Goal: Task Accomplishment & Management: Use online tool/utility

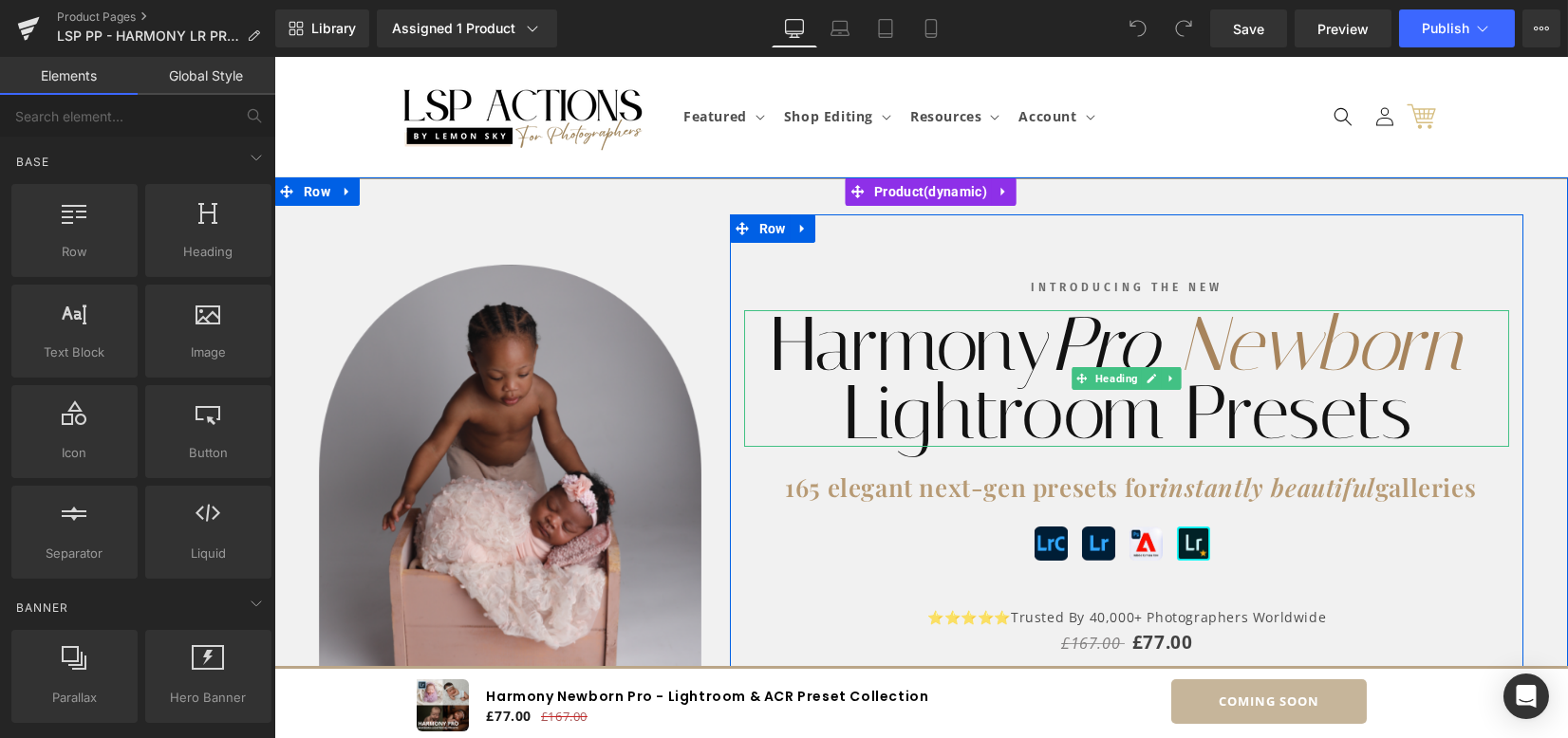
scroll to position [126, 0]
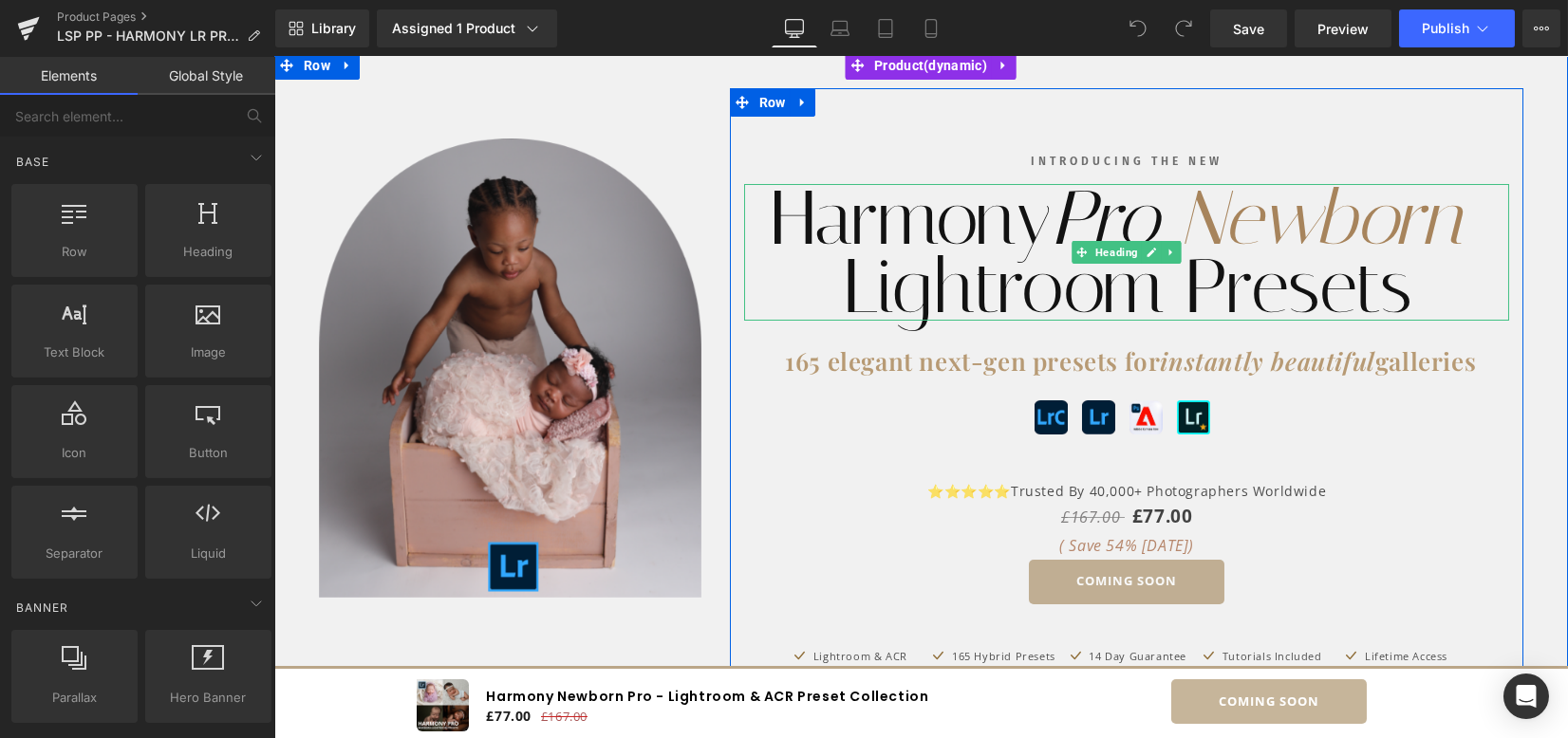
click at [834, 266] on h1 "Lightroom Presets" at bounding box center [1126, 286] width 766 height 69
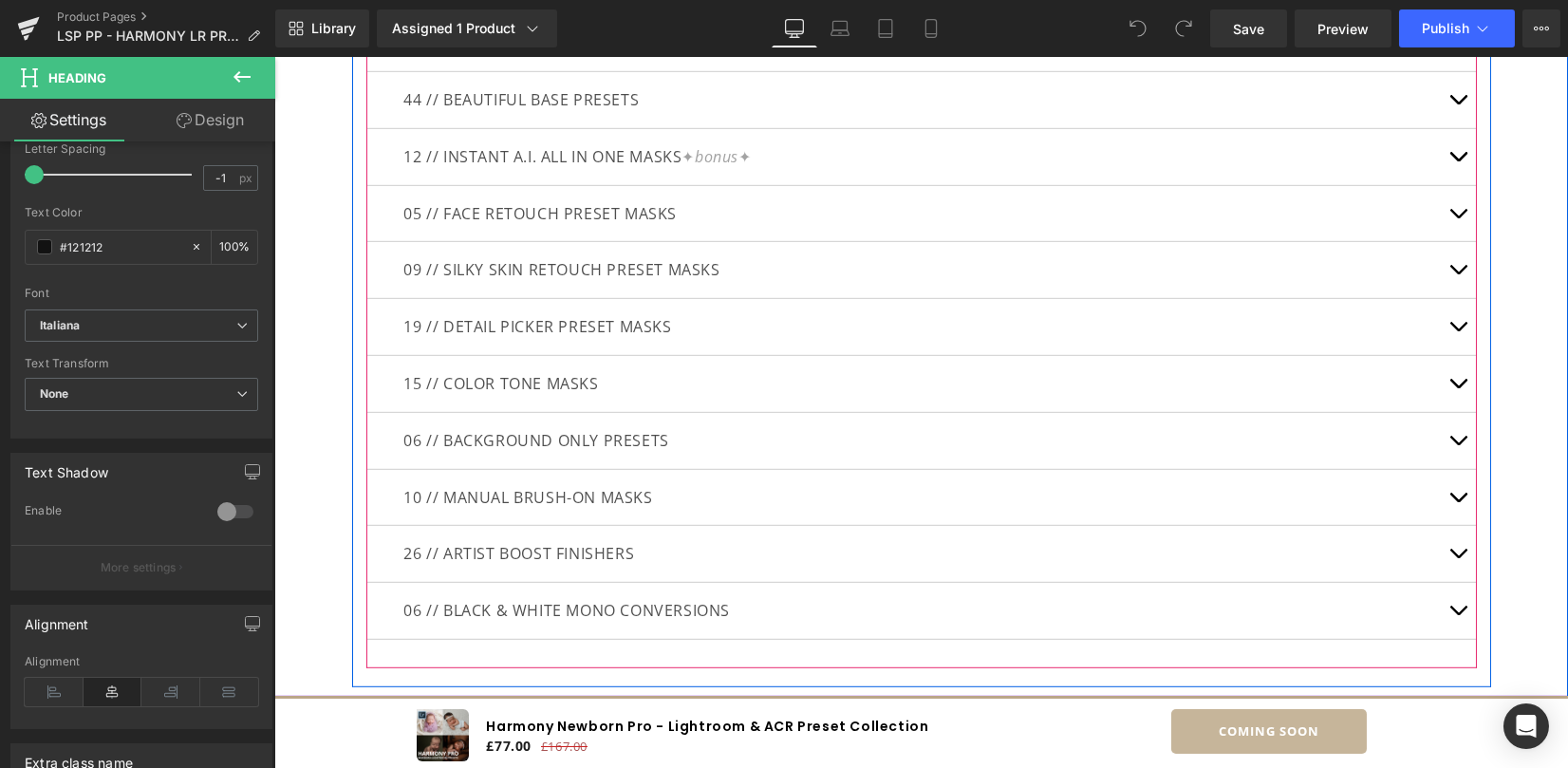
scroll to position [6700, 0]
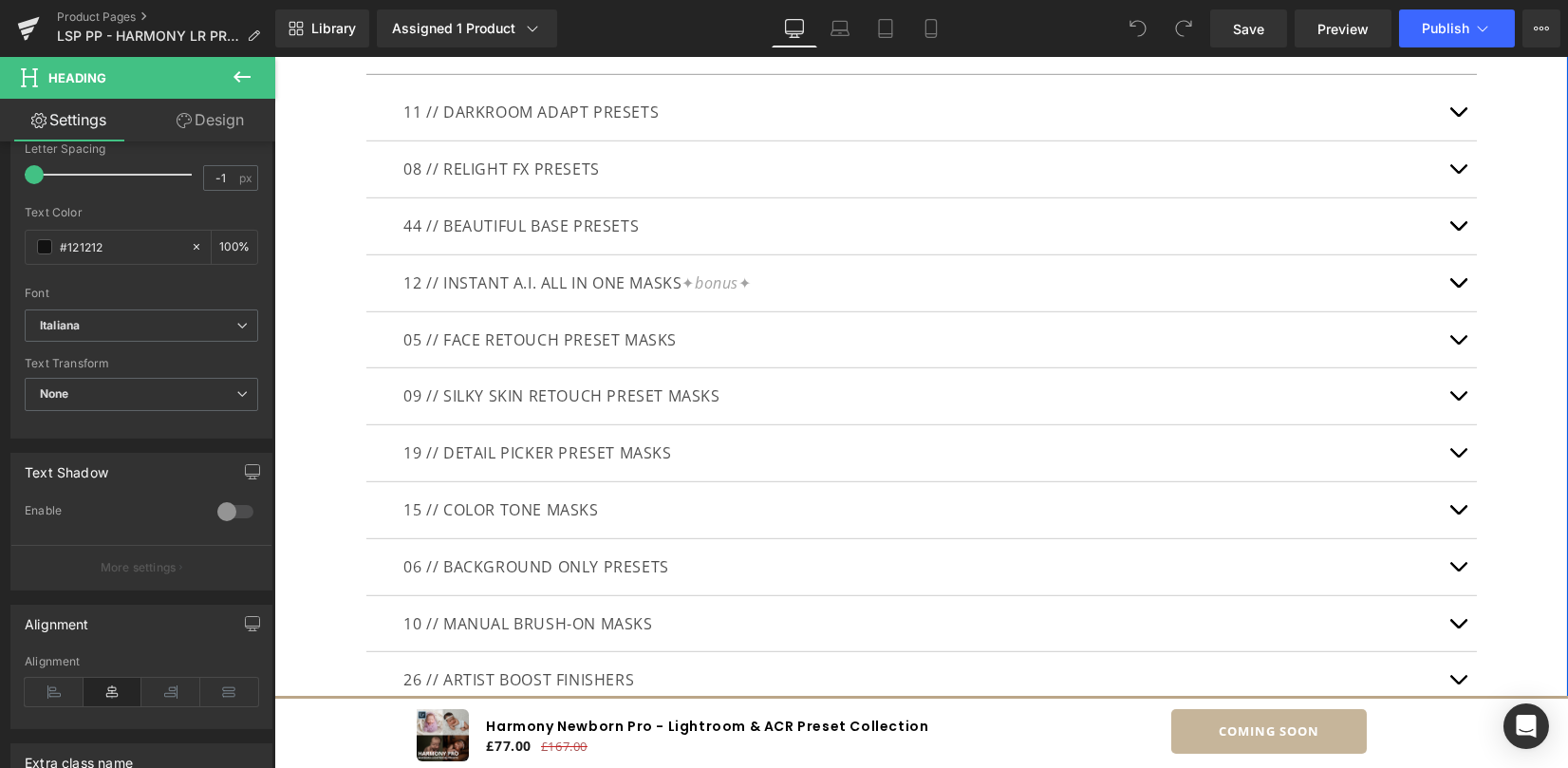
click at [1454, 117] on button "button" at bounding box center [1458, 112] width 38 height 56
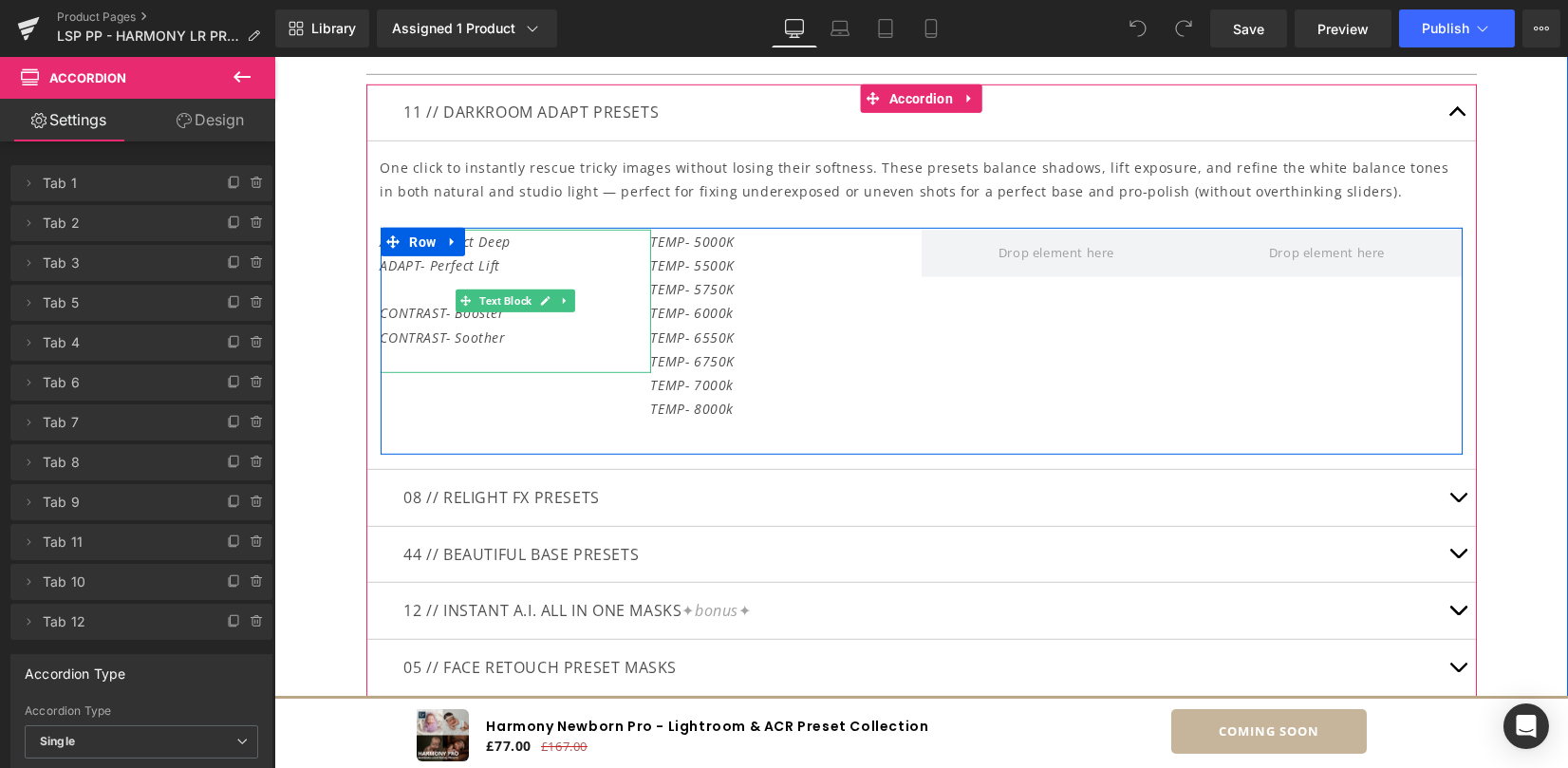
click at [412, 291] on p "To enrich screen reader interactions, please activate Accessibility in Grammarl…" at bounding box center [515, 289] width 270 height 24
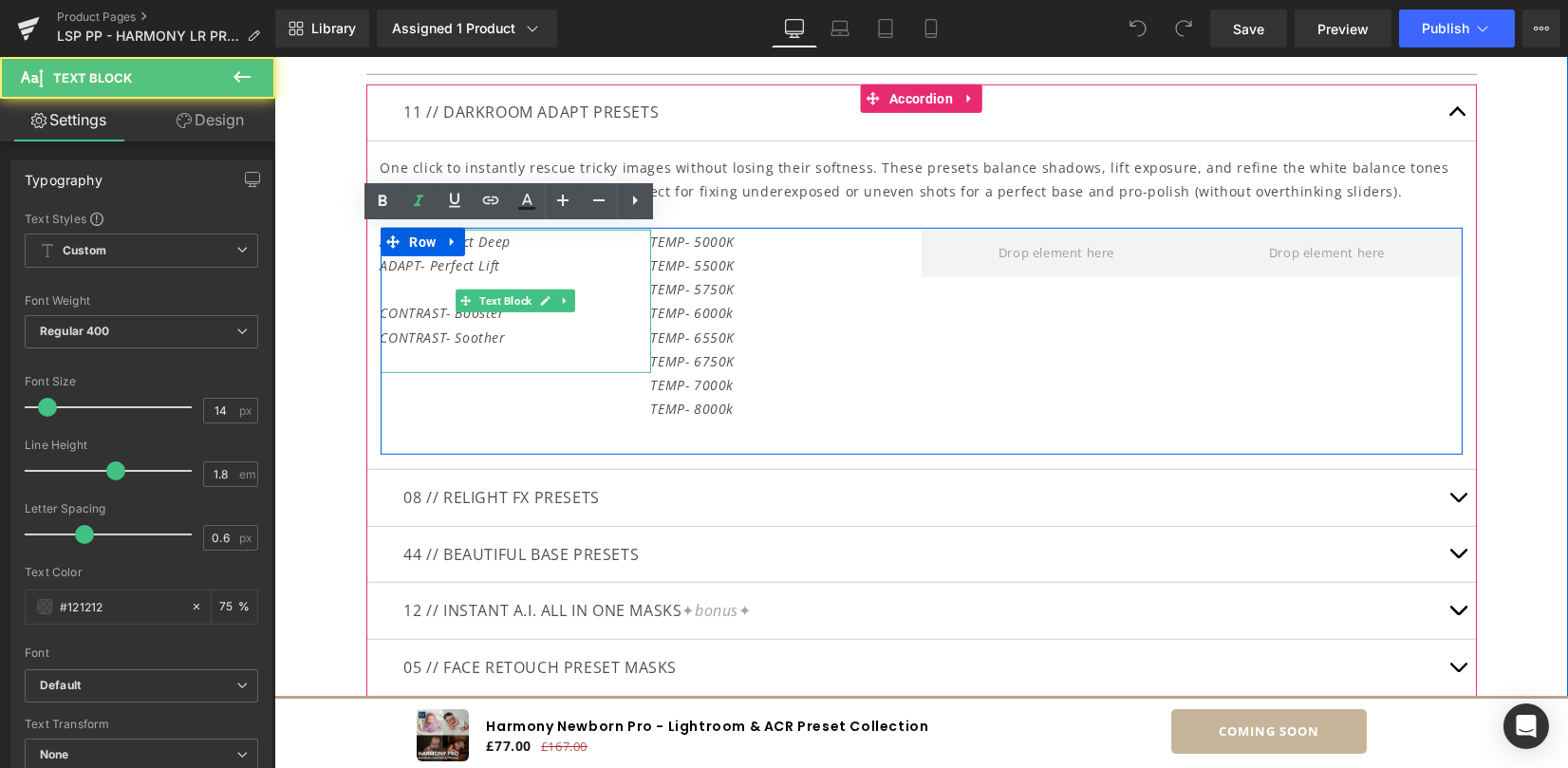
click at [412, 291] on p "To enrich screen reader interactions, please activate Accessibility in Grammarl…" at bounding box center [515, 289] width 270 height 24
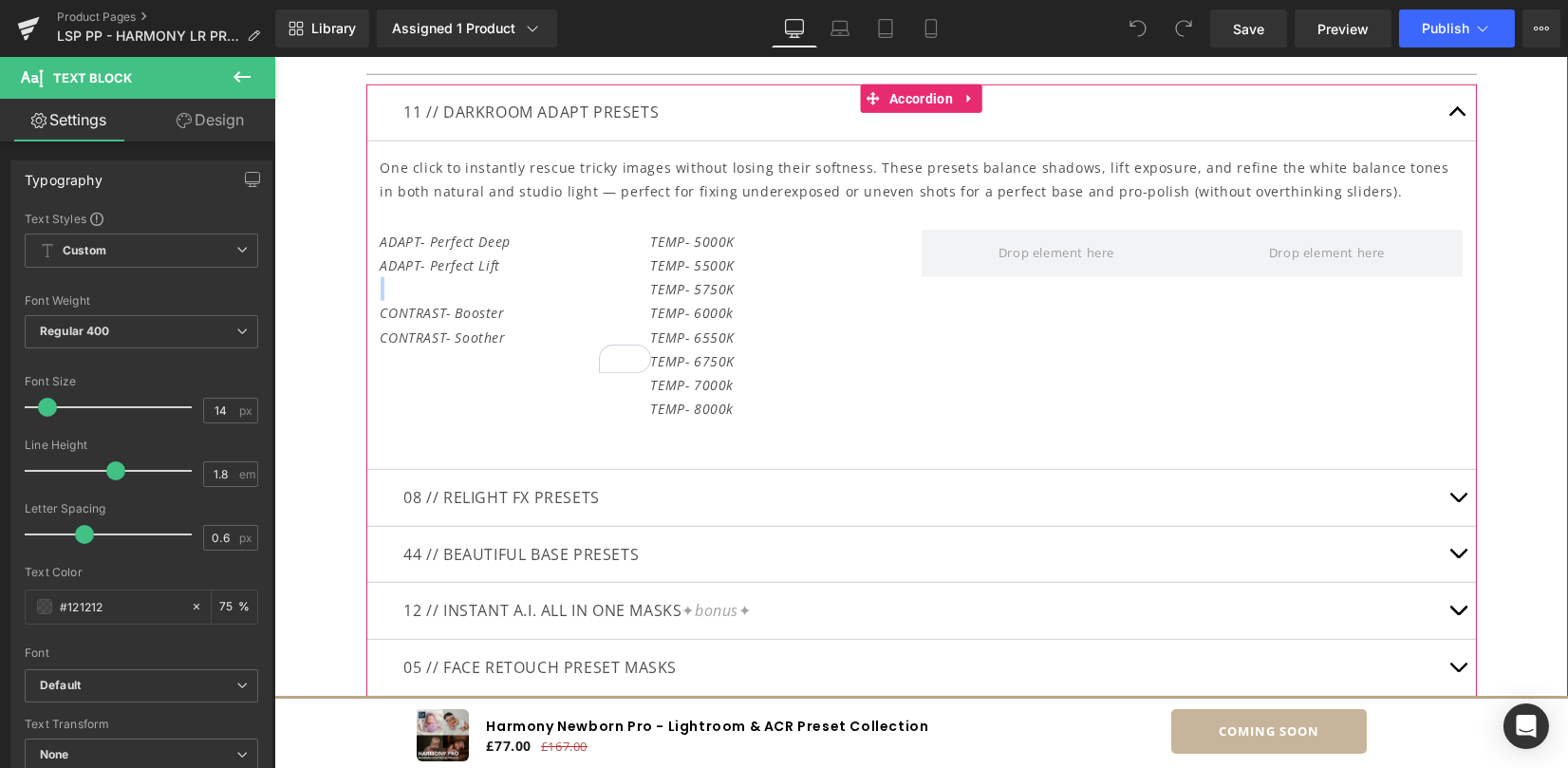
click at [511, 162] on p "One click to instantly rescue tricky images without losing their softness. Thes…" at bounding box center [921, 180] width 1081 height 48
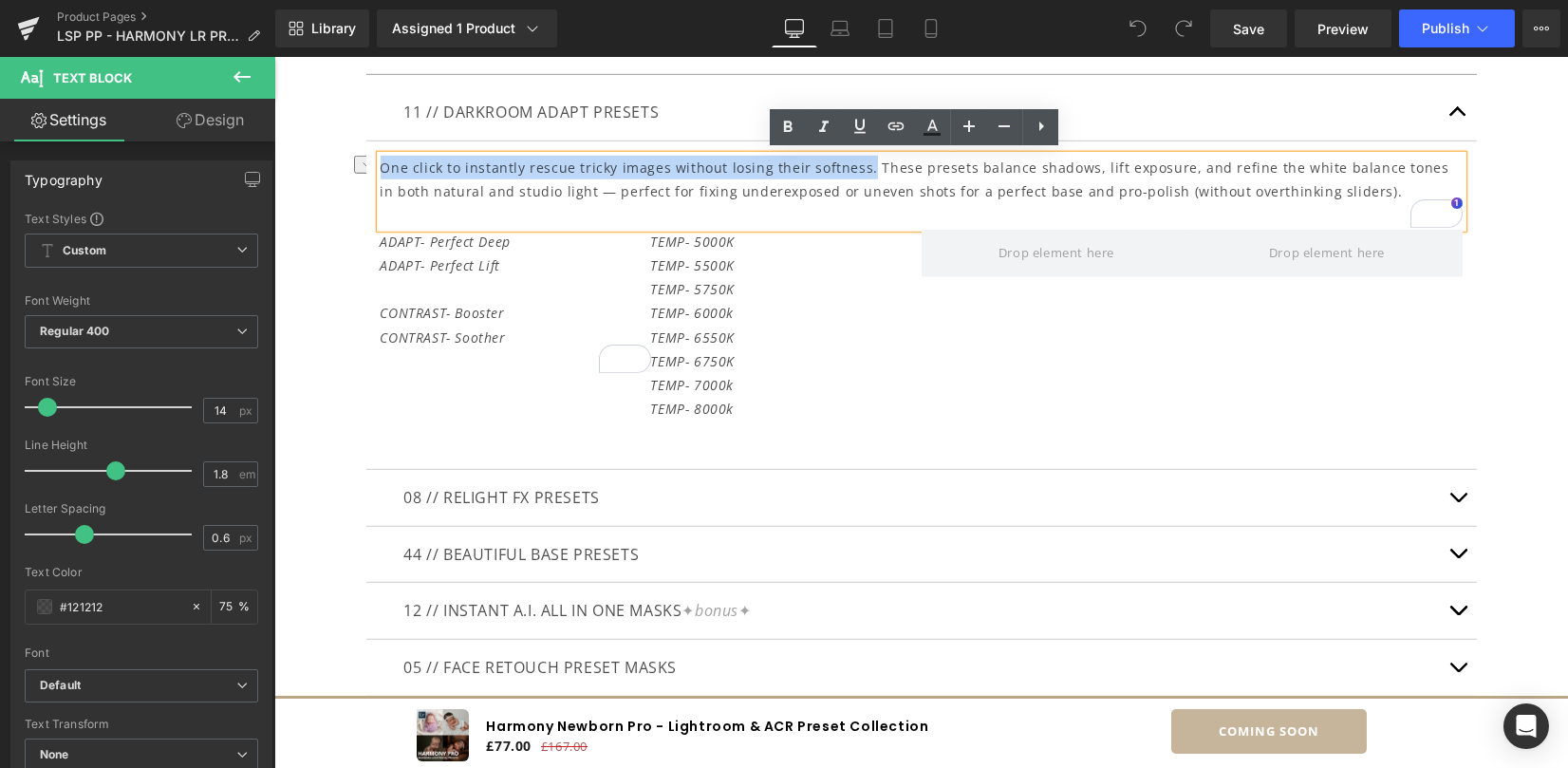
drag, startPoint x: 401, startPoint y: 161, endPoint x: 853, endPoint y: 161, distance: 452.0
click at [853, 161] on p "One click to instantly rescue tricky images without losing their softness. Thes…" at bounding box center [921, 180] width 1081 height 48
click at [870, 161] on p "One click to instantly rescue tricky images without losing their softness. Thes…" at bounding box center [921, 180] width 1081 height 48
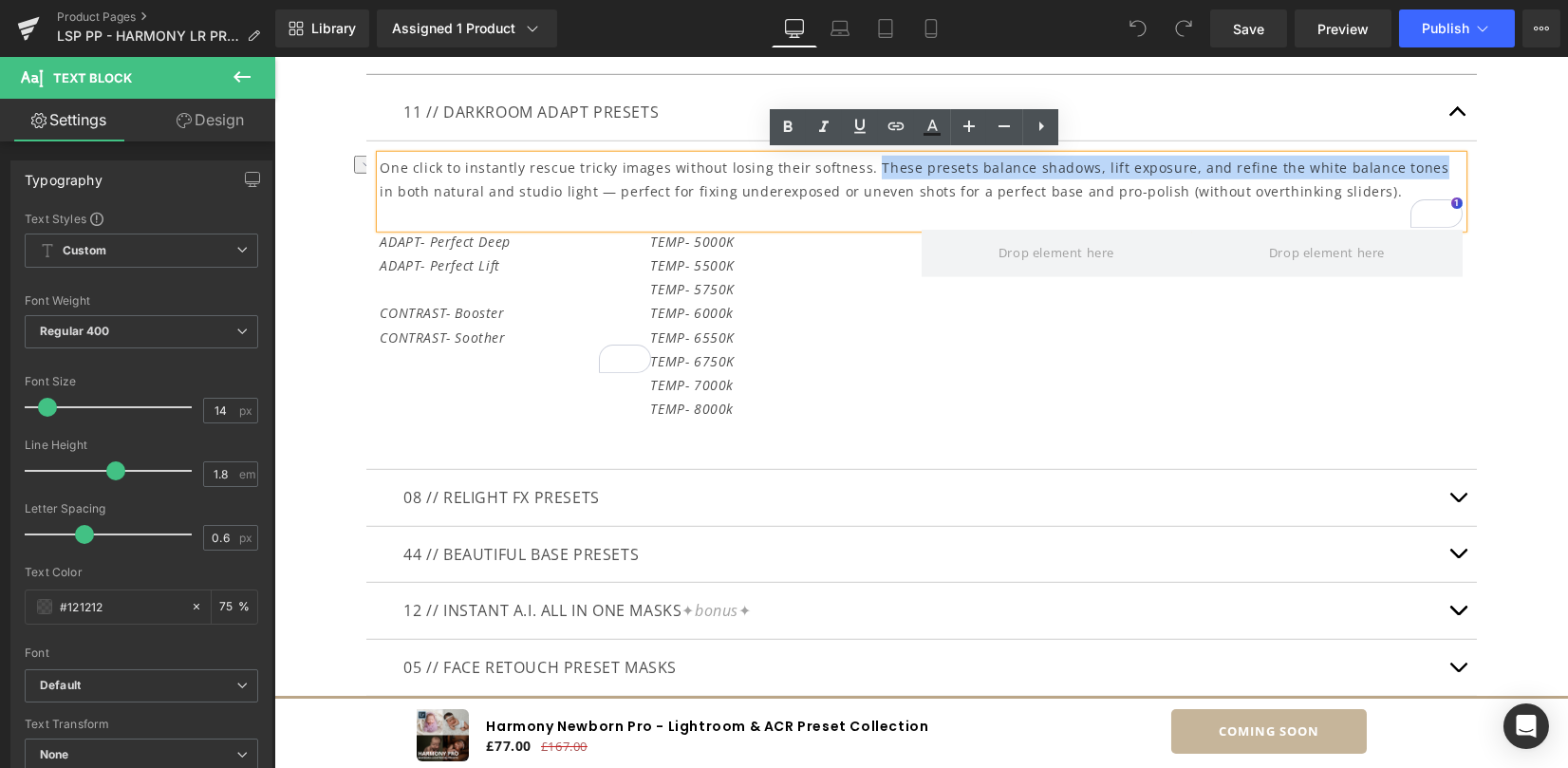
drag, startPoint x: 859, startPoint y: 161, endPoint x: 1405, endPoint y: 160, distance: 546.0
click at [1405, 160] on p "One click to instantly rescue tricky images without losing their softness. Thes…" at bounding box center [921, 180] width 1081 height 48
copy p "These presets balance shadows, lift exposure, and refine the white balance tones"
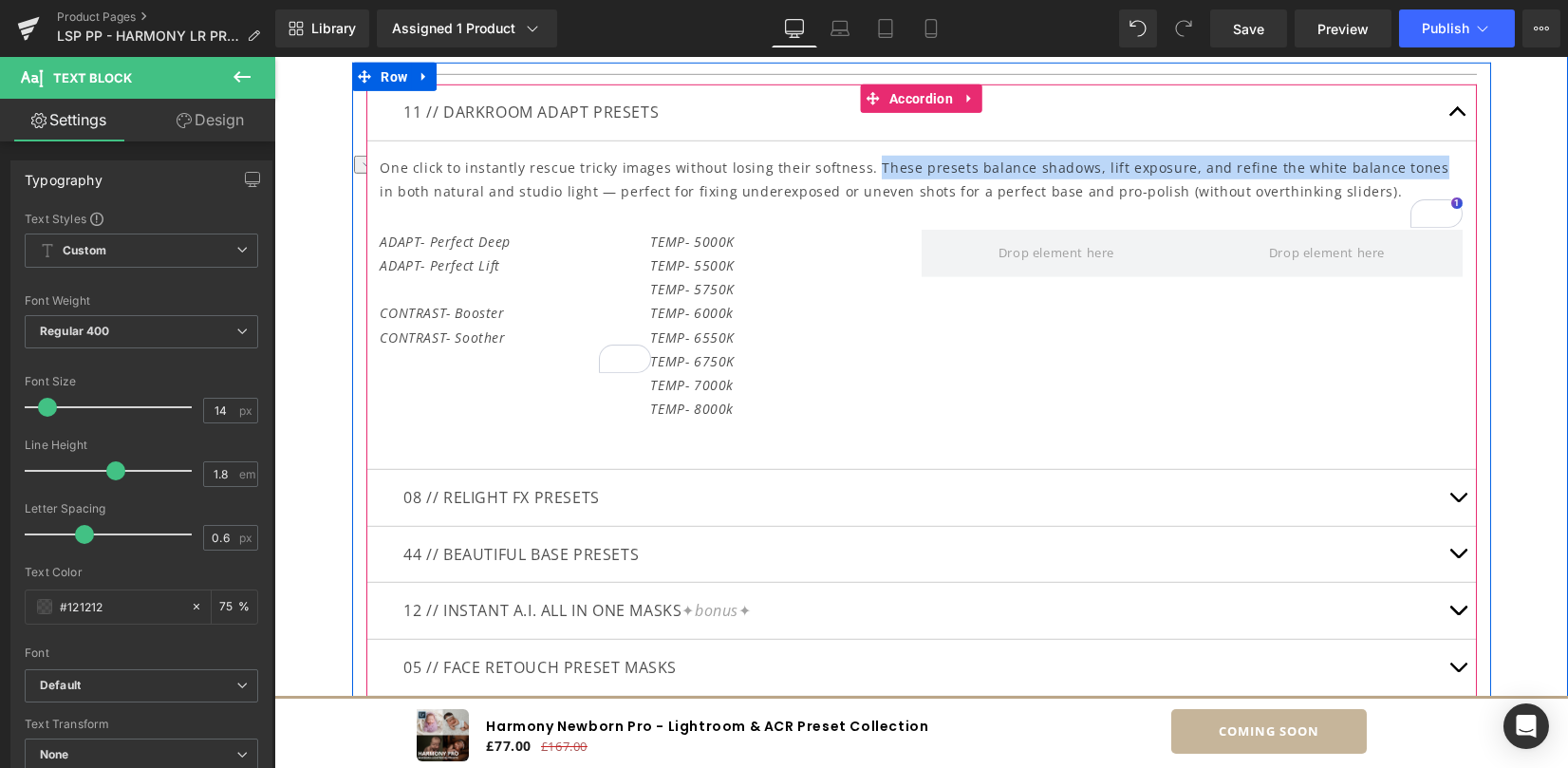
drag, startPoint x: 1443, startPoint y: 497, endPoint x: 945, endPoint y: 365, distance: 515.2
click at [1444, 497] on button "button" at bounding box center [1458, 498] width 38 height 56
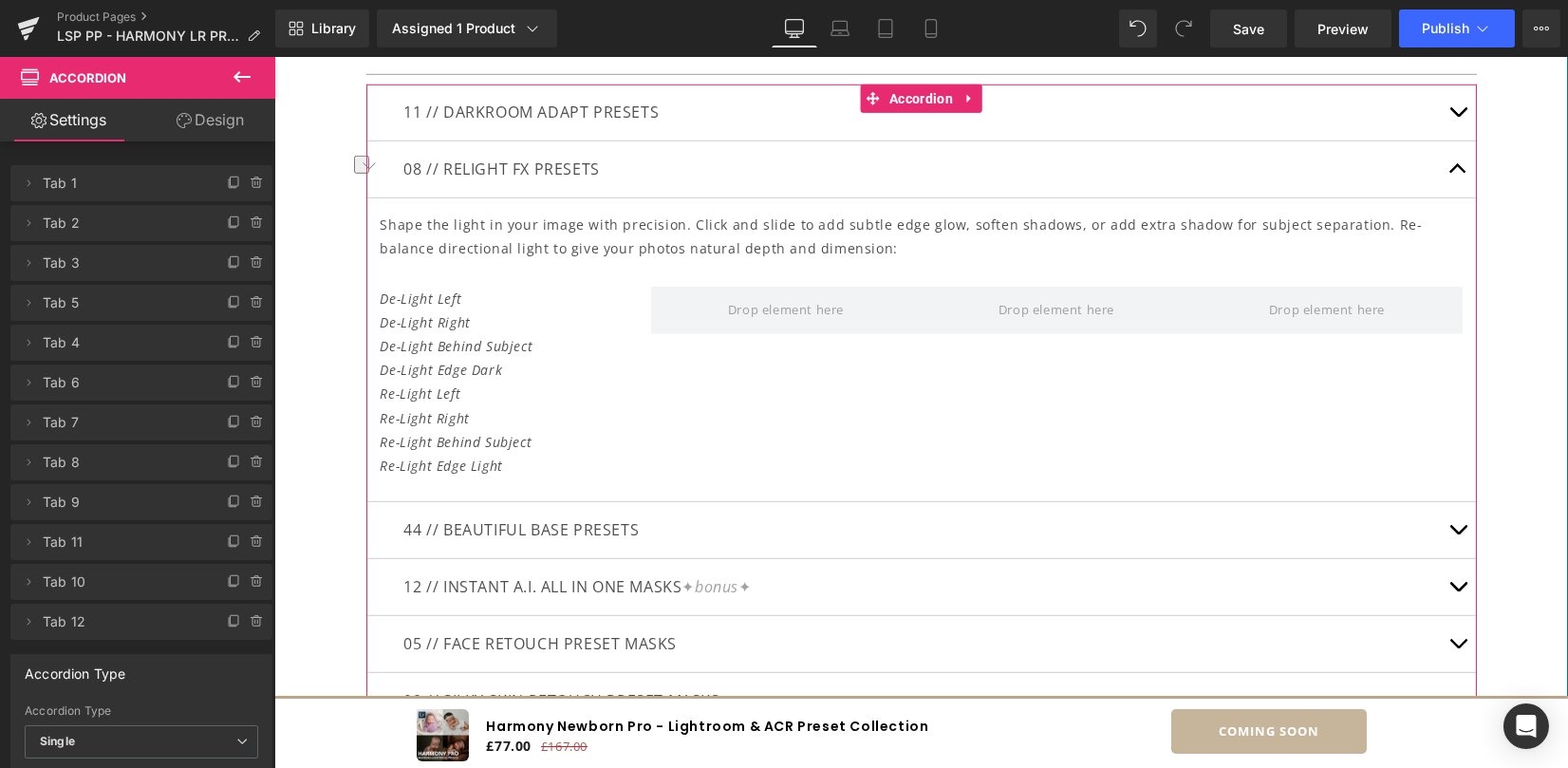
drag, startPoint x: 461, startPoint y: 253, endPoint x: 376, endPoint y: 232, distance: 87.6
click at [460, 253] on p "Shape the light in your image with precision. Click and slide to add subtle edg…" at bounding box center [921, 236] width 1081 height 48
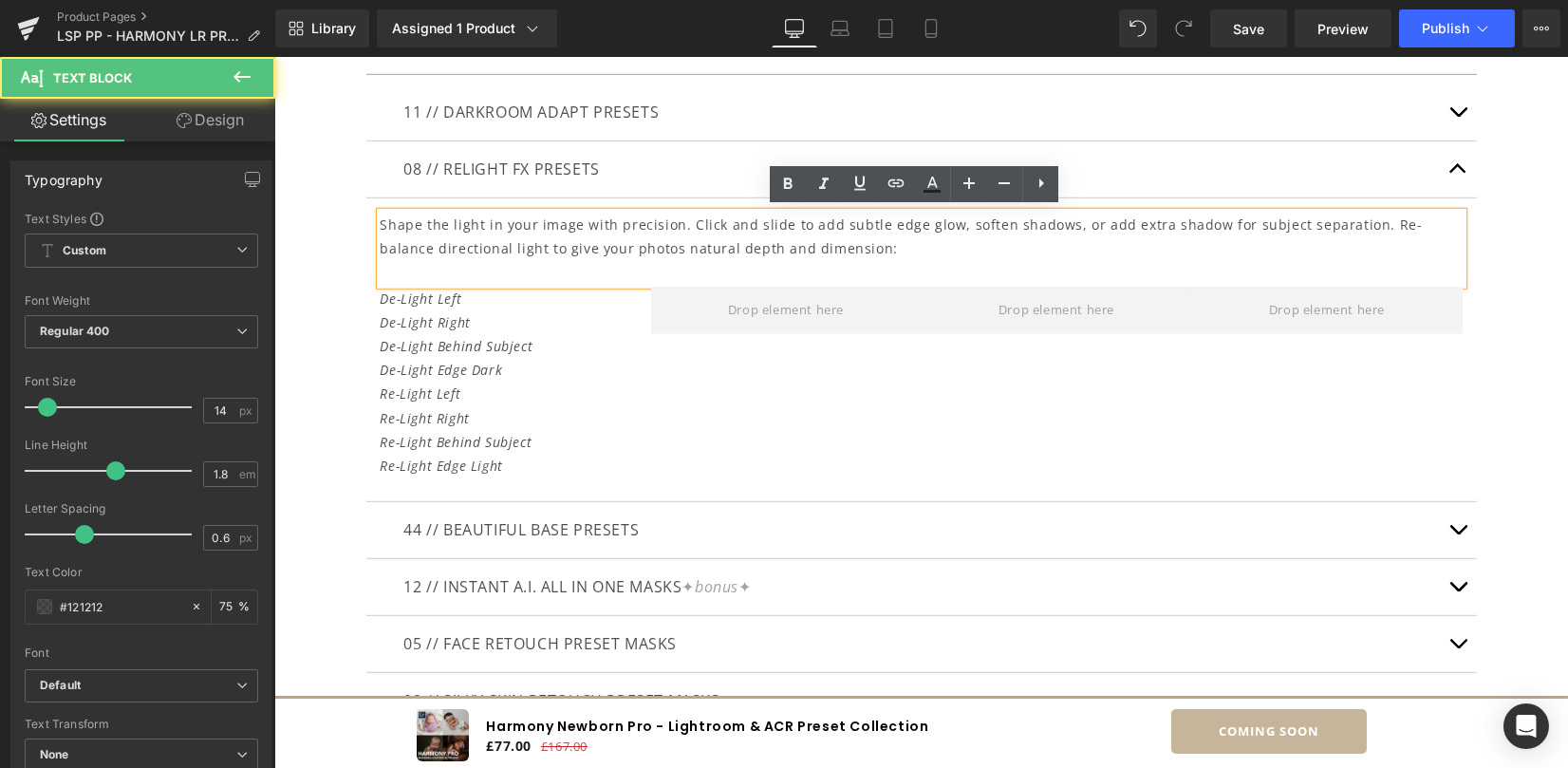
drag, startPoint x: 380, startPoint y: 230, endPoint x: 372, endPoint y: 222, distance: 11.3
click at [380, 230] on p "Shape the light in your image with precision. Click and slide to add subtle edg…" at bounding box center [921, 236] width 1081 height 48
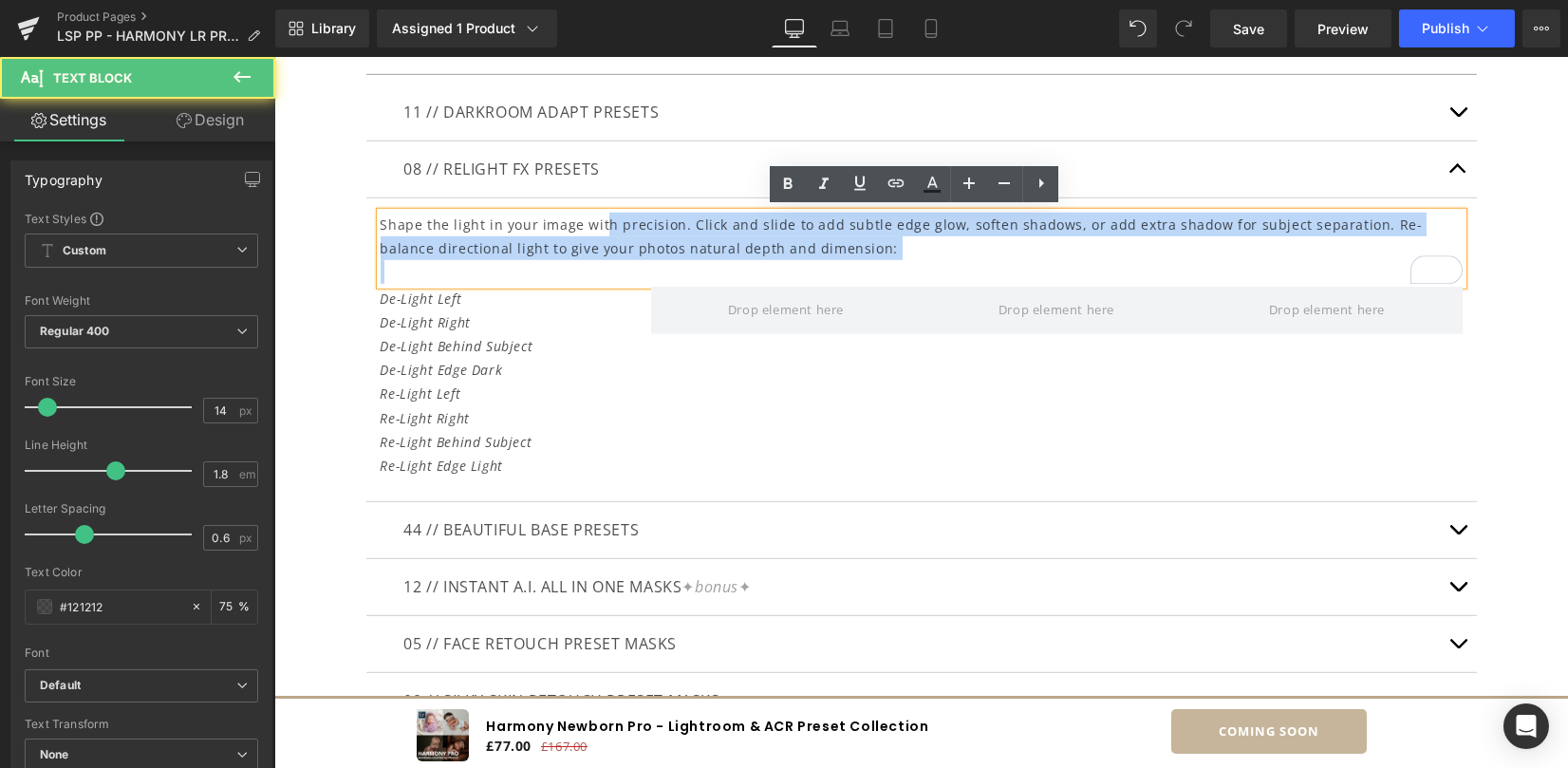
drag, startPoint x: 371, startPoint y: 221, endPoint x: 631, endPoint y: 215, distance: 260.1
click at [628, 213] on div "Shape the light in your image with precision. Click and slide to add subtle edg…" at bounding box center [921, 248] width 1081 height 73
click at [659, 221] on p "Shape the light in your image with precision. Click and slide to add subtle edg…" at bounding box center [921, 236] width 1081 height 48
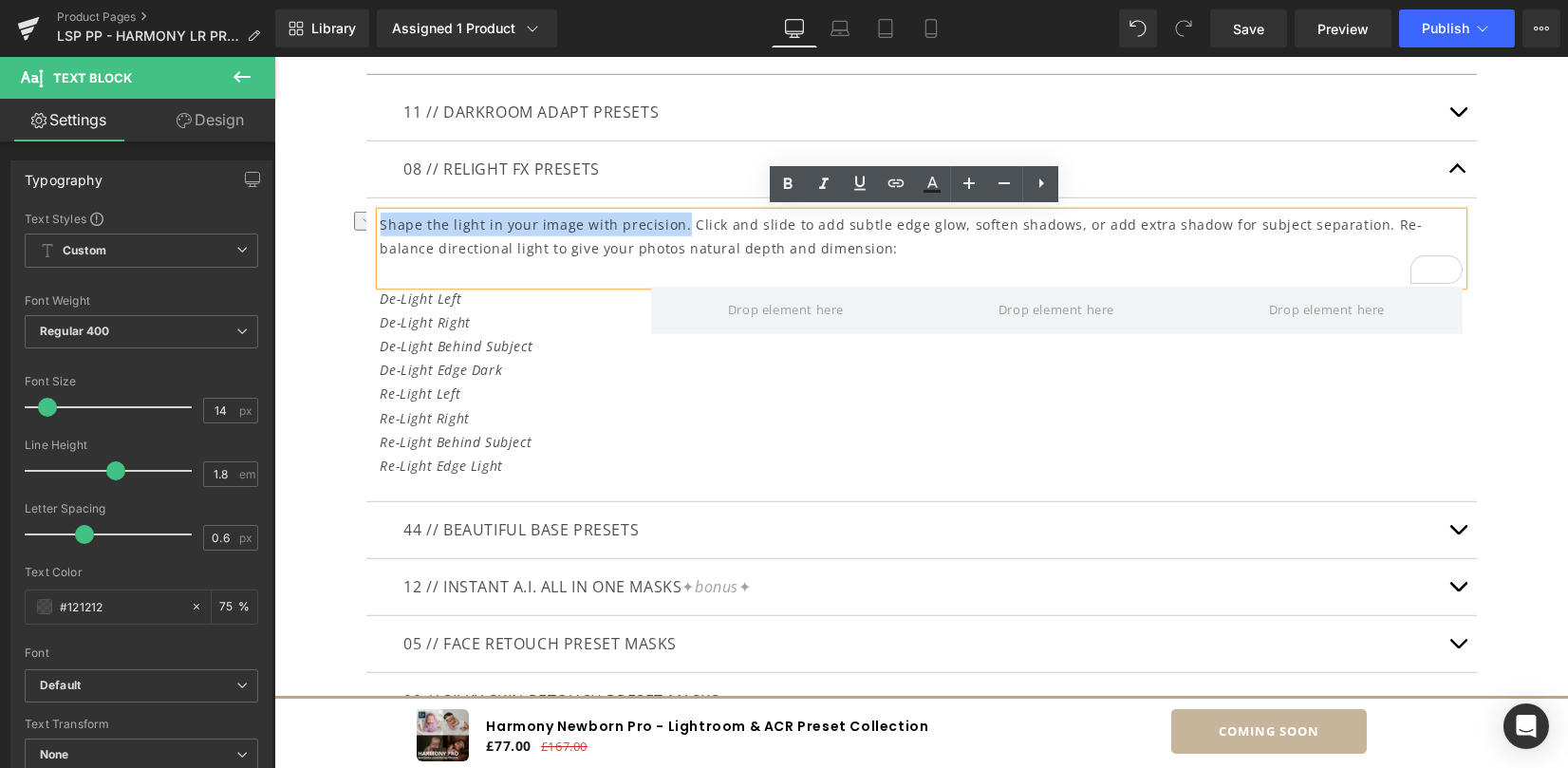
drag, startPoint x: 672, startPoint y: 221, endPoint x: 375, endPoint y: 222, distance: 297.0
click at [380, 222] on p "Shape the light in your image with precision. Click and slide to add subtle edg…" at bounding box center [921, 236] width 1081 height 48
copy p "Shape the light in your image with precision."
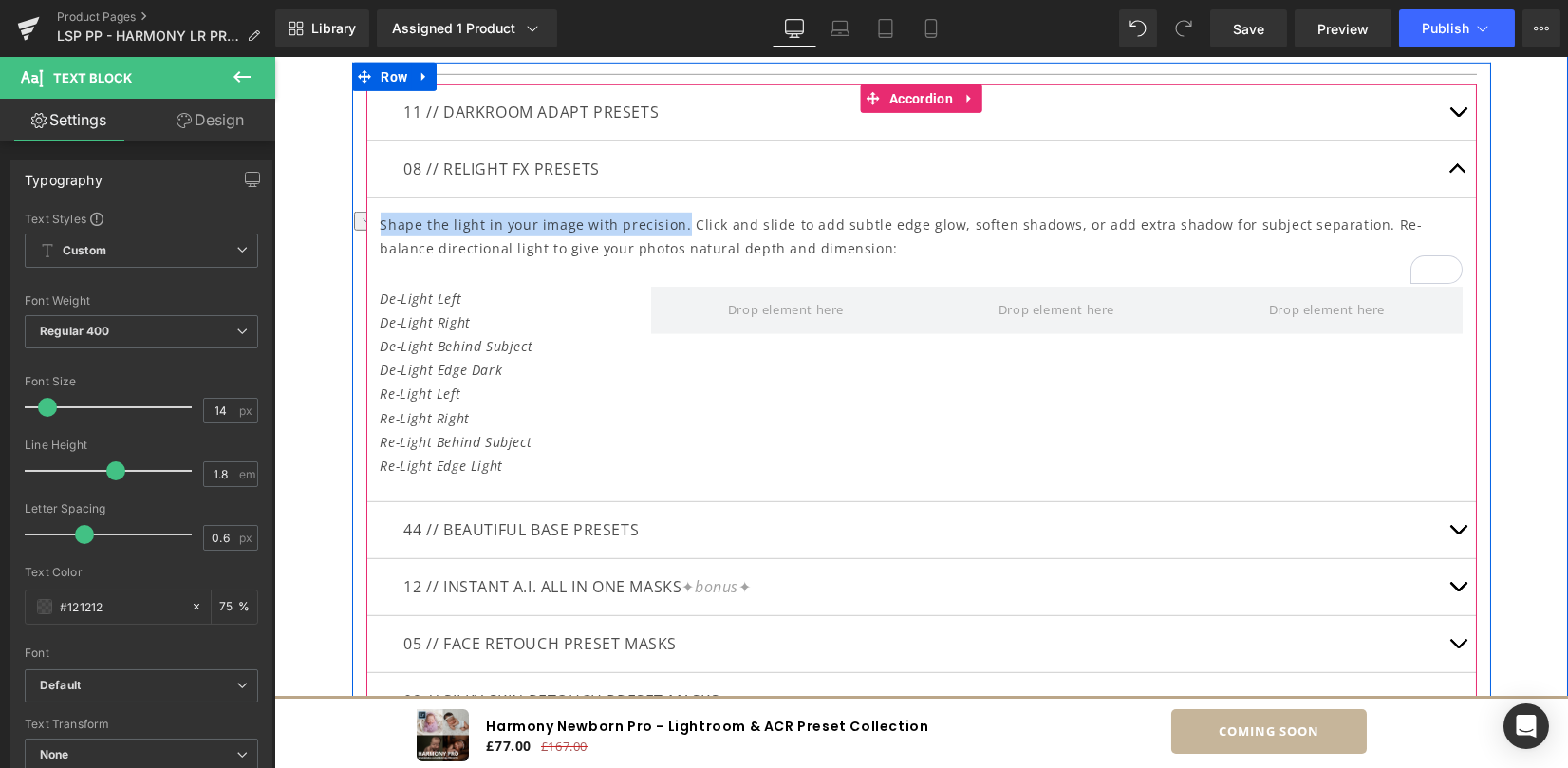
click at [1440, 522] on button "button" at bounding box center [1458, 531] width 38 height 56
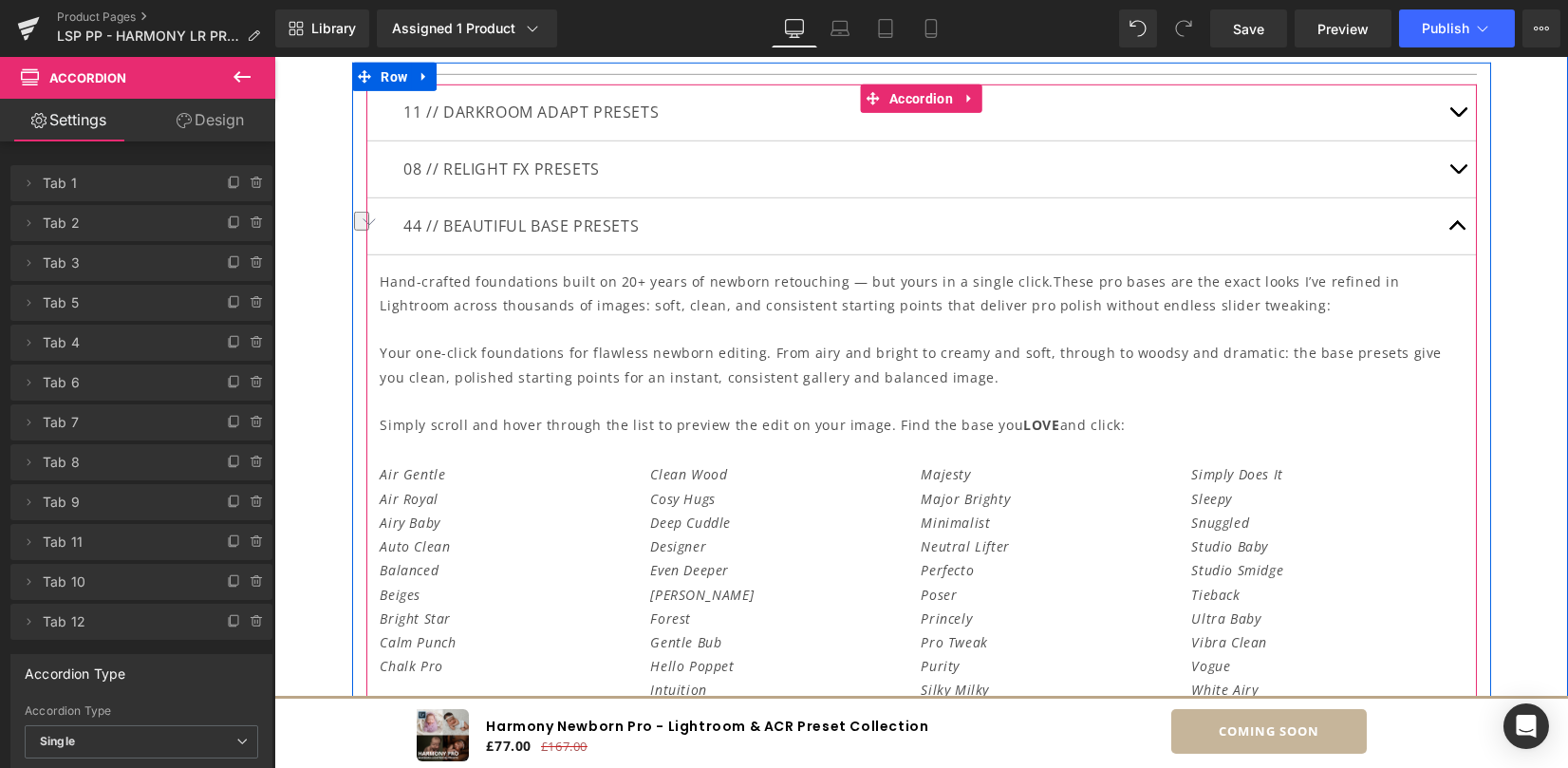
click at [383, 291] on span "These pro bases are the exact looks I’ve refined in Lightroom across thousands …" at bounding box center [890, 293] width 1019 height 42
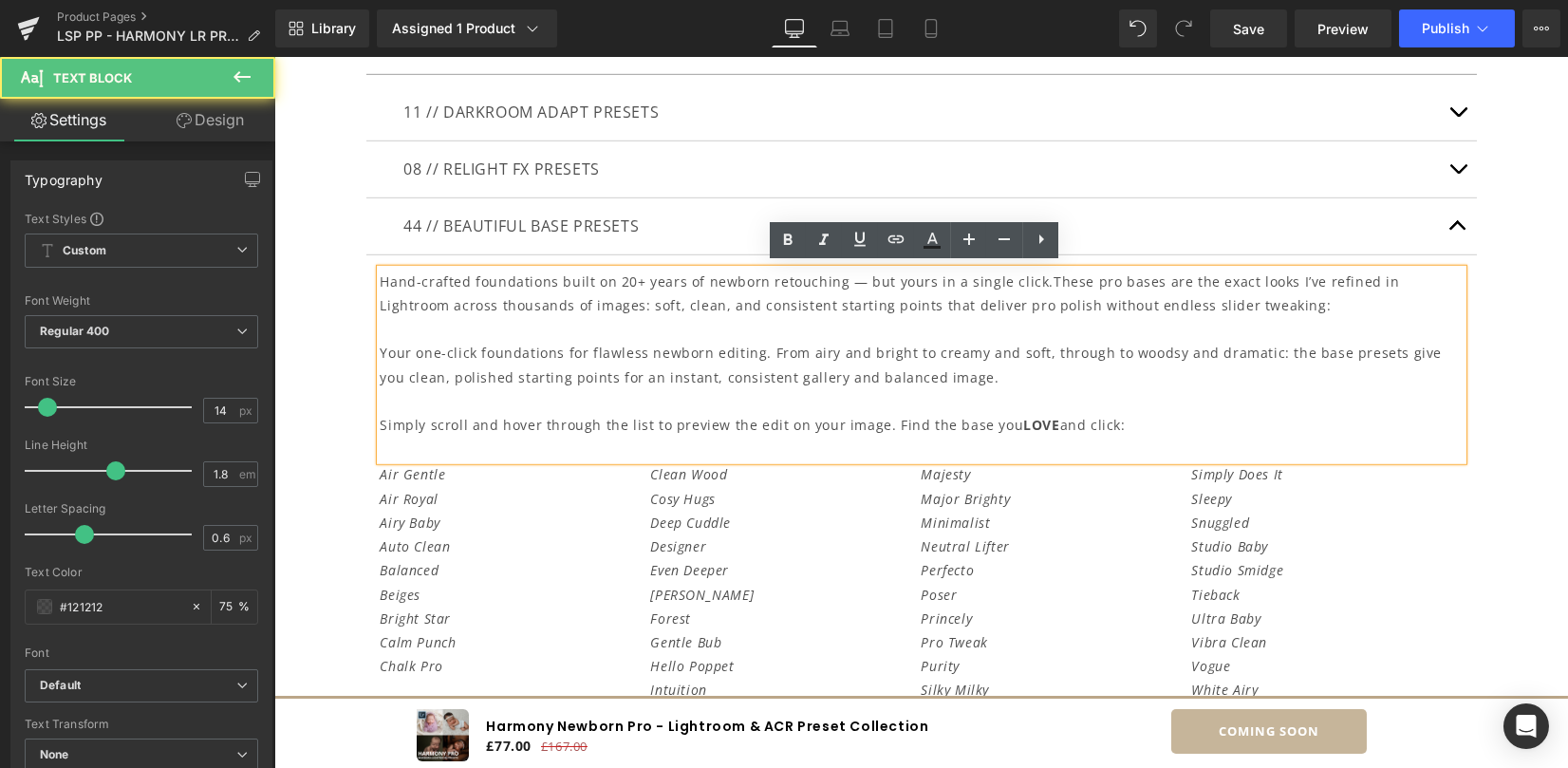
drag, startPoint x: 384, startPoint y: 291, endPoint x: 376, endPoint y: 283, distance: 11.3
click at [384, 290] on p "Hand-crafted foundations built on 20+ years of newborn retouching — but yours i…" at bounding box center [921, 293] width 1081 height 48
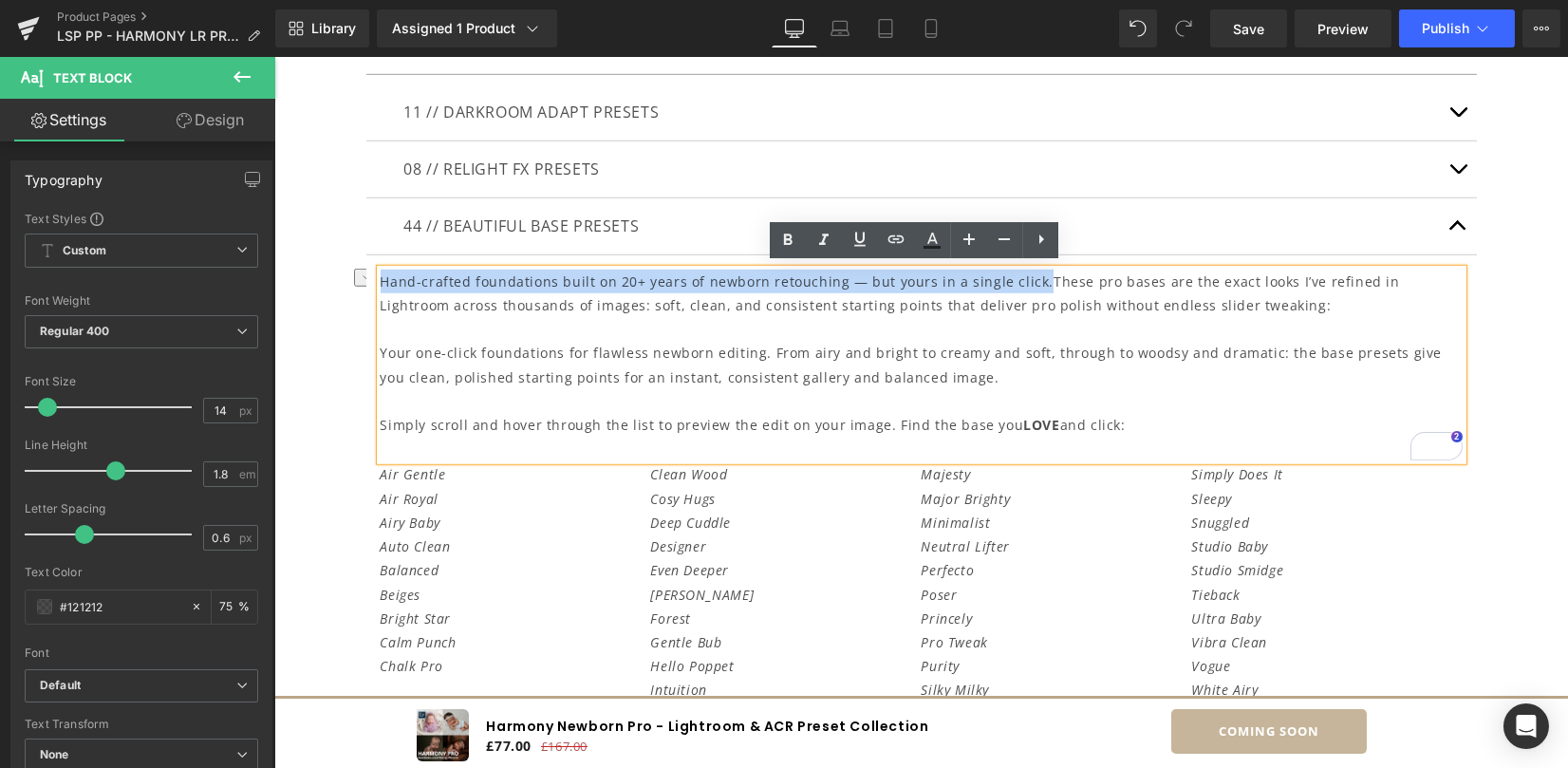
drag, startPoint x: 375, startPoint y: 282, endPoint x: 1024, endPoint y: 253, distance: 649.6
click at [1024, 255] on article "Hand-crafted foundations built on 20+ years of newborn retouching — but yours i…" at bounding box center [922, 503] width 1110 height 496
copy p "Hand-crafted foundations built on 20+ years of newborn retouching — but yours i…"
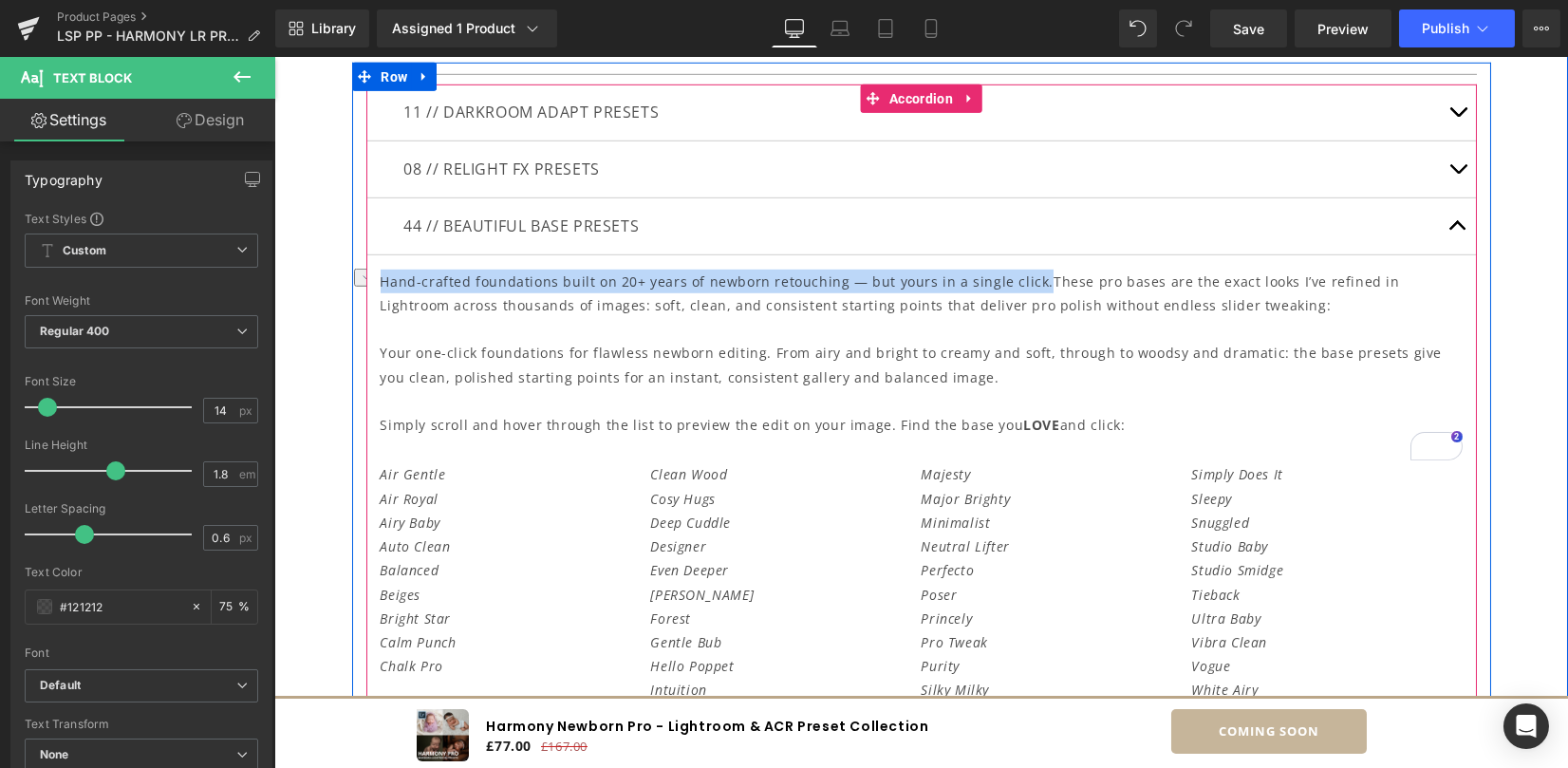
click at [1450, 225] on button "button" at bounding box center [1458, 227] width 38 height 56
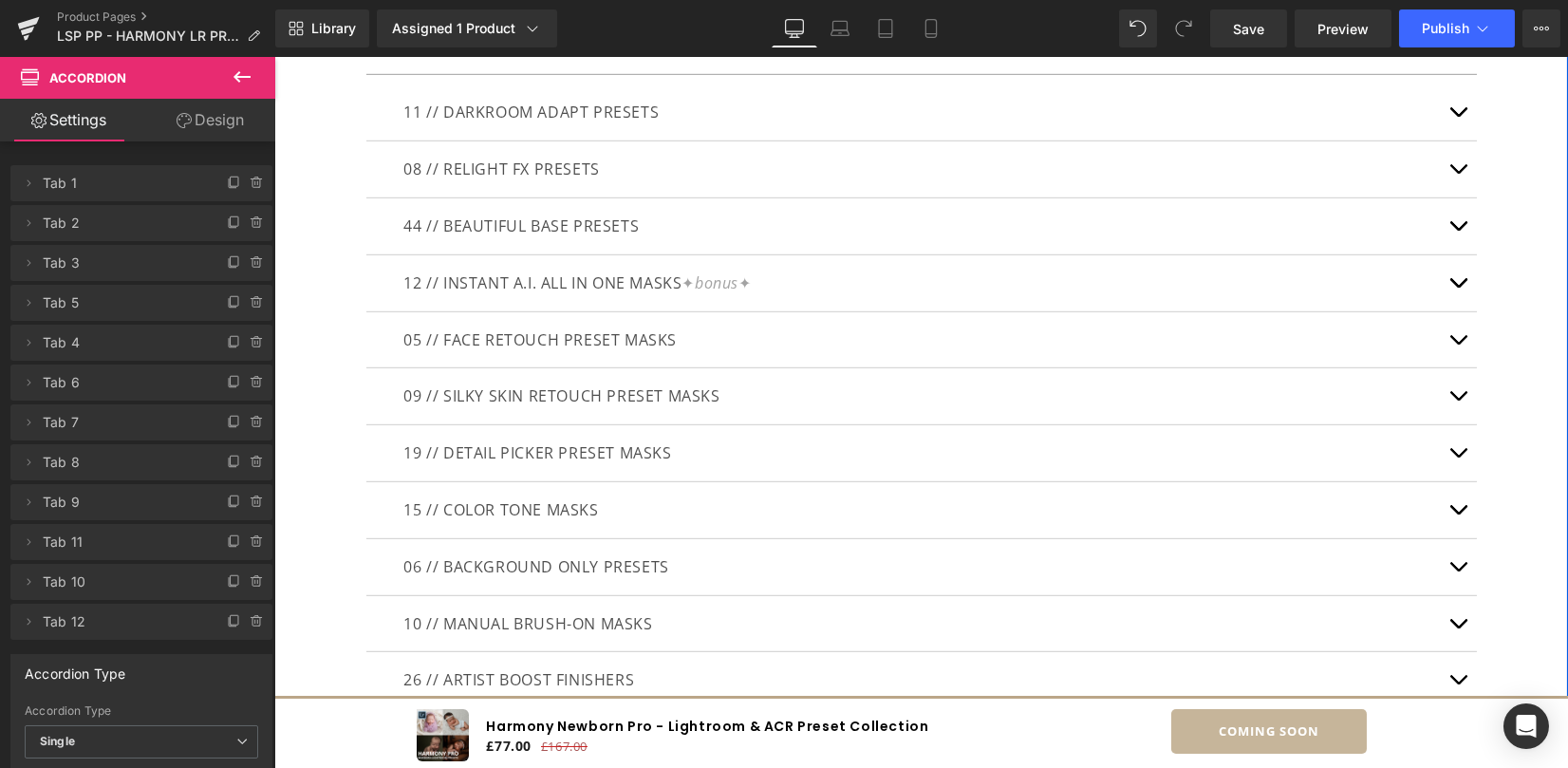
click at [1459, 282] on button "button" at bounding box center [1458, 283] width 38 height 56
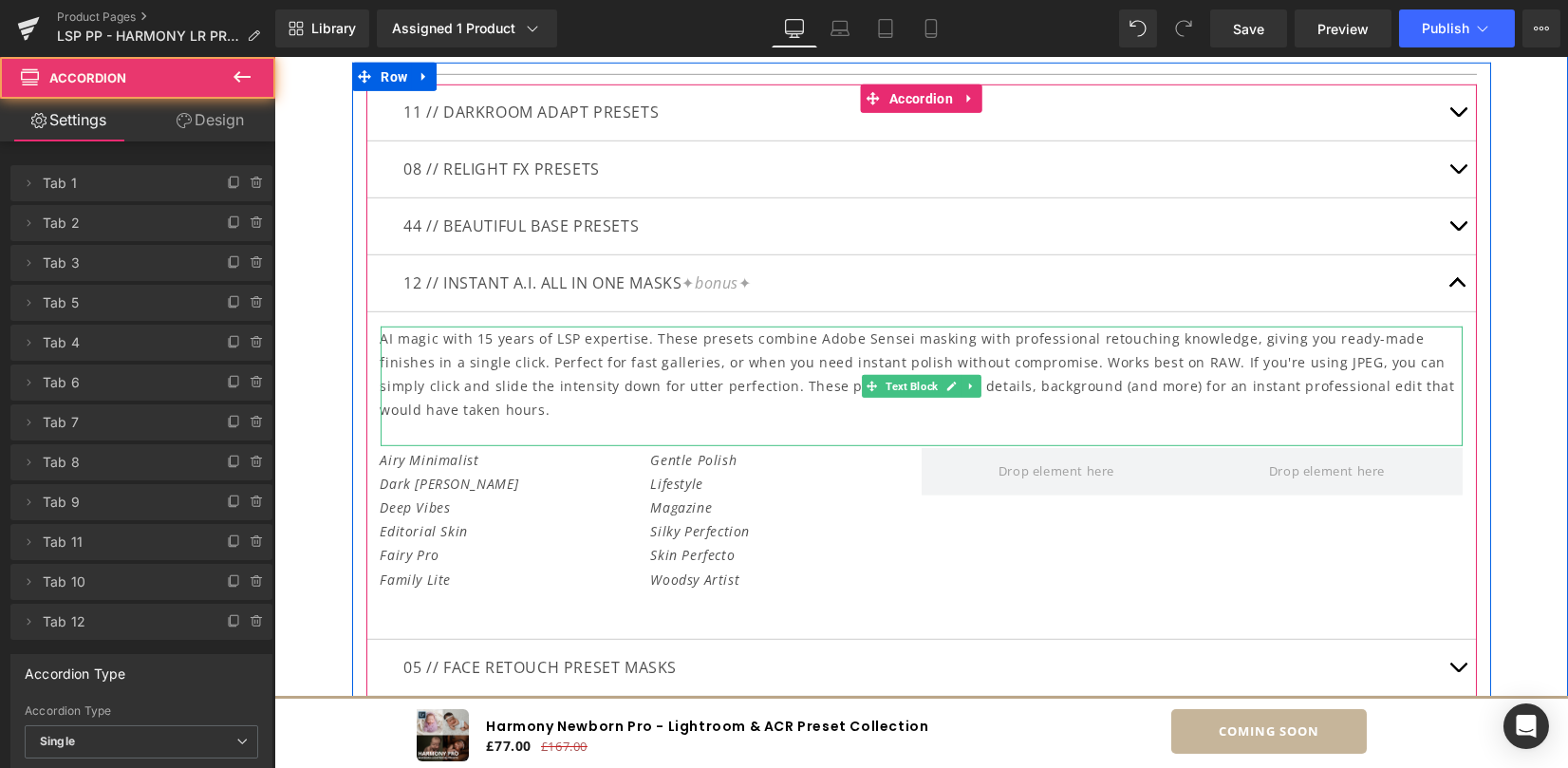
click at [475, 362] on p "AI magic with 15 years of LSP expertise. These presets combine Adobe Sensei mas…" at bounding box center [921, 375] width 1081 height 96
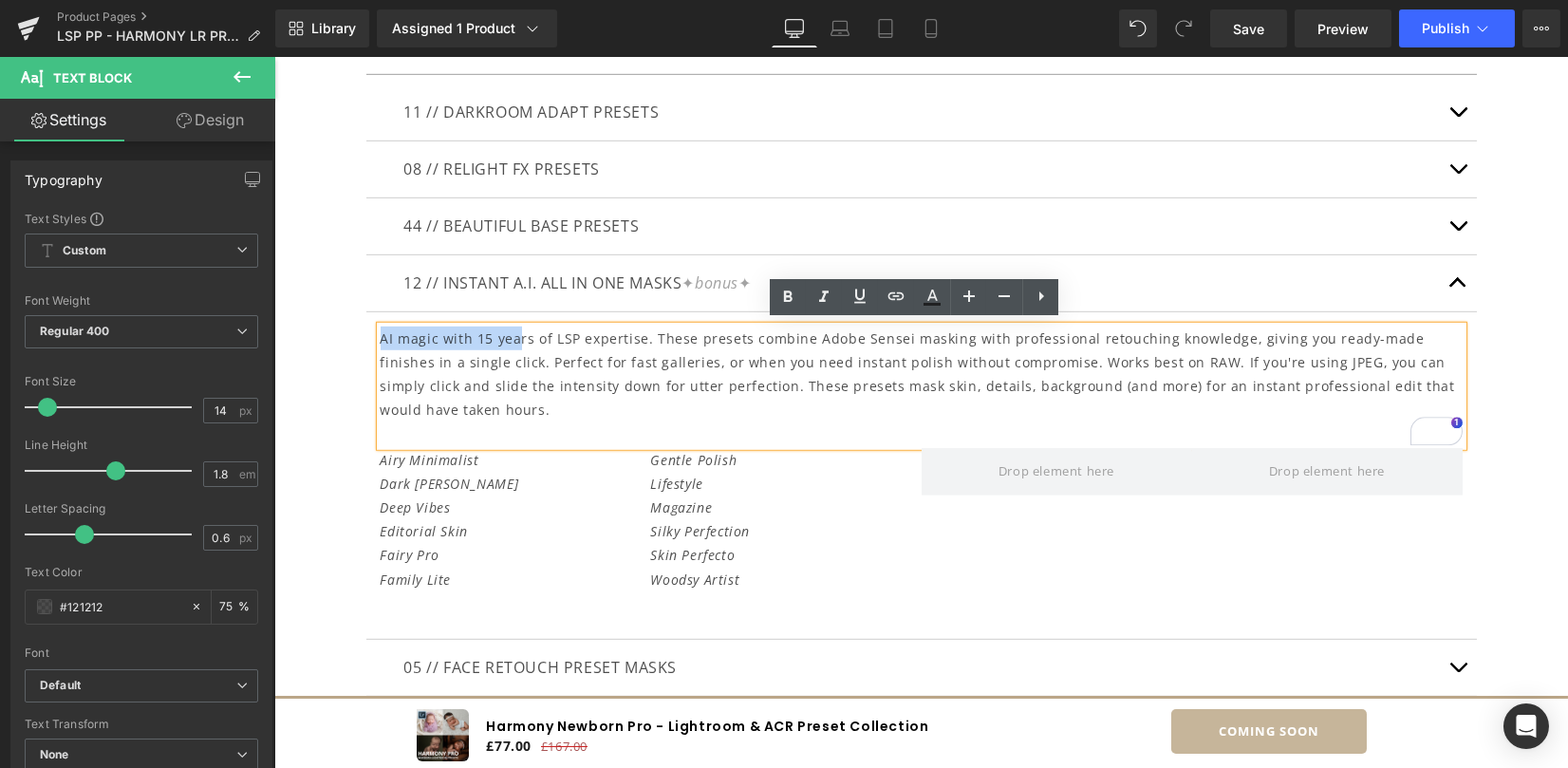
drag, startPoint x: 374, startPoint y: 331, endPoint x: 510, endPoint y: 327, distance: 136.1
click at [510, 327] on p "AI magic with 15 years of LSP expertise. These presets combine Adobe Sensei mas…" at bounding box center [921, 375] width 1081 height 96
click at [545, 331] on p "AI magic with 15 years of LSP expertise. These presets combine Adobe Sensei mas…" at bounding box center [921, 375] width 1081 height 96
drag, startPoint x: 480, startPoint y: 337, endPoint x: 467, endPoint y: 335, distance: 13.2
click at [467, 335] on p "AI magic with 15 years of LSP expertise. These presets combine Adobe Sensei mas…" at bounding box center [921, 375] width 1081 height 96
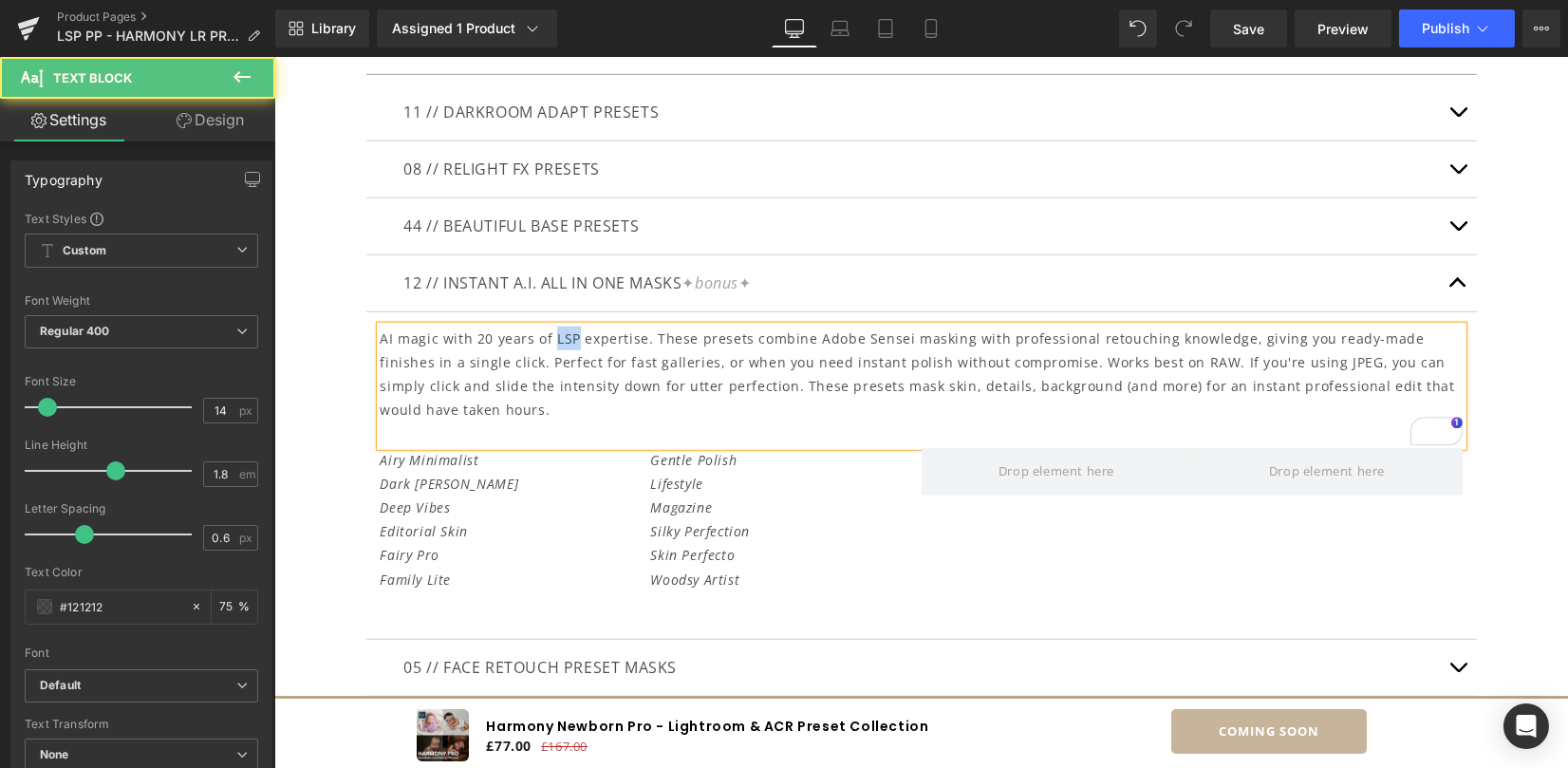
drag, startPoint x: 553, startPoint y: 338, endPoint x: 544, endPoint y: 339, distance: 9.1
click at [544, 339] on p "AI magic with 20 years of LSP expertise. These presets combine Adobe Sensei mas…" at bounding box center [921, 375] width 1081 height 96
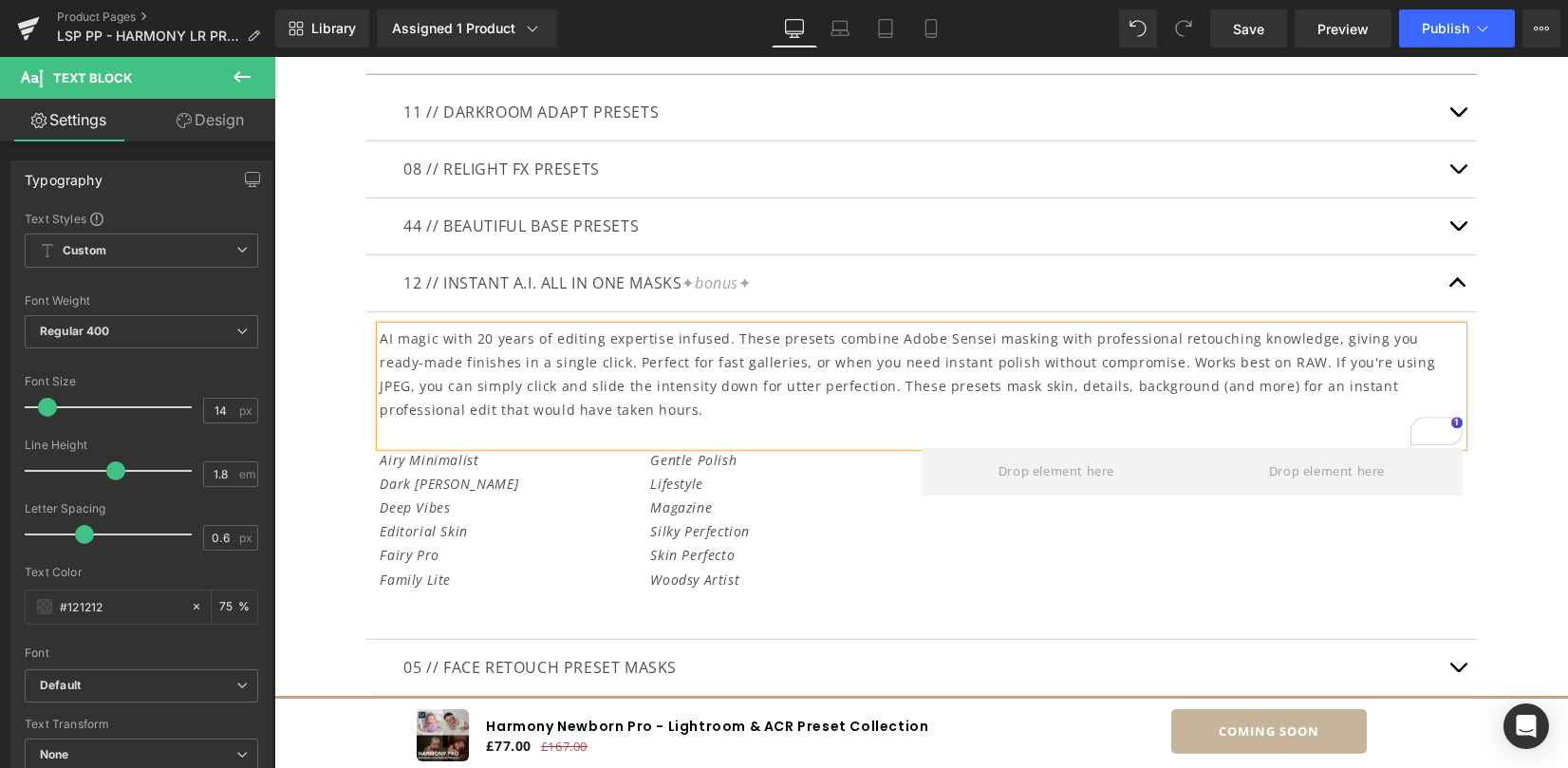
click at [1526, 376] on div "What's Inside The Presets? Heading 165 handcrafted newborn presets, distilled w…" at bounding box center [921, 471] width 1293 height 1338
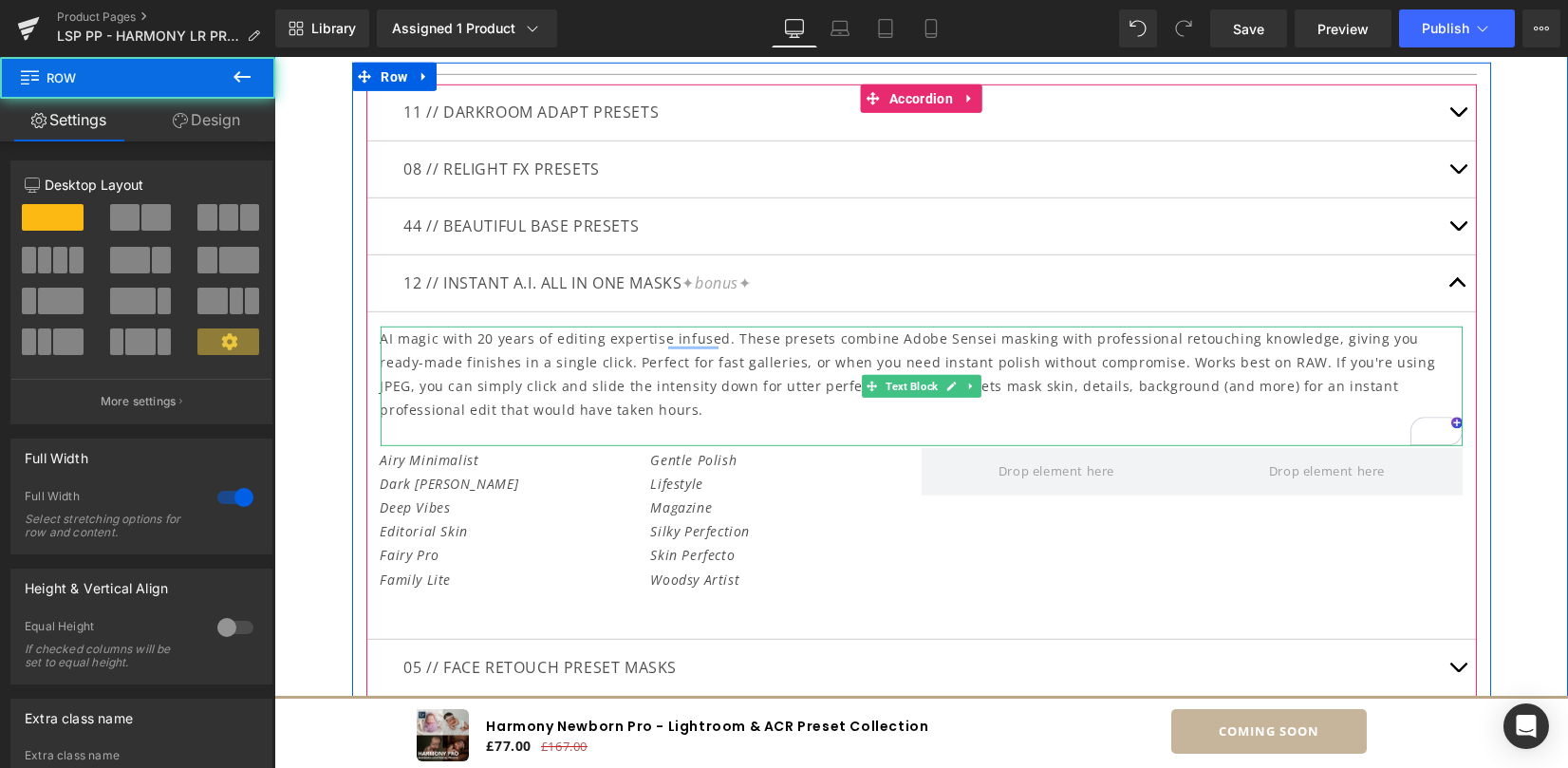
click at [733, 338] on p "AI magic with 20 years of editing expertise infused. These presets combine Adob…" at bounding box center [921, 375] width 1081 height 96
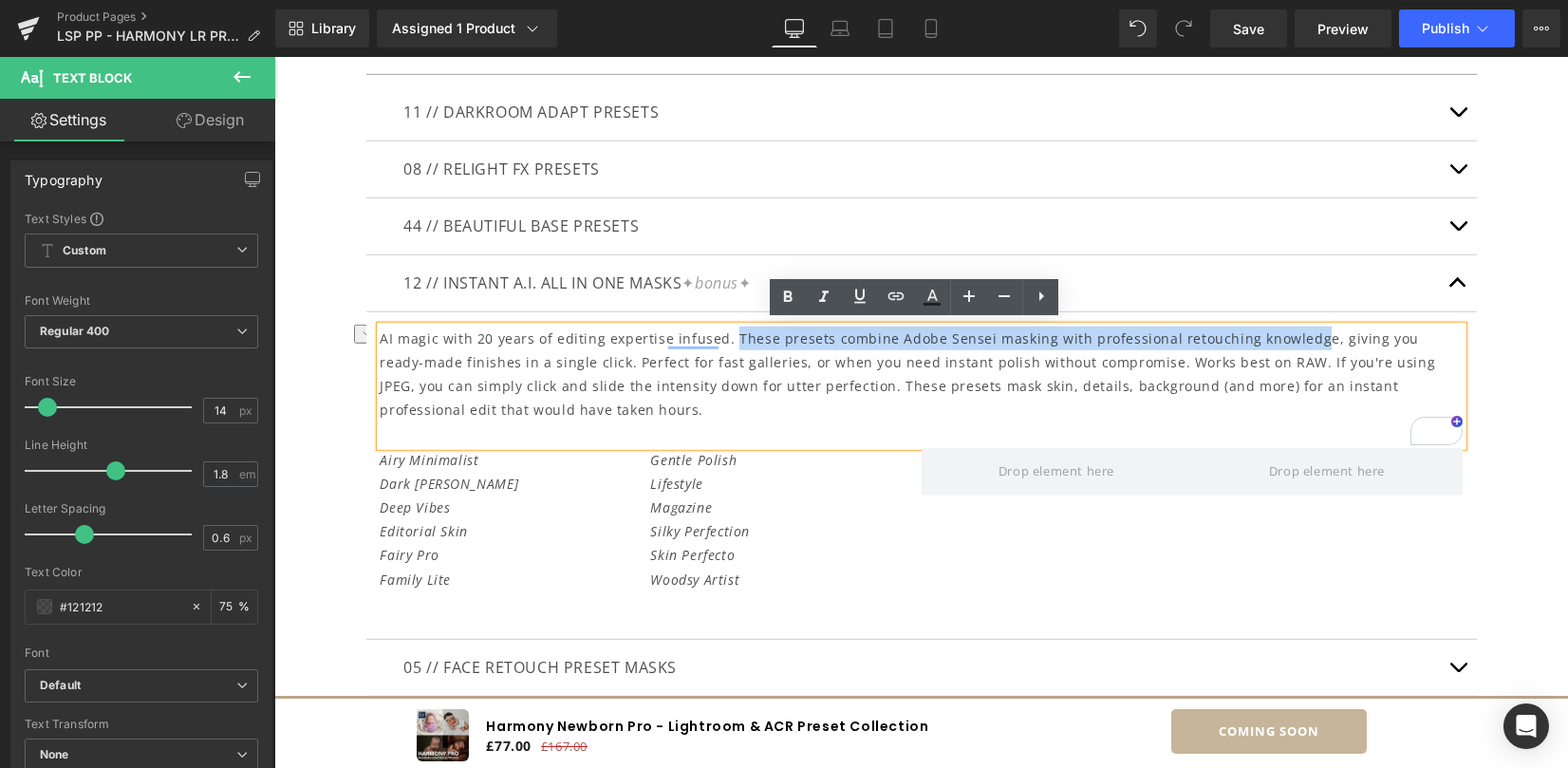
drag, startPoint x: 720, startPoint y: 333, endPoint x: 1297, endPoint y: 331, distance: 577.0
click at [1297, 331] on p "AI magic with 20 years of editing expertise infused. These presets combine Adob…" at bounding box center [921, 375] width 1081 height 96
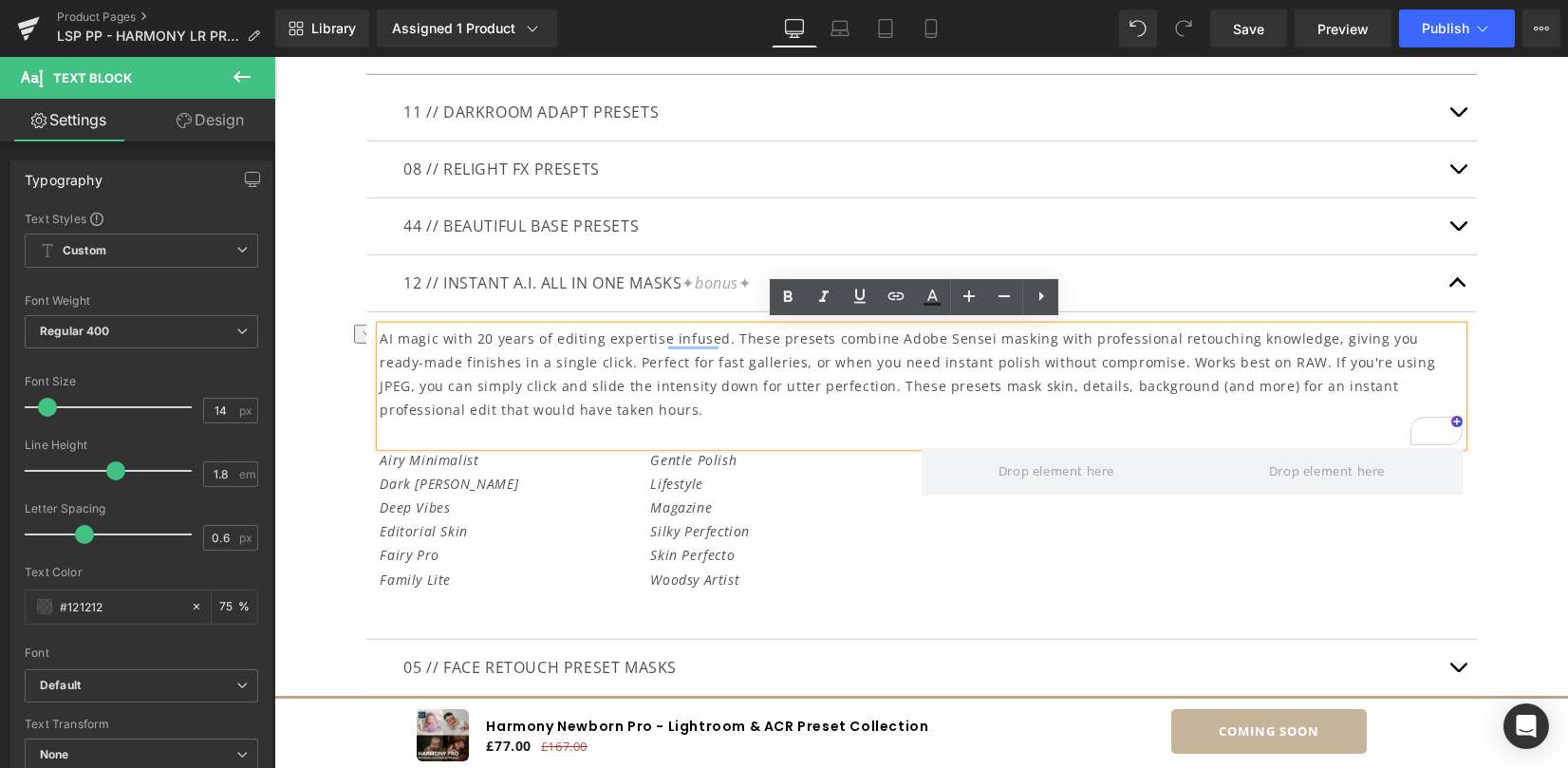
click at [1230, 355] on p "AI magic with 20 years of editing expertise infused. These presets combine Adob…" at bounding box center [921, 375] width 1081 height 96
click at [1030, 332] on p "AI magic with 20 years of editing expertise infused. These presets combine Adob…" at bounding box center [921, 375] width 1081 height 96
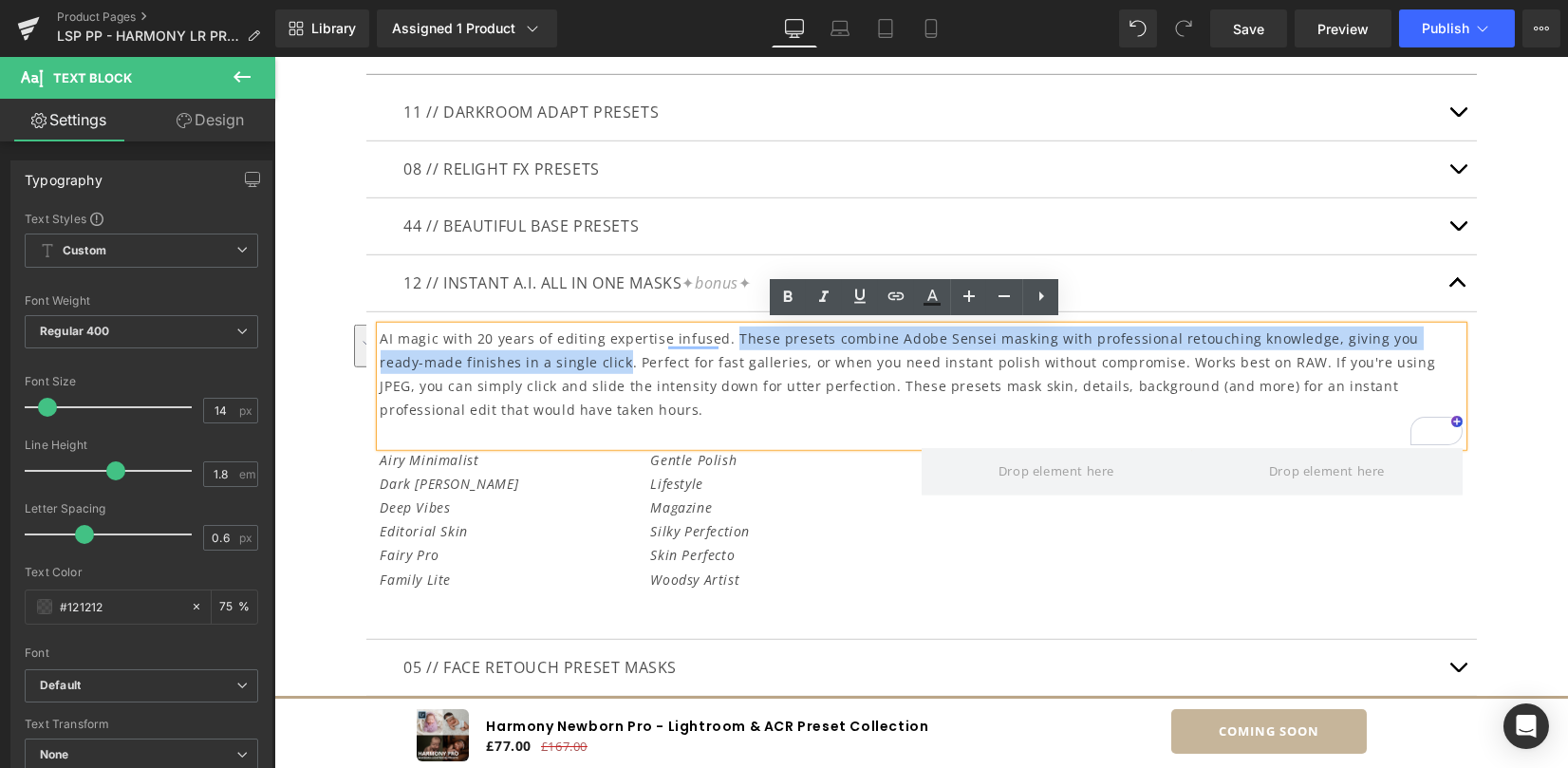
drag, startPoint x: 721, startPoint y: 331, endPoint x: 572, endPoint y: 357, distance: 151.3
click at [572, 357] on p "AI magic with 20 years of editing expertise infused. These presets combine Adob…" at bounding box center [921, 375] width 1081 height 96
copy p "These presets combine Adobe Sensei masking with professional retouching knowled…"
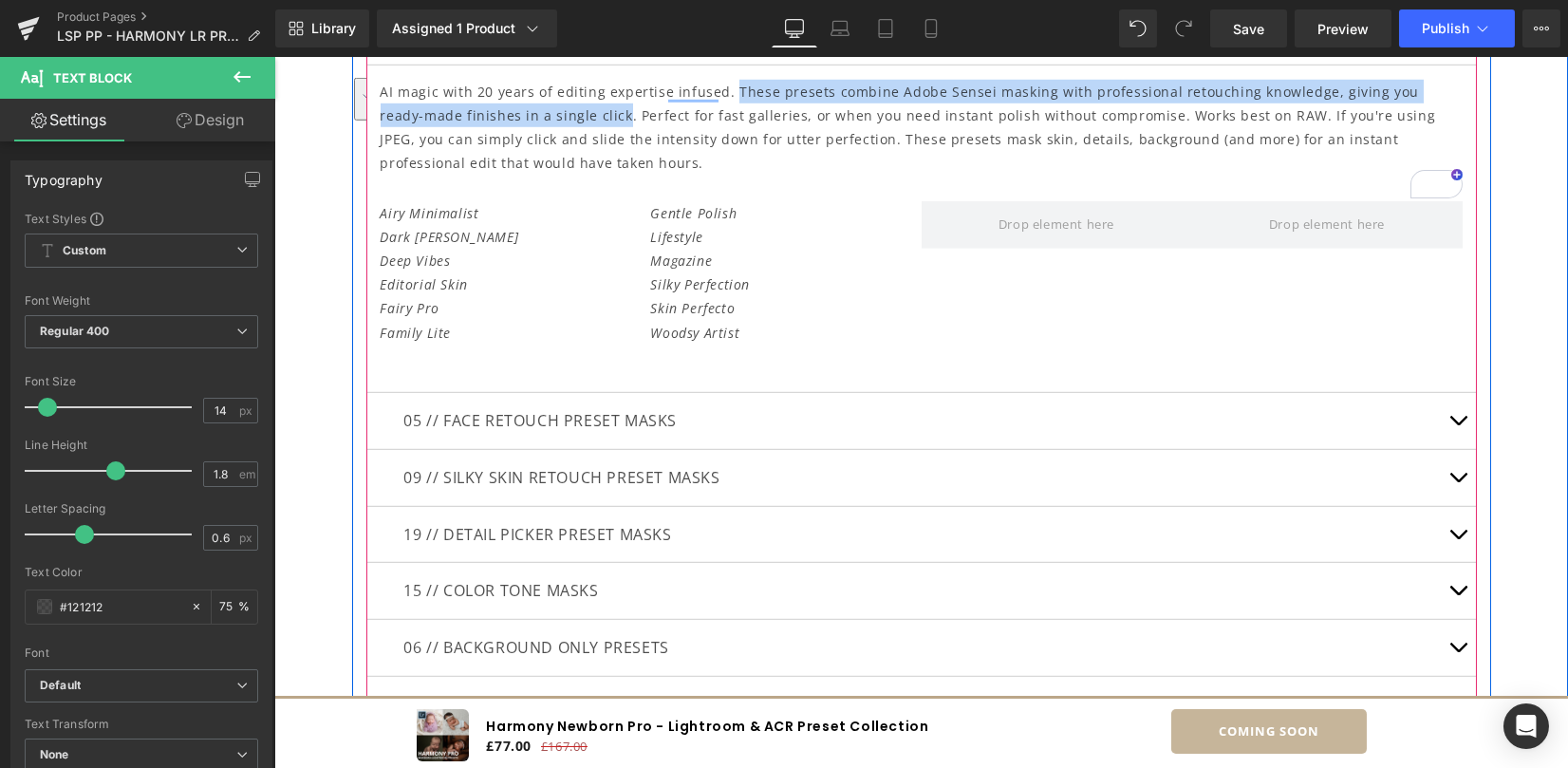
scroll to position [6954, 0]
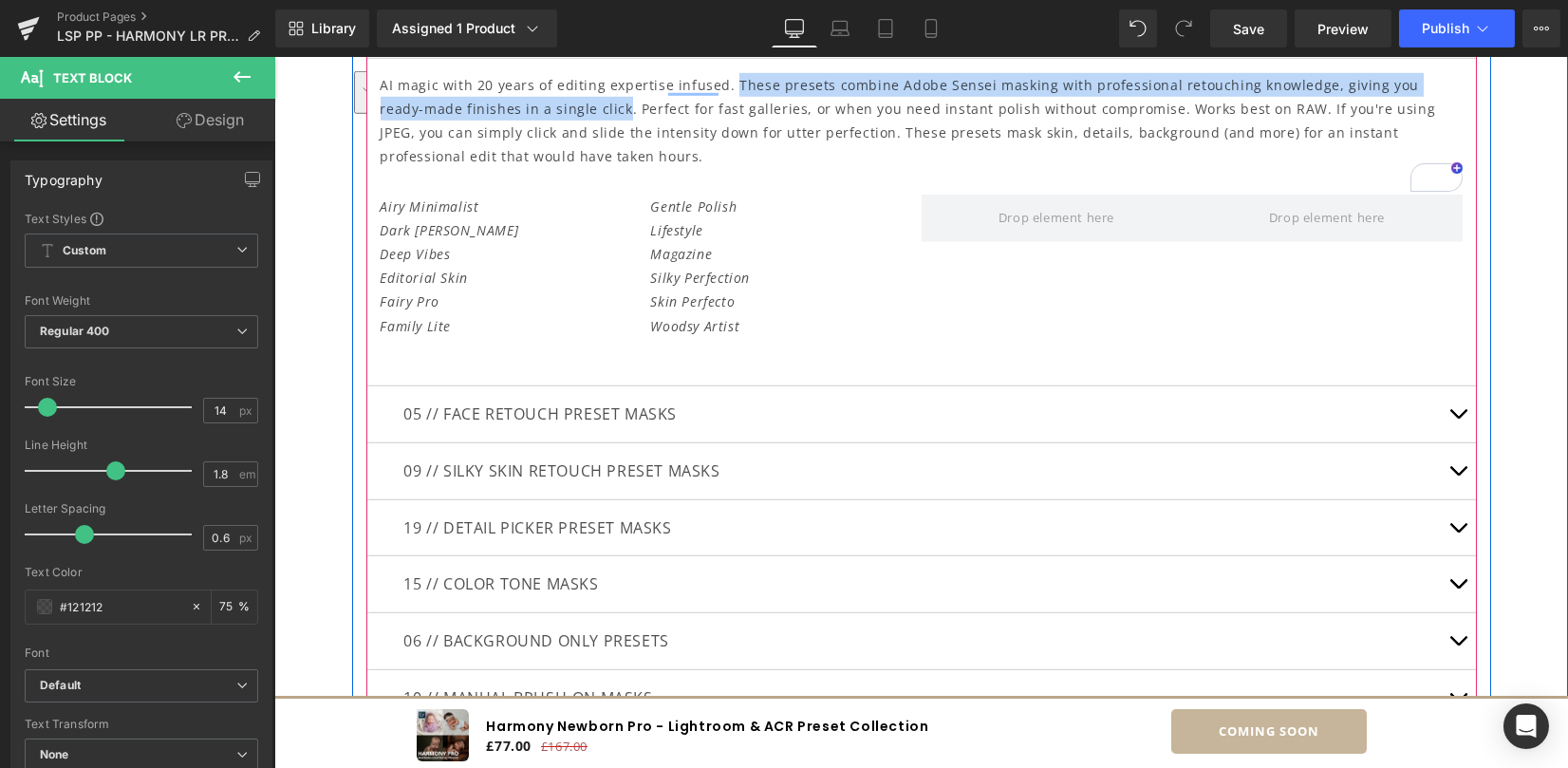
click at [1458, 418] on span "button" at bounding box center [1458, 418] width 0 height 0
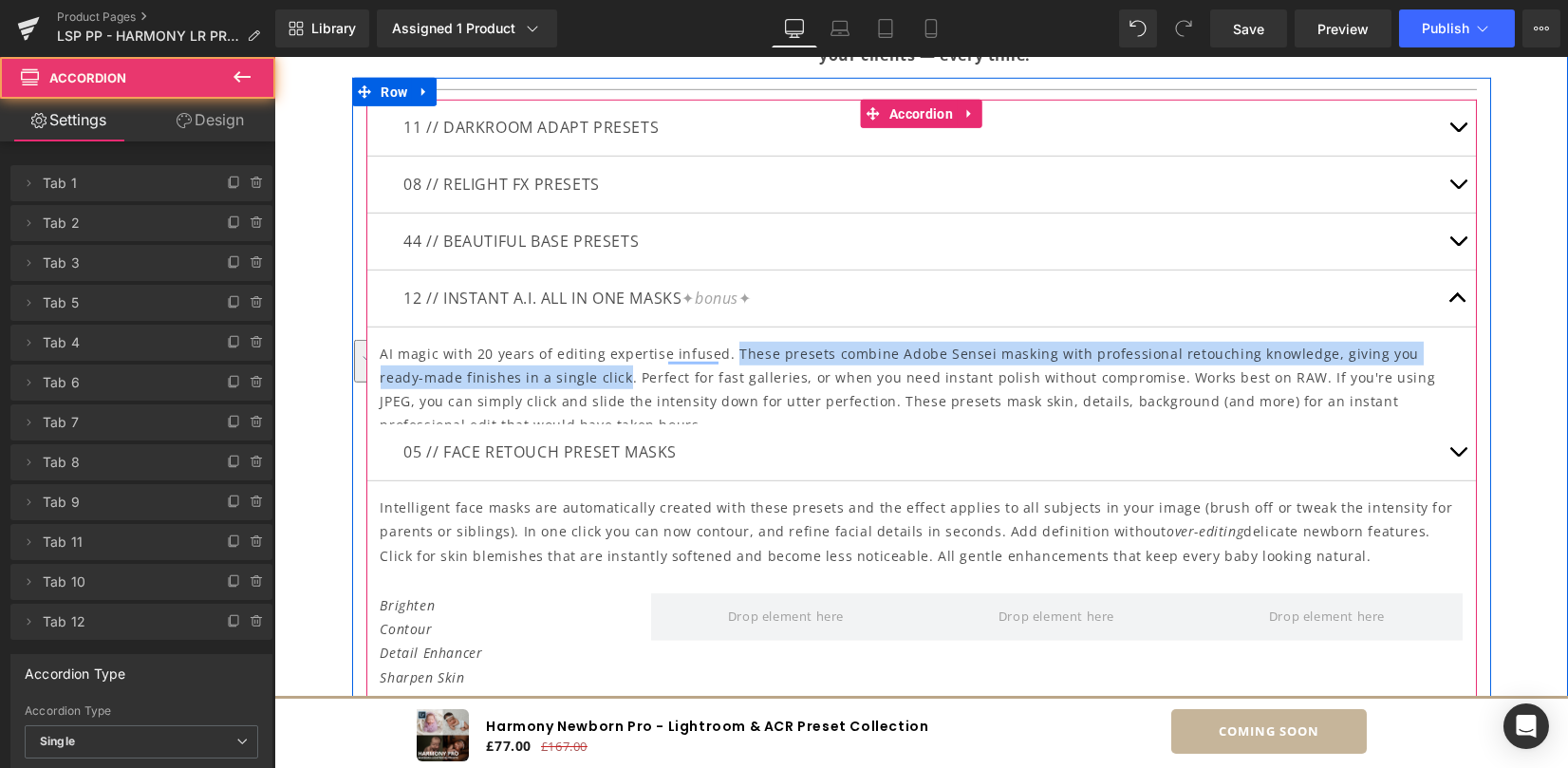
scroll to position [6626, 0]
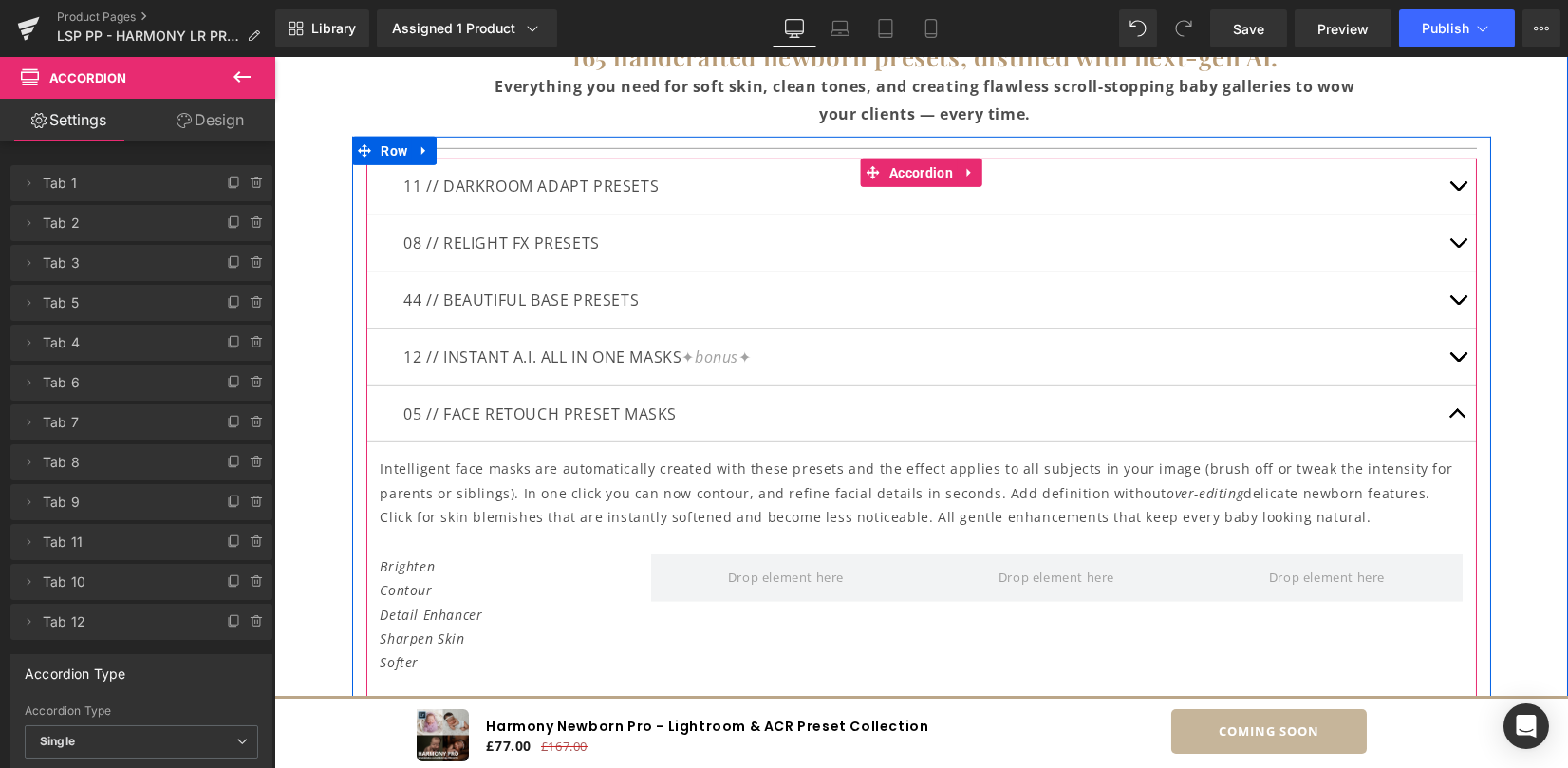
click at [417, 469] on p "Intelligent face masks are automatically created with these presets and the eff…" at bounding box center [921, 493] width 1081 height 73
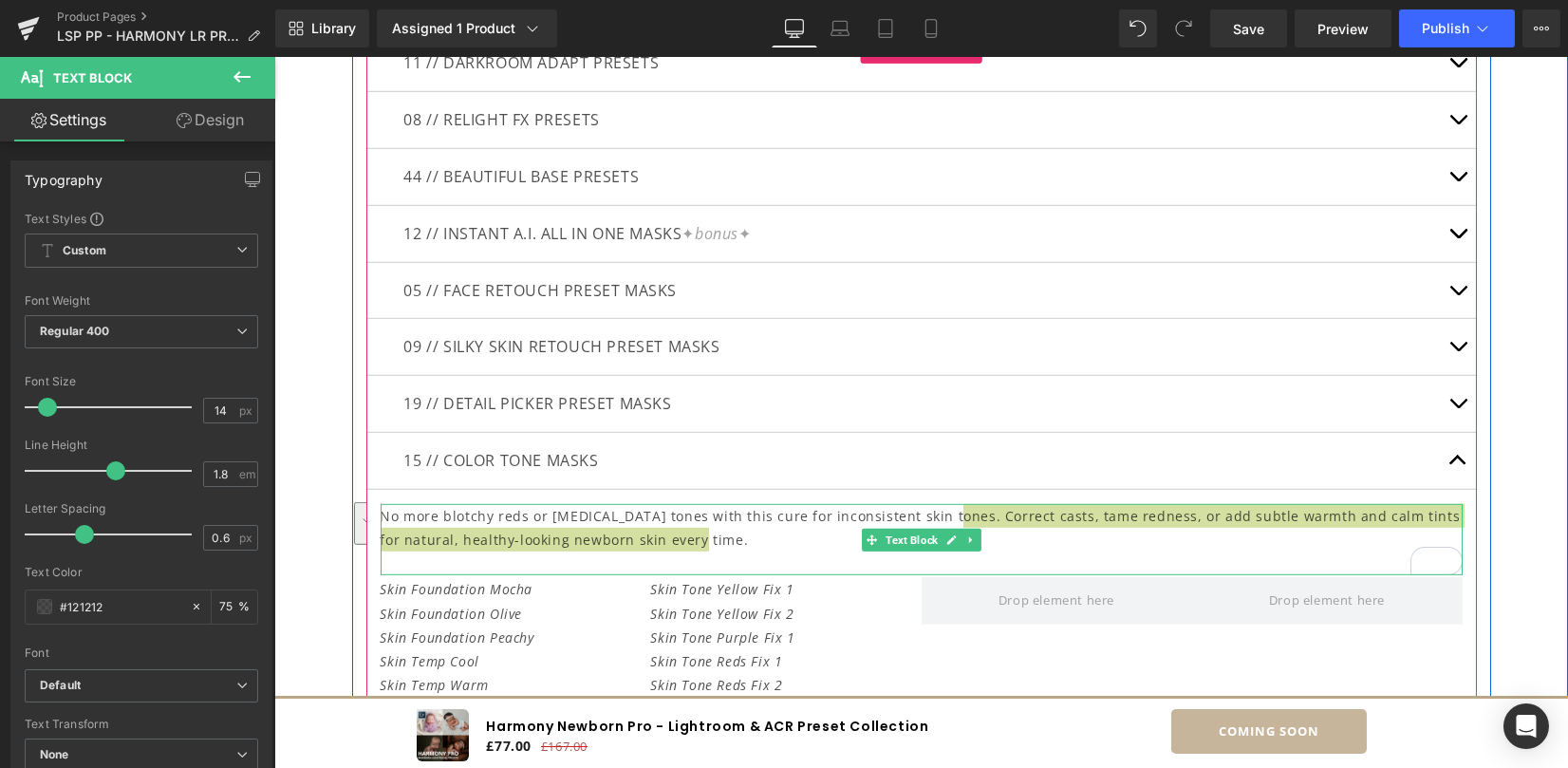
scroll to position [7129, 0]
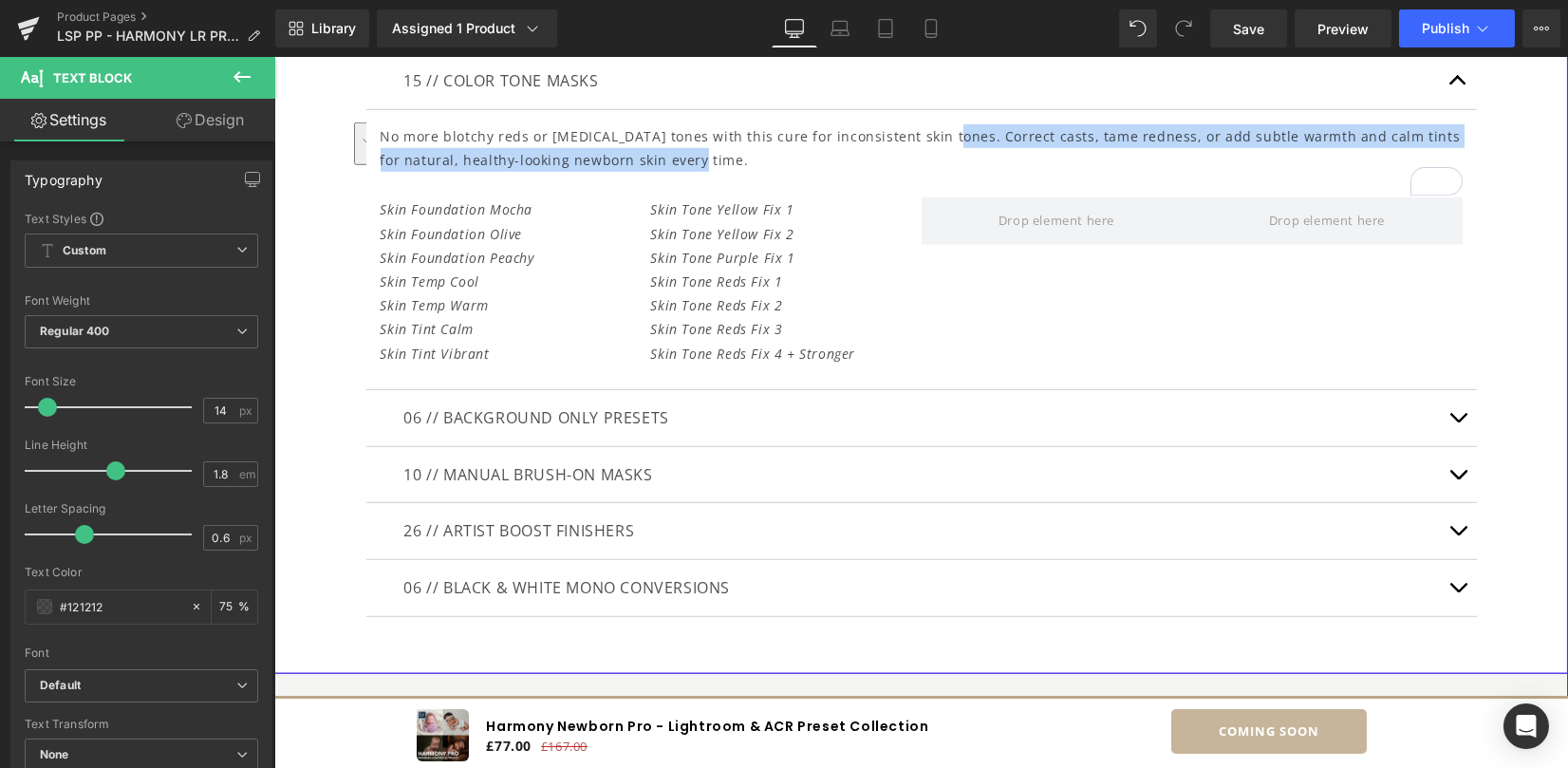
click at [1442, 416] on button "button" at bounding box center [1458, 418] width 38 height 56
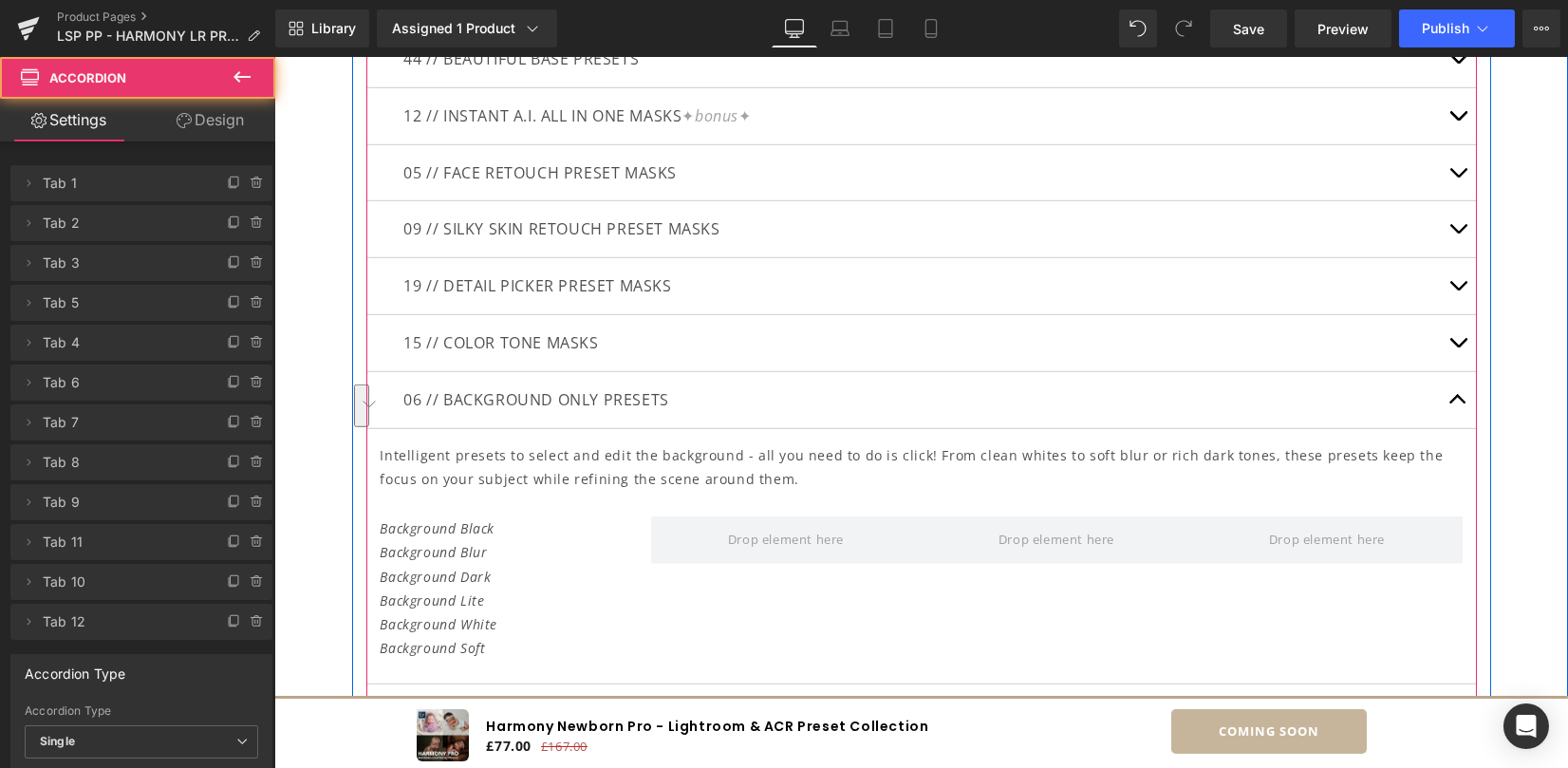
scroll to position [6849, 0]
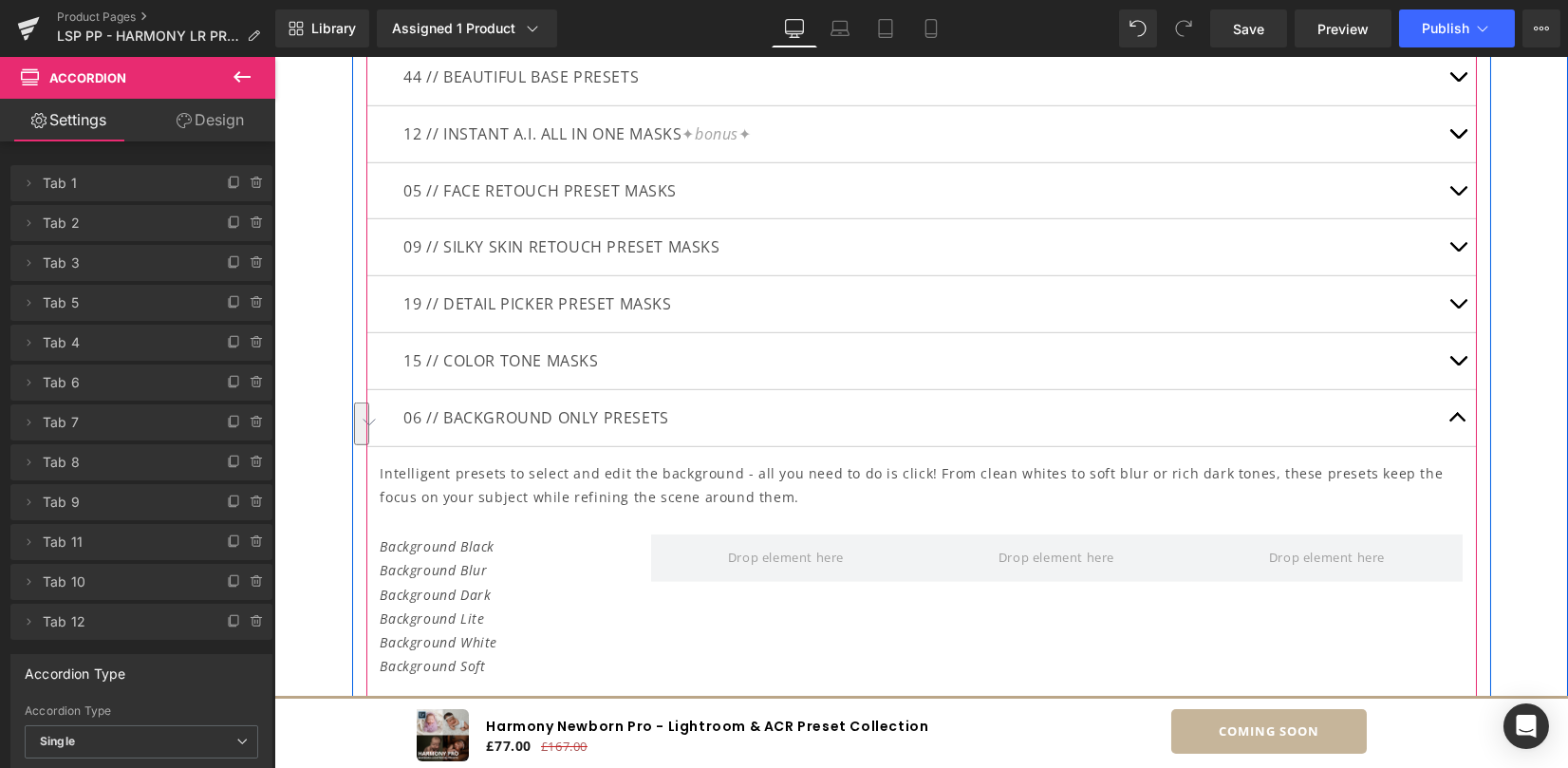
click at [402, 472] on p "Intelligent presets to select and edit the background - all you need to do is c…" at bounding box center [921, 485] width 1081 height 48
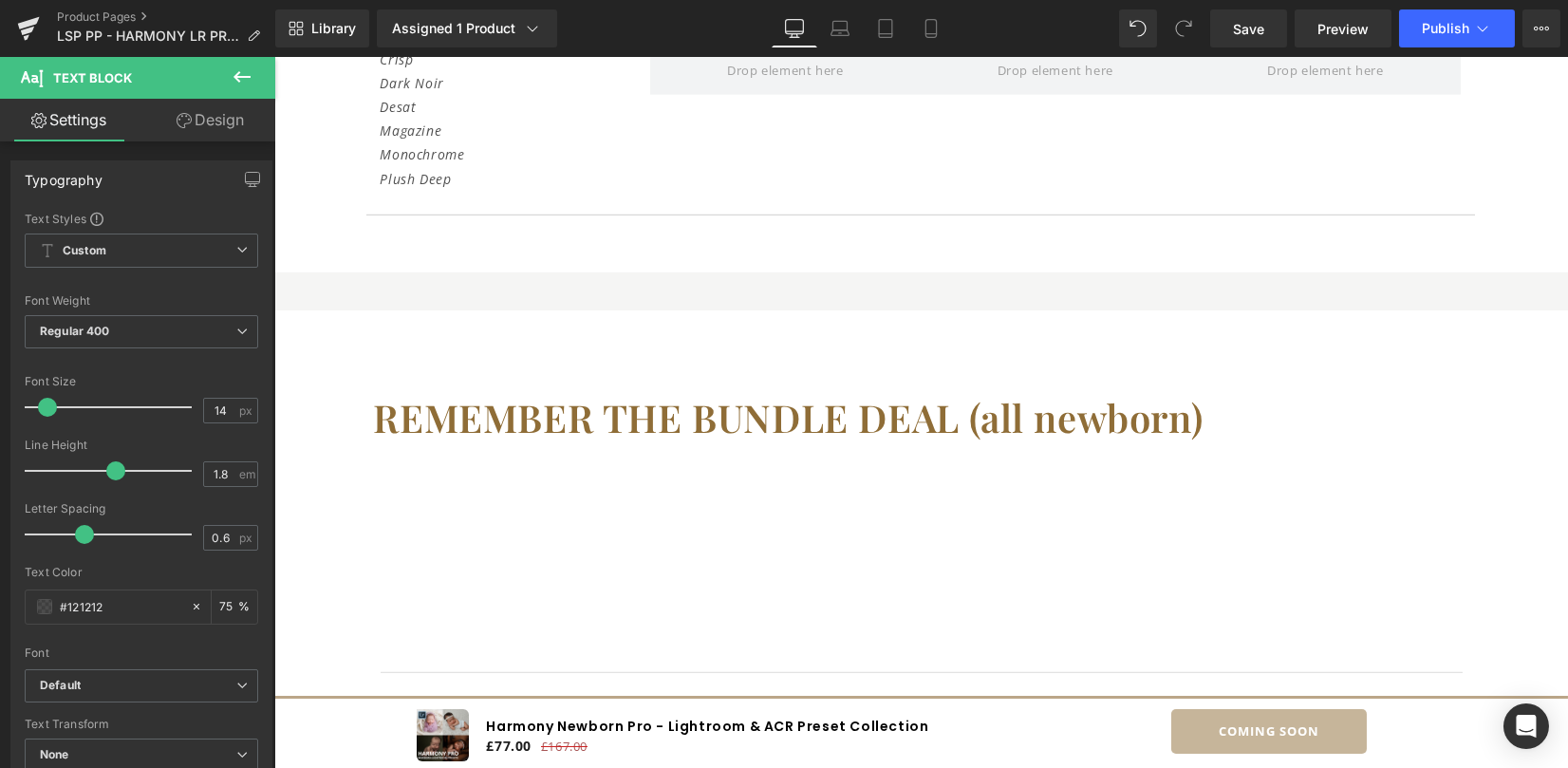
scroll to position [7507, 0]
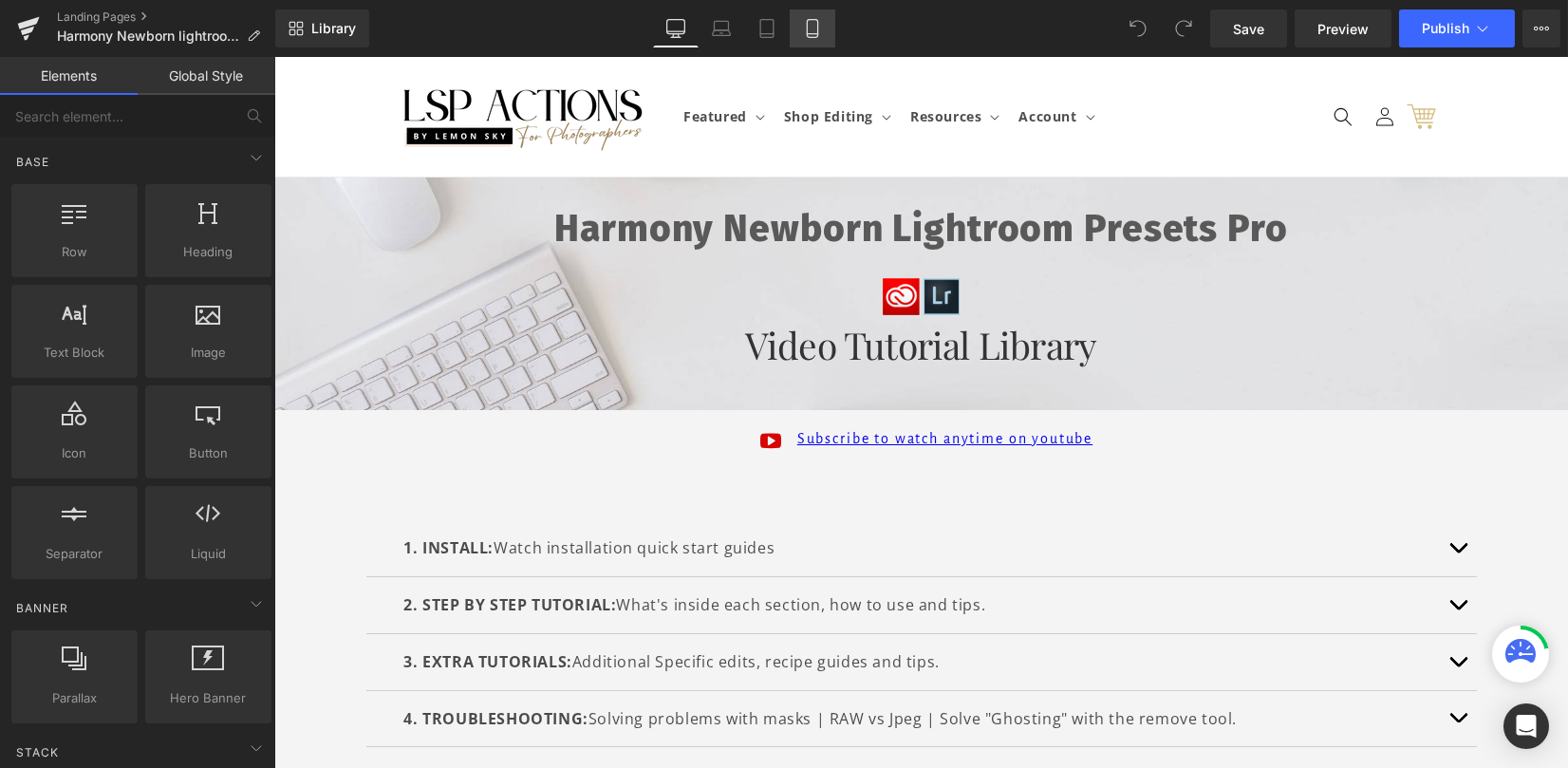
click at [814, 32] on icon at bounding box center [811, 28] width 19 height 19
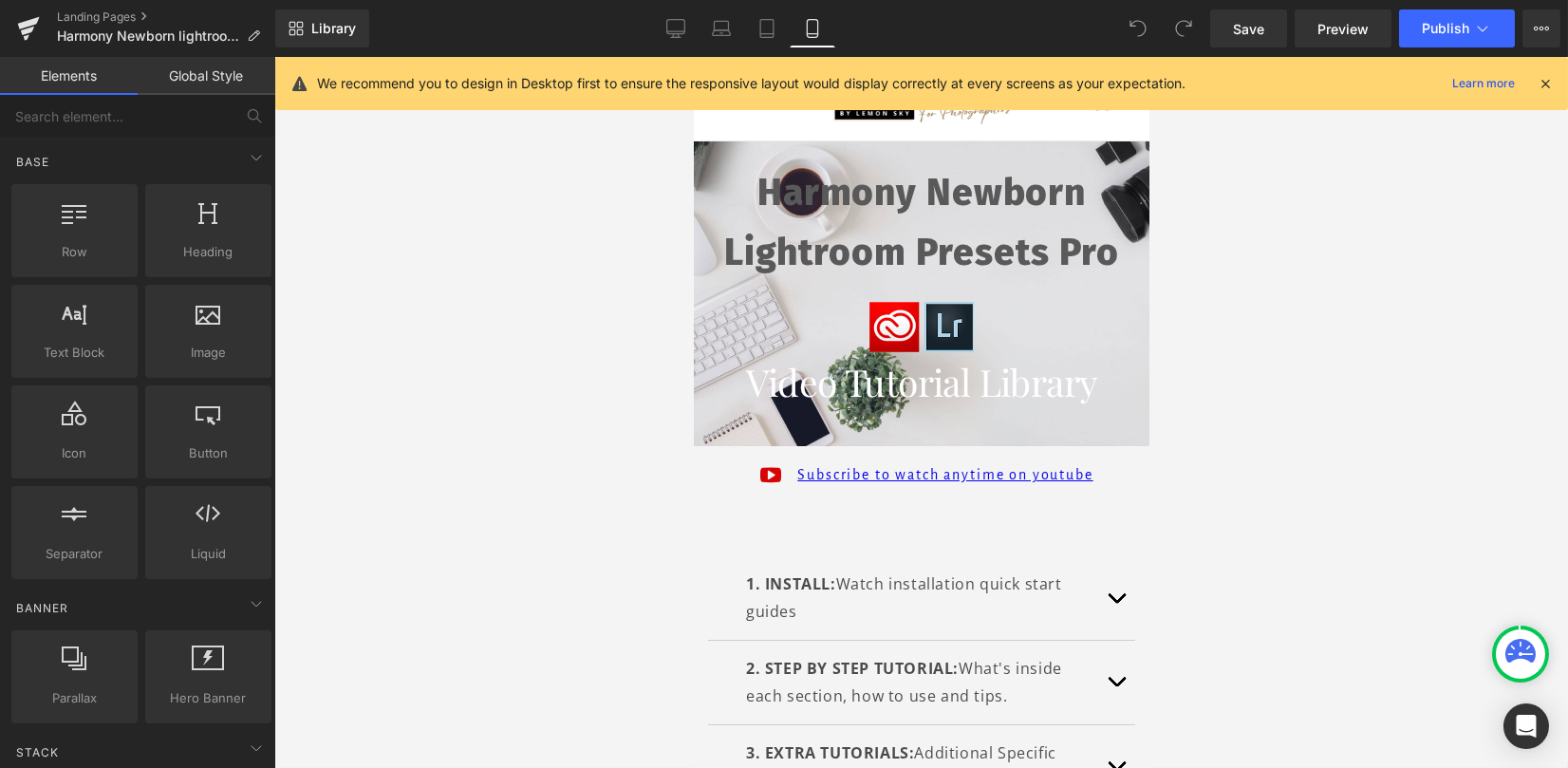
click at [1551, 83] on icon at bounding box center [1544, 82] width 17 height 17
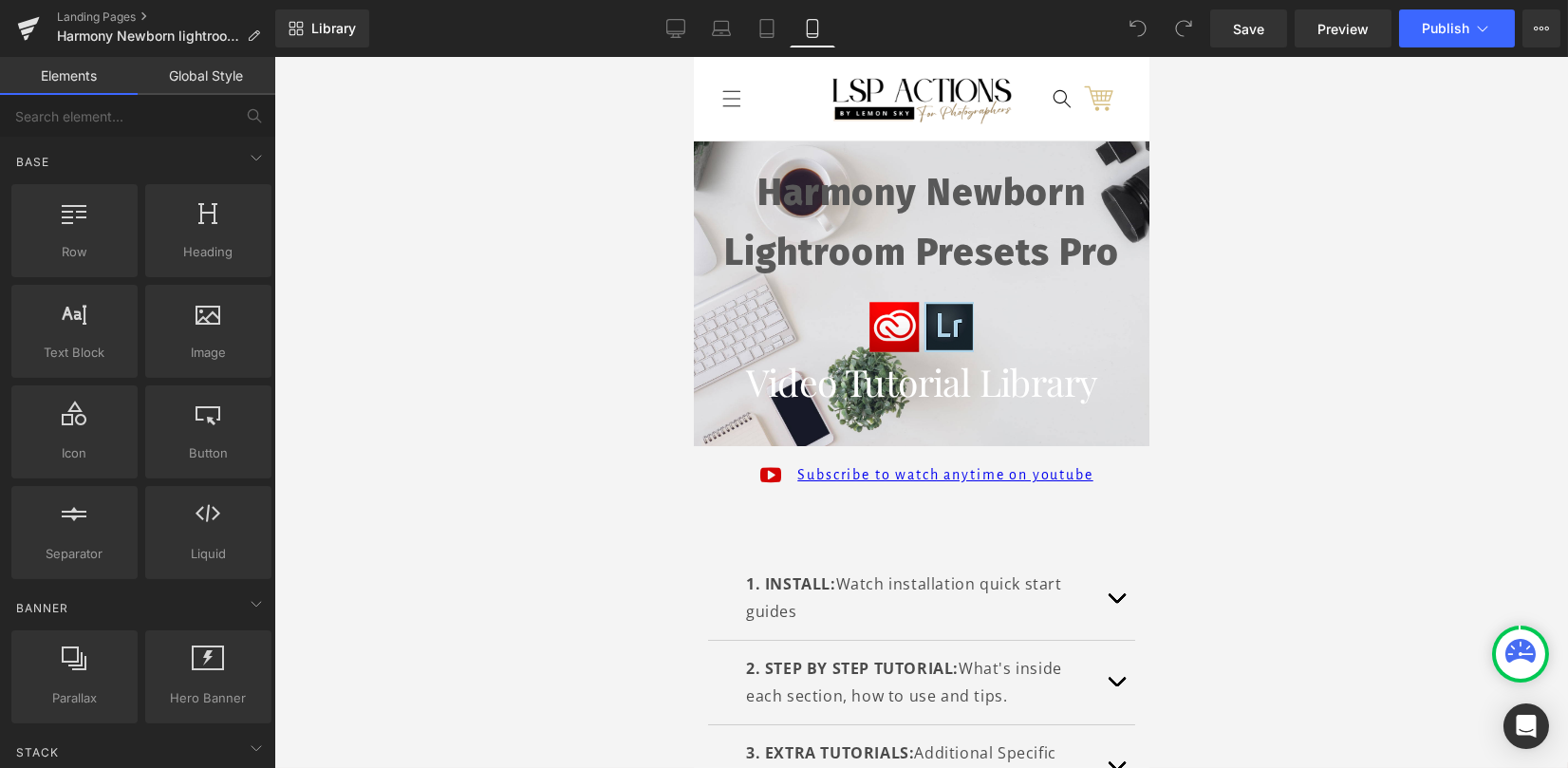
click at [1425, 321] on div at bounding box center [921, 412] width 1293 height 711
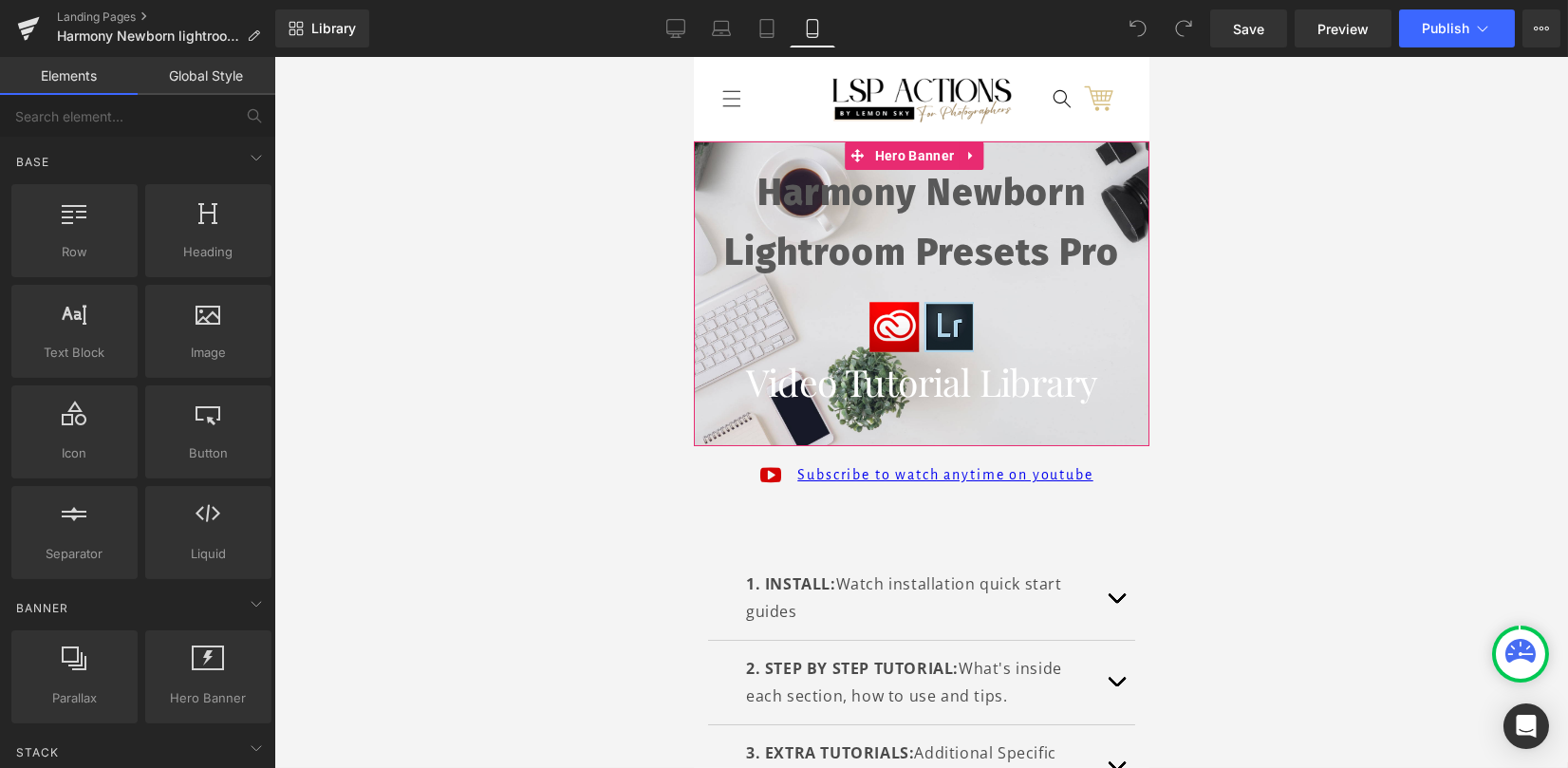
click at [866, 399] on h1 "Video Tutorial Library" at bounding box center [921, 382] width 456 height 59
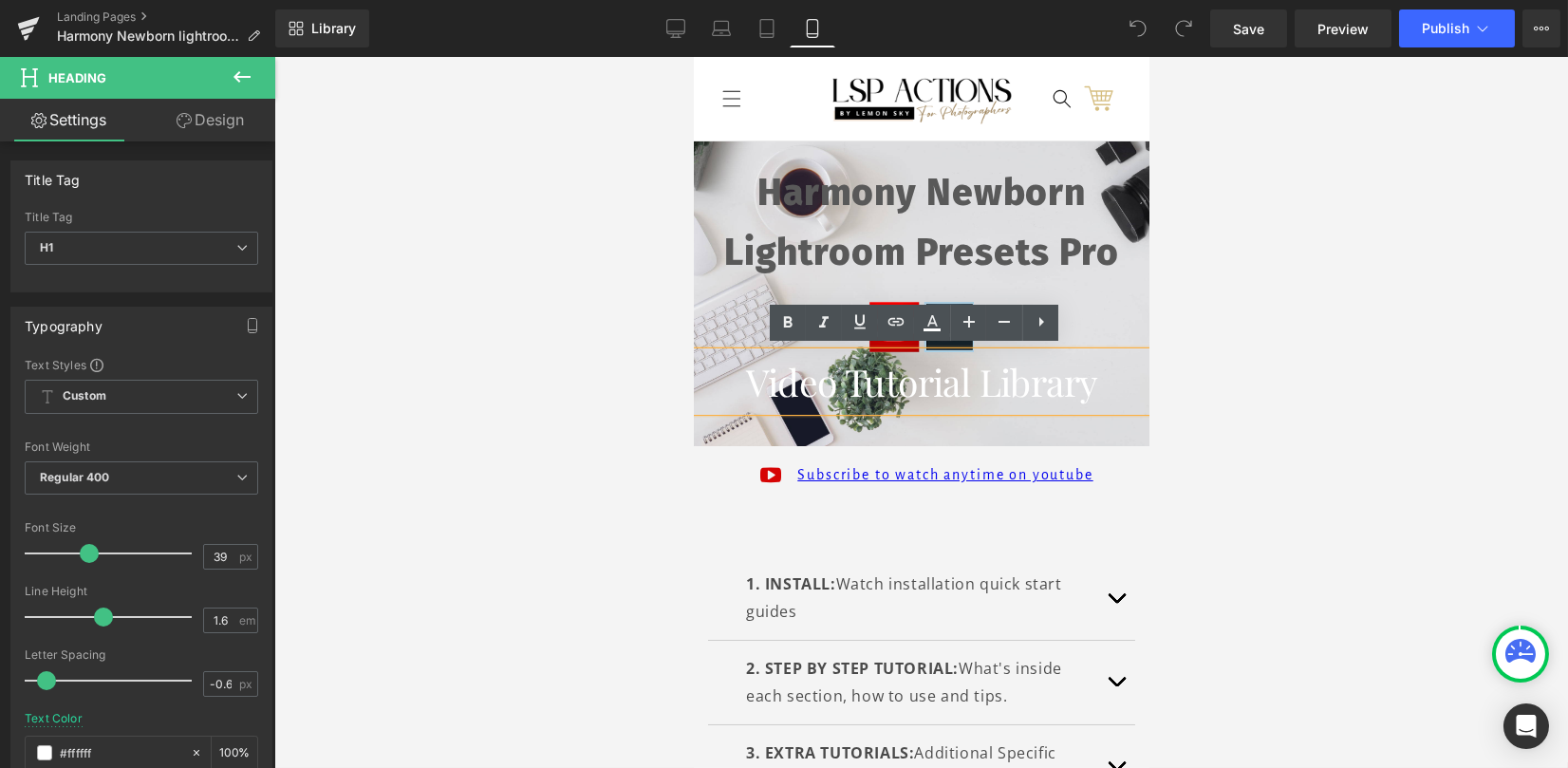
click at [708, 154] on span "Harmony Newborn Lightroom Presets Pro Heading Image Video Tutorial Library Head…" at bounding box center [921, 275] width 456 height 269
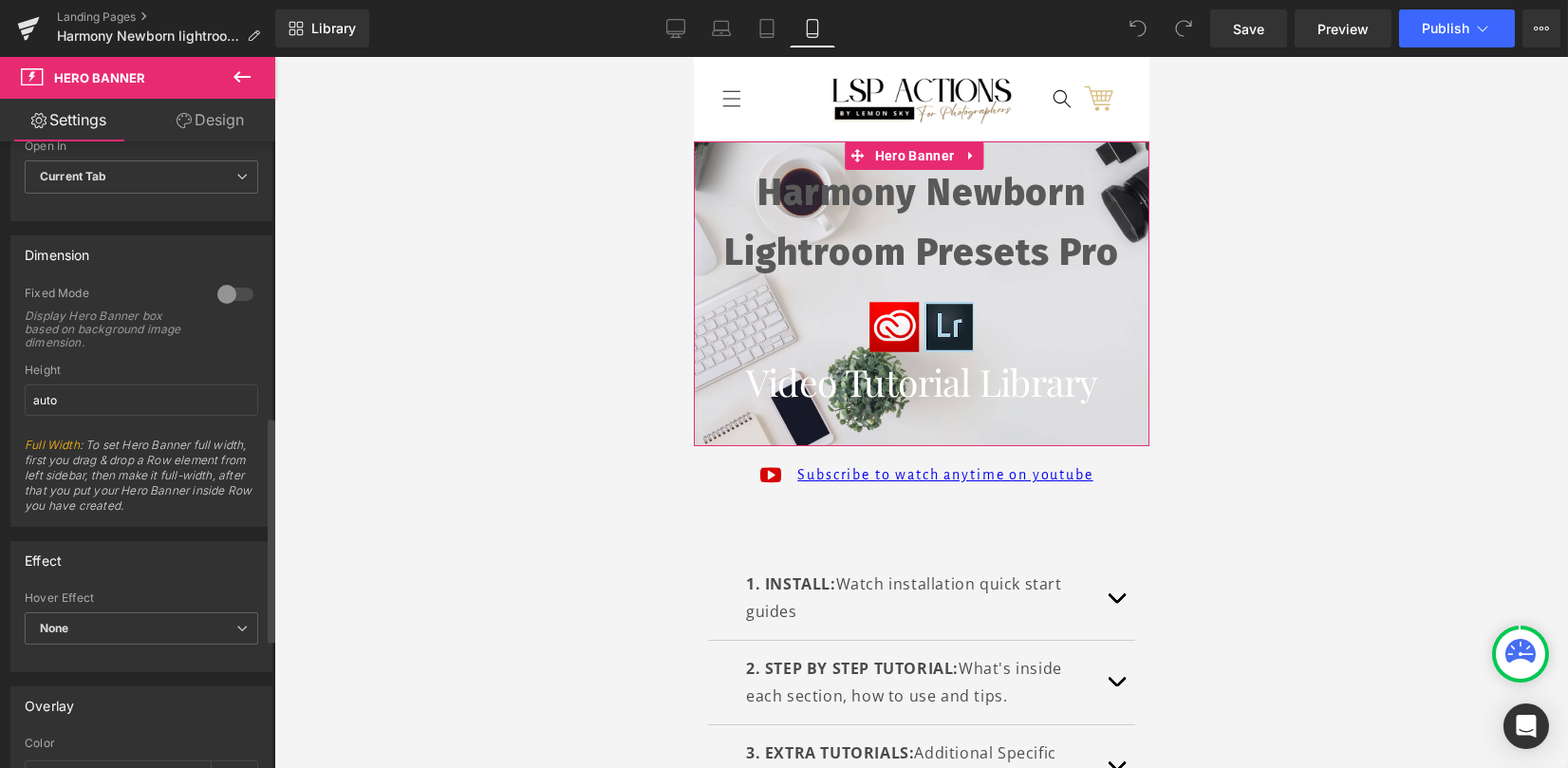
scroll to position [886, 0]
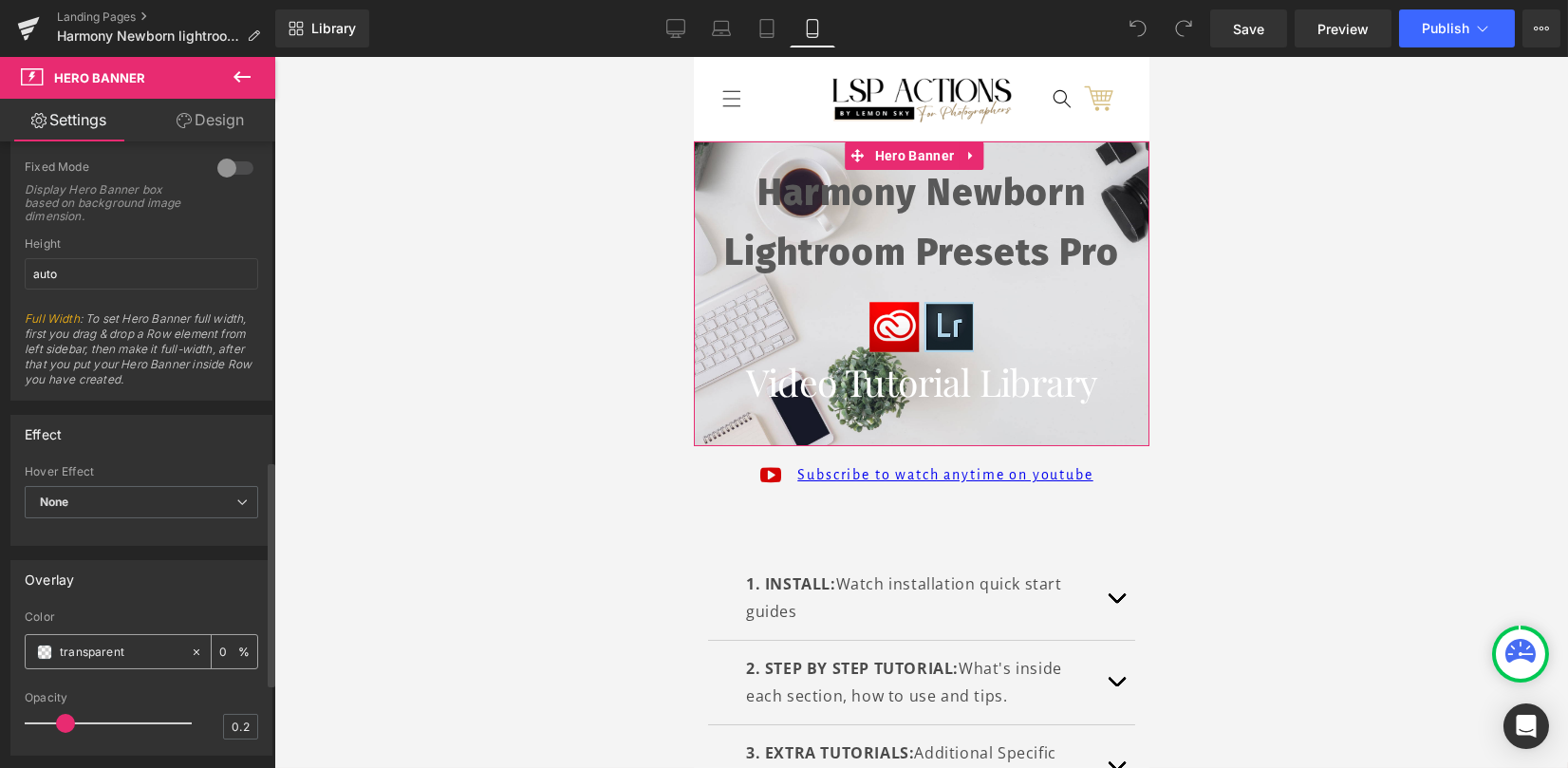
click at [44, 650] on span at bounding box center [44, 652] width 15 height 15
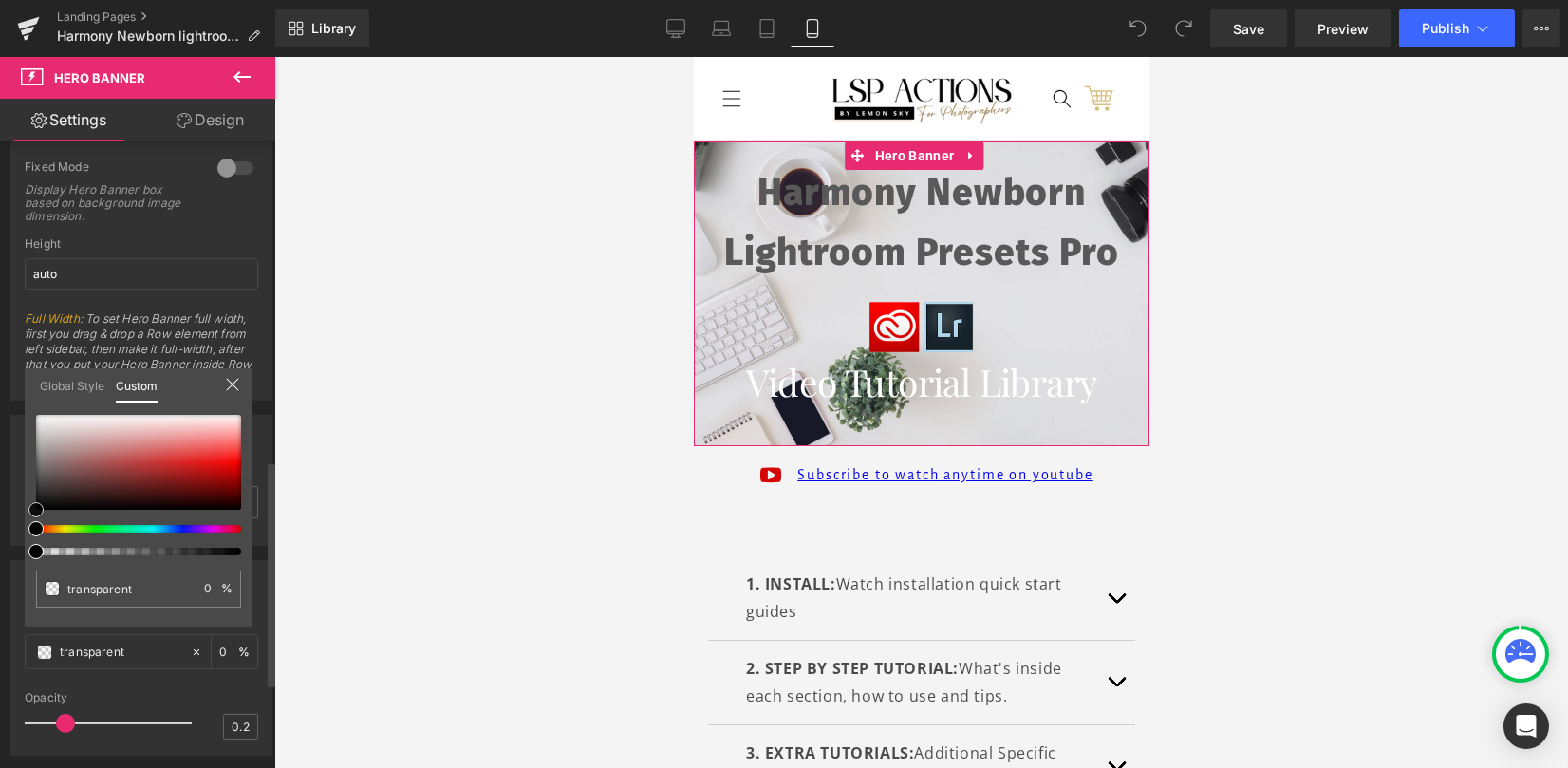
type input "#855555"
type input "100"
type input "#855555"
type input "100"
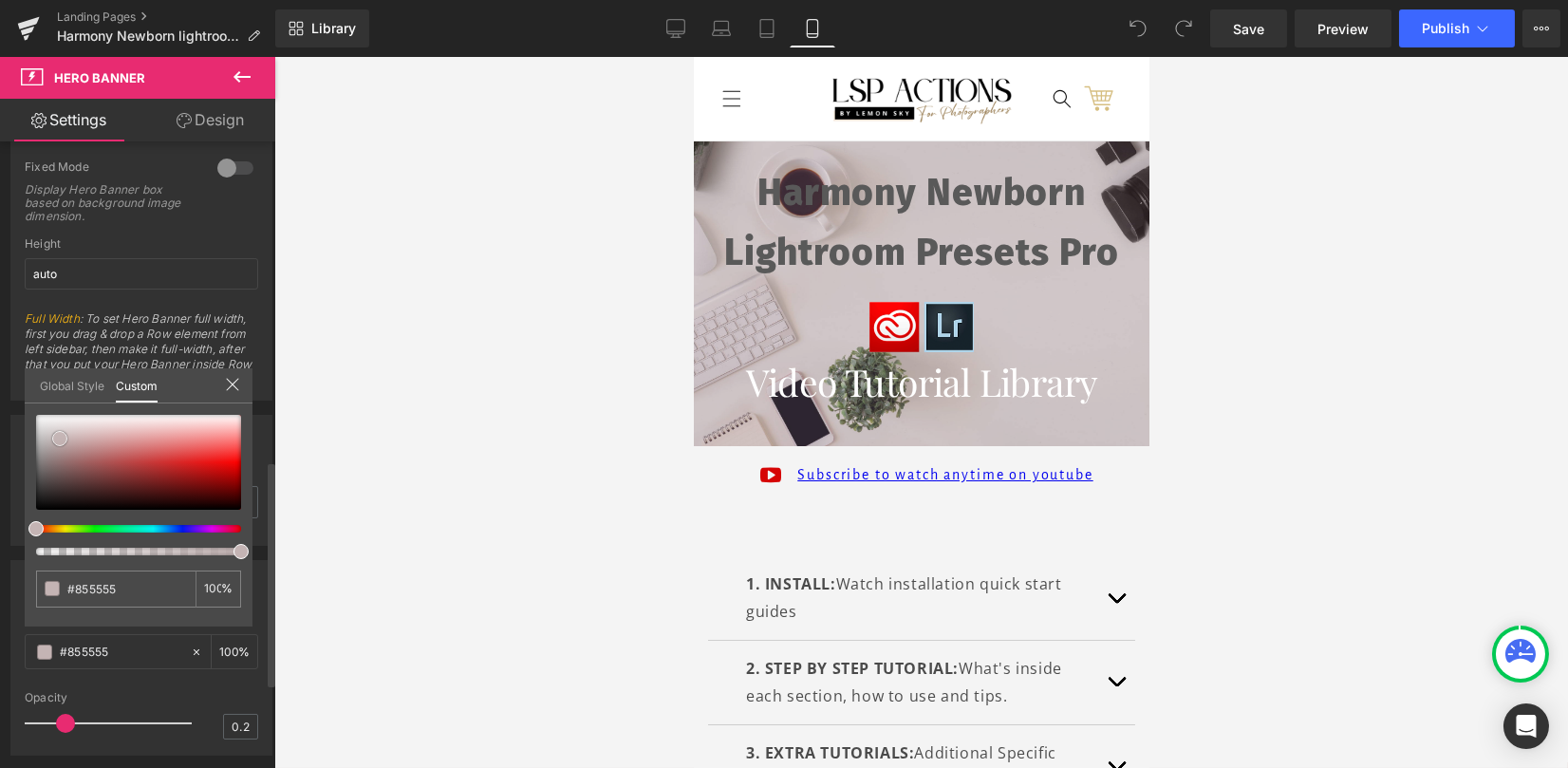
type input "#bca8a8"
type input "#ffffff"
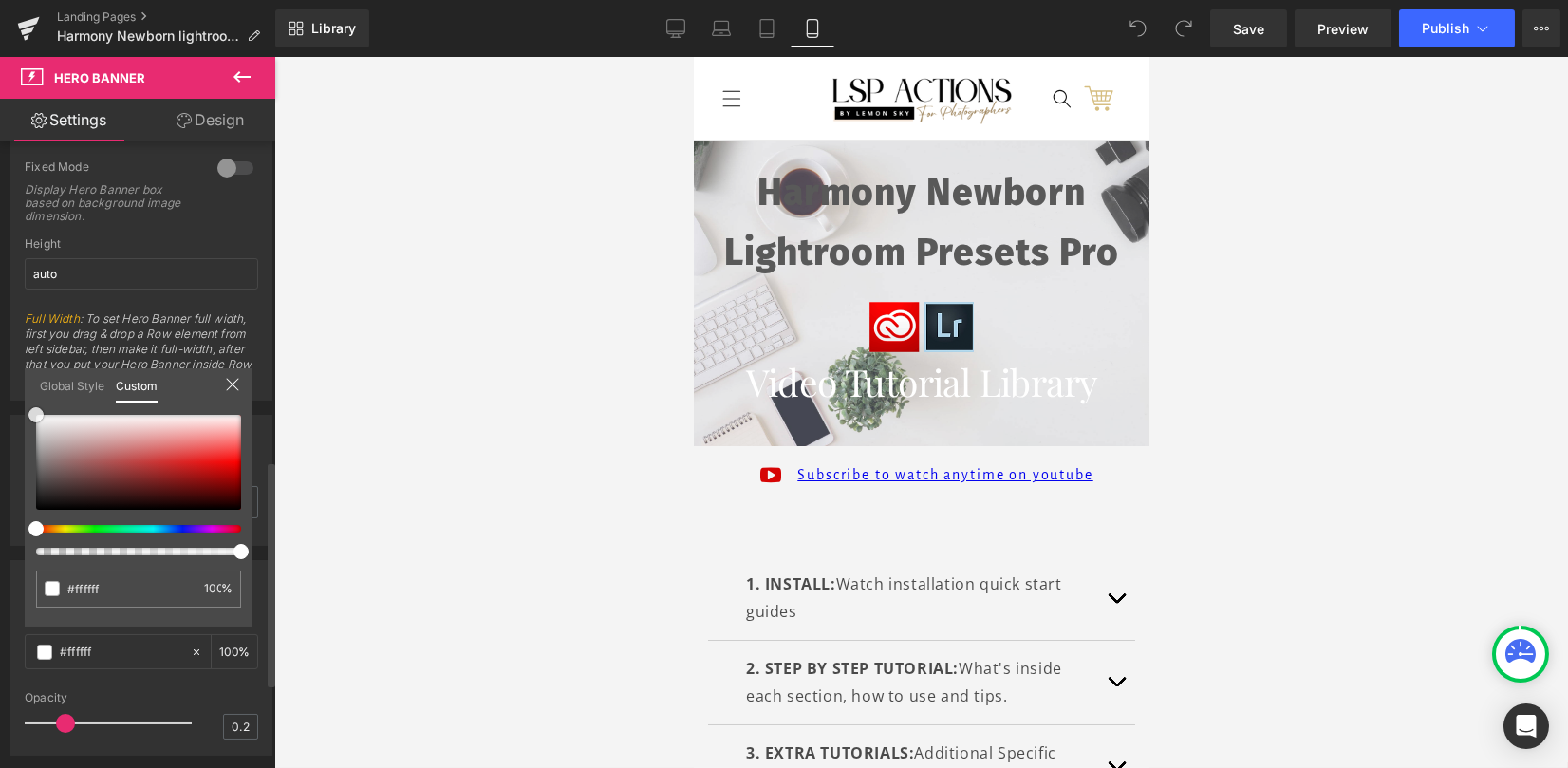
drag, startPoint x: 60, startPoint y: 438, endPoint x: 151, endPoint y: 681, distance: 259.5
click at [12, 545] on div "Overlay rgba(255, 255, 255, 1) Color #ffffff 100 % 0.2 Opacity 0.2 Global Style…" at bounding box center [142, 650] width 284 height 210
drag, startPoint x: 157, startPoint y: 698, endPoint x: 96, endPoint y: 706, distance: 61.5
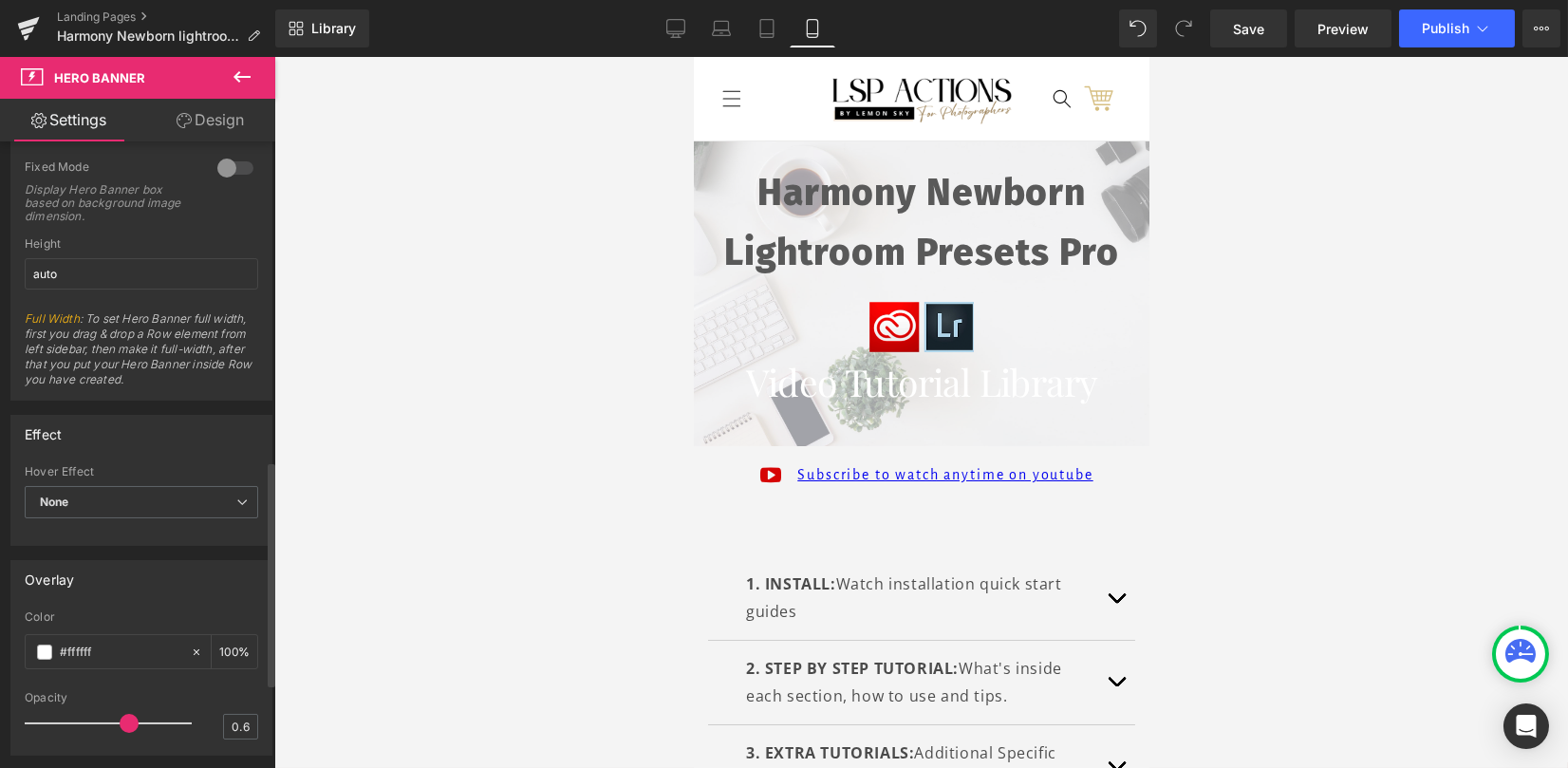
type input "0.5"
drag, startPoint x: 61, startPoint y: 716, endPoint x: 113, endPoint y: 712, distance: 52.2
click at [113, 714] on span at bounding box center [112, 723] width 19 height 19
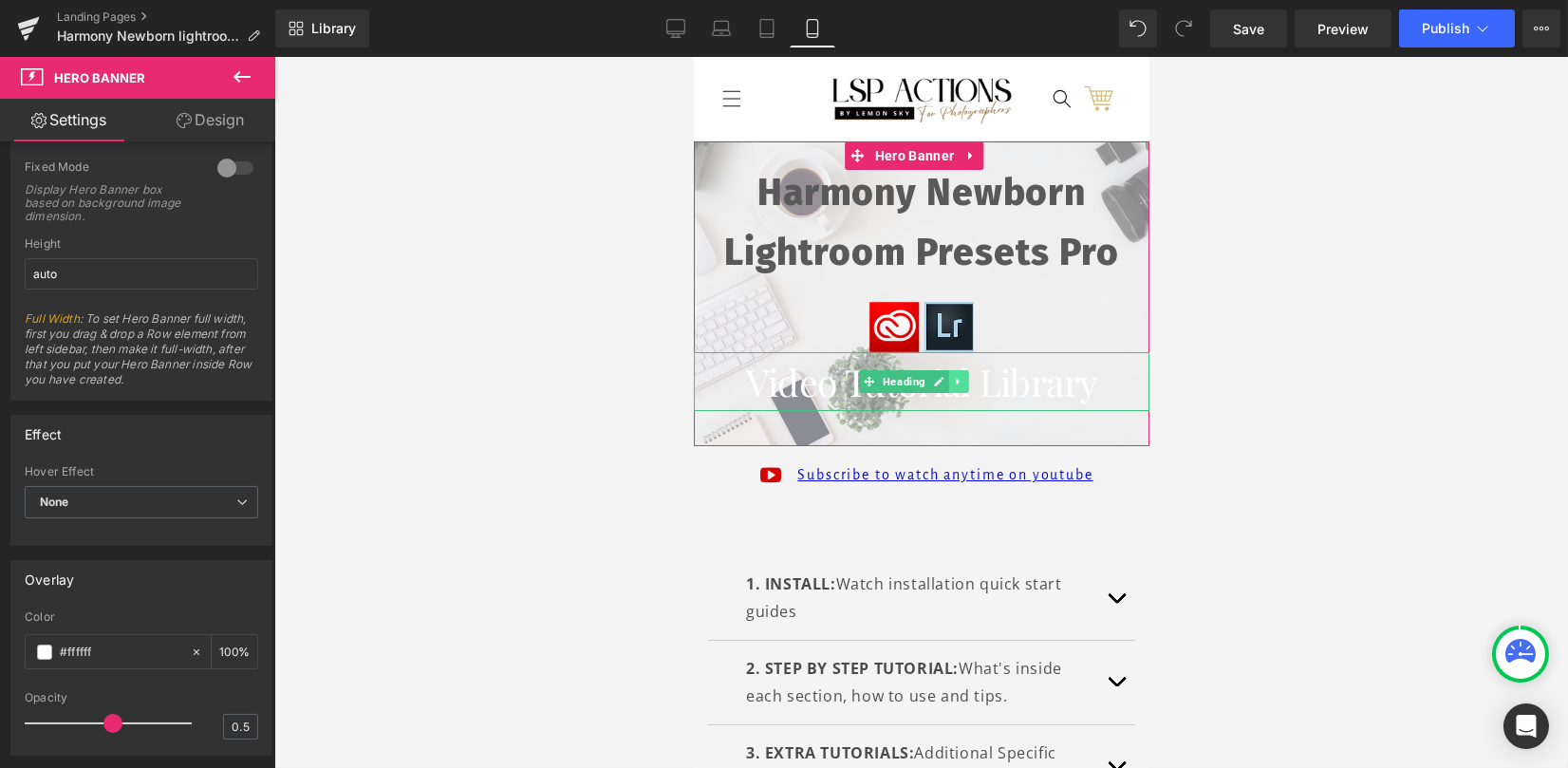
click at [956, 382] on icon at bounding box center [957, 381] width 11 height 11
click at [1048, 377] on h1 "Video Tutorial Library" at bounding box center [921, 382] width 456 height 59
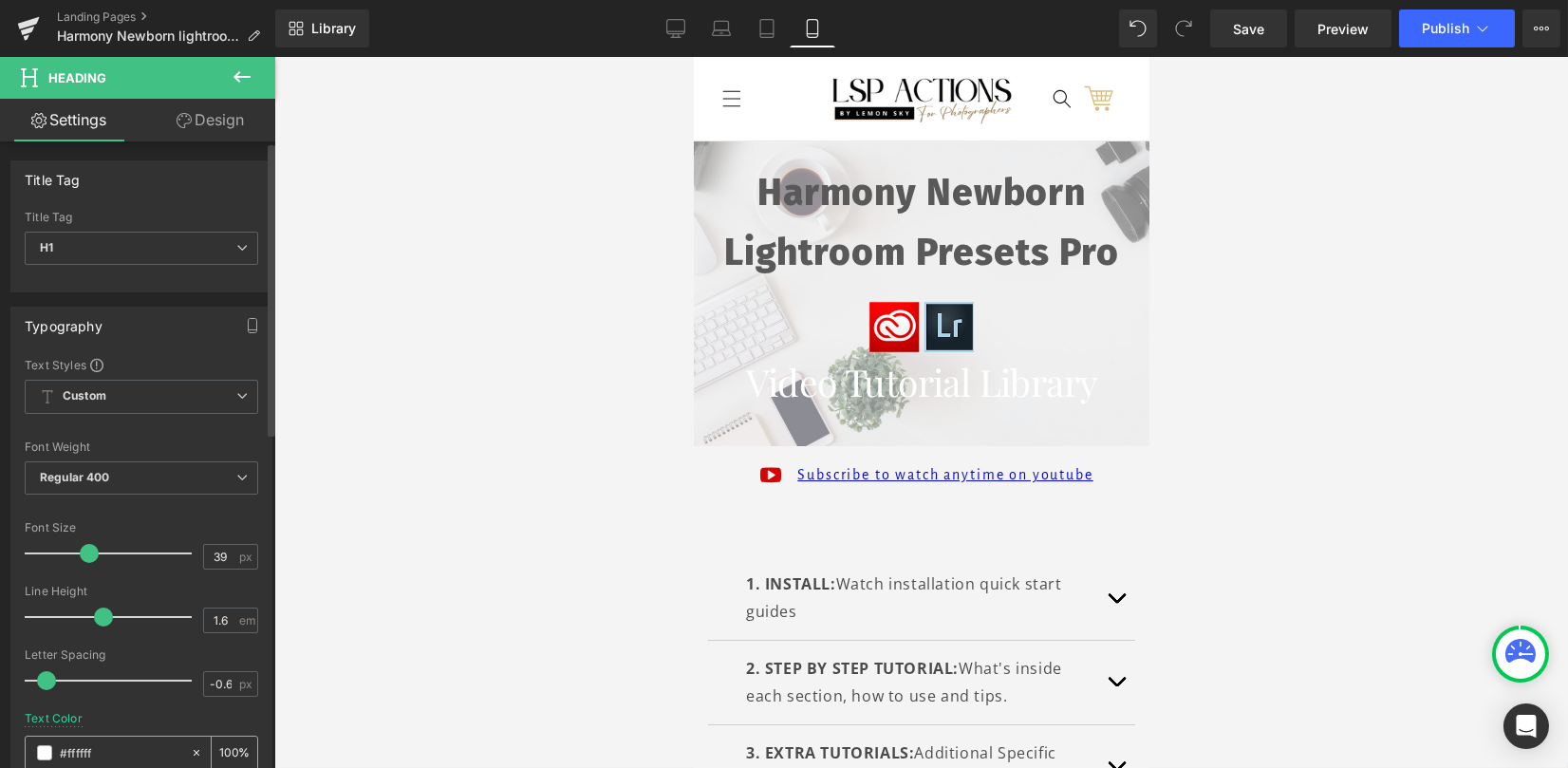
click at [42, 748] on span at bounding box center [44, 752] width 15 height 15
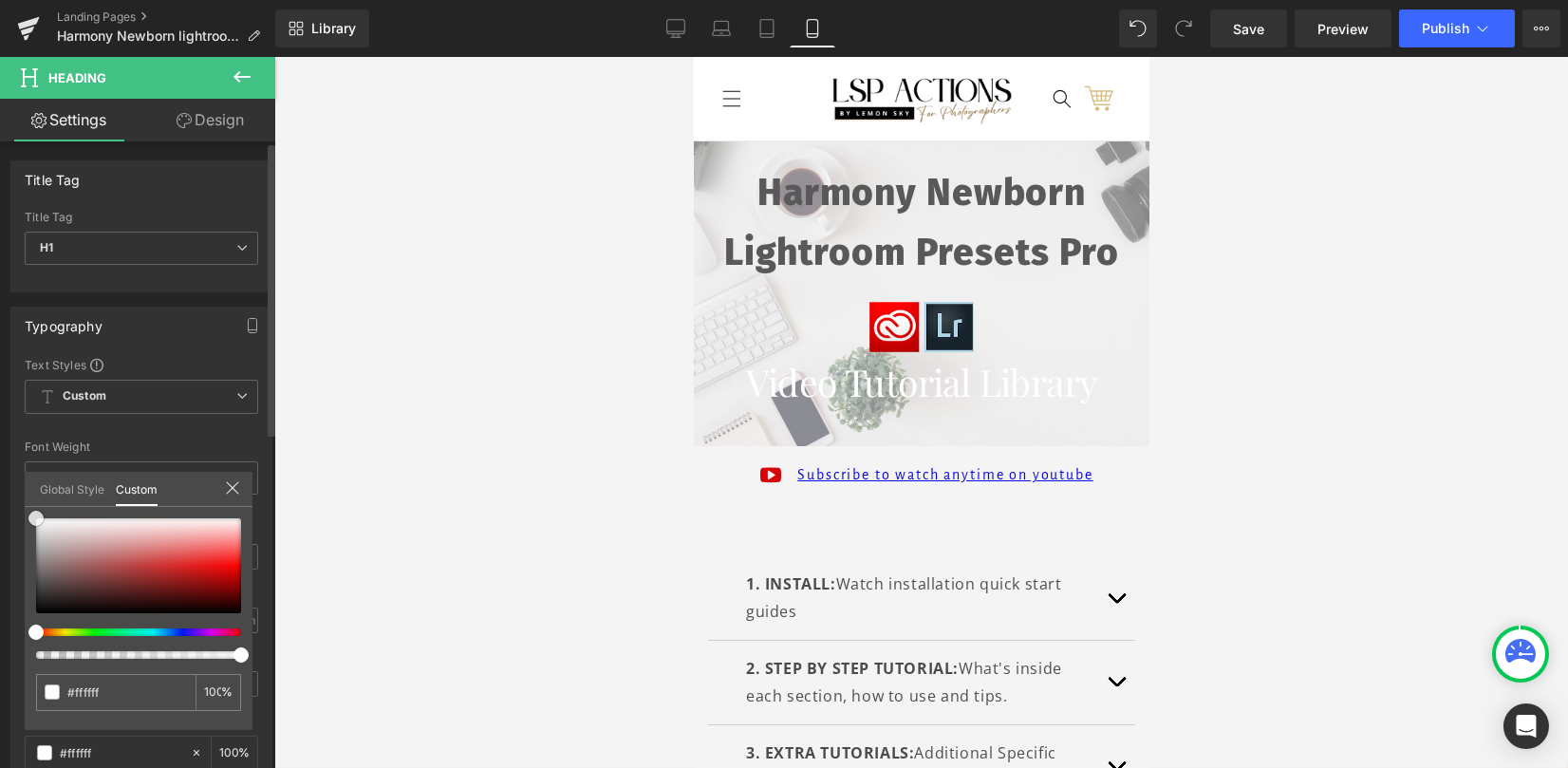
type input "#f90000"
type input "#8f6a6a"
type input "#8b6d6d"
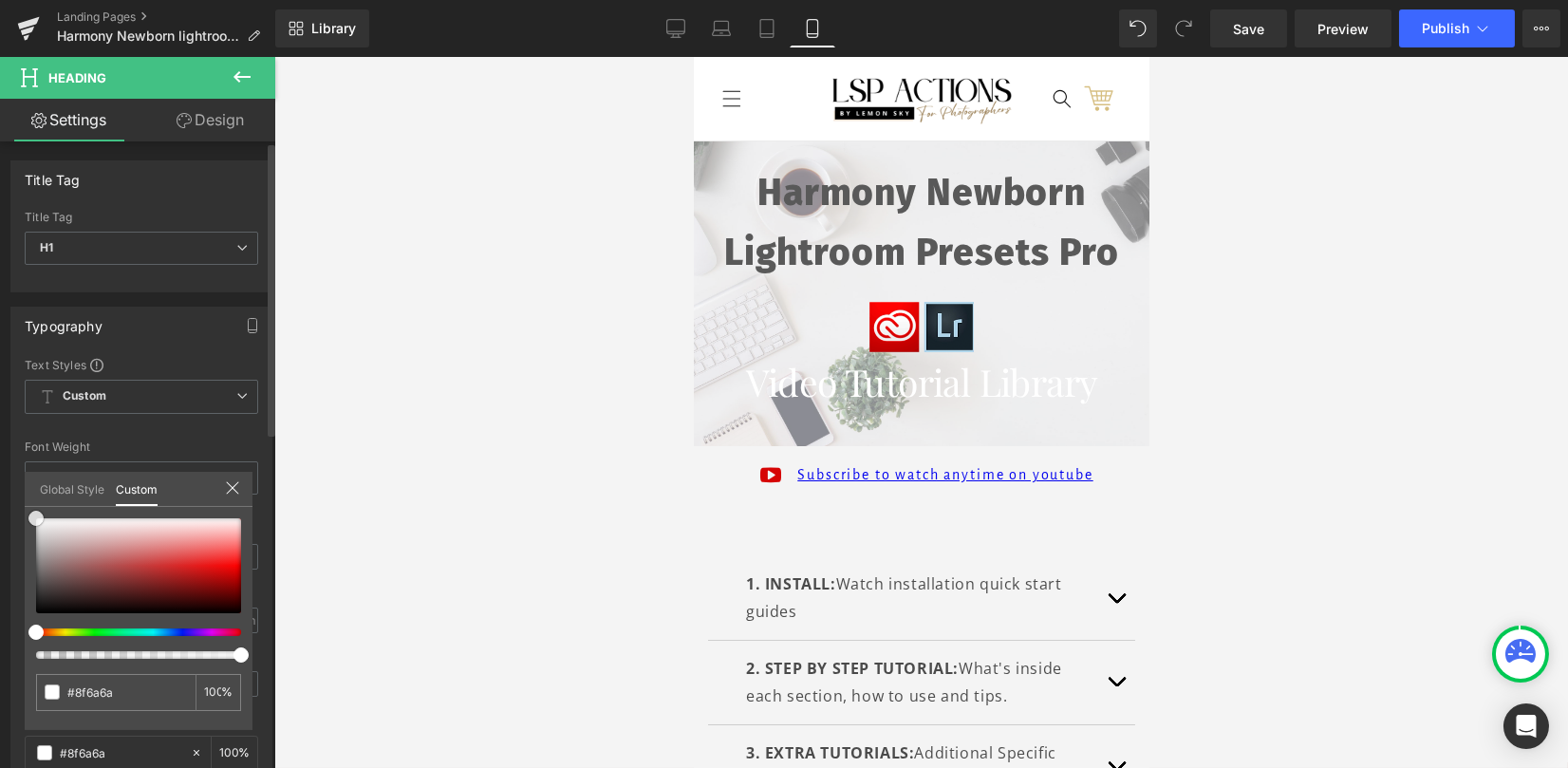
type input "#8b6d6d"
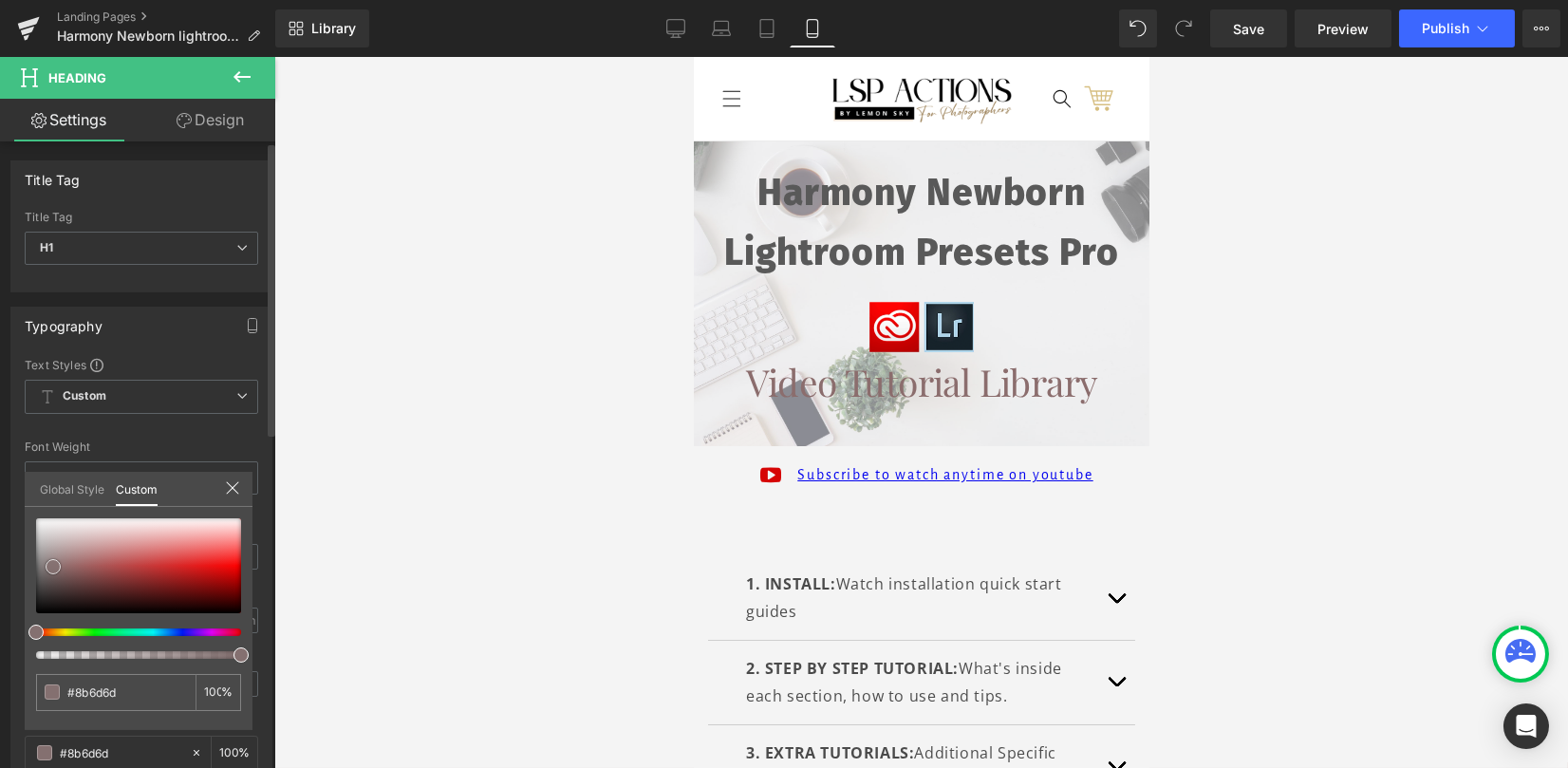
type input "#847070"
type input "#7c6e6e"
type input "#736c6c"
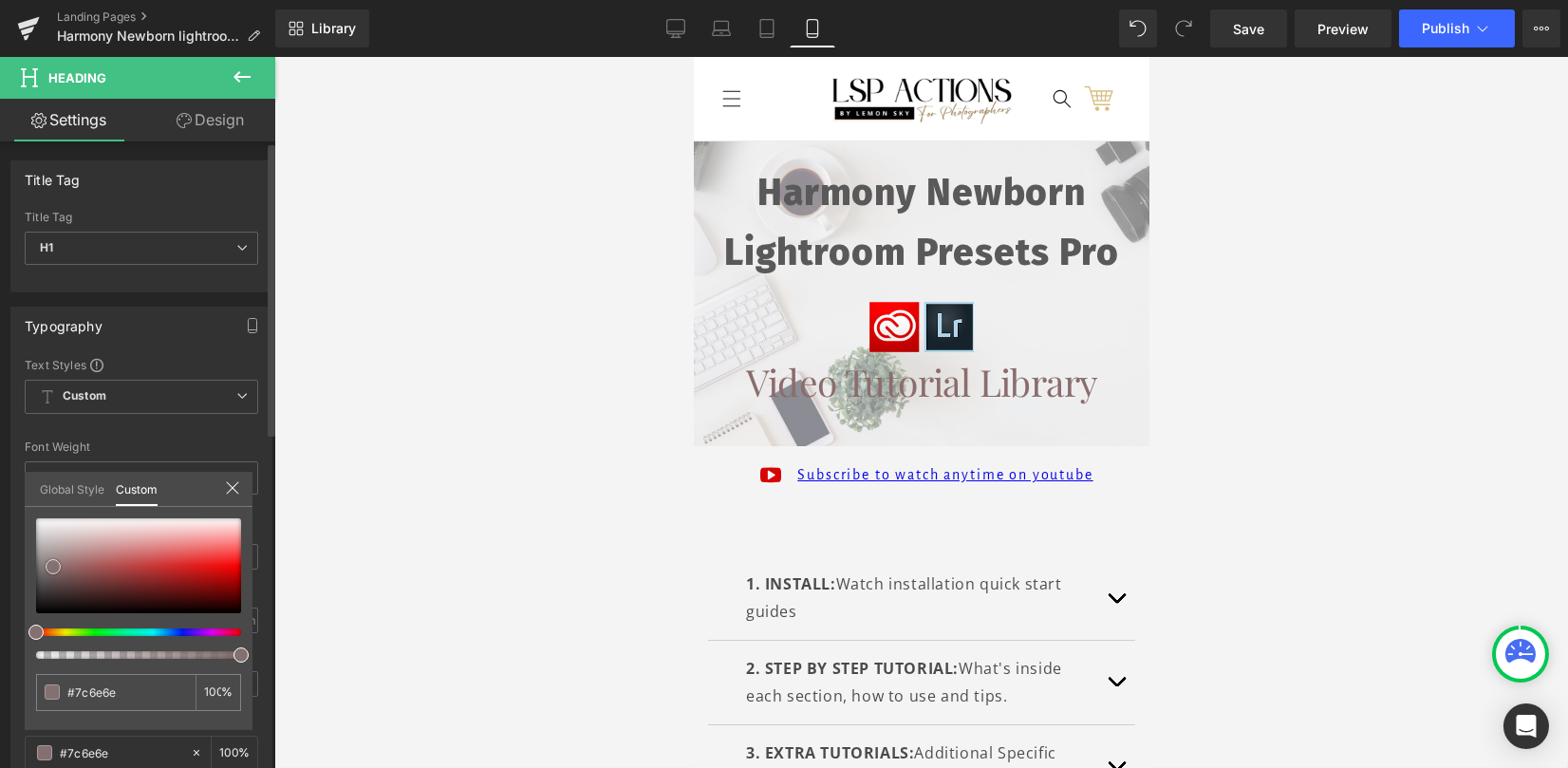
type input "#736c6c"
type input "#6f6b6b"
type input "#6c6a6a"
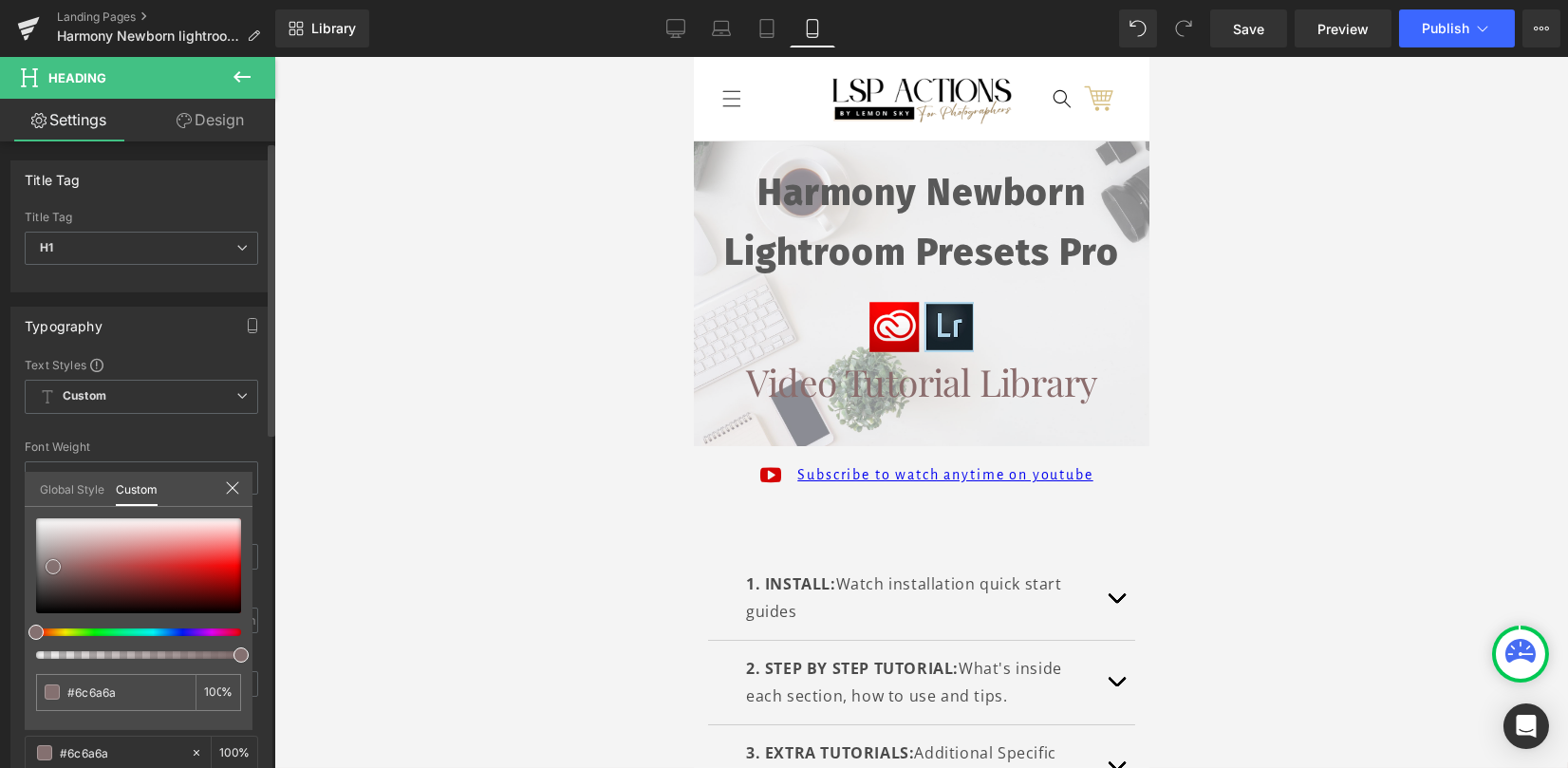
type input "#666666"
type input "#606060"
type input "#5e5e5e"
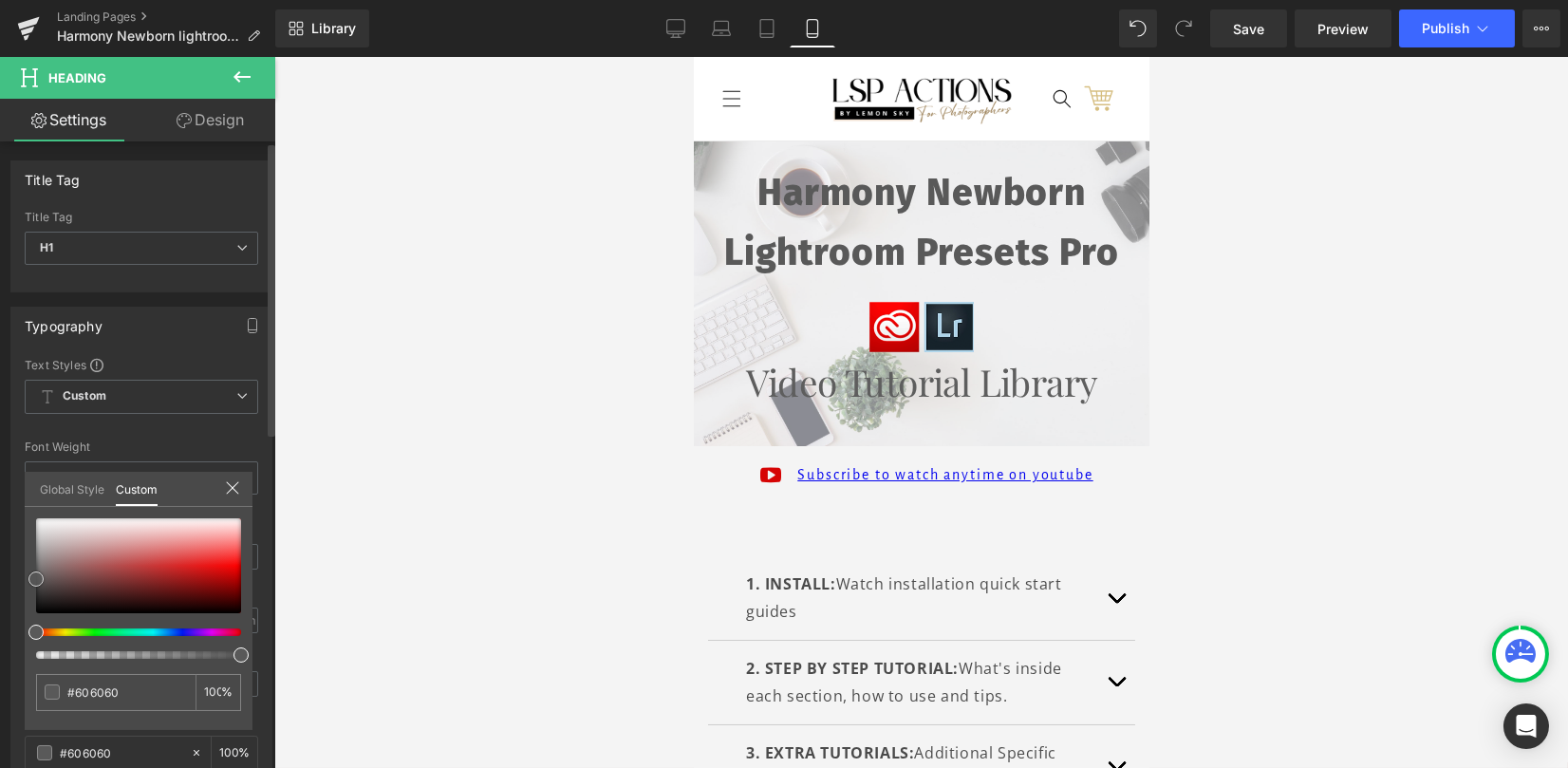
type input "#5e5e5e"
type input "#5b5b5b"
type input "#565656"
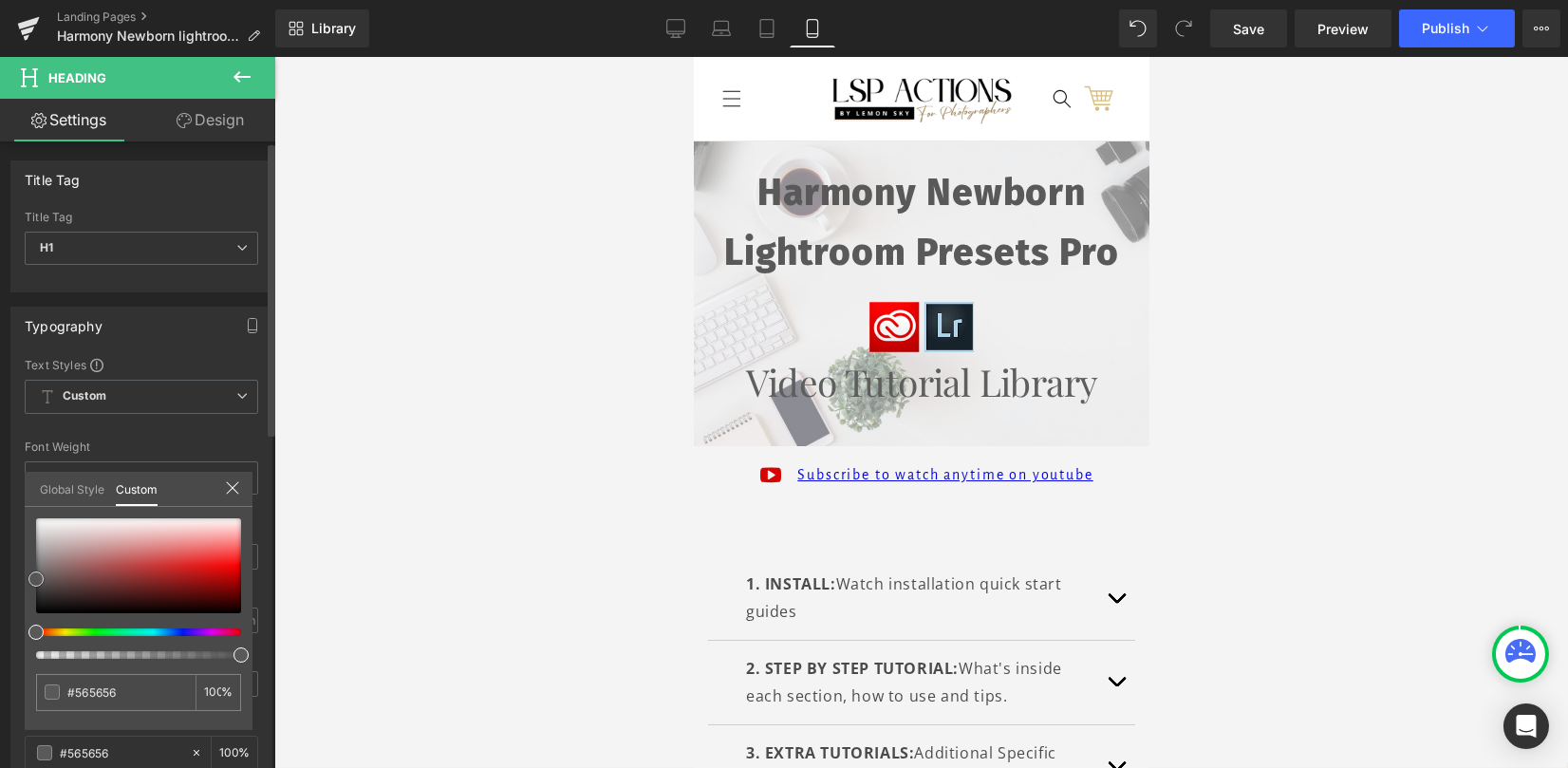
type input "#545454"
type input "#4f4f4f"
type input "#4c4c4c"
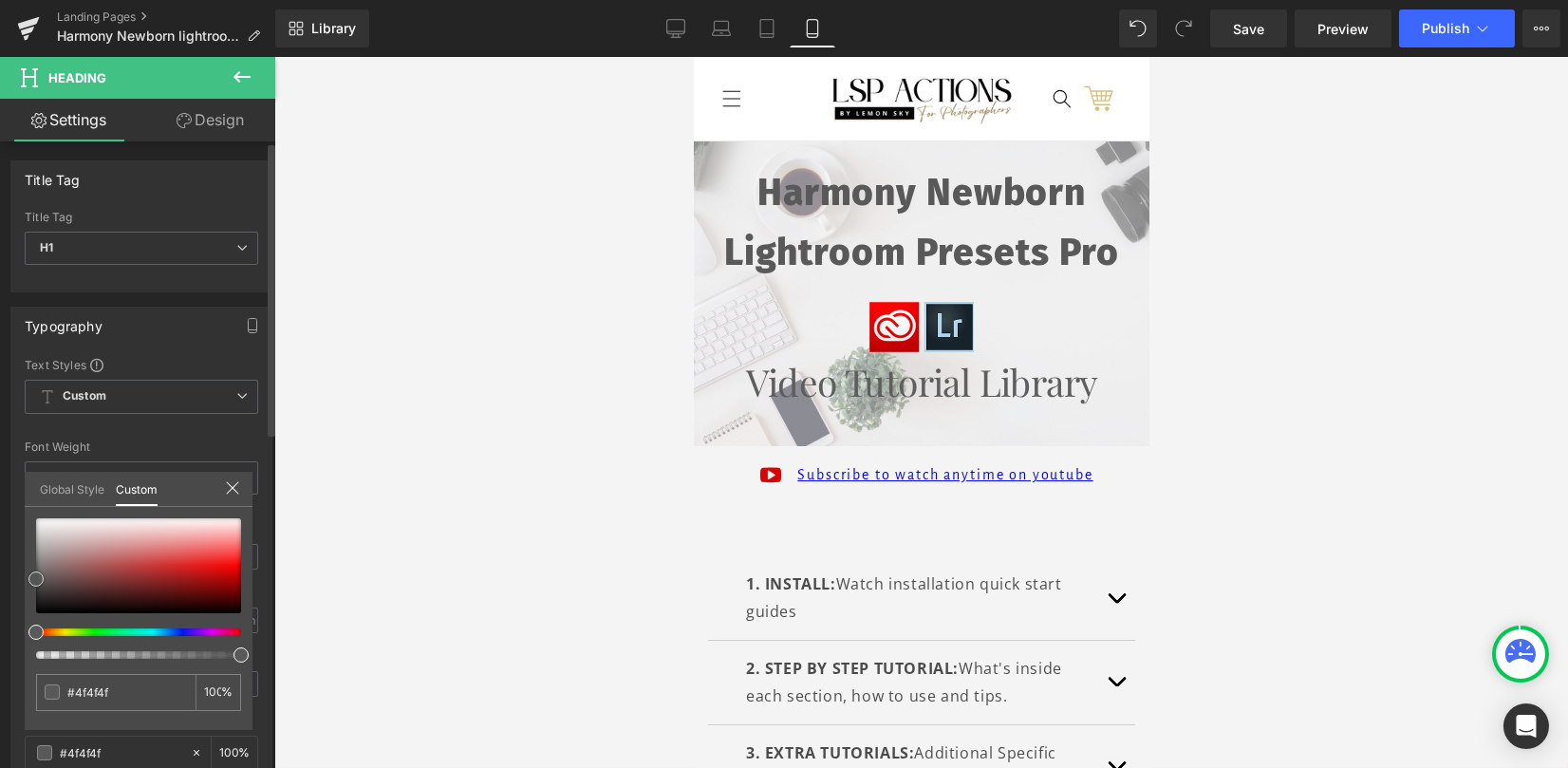
type input "#4c4c4c"
type input "#474747"
type input "#424242"
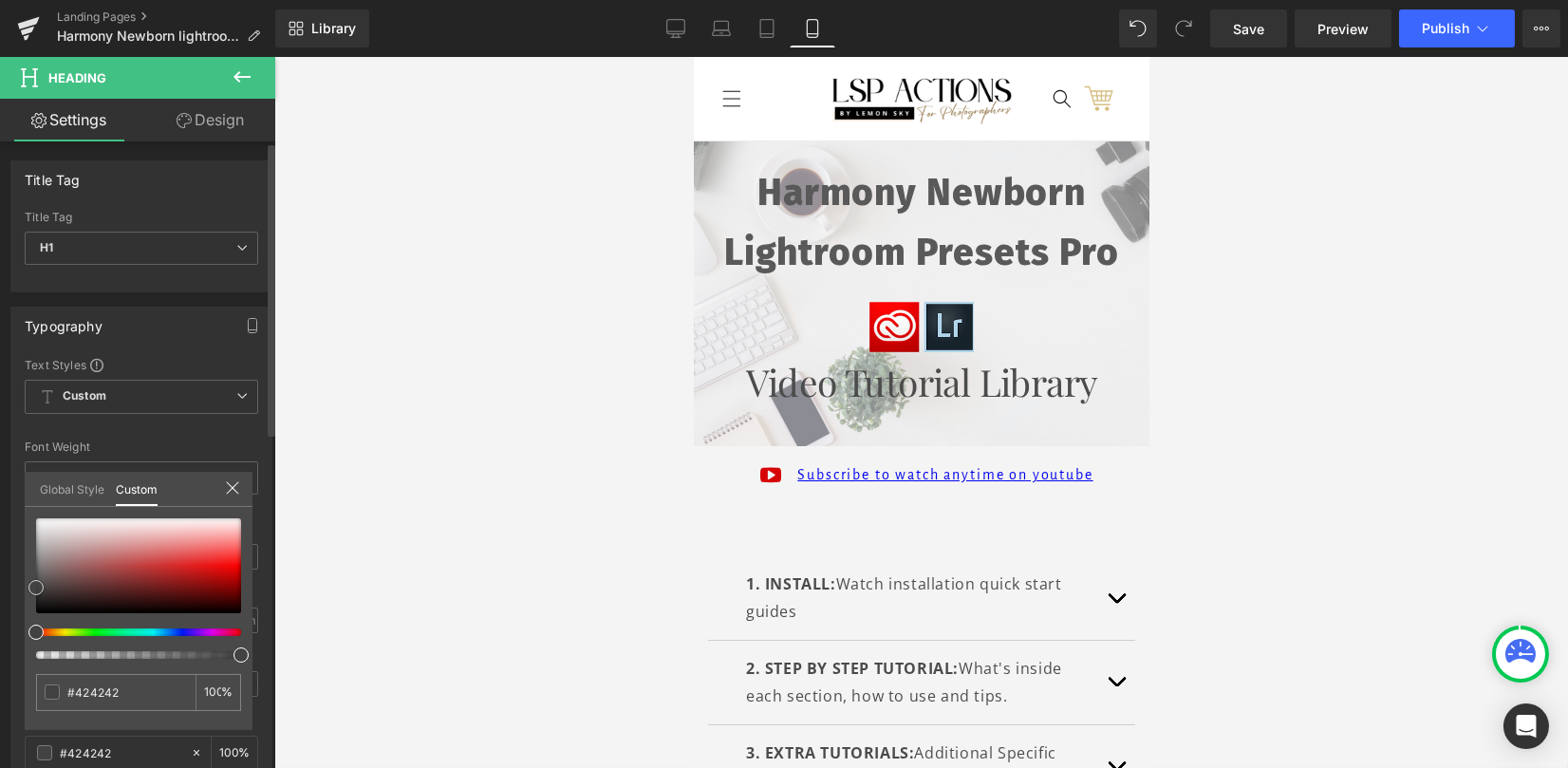
type input "#383838"
type input "#333333"
type input "#303030"
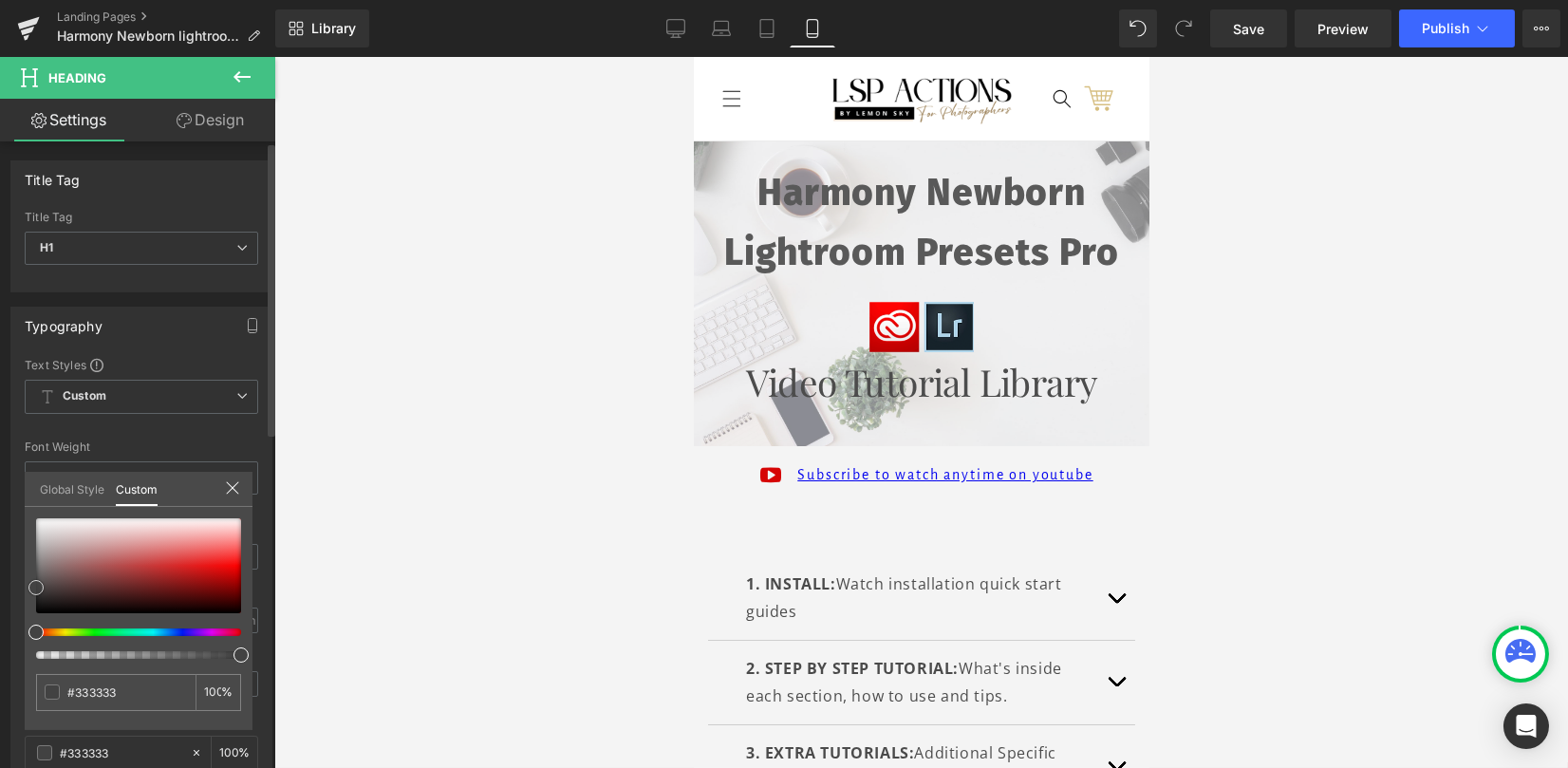
type input "#303030"
drag, startPoint x: 54, startPoint y: 566, endPoint x: 19, endPoint y: 594, distance: 44.8
click at [19, 594] on div "Typography Text Styles Custom Custom Setup Global Style Custom Setup Global Sty…" at bounding box center [142, 618] width 284 height 652
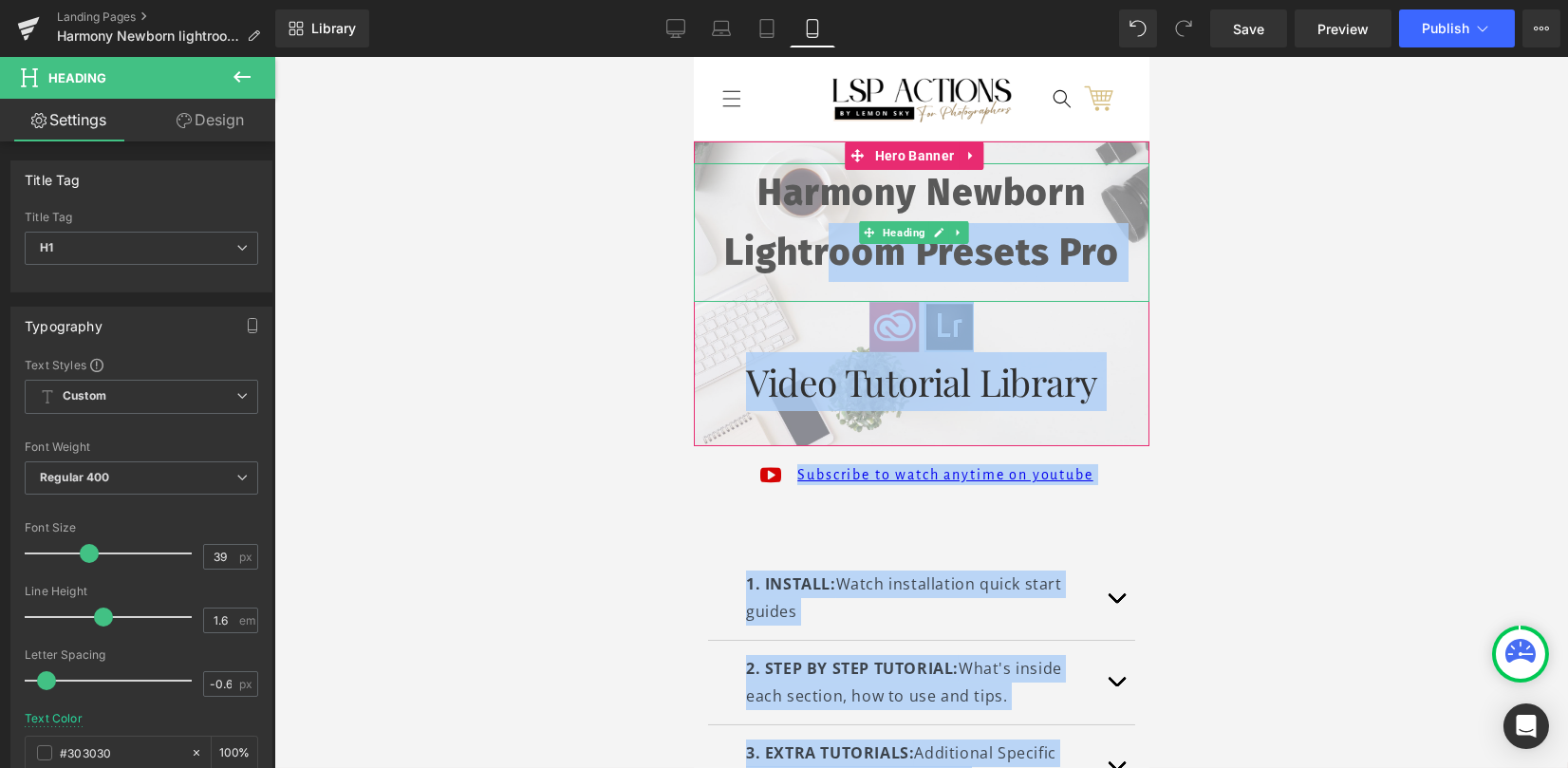
click at [823, 256] on h1 "Harmony Newborn Lightroom Presets Pro" at bounding box center [921, 222] width 456 height 118
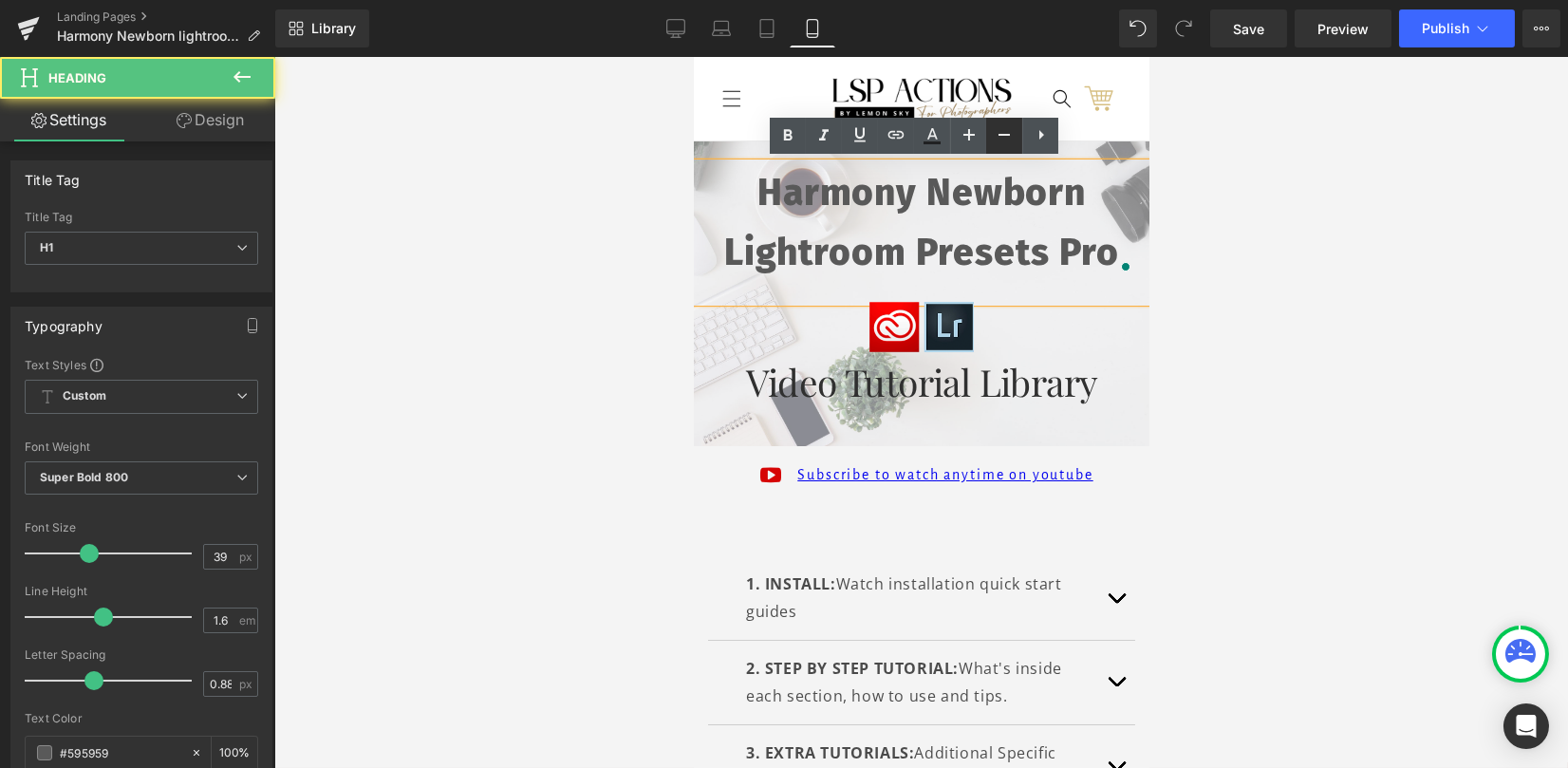
click at [1004, 137] on icon at bounding box center [1004, 134] width 23 height 23
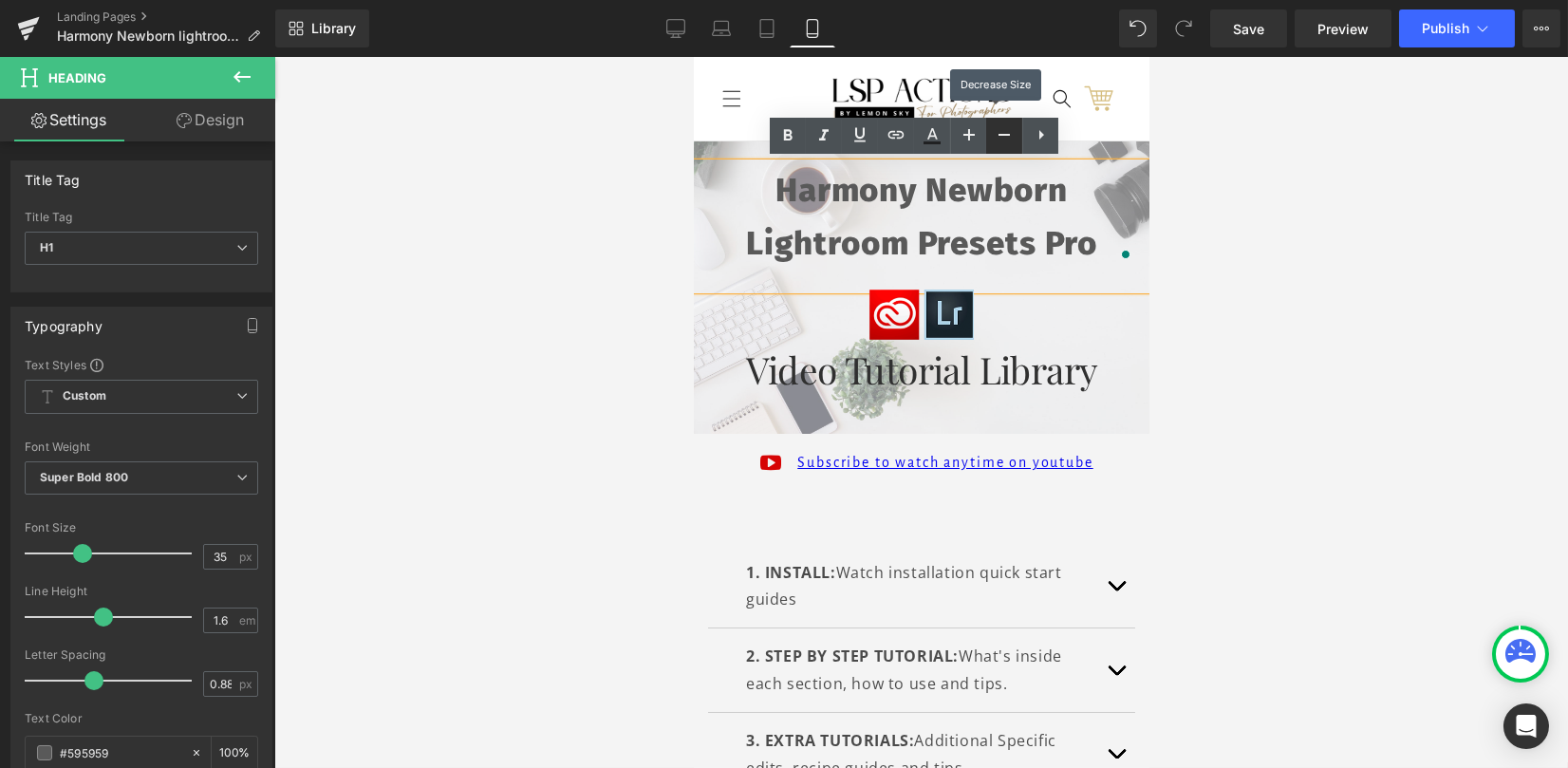
click at [1004, 137] on icon at bounding box center [1004, 134] width 23 height 23
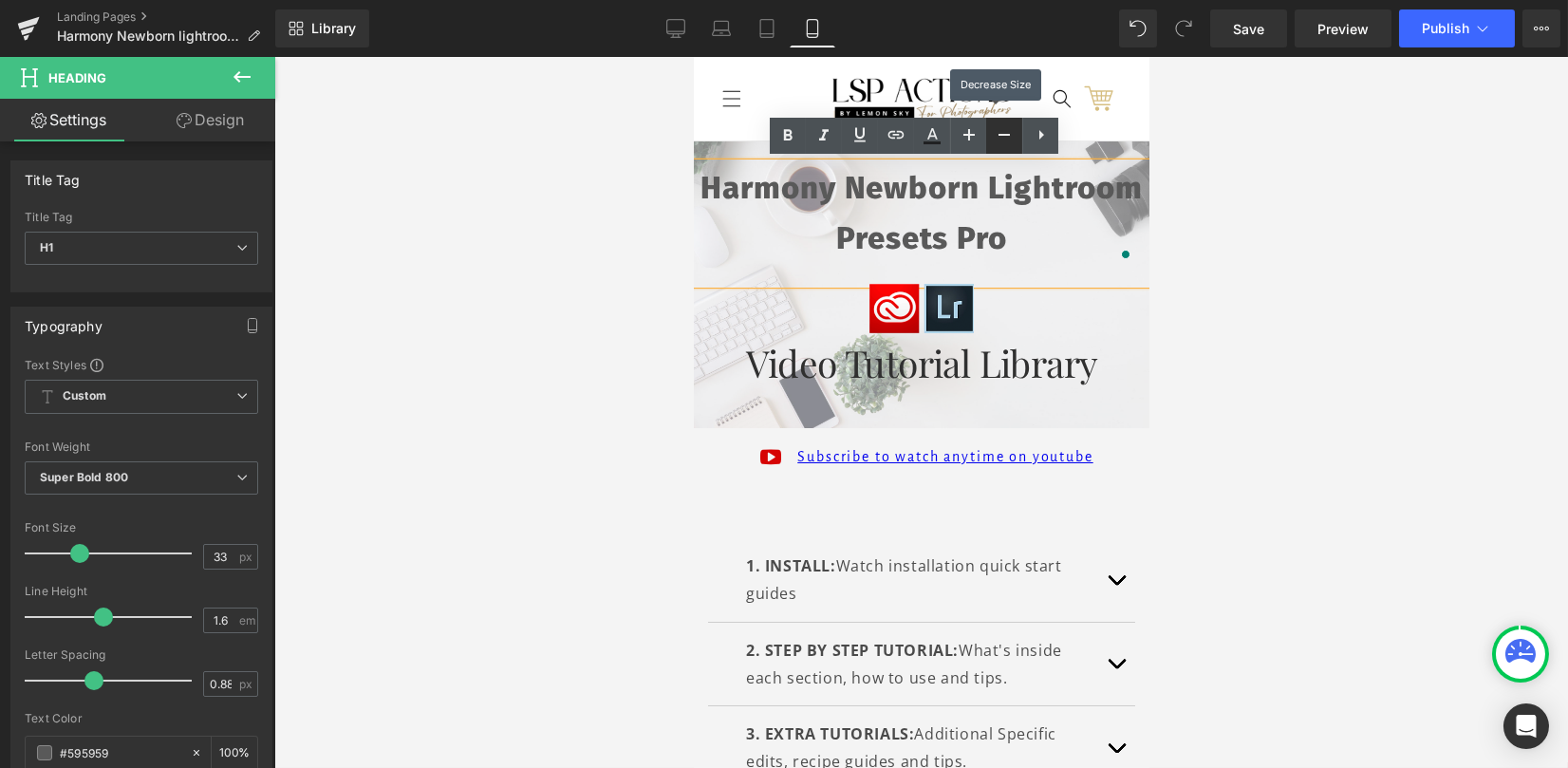
click at [1004, 137] on icon at bounding box center [1004, 134] width 23 height 23
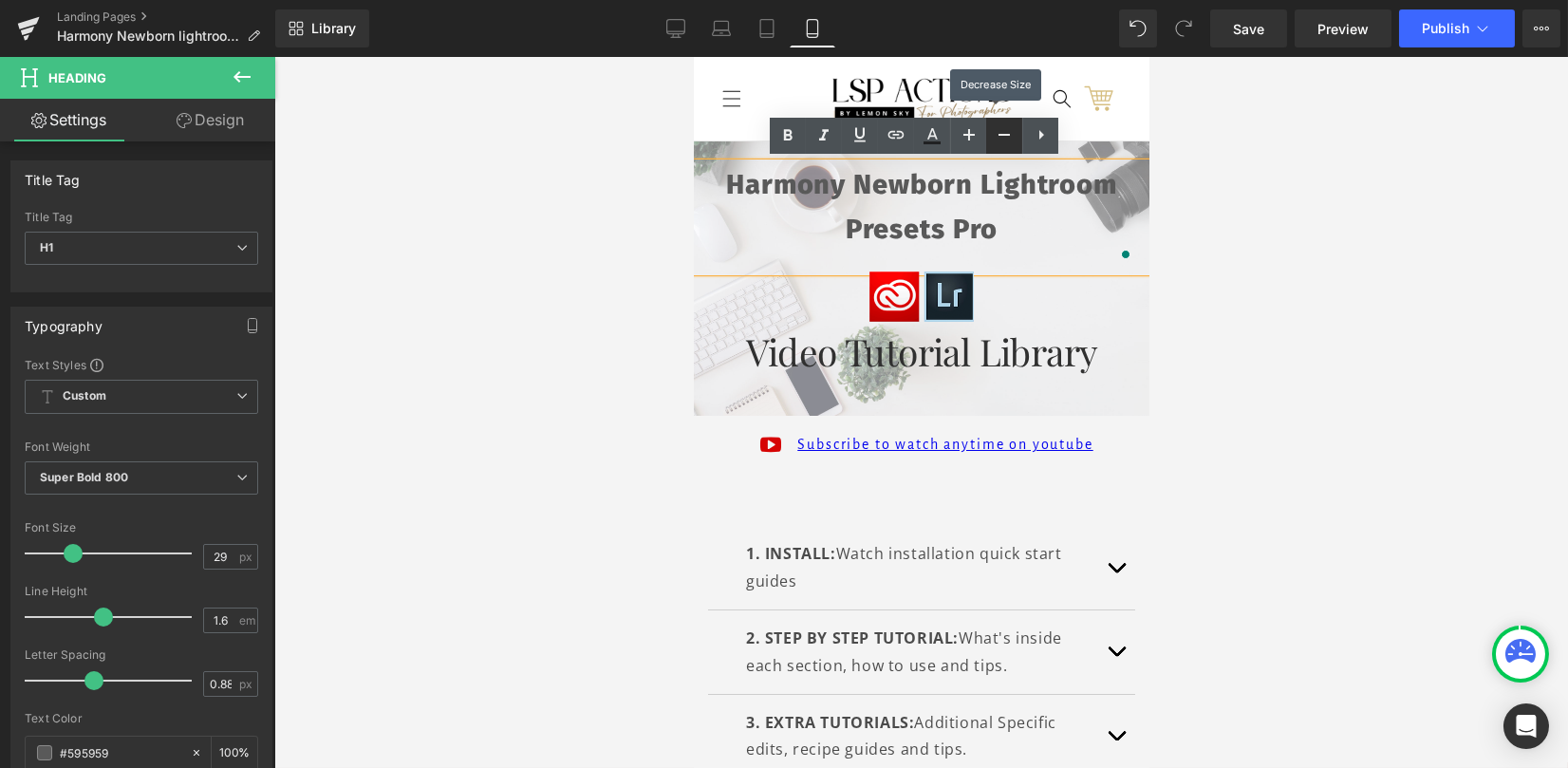
click at [1004, 137] on icon at bounding box center [1004, 134] width 23 height 23
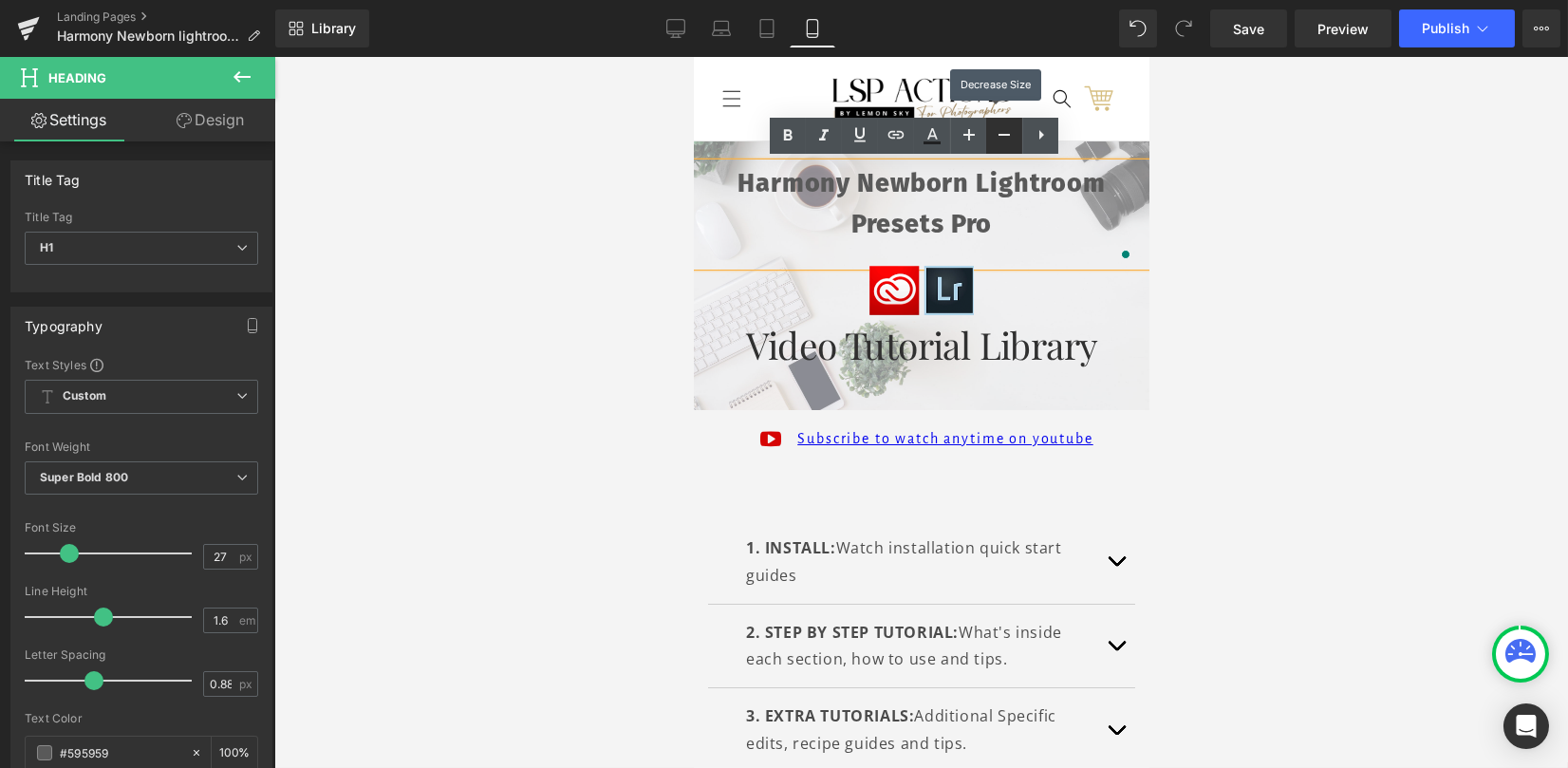
drag, startPoint x: 1004, startPoint y: 137, endPoint x: 304, endPoint y: 100, distance: 701.0
click at [1004, 137] on icon at bounding box center [1004, 134] width 23 height 23
type input "25"
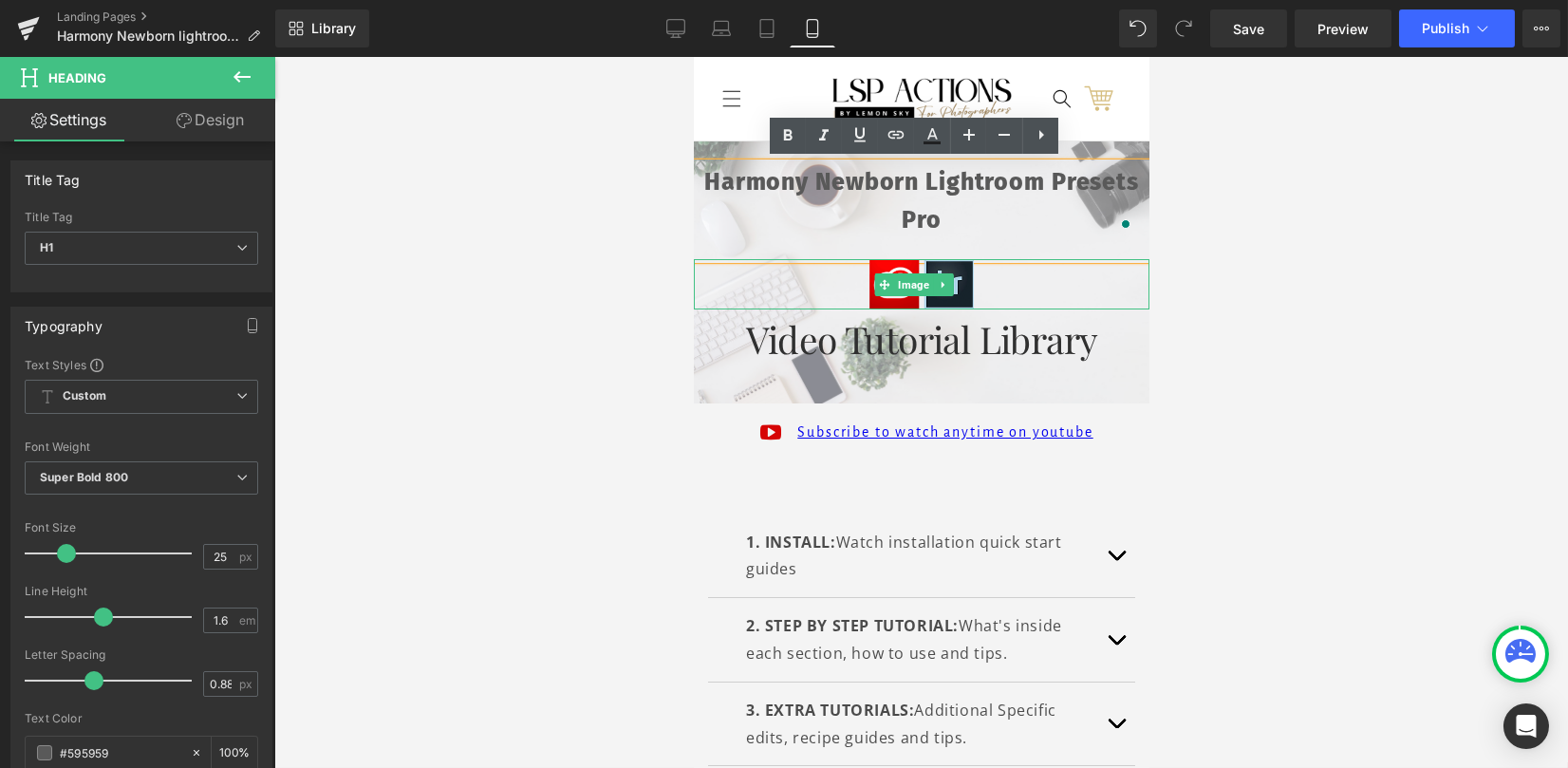
click at [986, 288] on div at bounding box center [921, 284] width 456 height 51
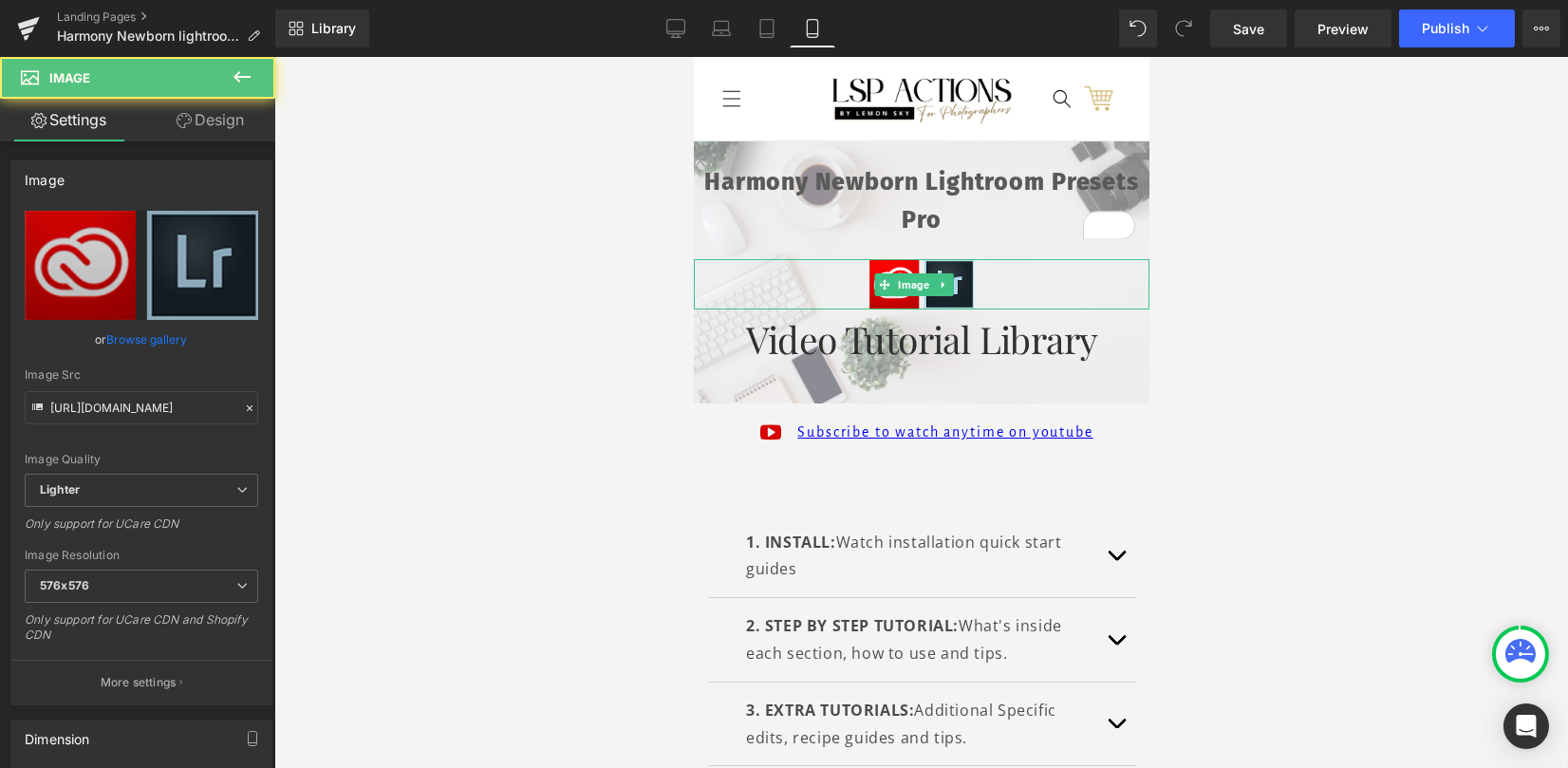
click at [960, 348] on h1 "Video Tutorial Library" at bounding box center [921, 339] width 456 height 59
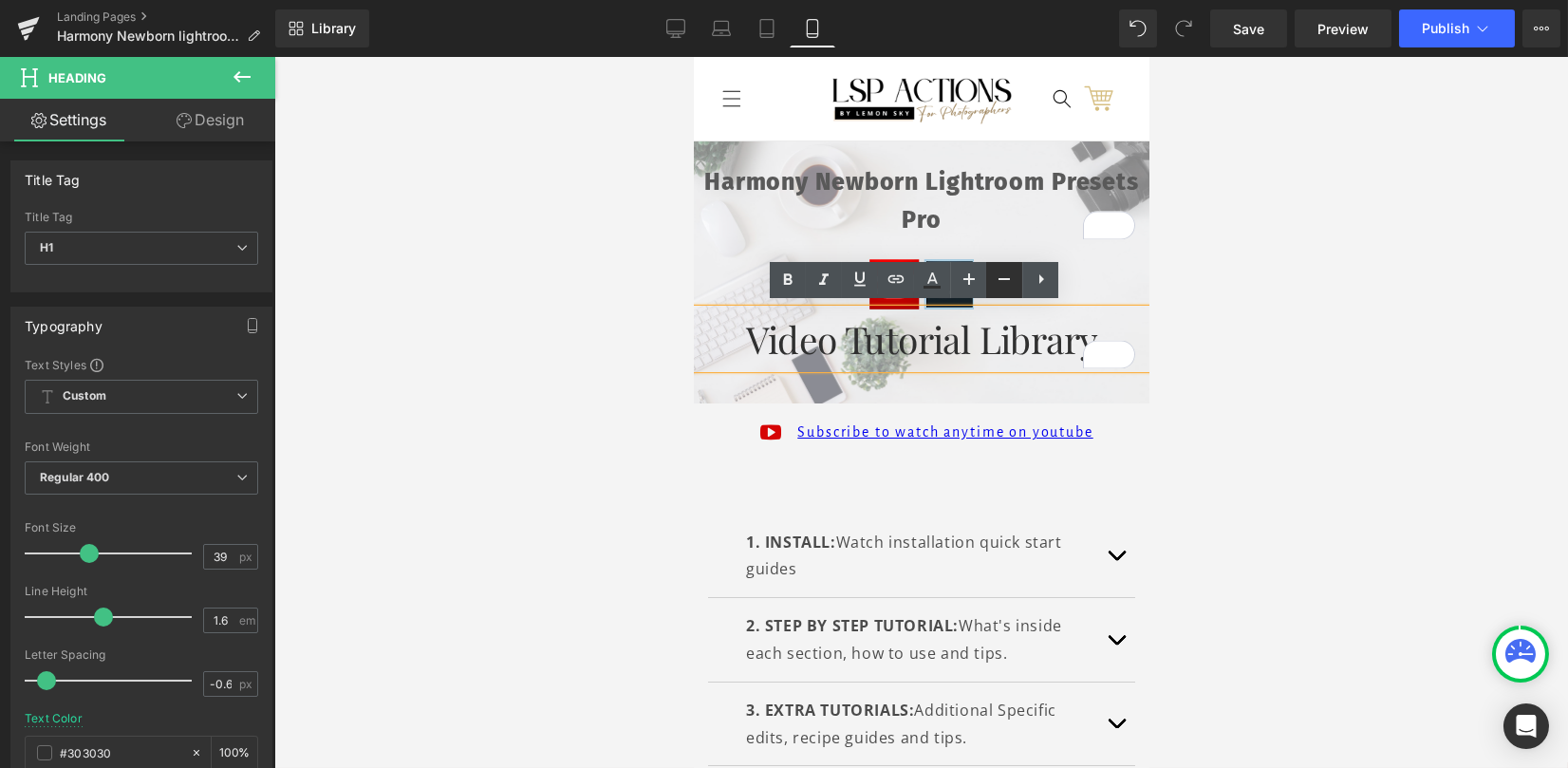
click at [994, 282] on icon at bounding box center [1004, 278] width 23 height 23
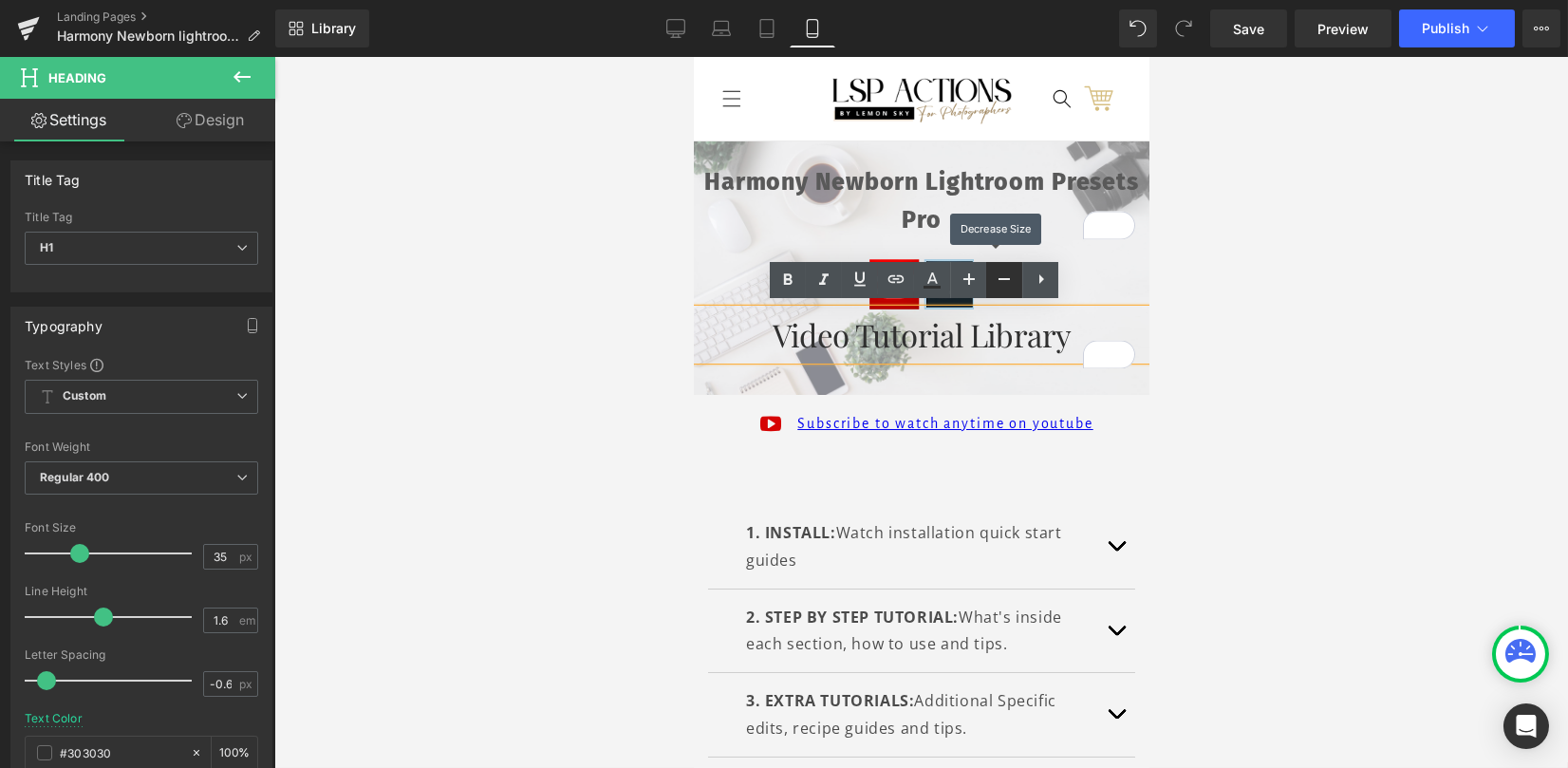
type input "33"
click at [782, 277] on icon at bounding box center [787, 279] width 23 height 23
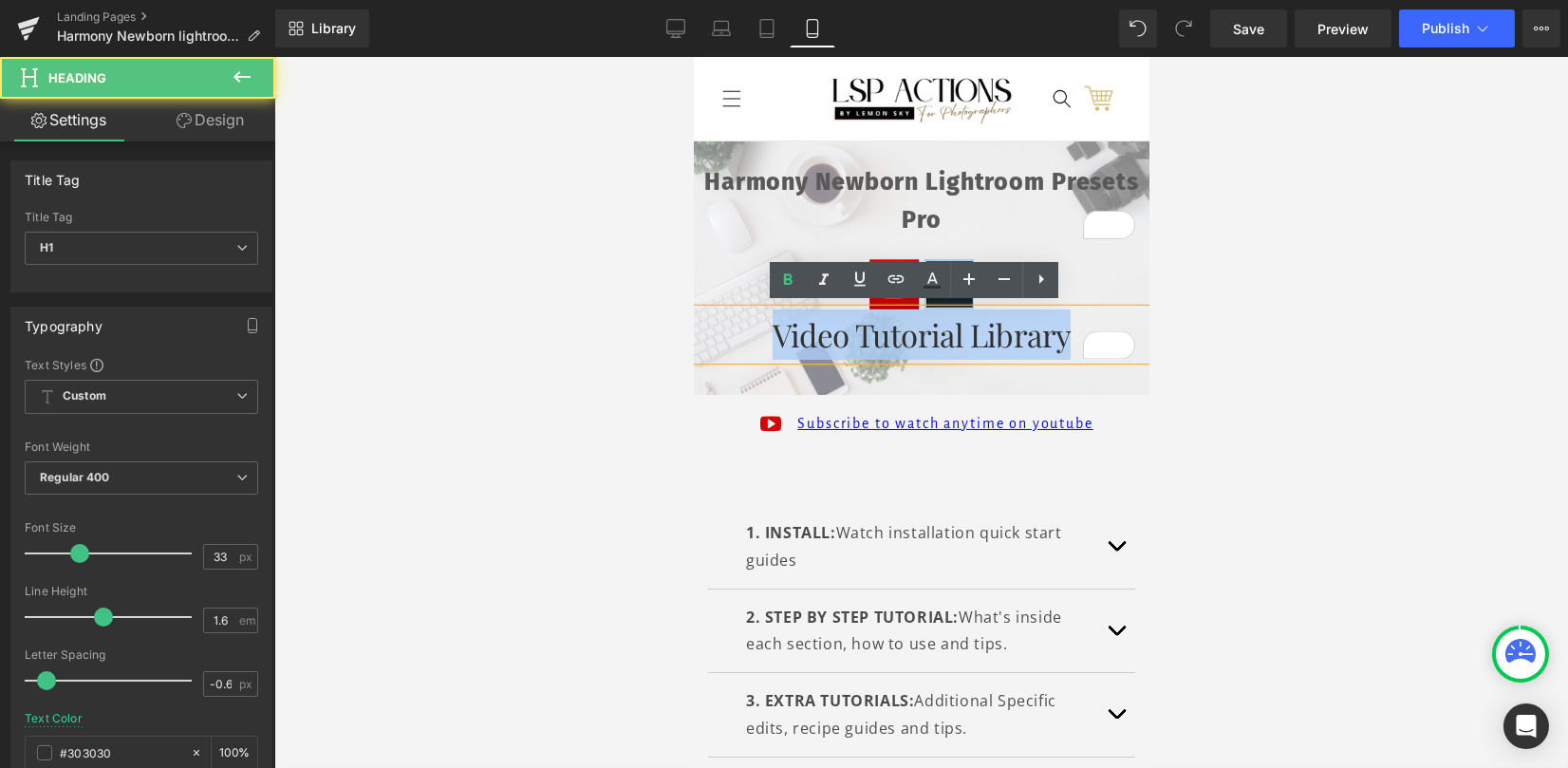
drag, startPoint x: 811, startPoint y: 326, endPoint x: 1089, endPoint y: 324, distance: 278.0
click at [1089, 324] on h1 "Video Tutorial Library" at bounding box center [921, 335] width 456 height 51
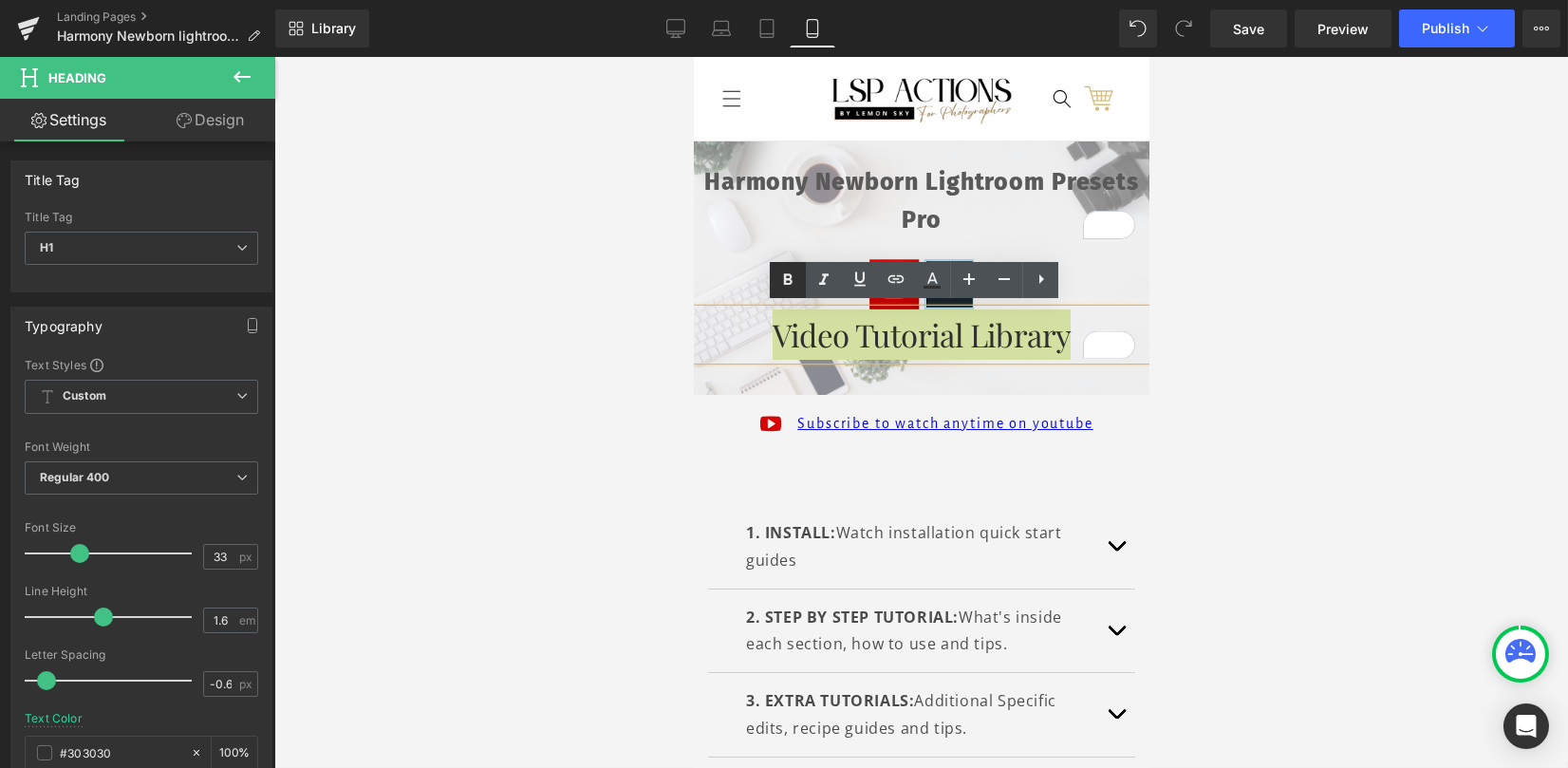
click at [787, 278] on icon at bounding box center [787, 278] width 9 height 11
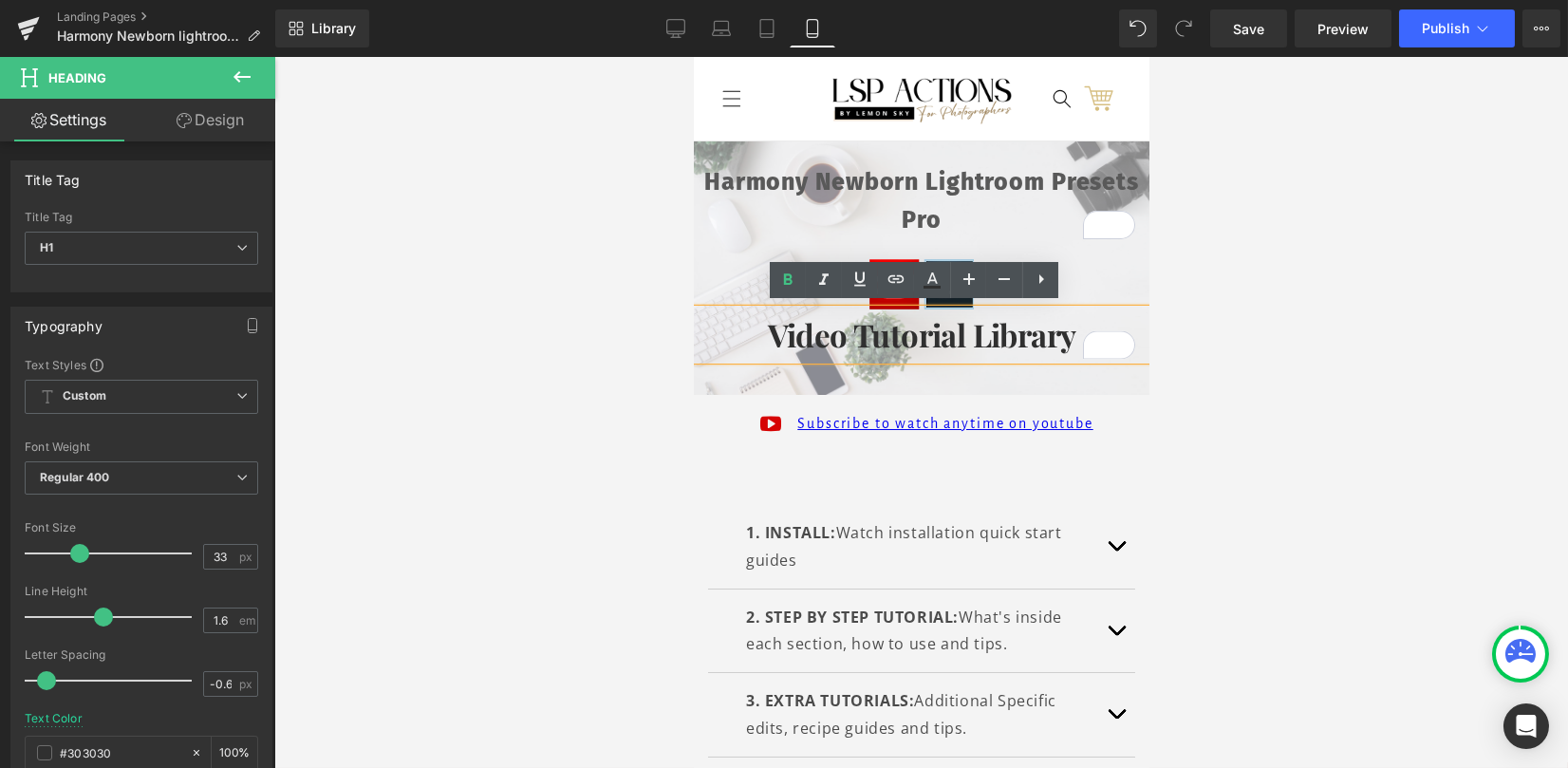
click at [1287, 291] on div at bounding box center [921, 412] width 1293 height 711
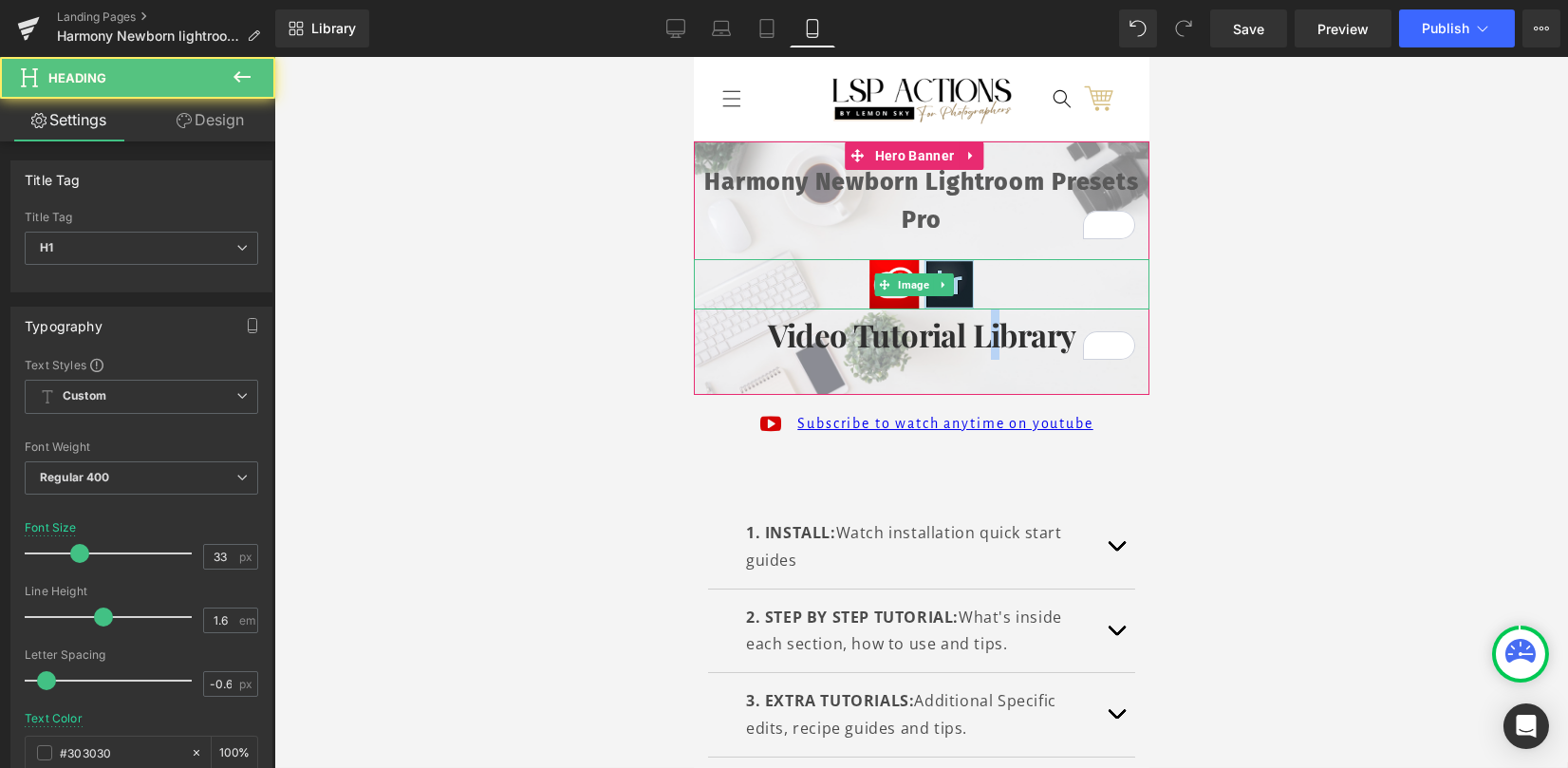
drag, startPoint x: 988, startPoint y: 343, endPoint x: 986, endPoint y: 264, distance: 79.0
click at [986, 264] on span "Harmony Newborn Lightroom Presets Pro Heading Image Video Tutorial Library Head…" at bounding box center [921, 249] width 456 height 218
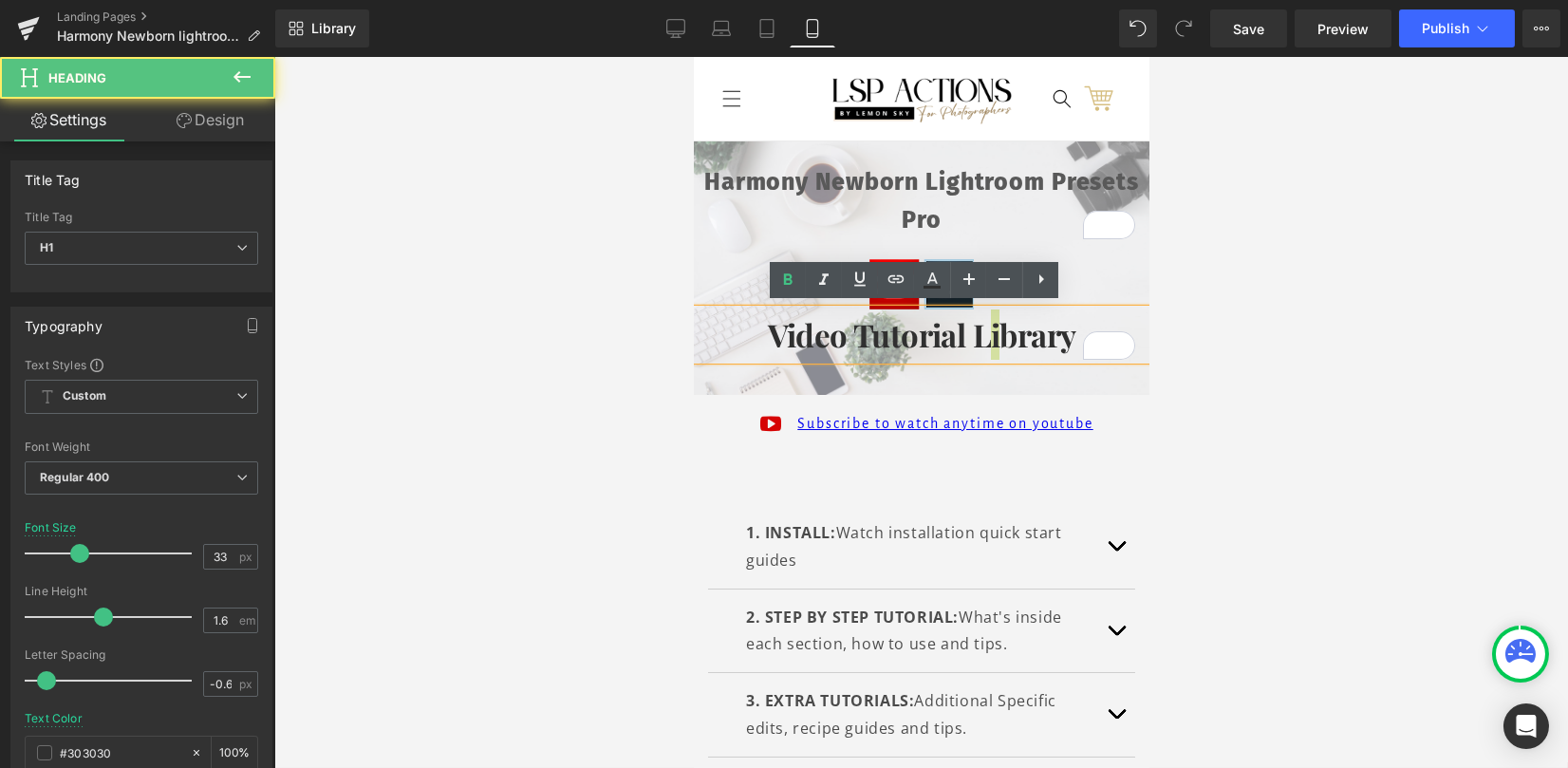
drag, startPoint x: 1281, startPoint y: 314, endPoint x: 1187, endPoint y: 308, distance: 94.2
click at [1280, 314] on div at bounding box center [921, 412] width 1293 height 711
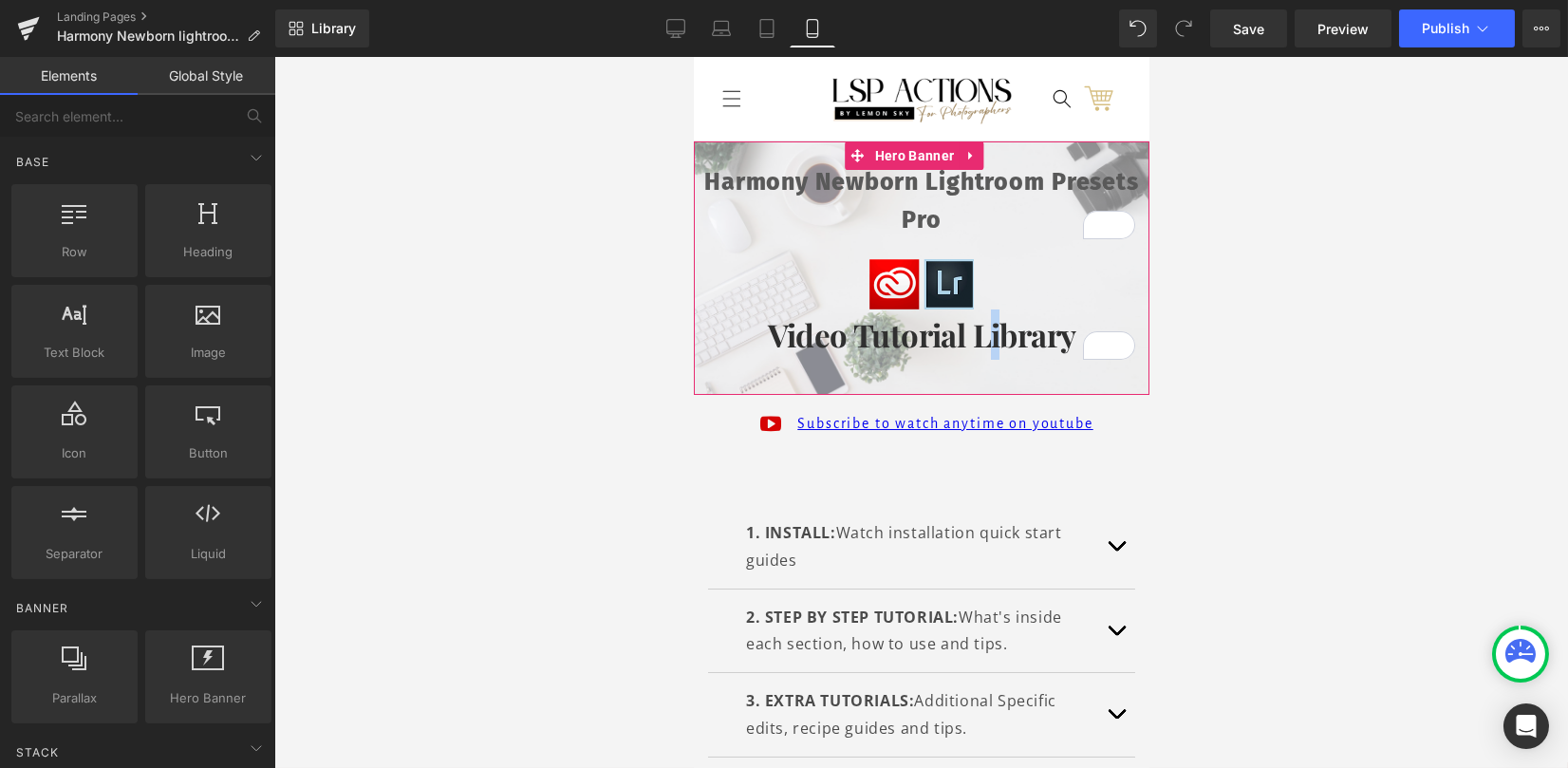
click at [988, 279] on div at bounding box center [921, 284] width 456 height 51
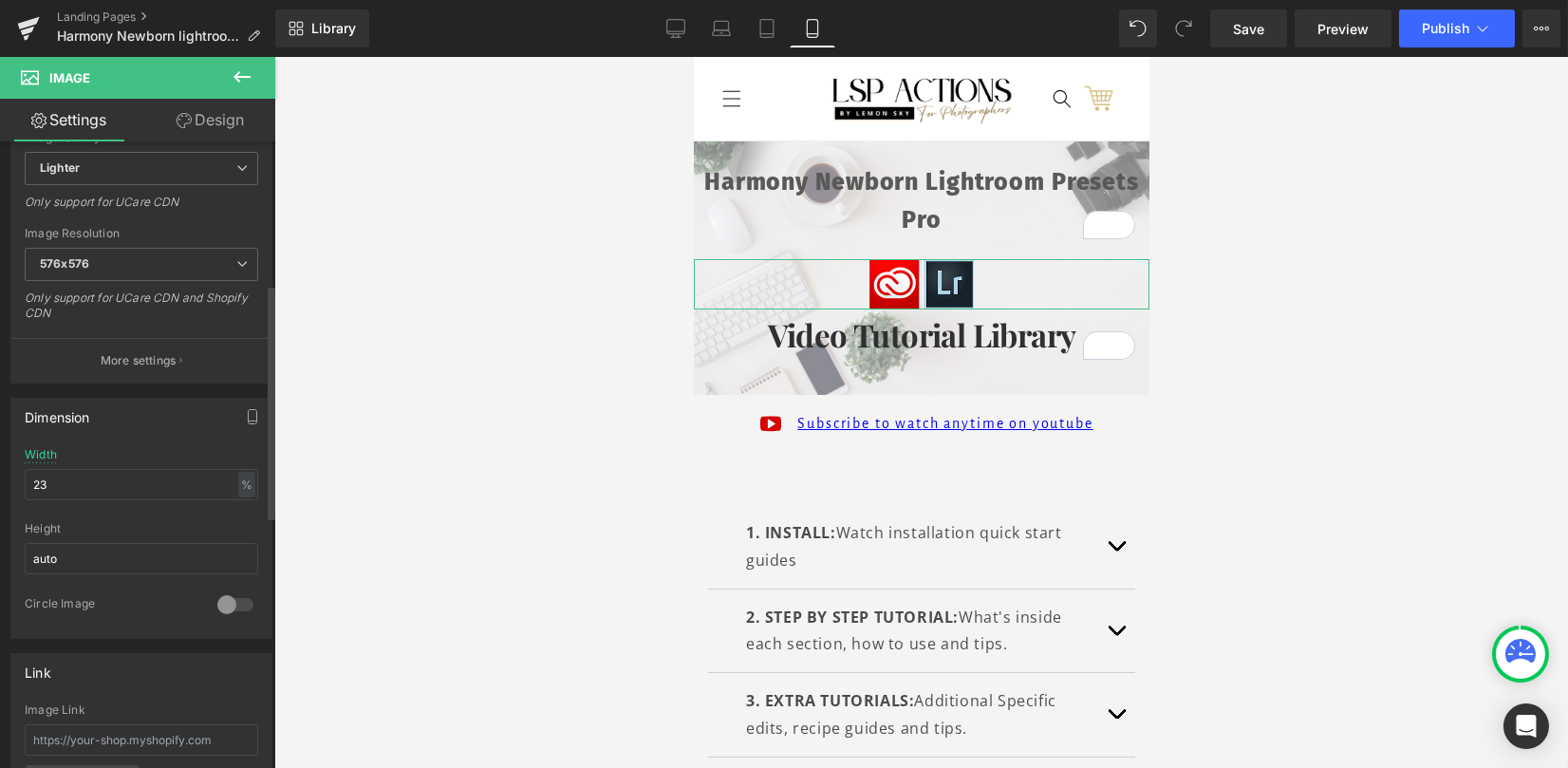
scroll to position [380, 0]
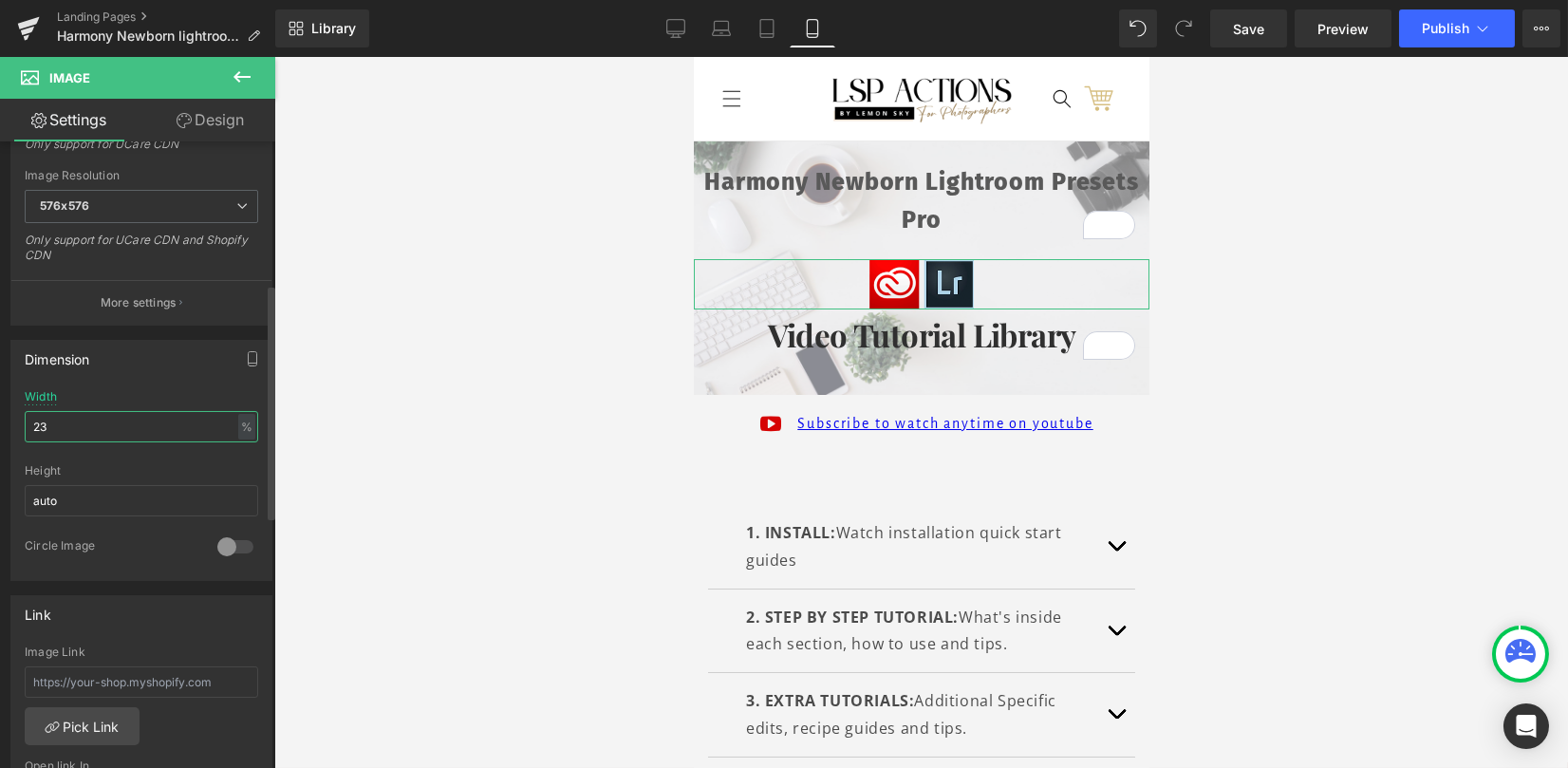
drag, startPoint x: 58, startPoint y: 426, endPoint x: 26, endPoint y: 424, distance: 32.1
click at [26, 421] on input "23" at bounding box center [141, 427] width 233 height 32
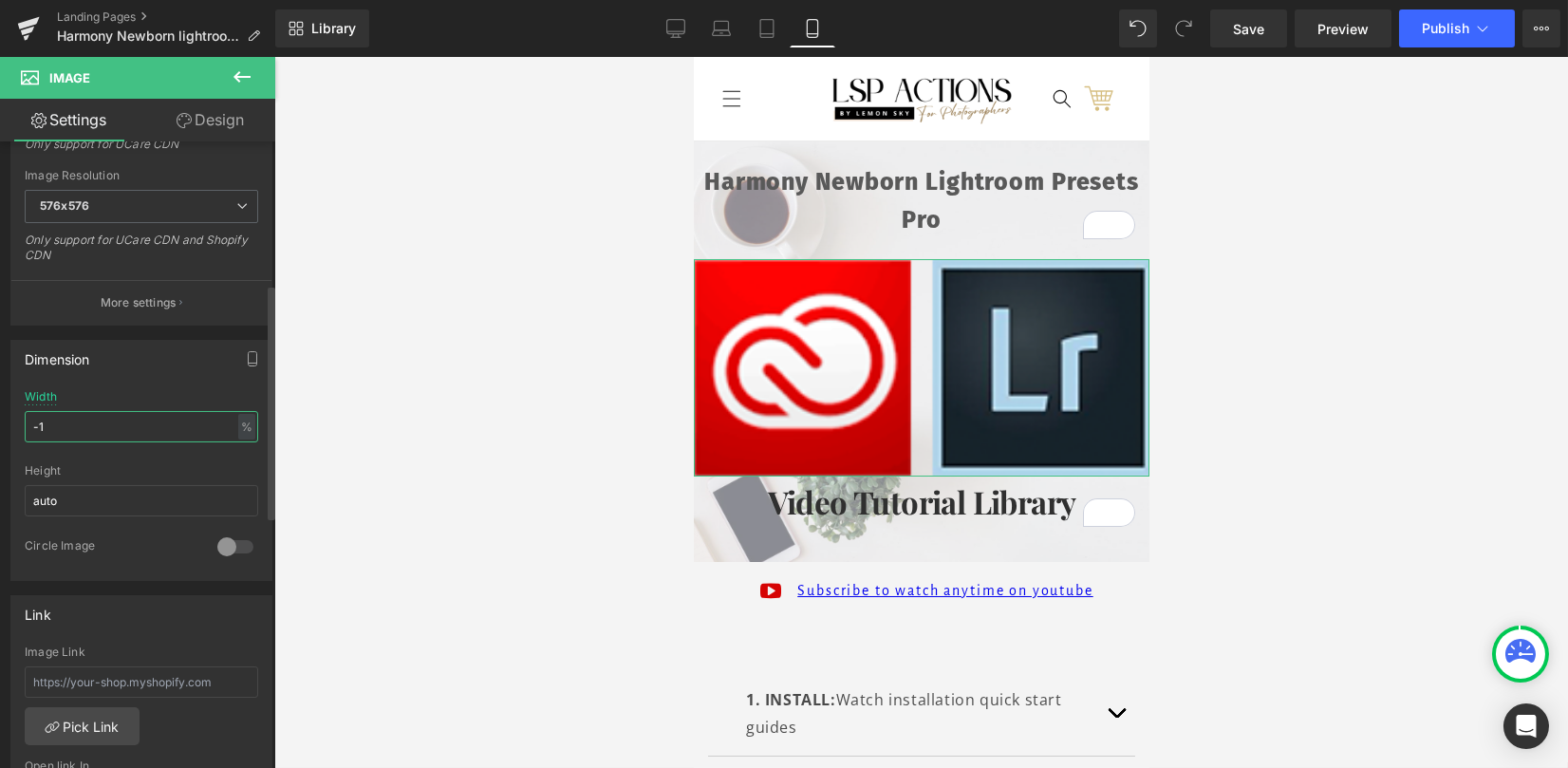
drag, startPoint x: 55, startPoint y: 422, endPoint x: 11, endPoint y: 422, distance: 44.0
click at [11, 422] on div "-1% Width -1 % % px auto Height auto 0 Circle Image" at bounding box center [141, 485] width 260 height 190
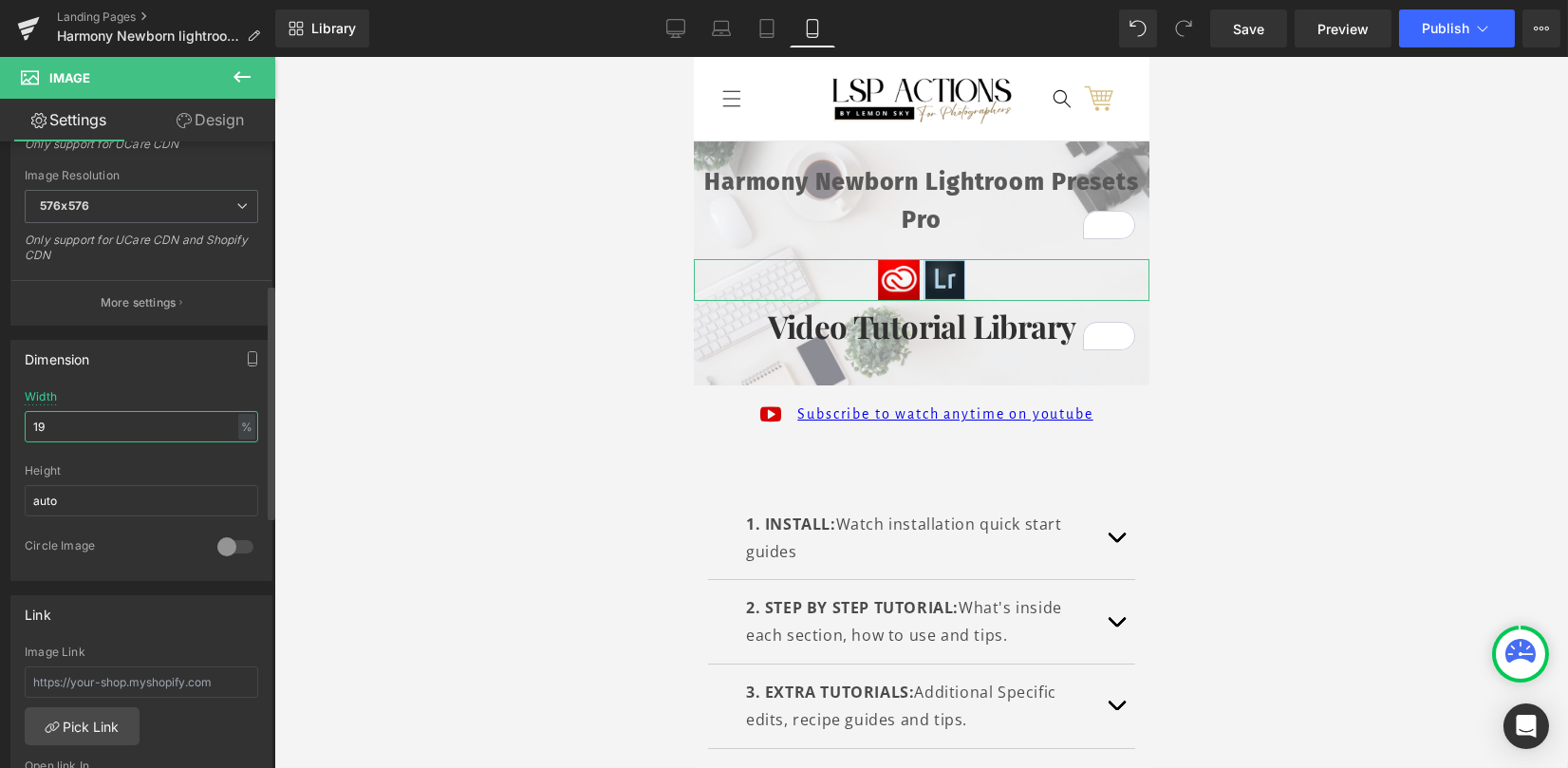
type input "18"
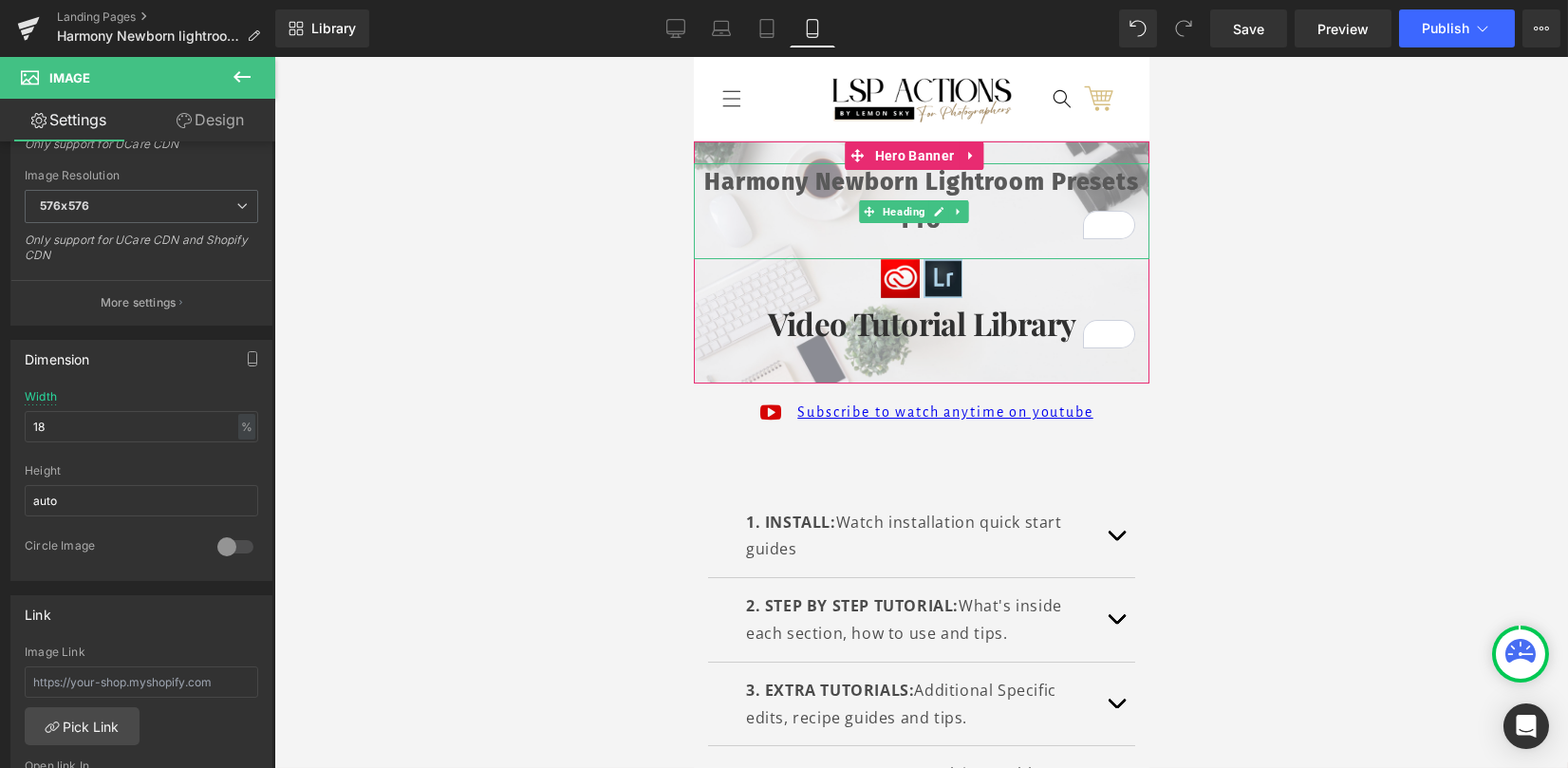
click at [943, 183] on h1 "Harmony Newborn Lightroom Presets Pro" at bounding box center [921, 201] width 456 height 76
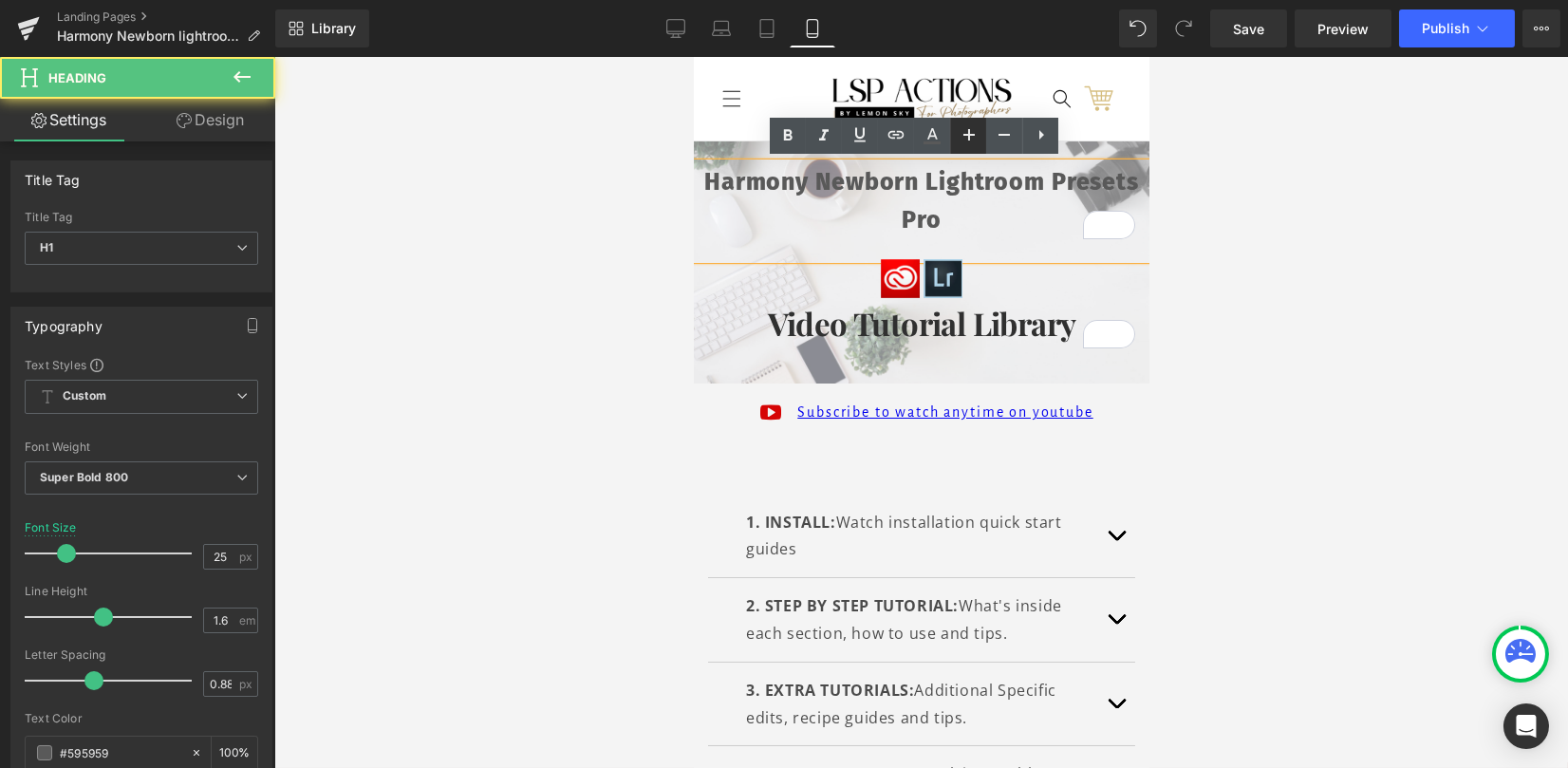
click at [972, 141] on icon at bounding box center [968, 134] width 23 height 23
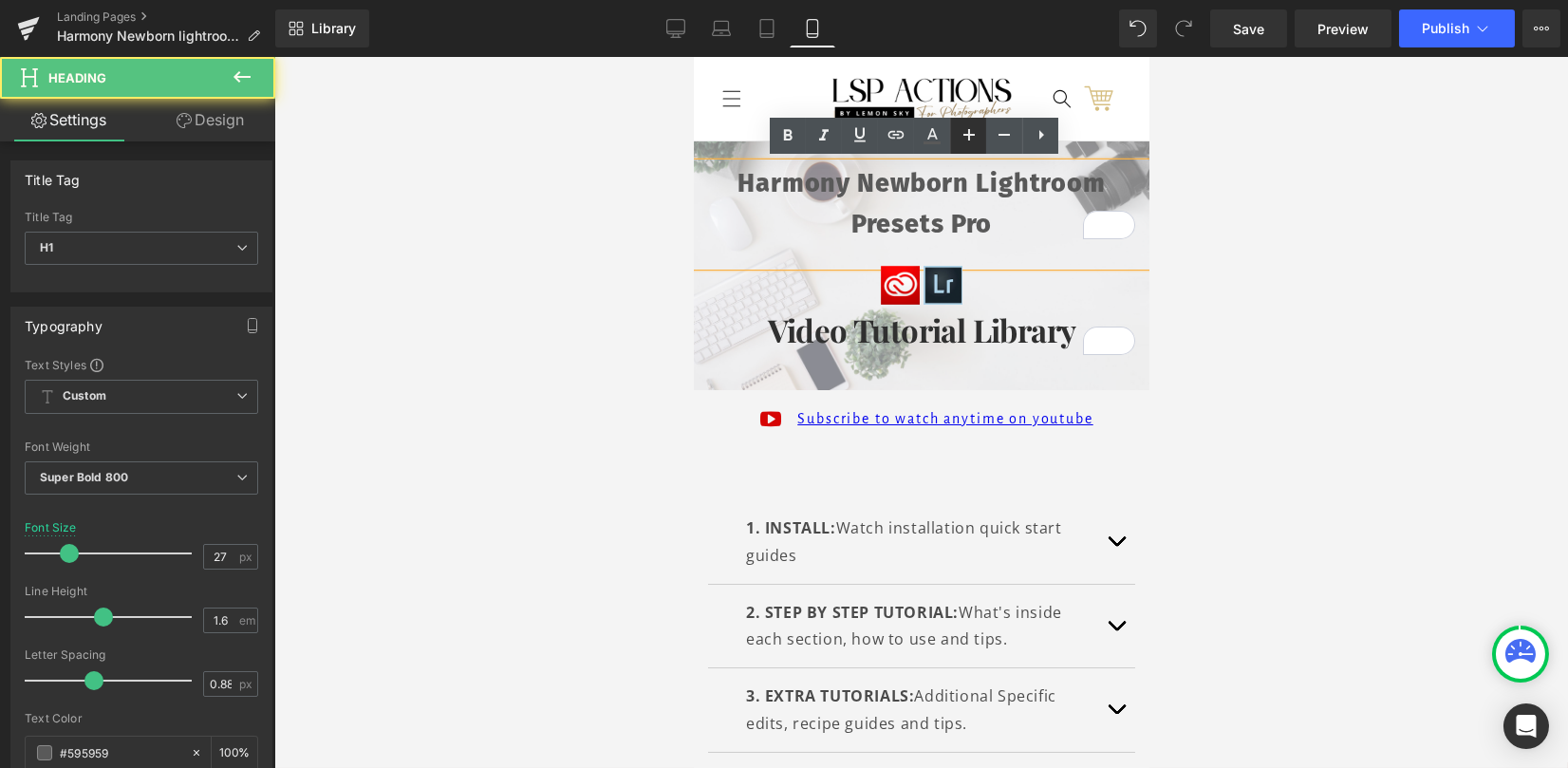
click at [972, 141] on icon at bounding box center [968, 134] width 23 height 23
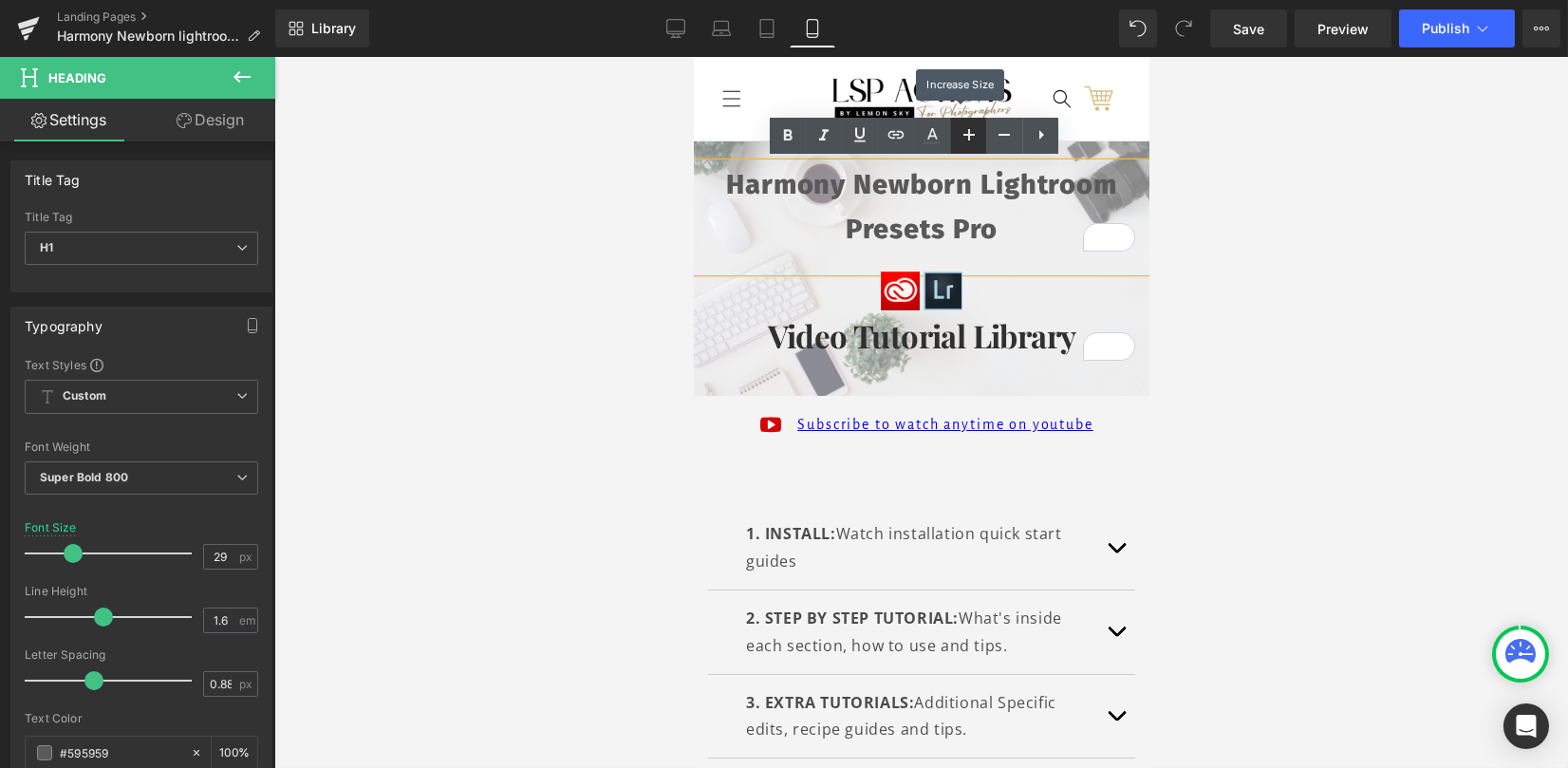
click at [972, 141] on icon at bounding box center [968, 134] width 23 height 23
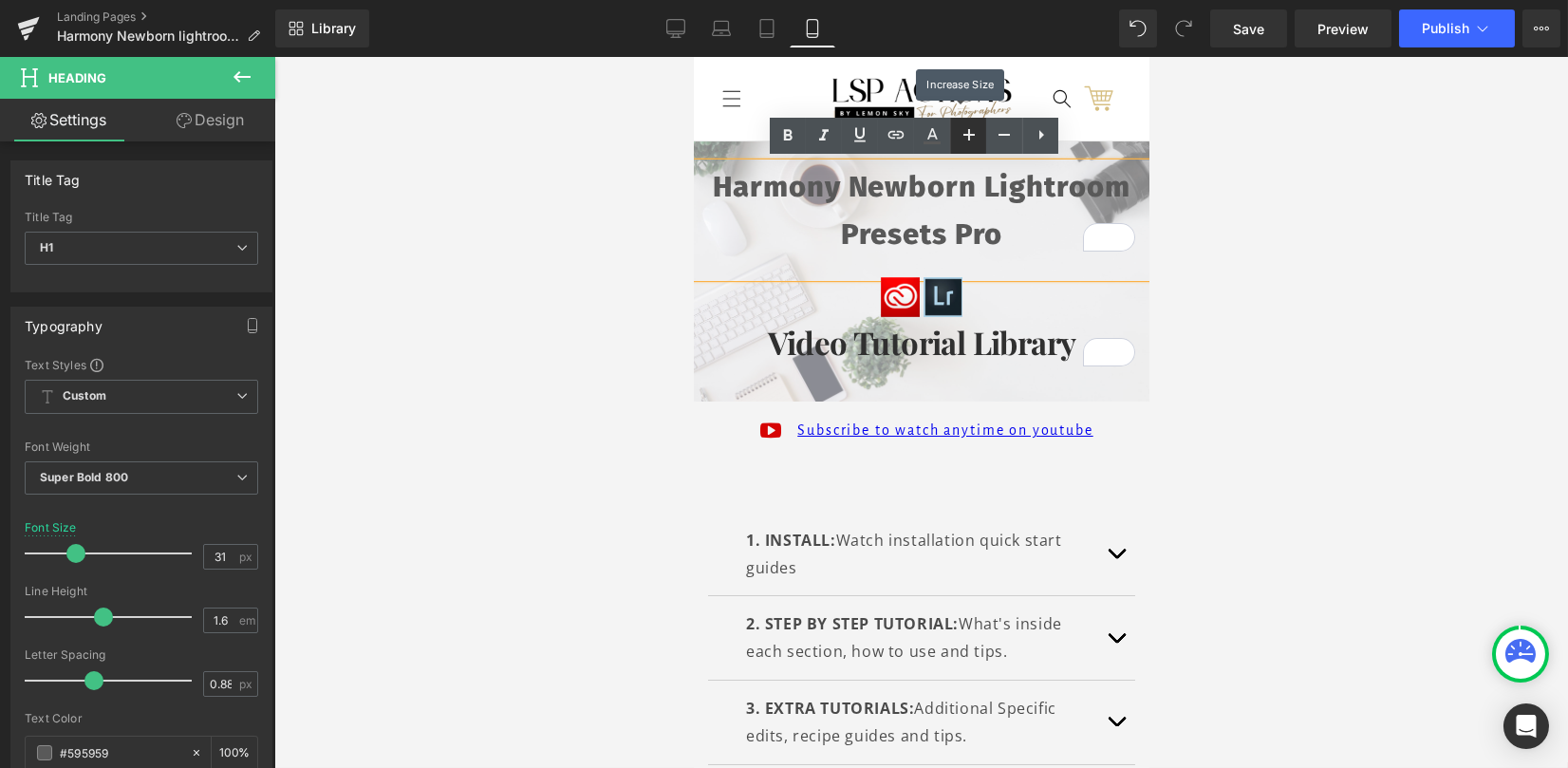
click at [972, 141] on icon at bounding box center [968, 134] width 23 height 23
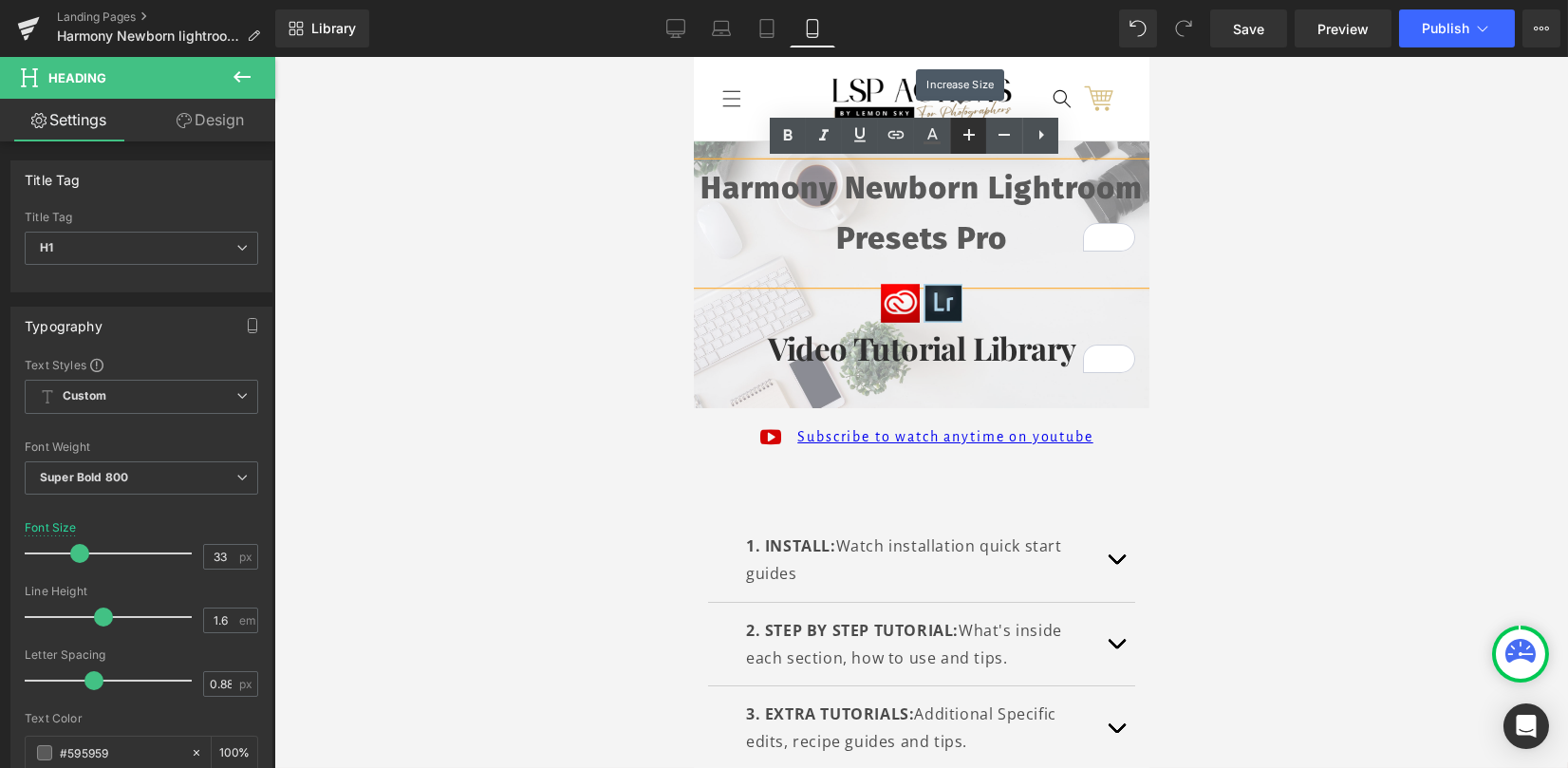
click at [972, 141] on icon at bounding box center [968, 134] width 23 height 23
type input "35"
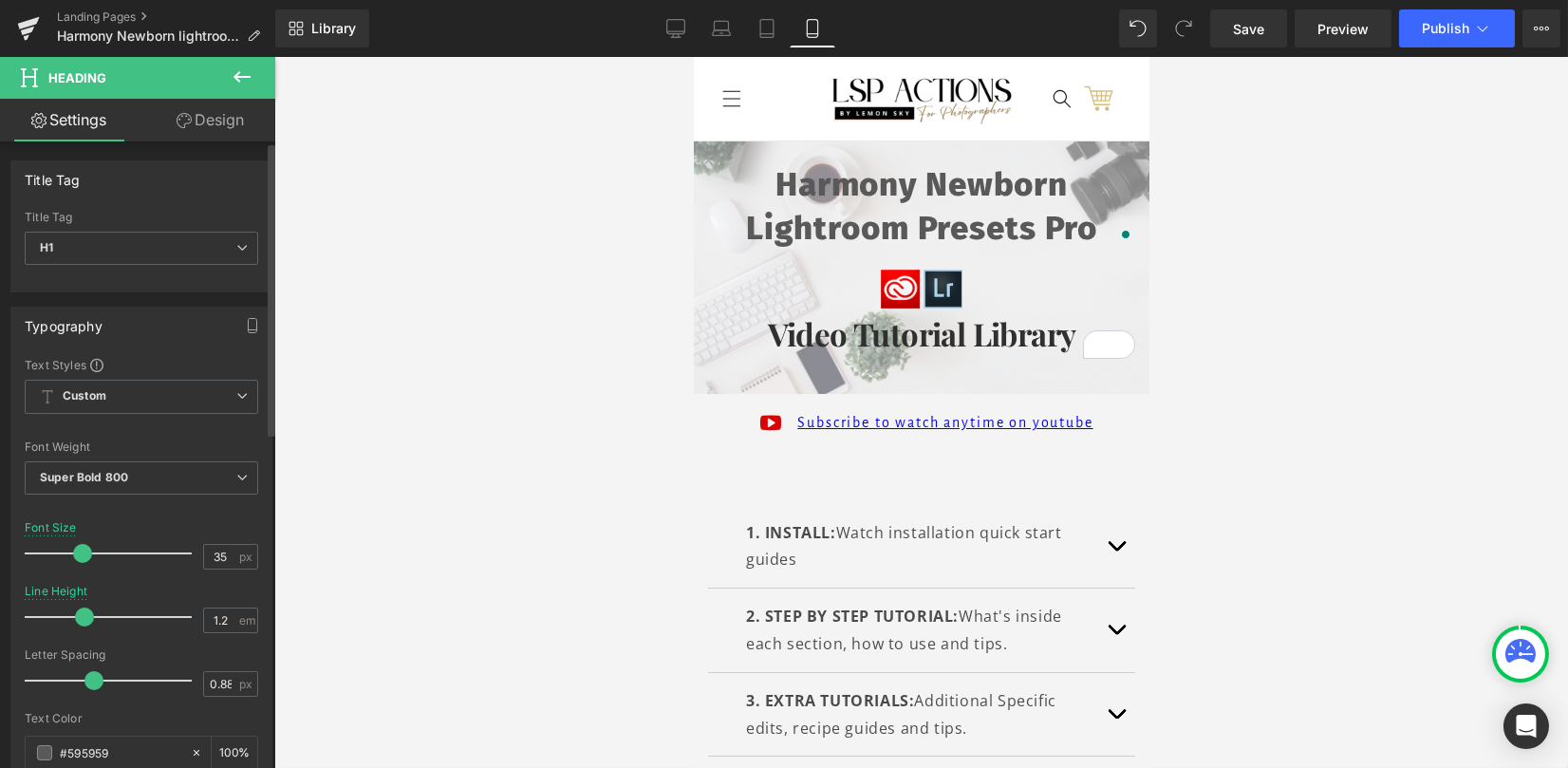
type input "1.1"
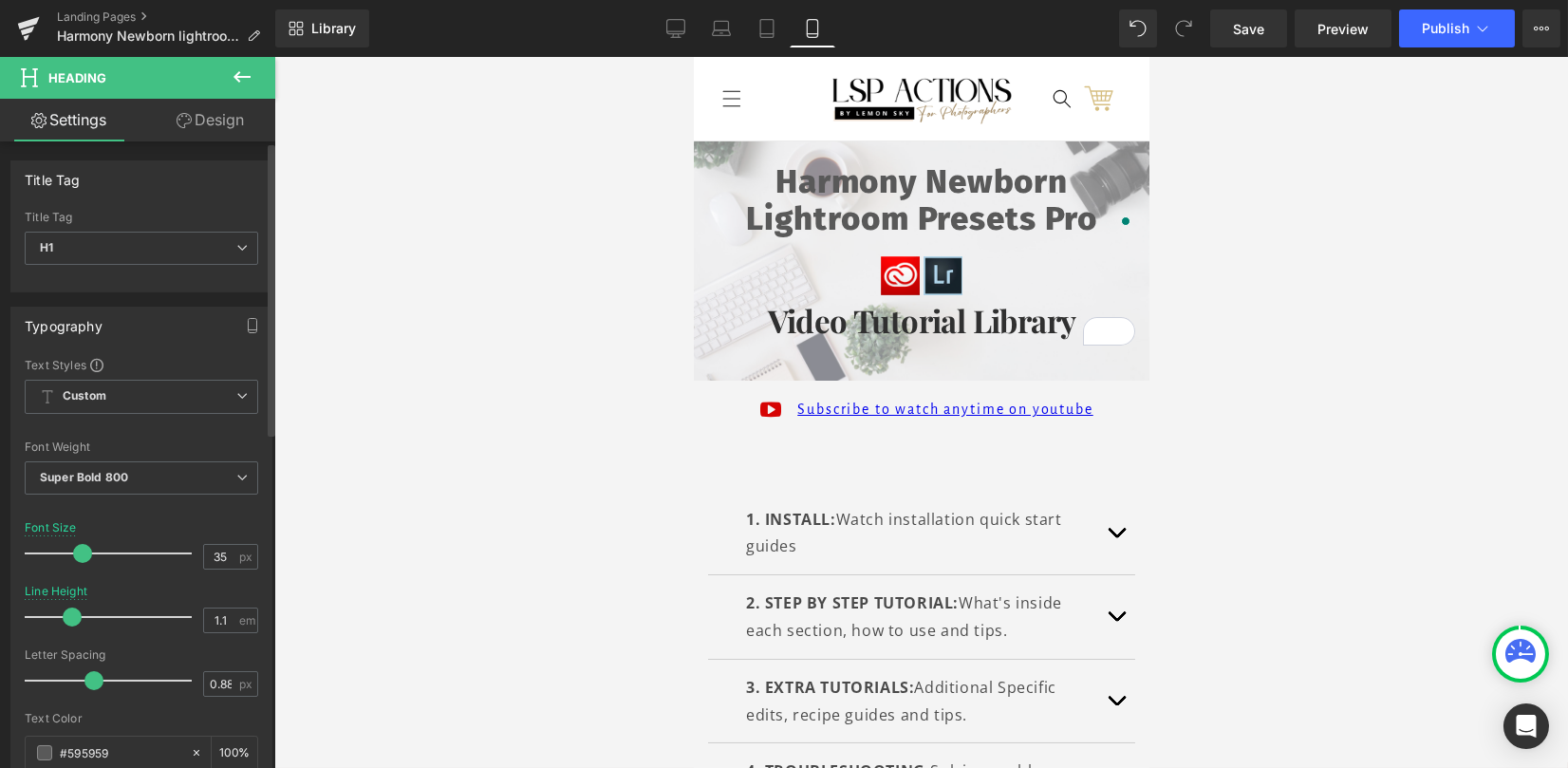
drag, startPoint x: 96, startPoint y: 615, endPoint x: 81, endPoint y: 604, distance: 18.6
click at [75, 607] on div at bounding box center [112, 617] width 158 height 38
click at [679, 23] on icon at bounding box center [675, 28] width 19 height 19
type input "39"
type input "1.6"
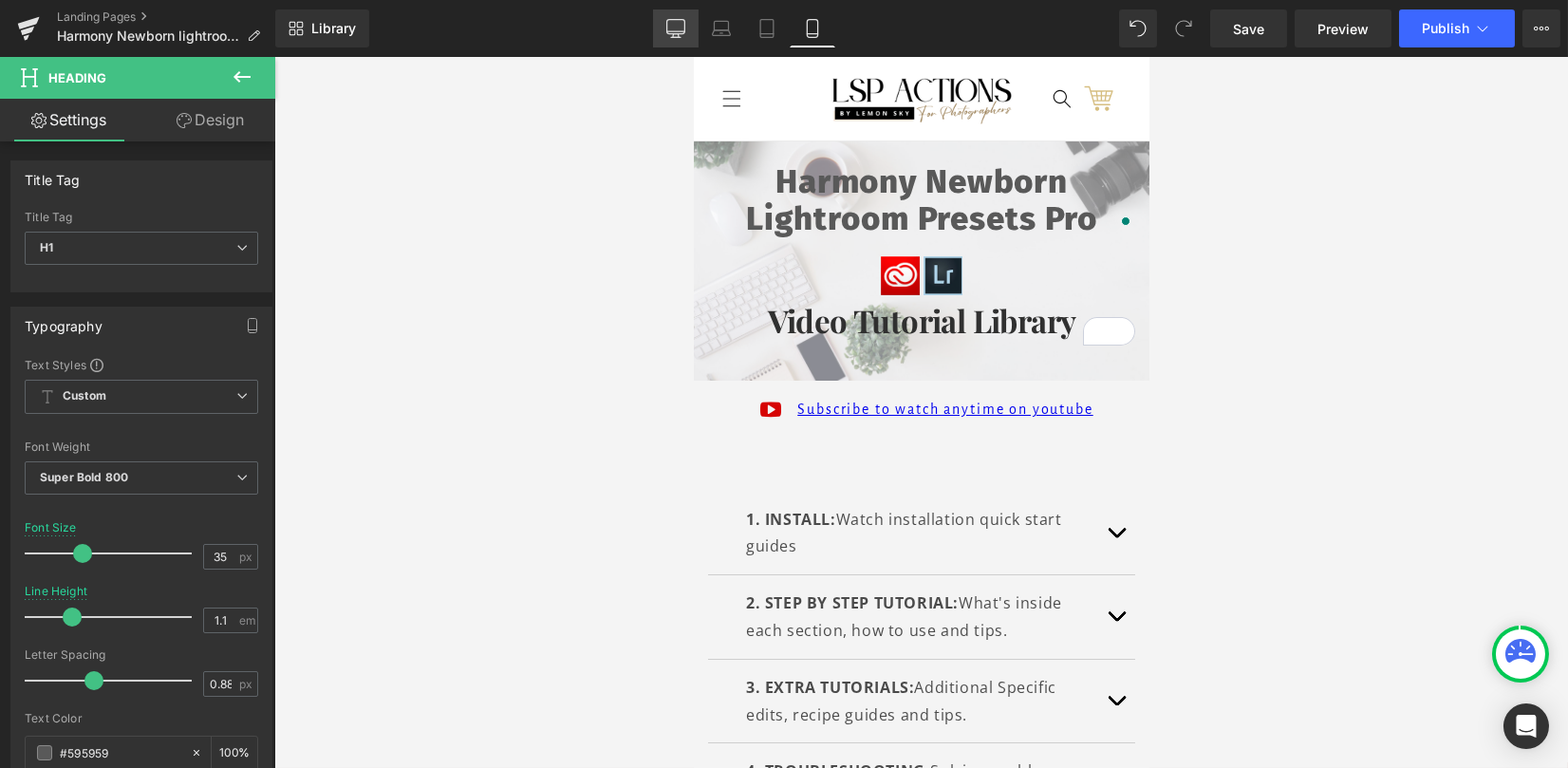
type input "100"
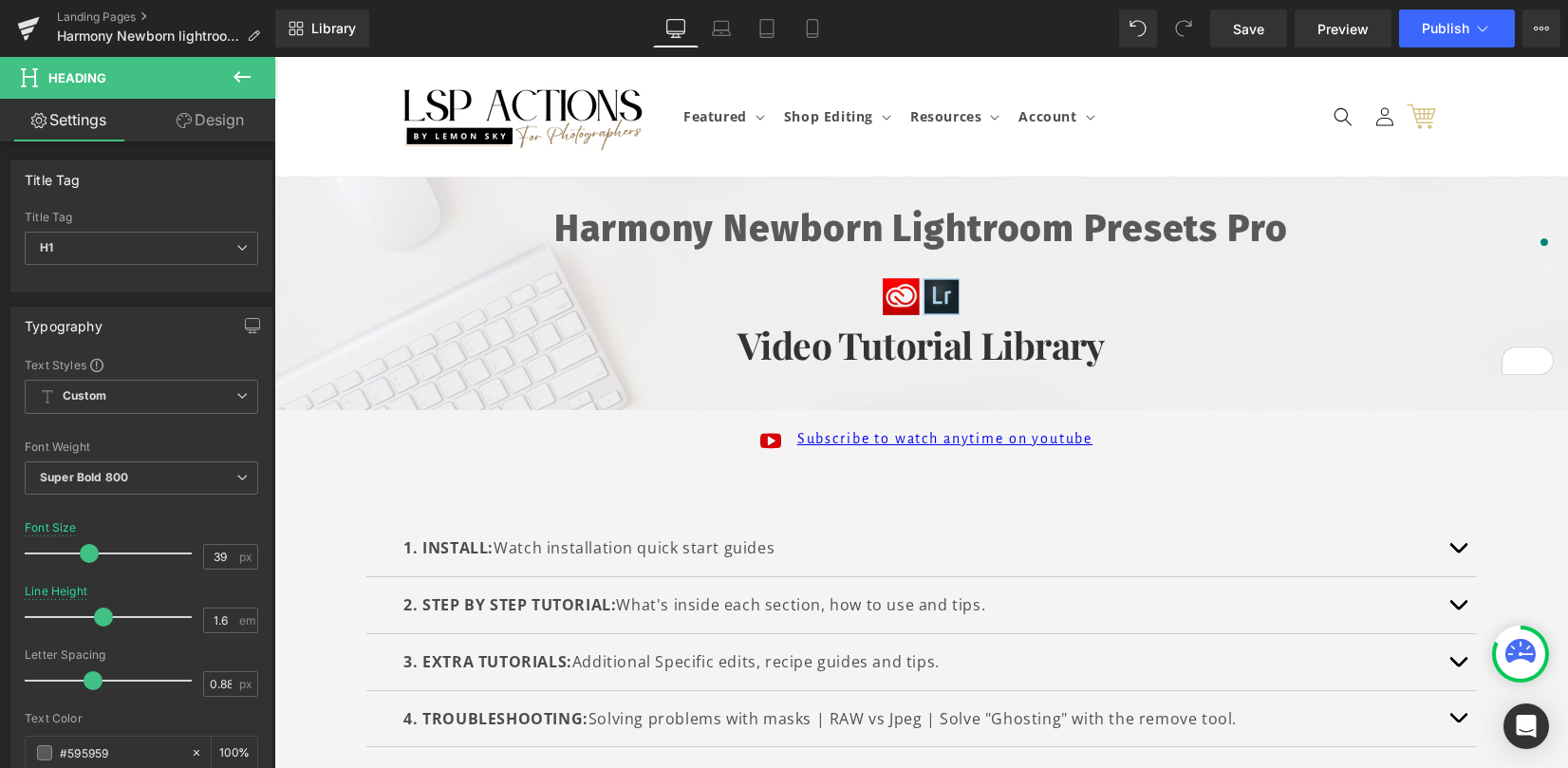
scroll to position [38, 0]
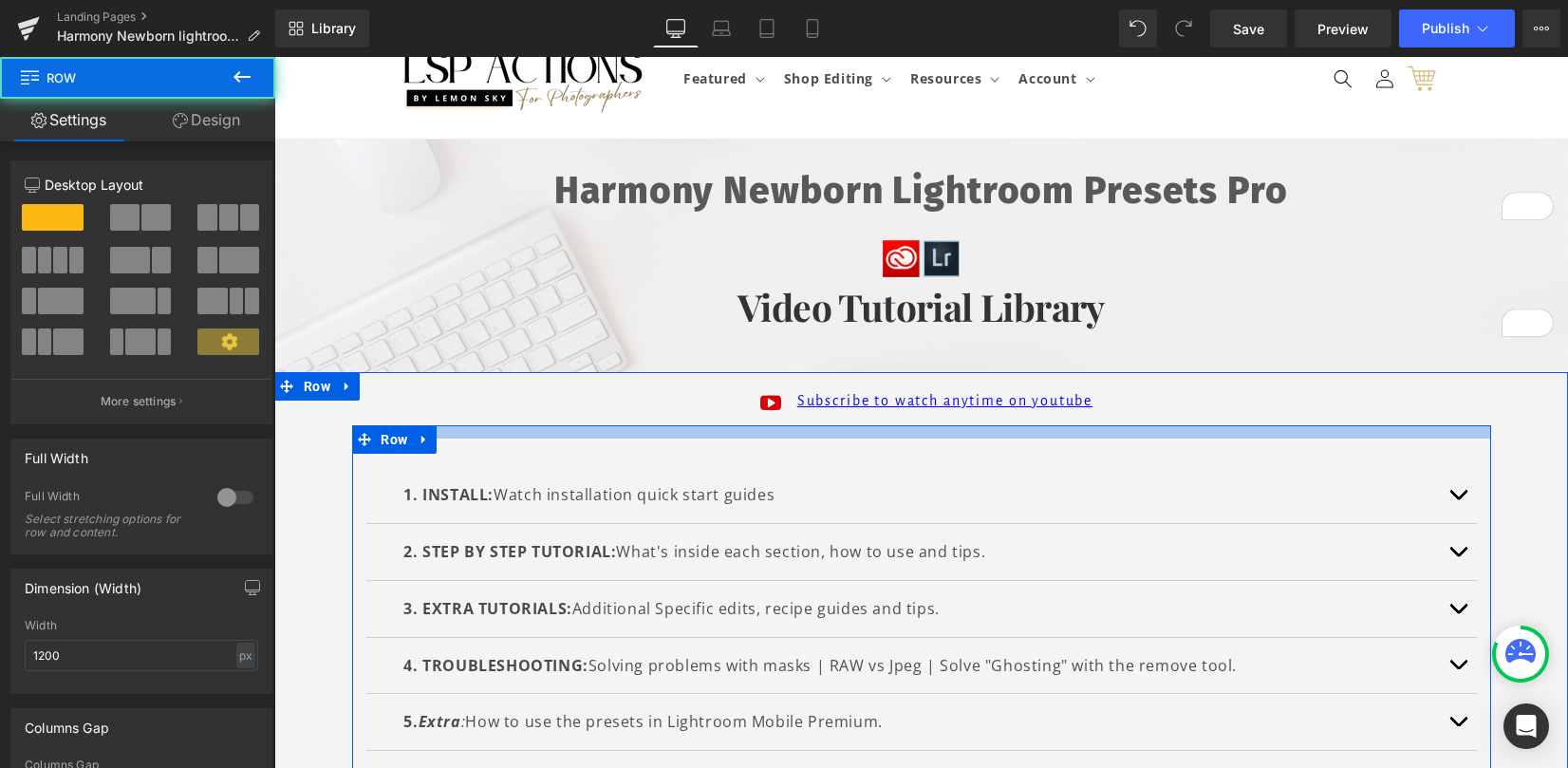
drag, startPoint x: 844, startPoint y: 446, endPoint x: 845, endPoint y: 431, distance: 15.0
click at [845, 431] on div at bounding box center [922, 431] width 1139 height 13
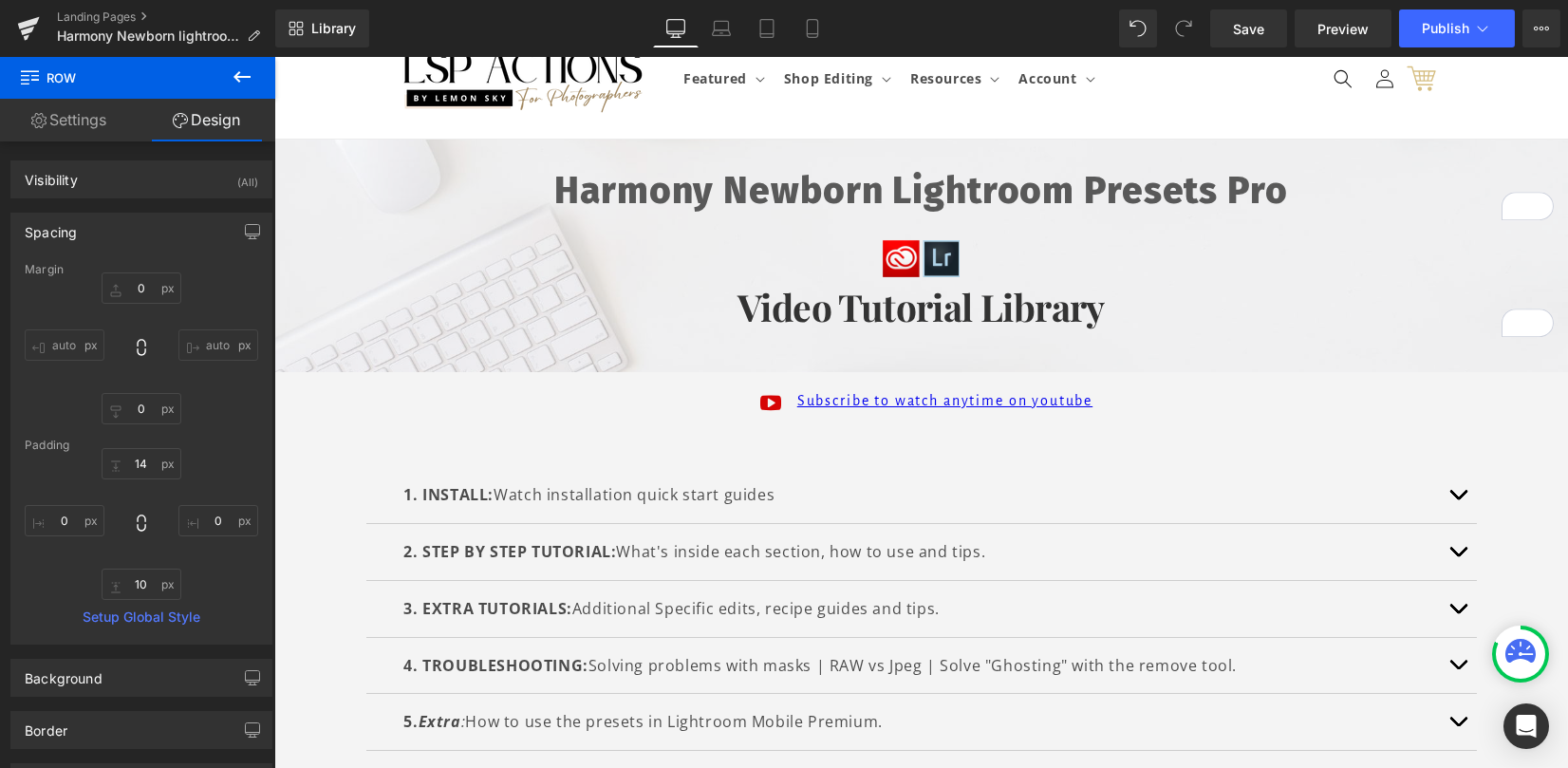
click at [231, 71] on icon at bounding box center [241, 77] width 23 height 23
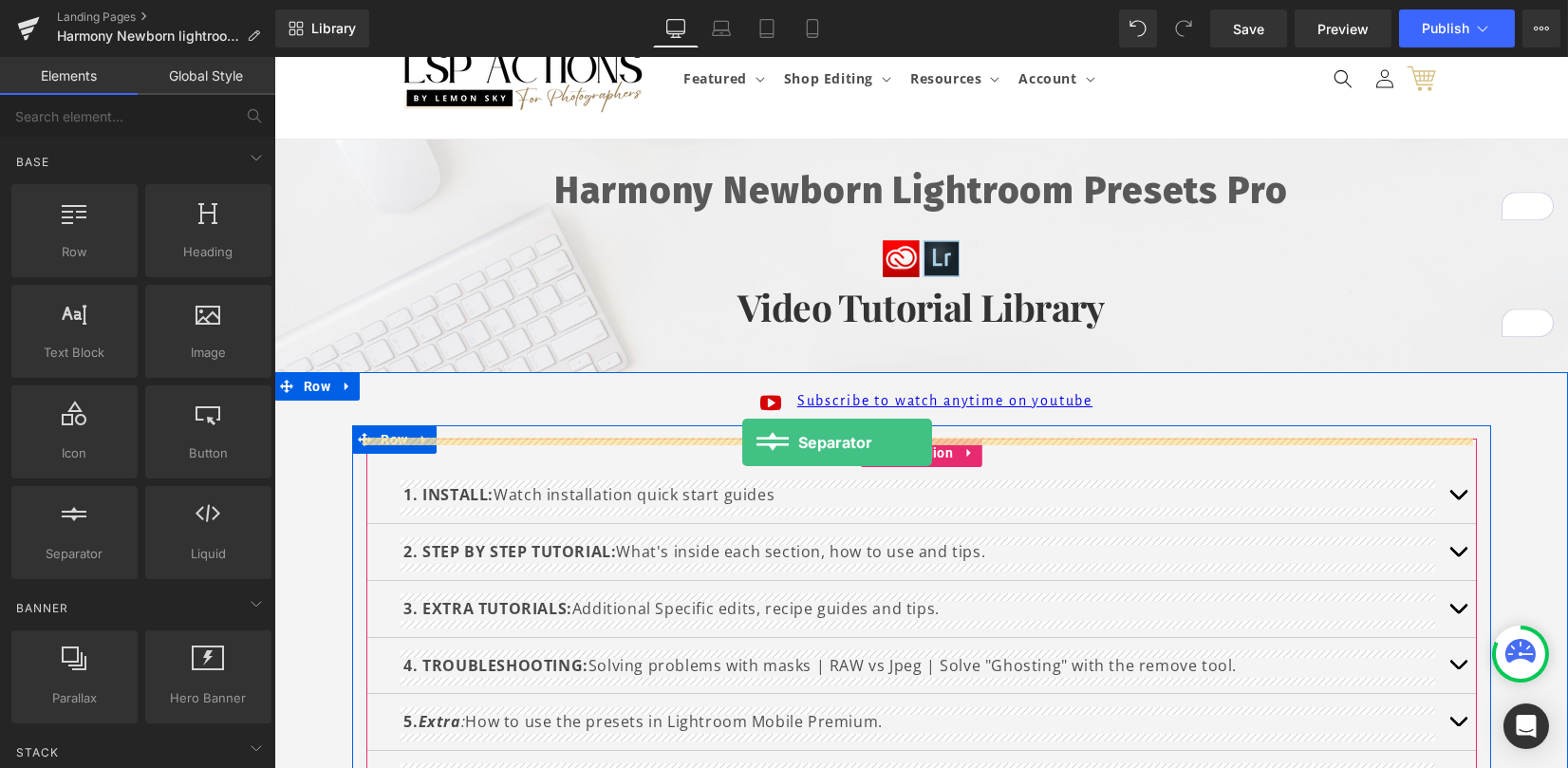
drag, startPoint x: 507, startPoint y: 578, endPoint x: 742, endPoint y: 442, distance: 271.5
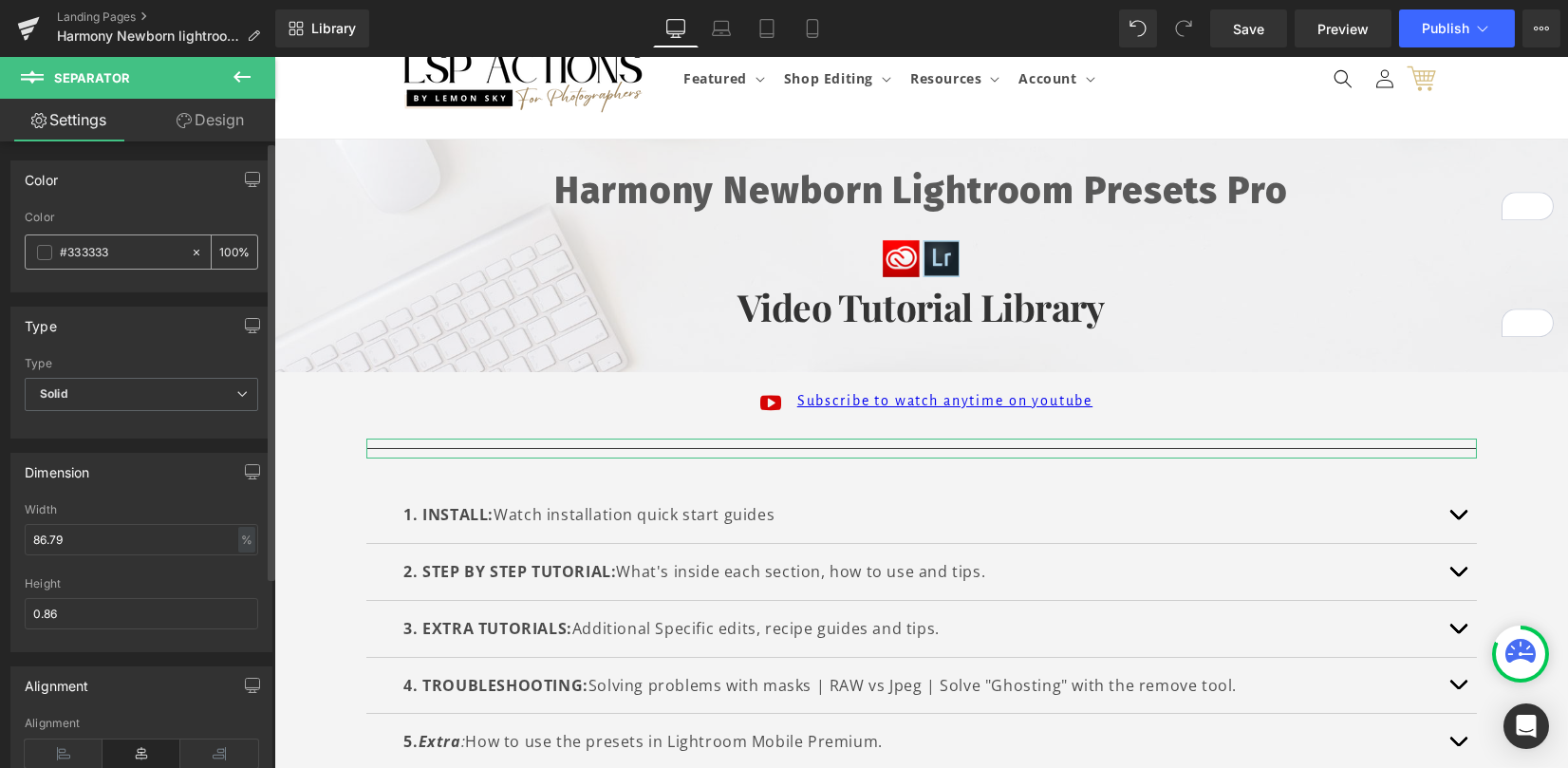
click at [47, 250] on span at bounding box center [44, 252] width 15 height 15
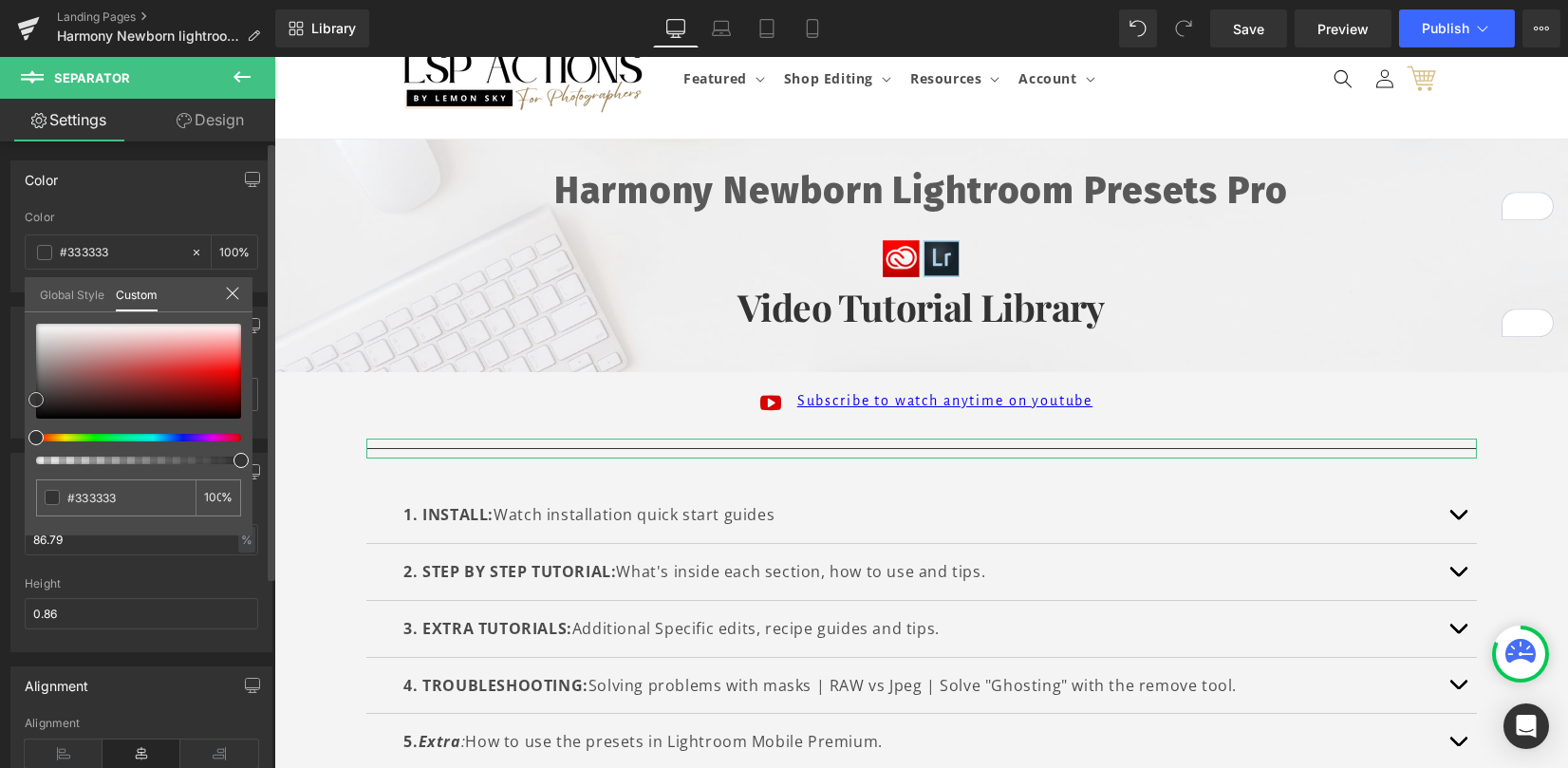
type input "#8c6868"
type input "#967c7c"
type input "#a29e9e"
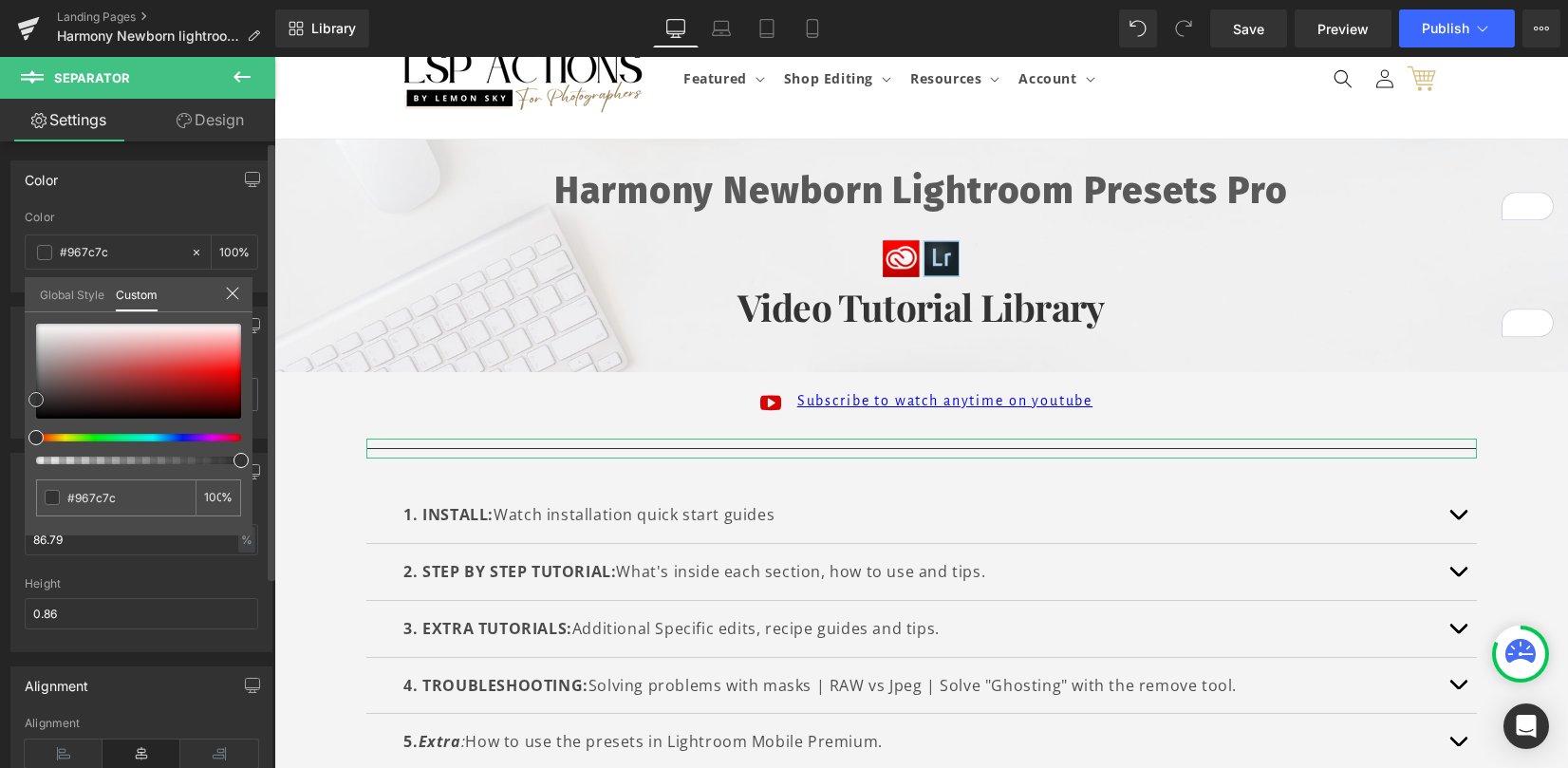
type input "#a29e9e"
type input "#afafaf"
type input "#bababa"
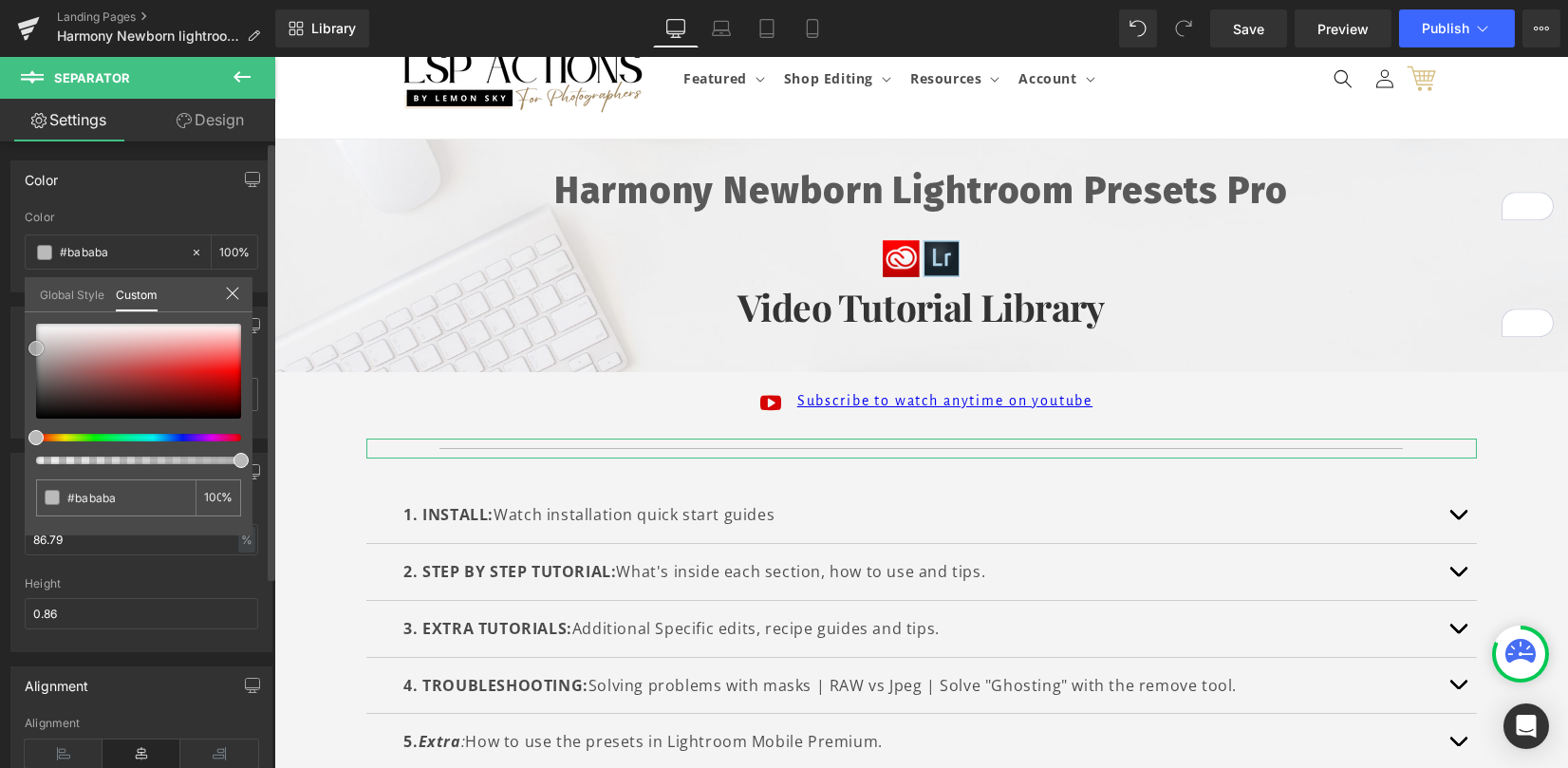
type input "#b5b5b5"
type input "#a8a8a8"
type input "#a5a5a5"
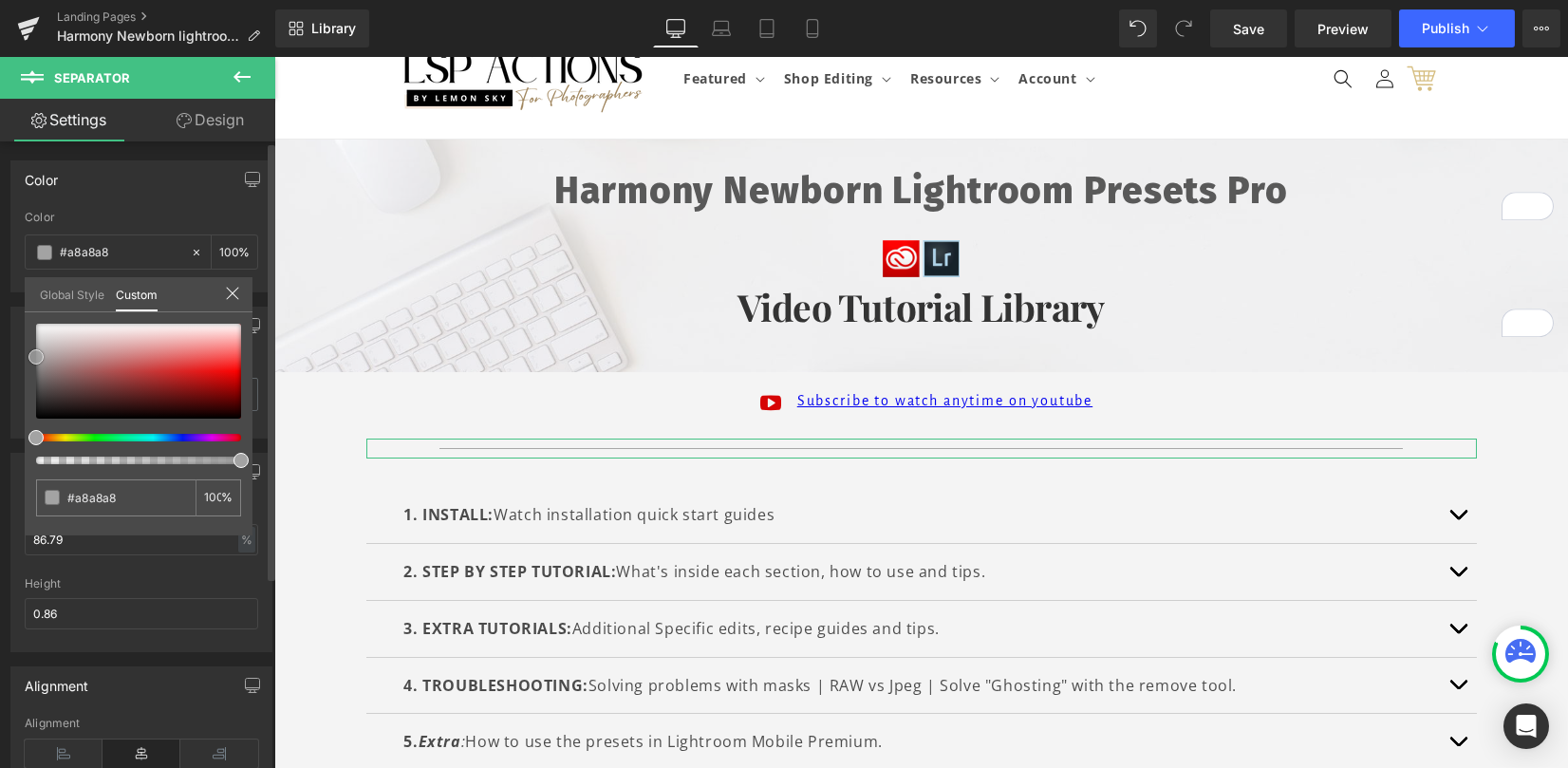
type input "#a5a5a5"
type input "#a3a3a3"
type input "#a0a0a0"
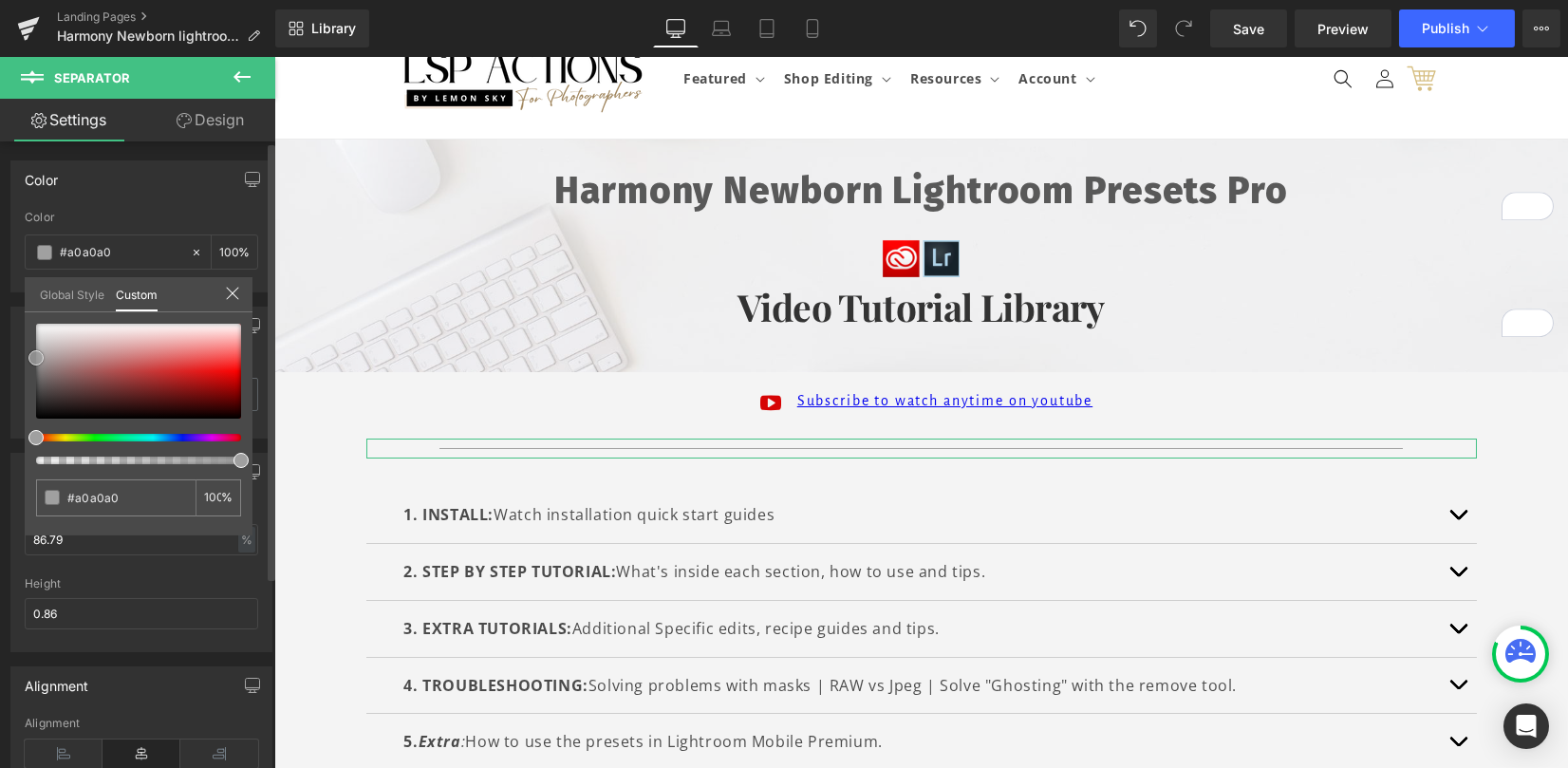
drag, startPoint x: 55, startPoint y: 365, endPoint x: 26, endPoint y: 358, distance: 29.8
click at [26, 358] on div "#a0a0a0 100 %" at bounding box center [138, 429] width 227 height 212
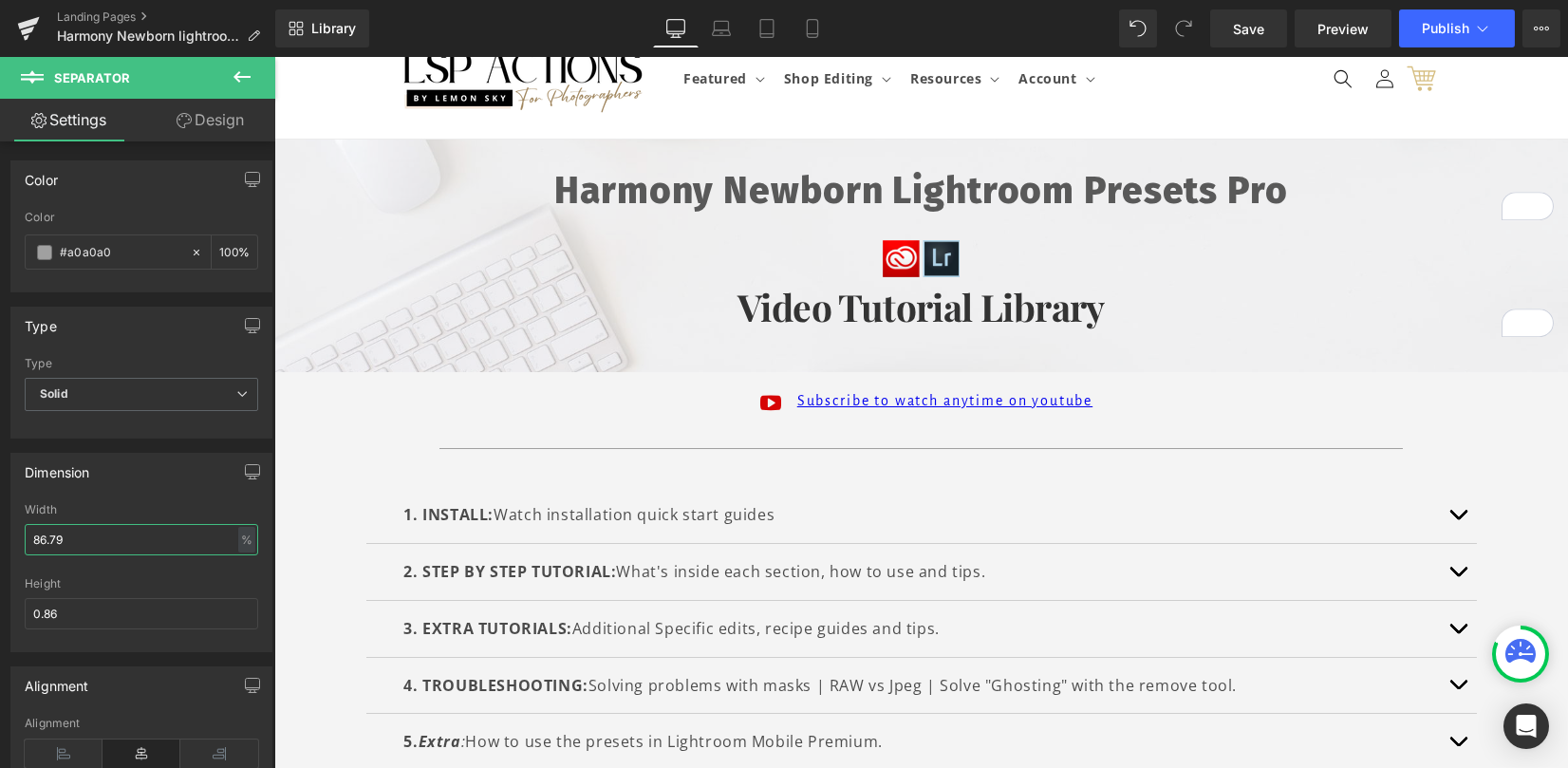
drag, startPoint x: 94, startPoint y: 534, endPoint x: -70, endPoint y: 509, distance: 165.9
click at [0, 509] on html "Separator You are previewing how the will restyle your page. You can not edit E…" at bounding box center [784, 384] width 1568 height 768
type input "100"
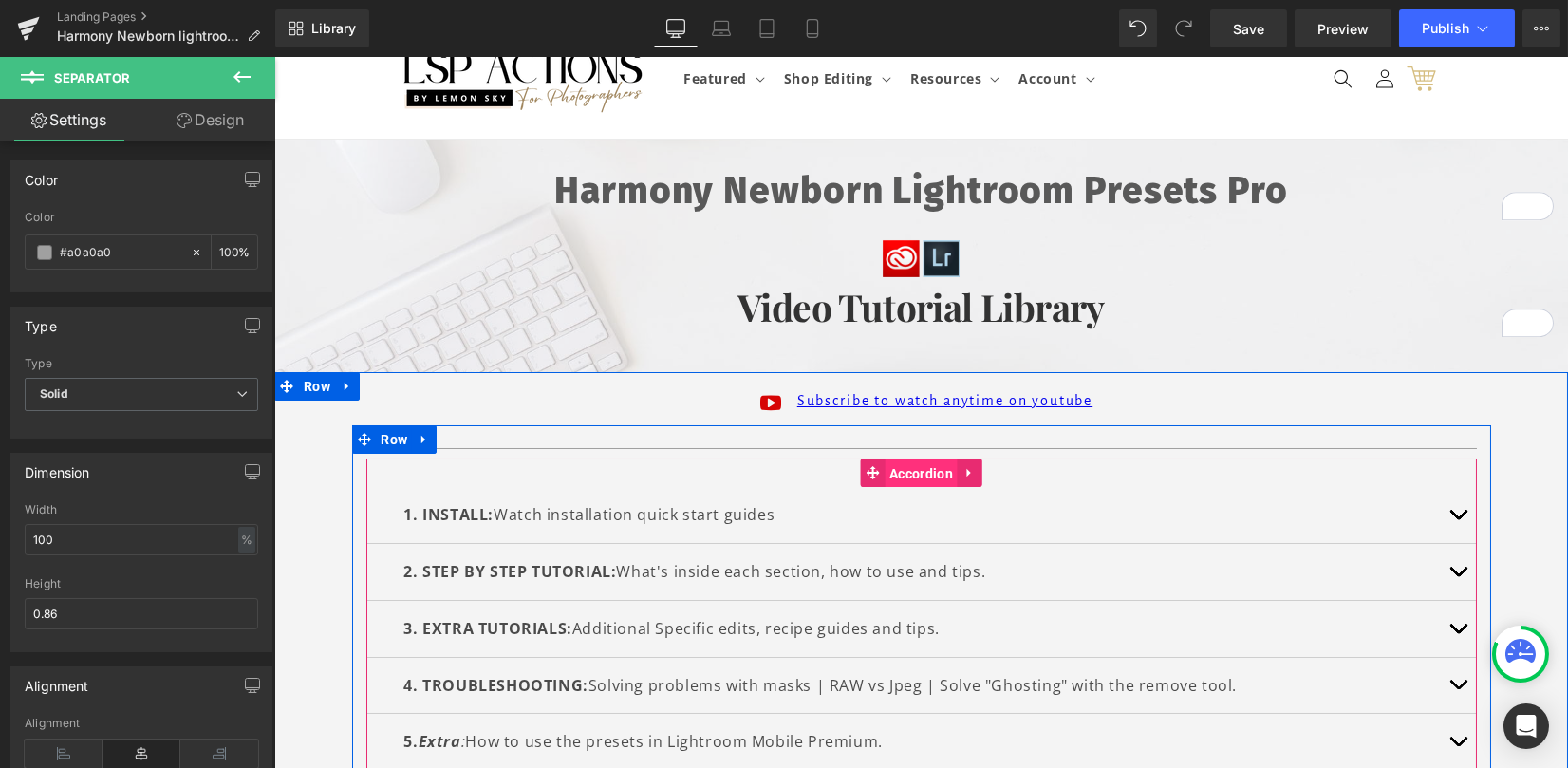
click at [907, 475] on span "Accordion" at bounding box center [922, 474] width 73 height 29
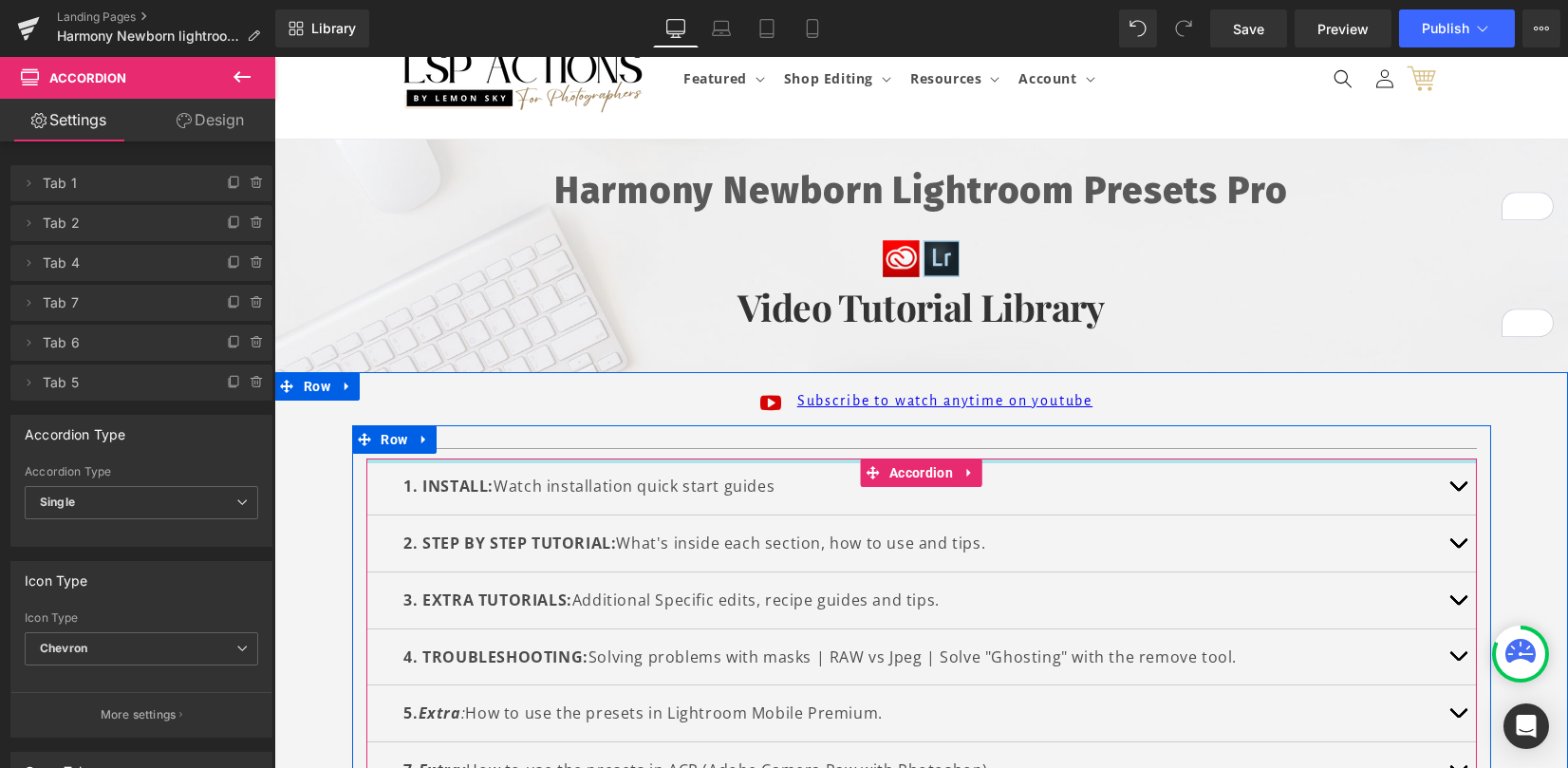
drag, startPoint x: 765, startPoint y: 463, endPoint x: 764, endPoint y: 427, distance: 36.0
click at [764, 427] on div "Separator 1. INSTALL: Watch installation quick start guides Text Block INSTALLA…" at bounding box center [922, 631] width 1139 height 412
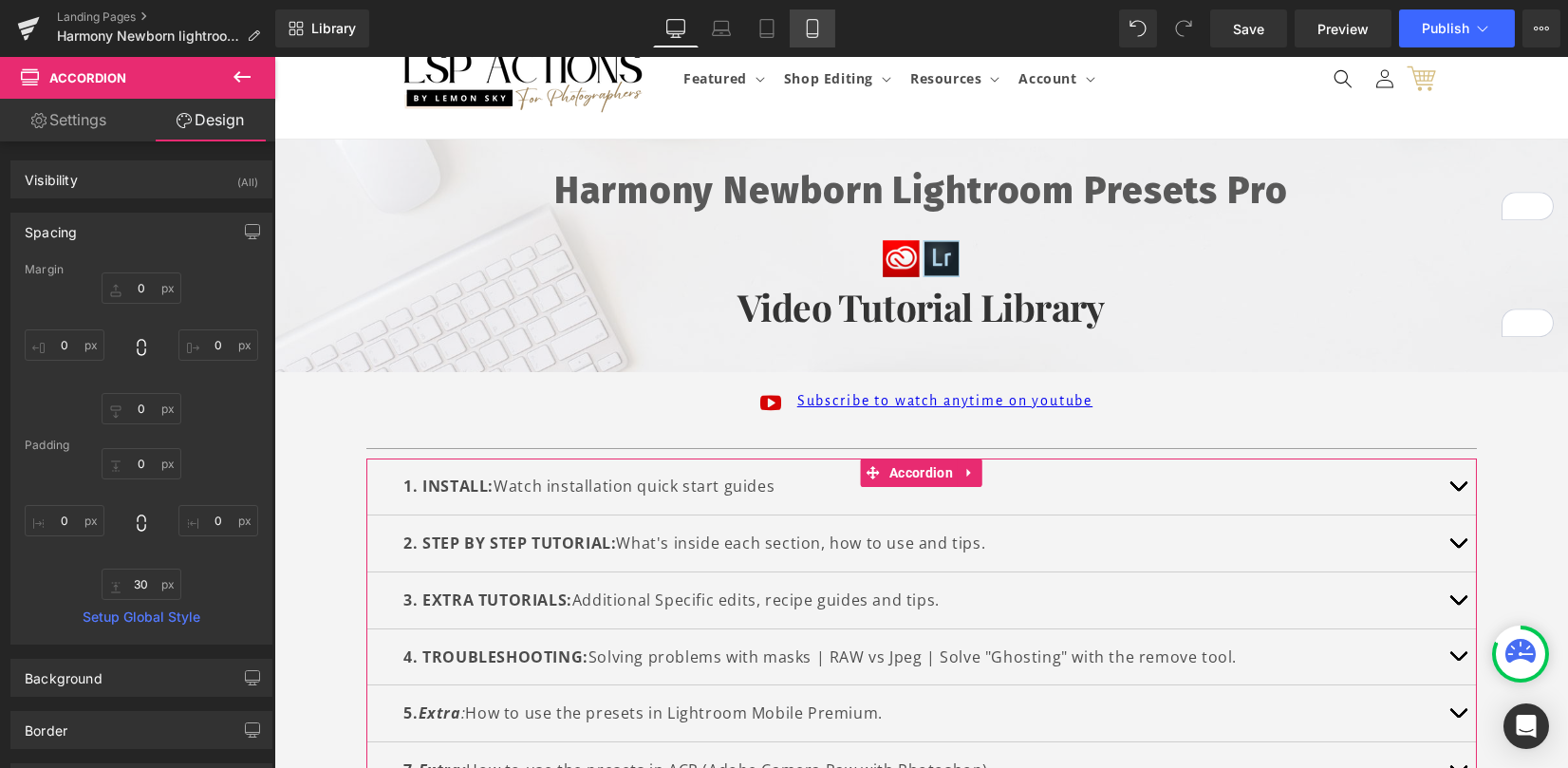
click at [802, 30] on icon at bounding box center [811, 28] width 19 height 19
type input "0"
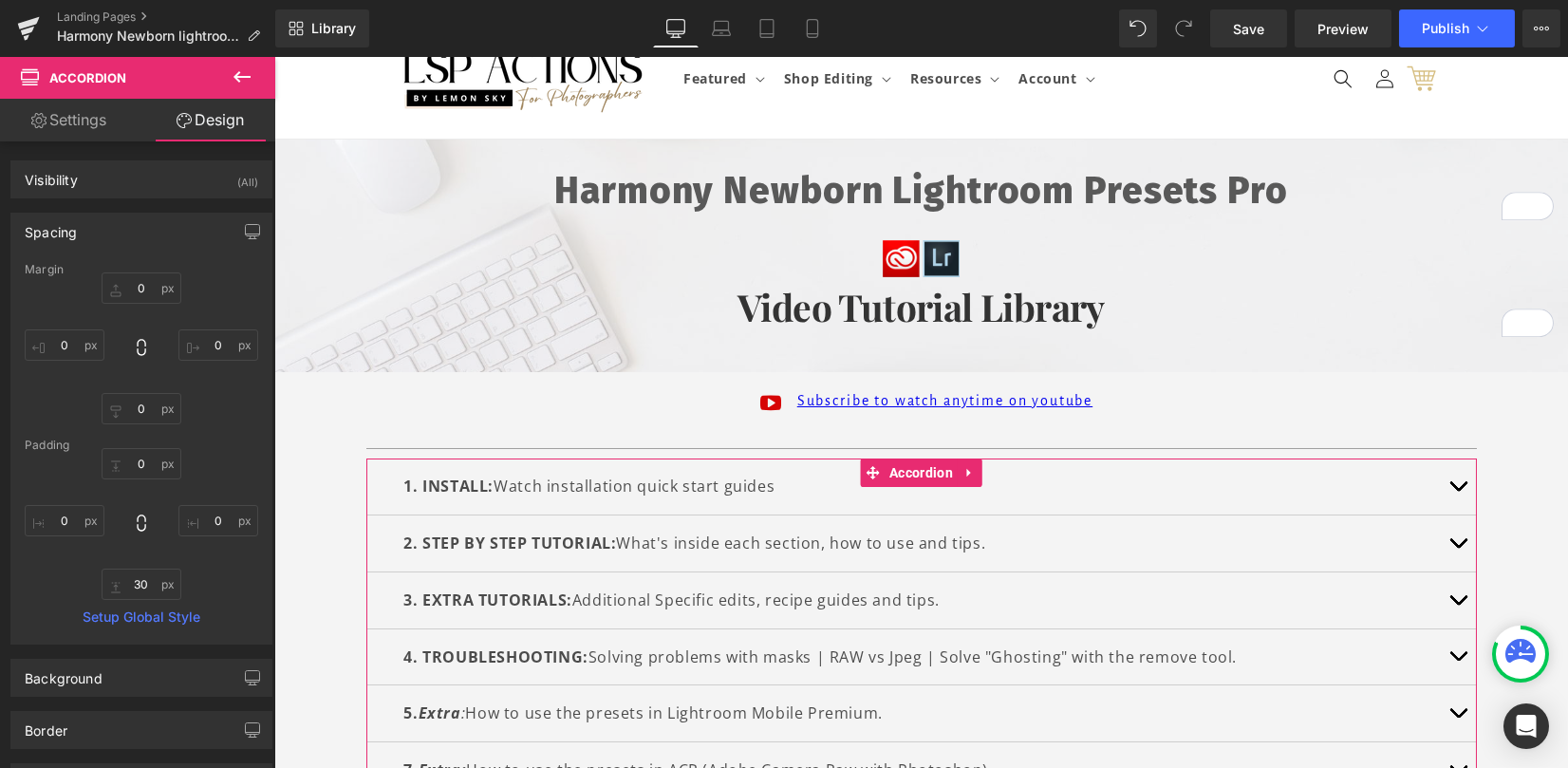
type input "0"
type input "30"
type input "0"
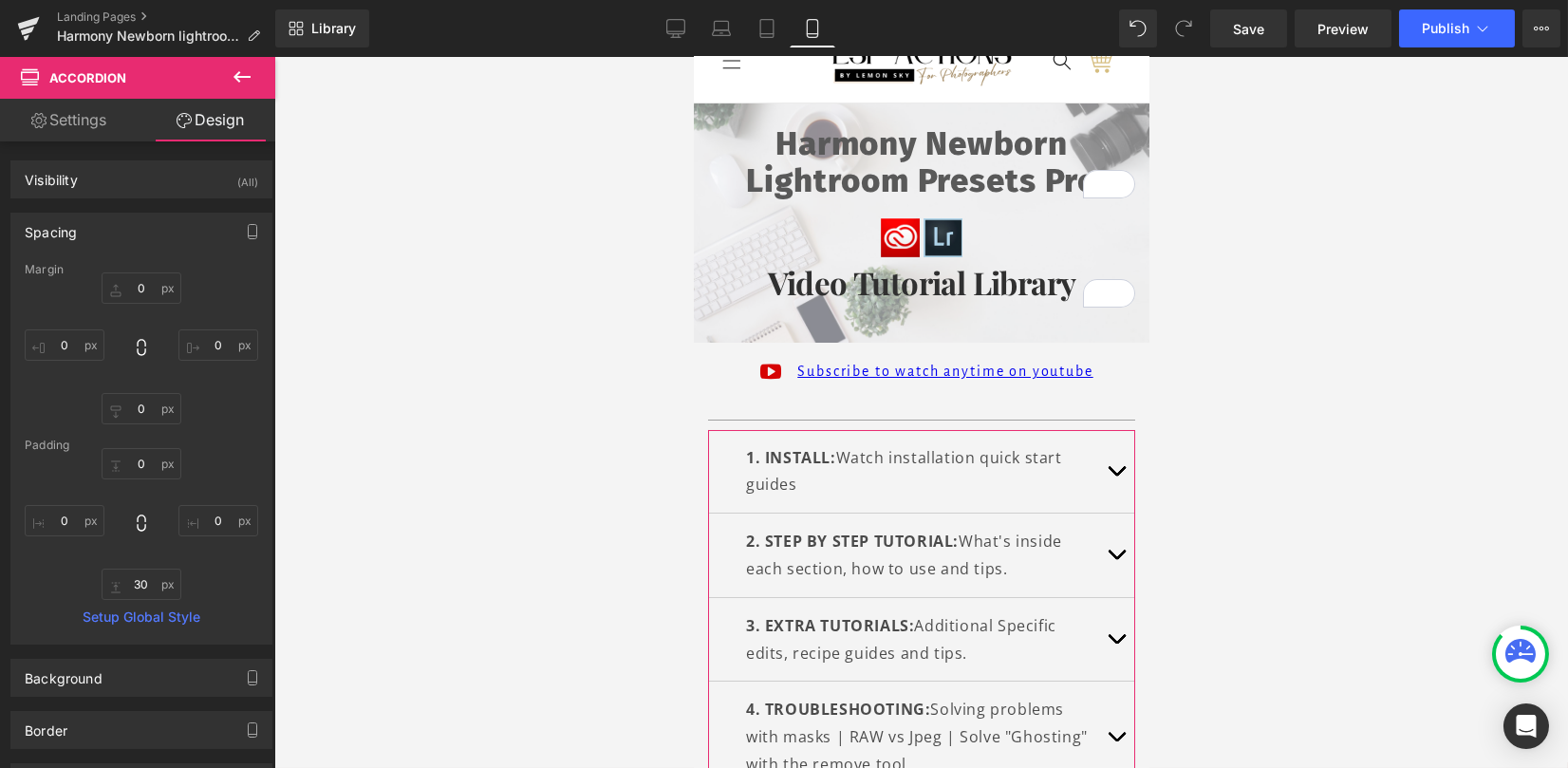
scroll to position [0, 0]
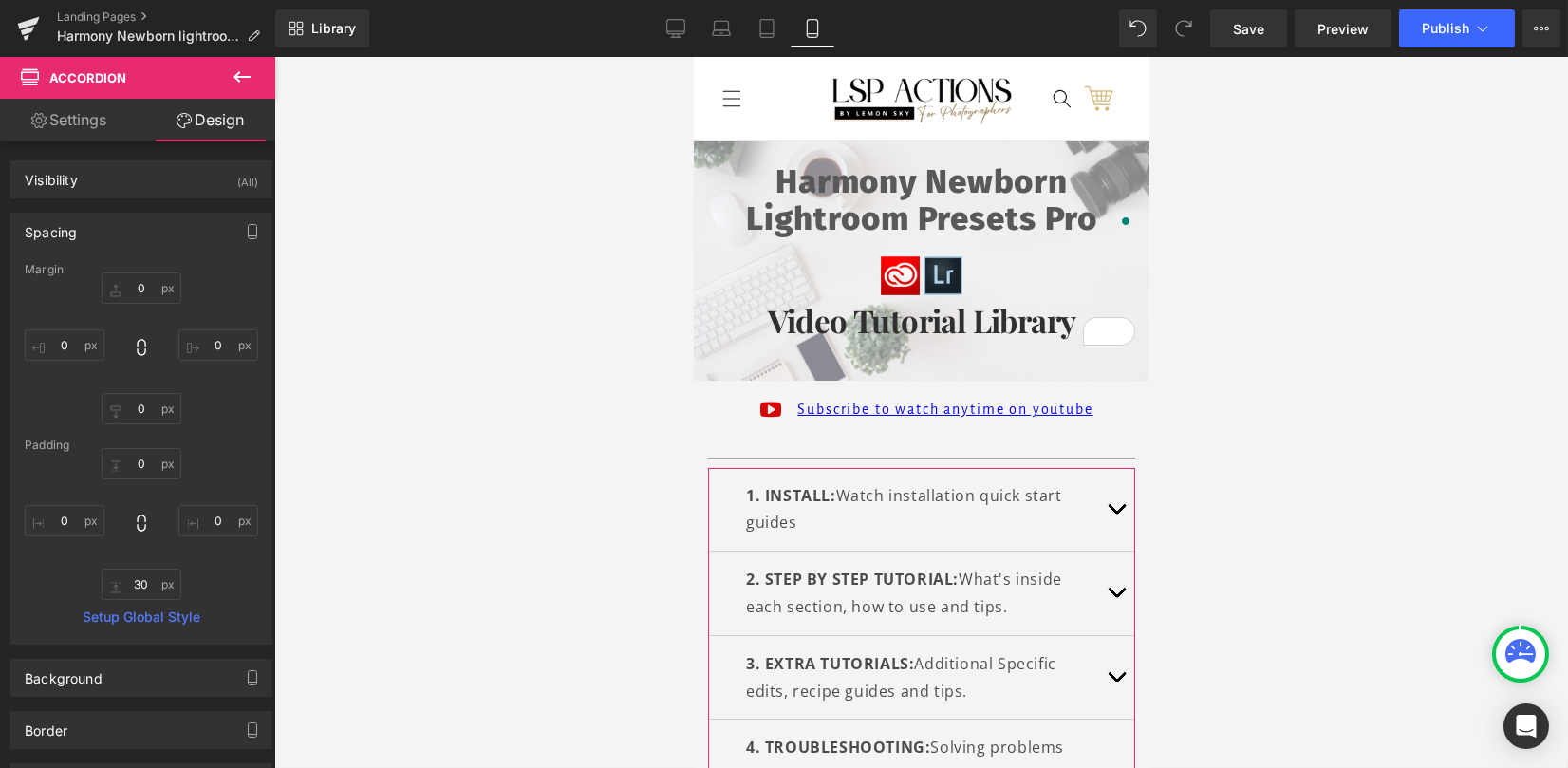
click at [1261, 260] on div at bounding box center [921, 412] width 1293 height 711
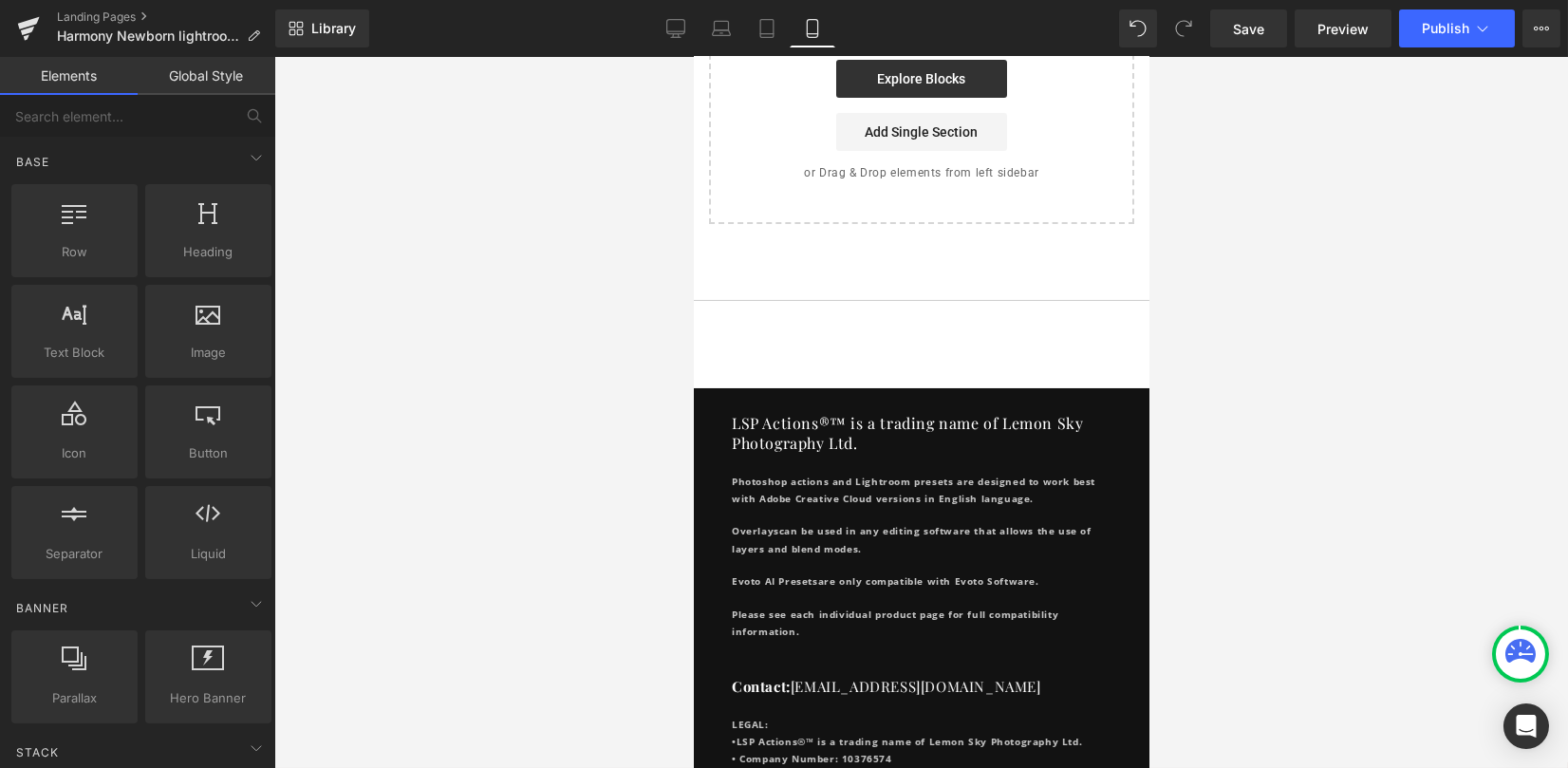
scroll to position [946, 0]
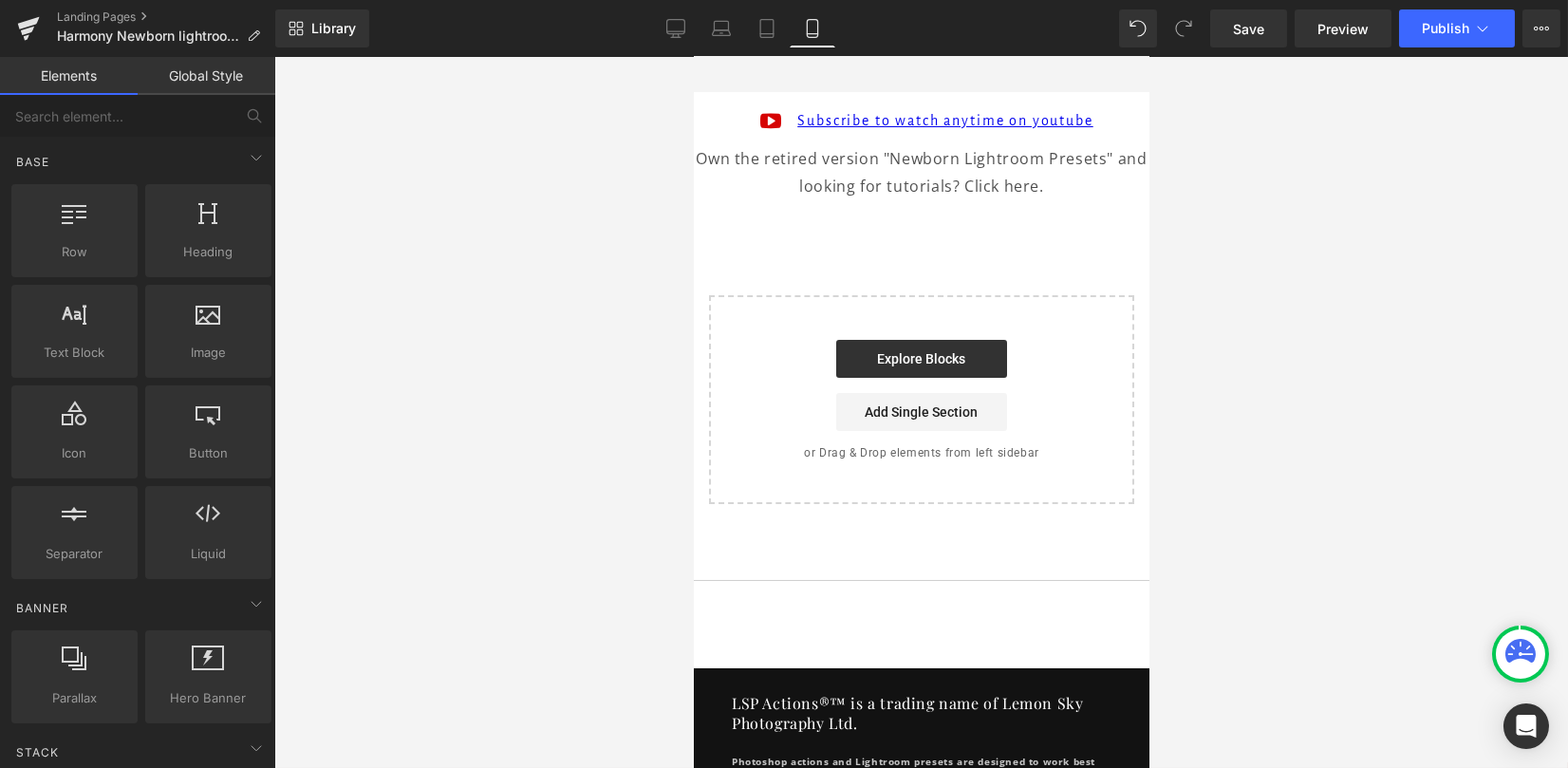
click at [1027, 187] on p "Own the retired version "Newborn Lightroom Presets" and looking for tutorials? …" at bounding box center [921, 172] width 456 height 55
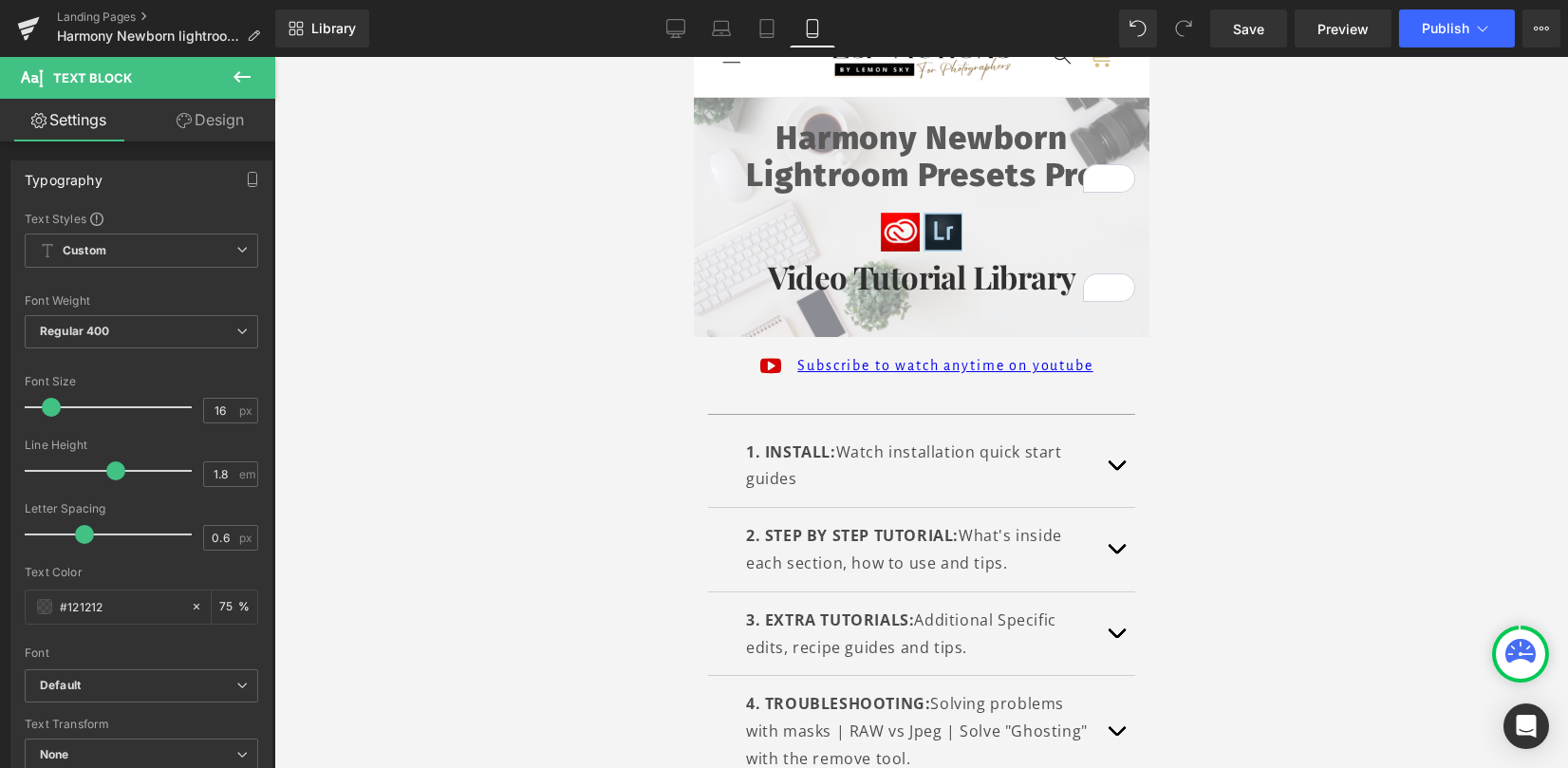
scroll to position [13, 0]
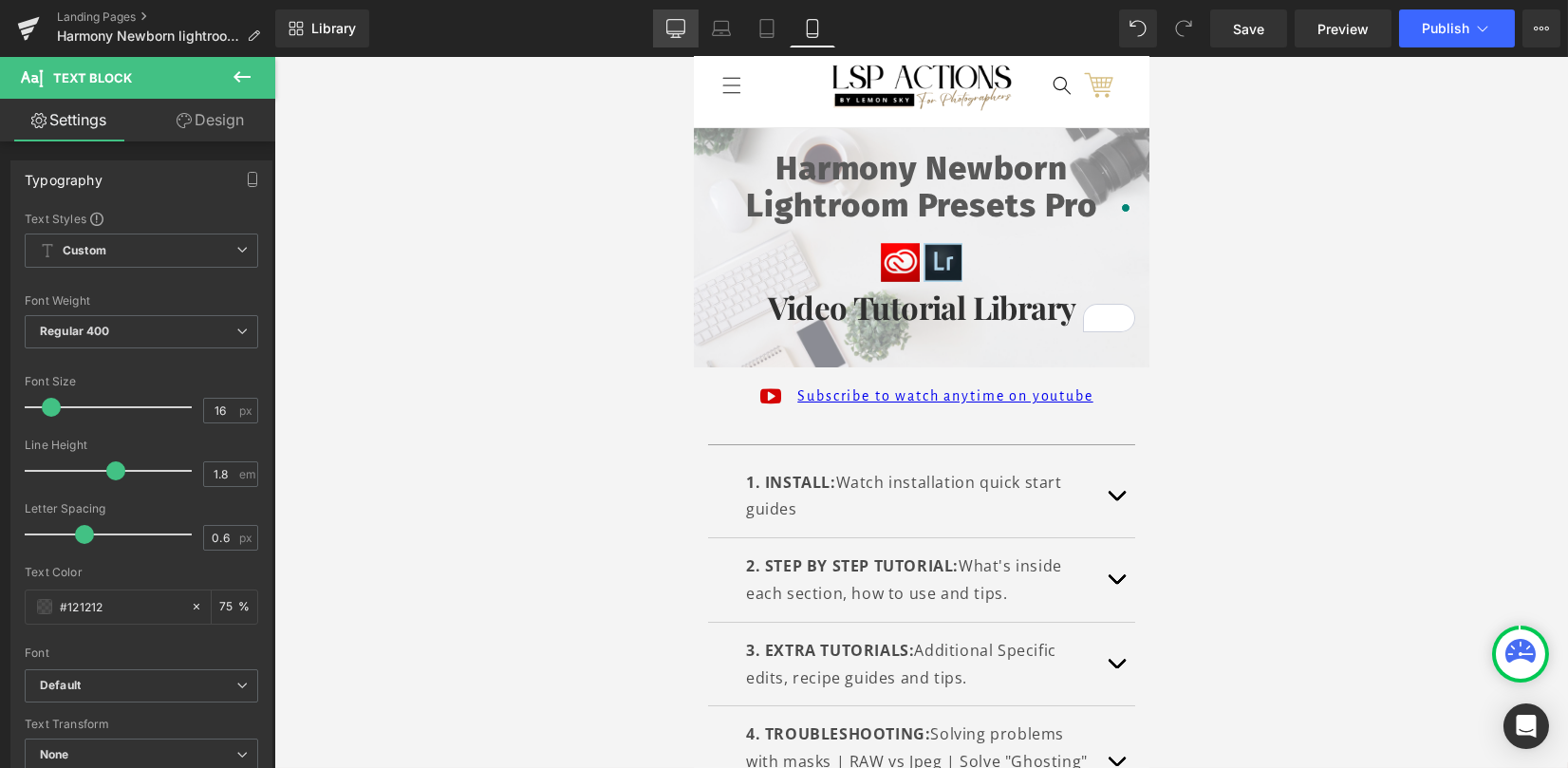
click at [674, 29] on icon at bounding box center [675, 28] width 19 height 19
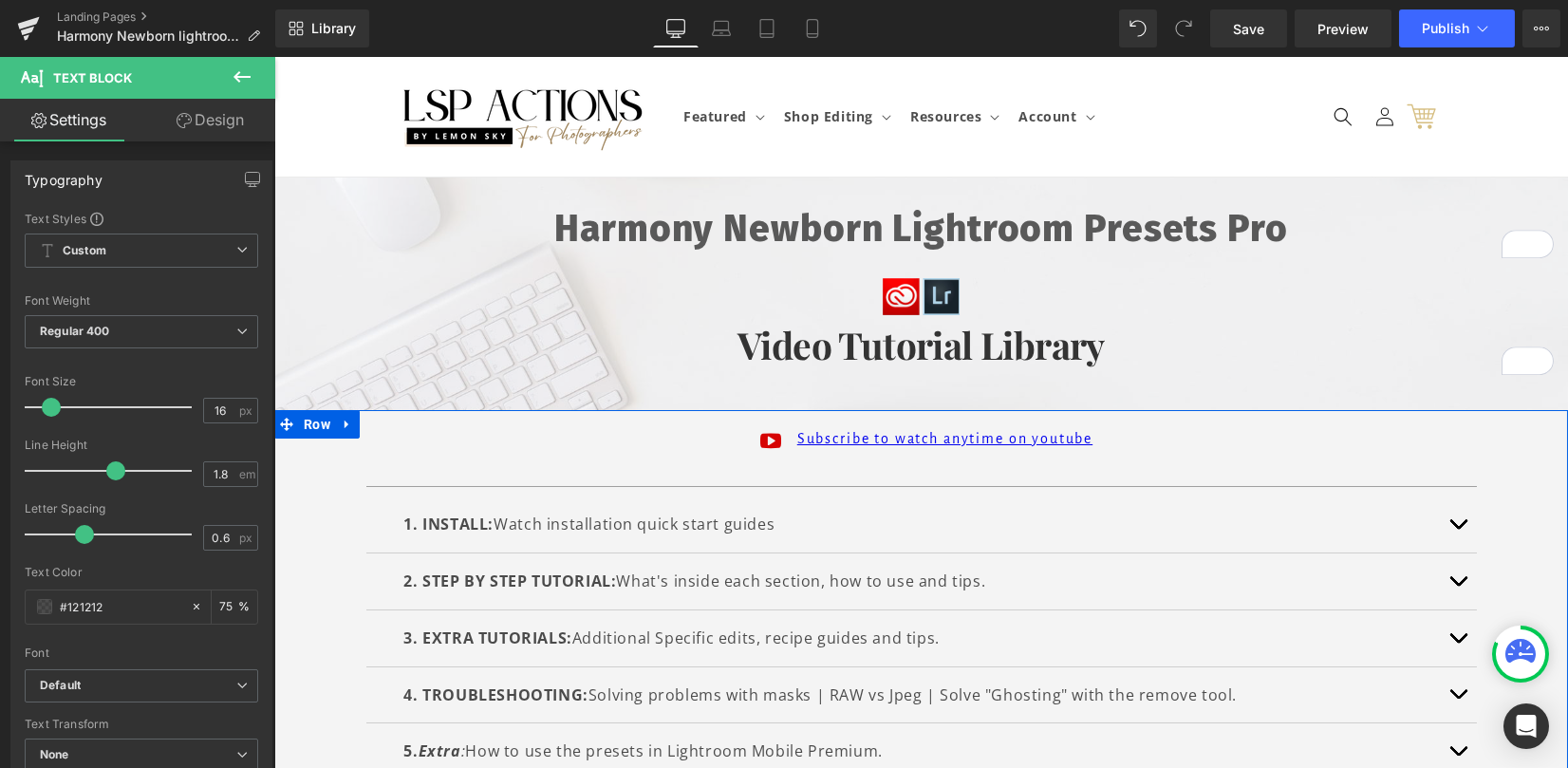
click at [1447, 514] on button "button" at bounding box center [1458, 525] width 38 height 56
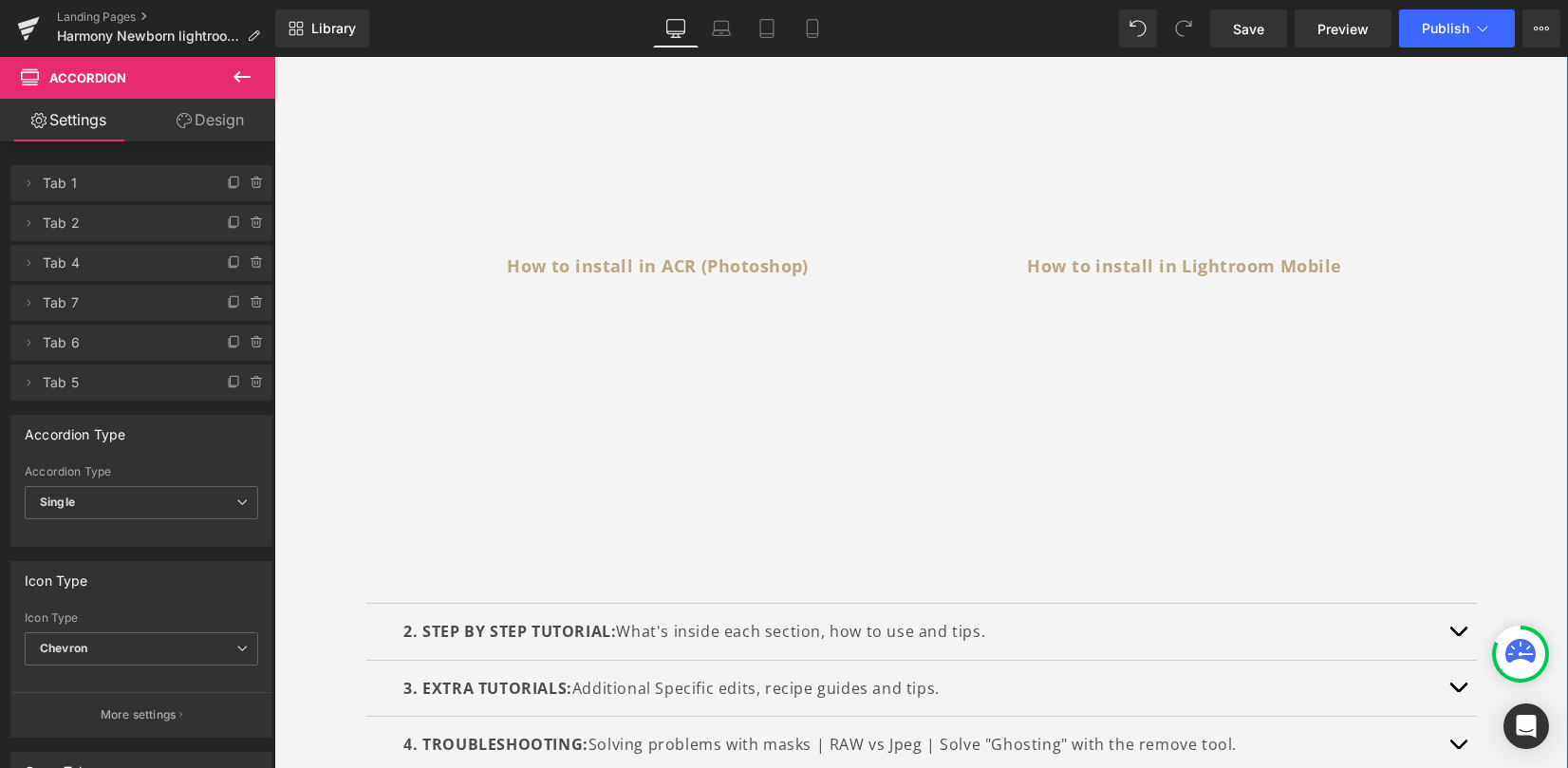
scroll to position [1012, 0]
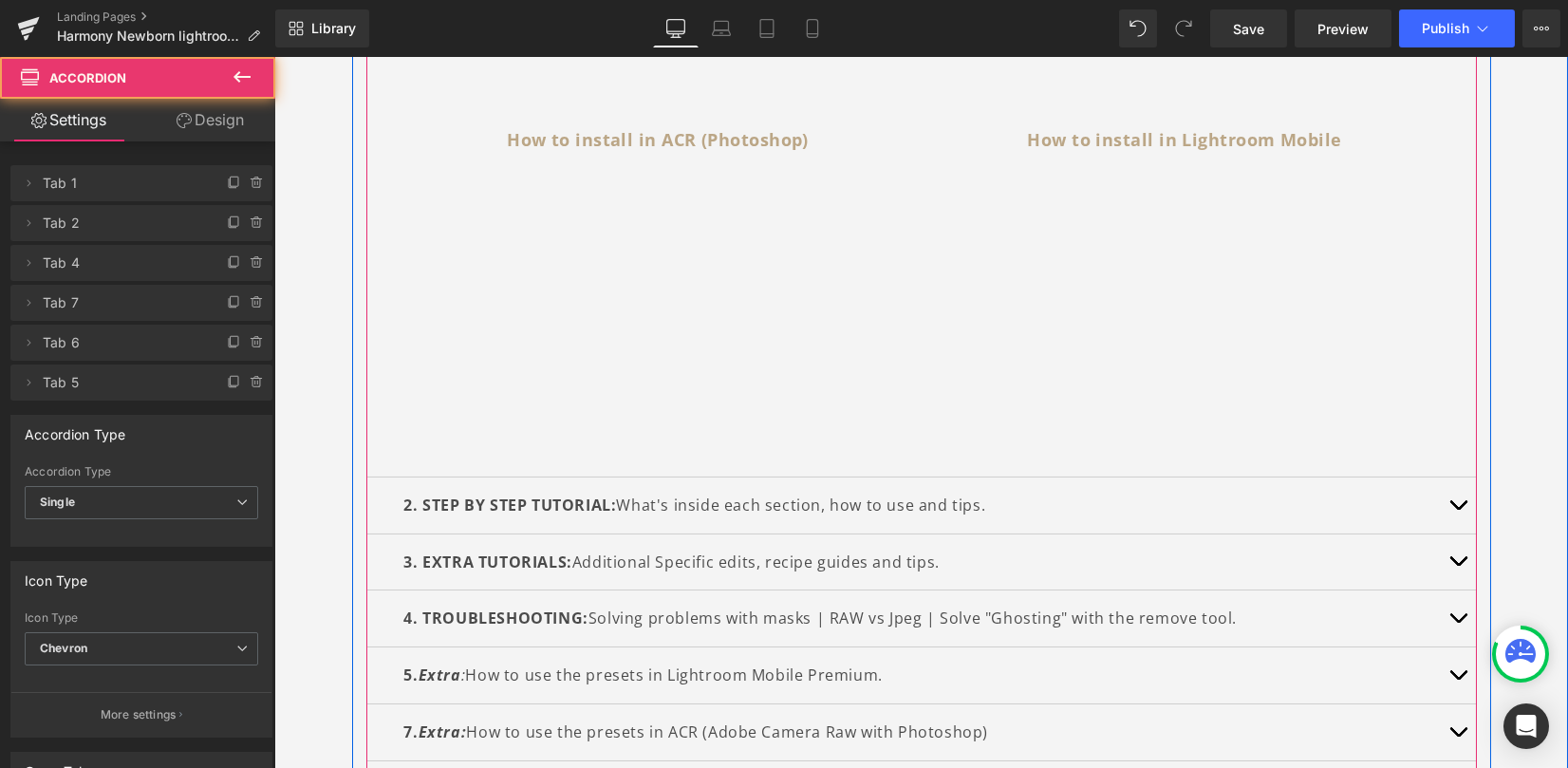
click at [1442, 502] on button "button" at bounding box center [1458, 506] width 38 height 56
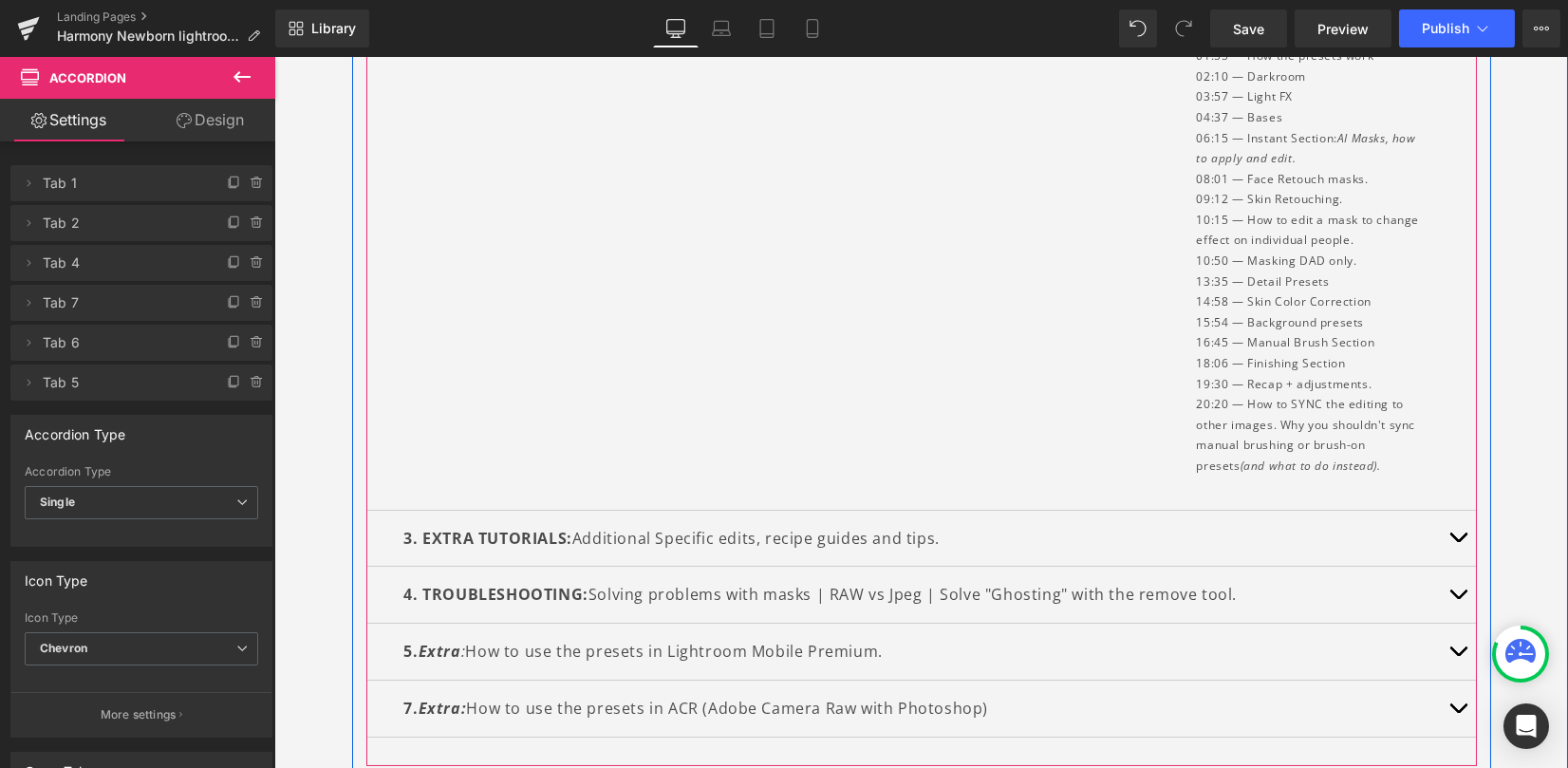
scroll to position [998, 0]
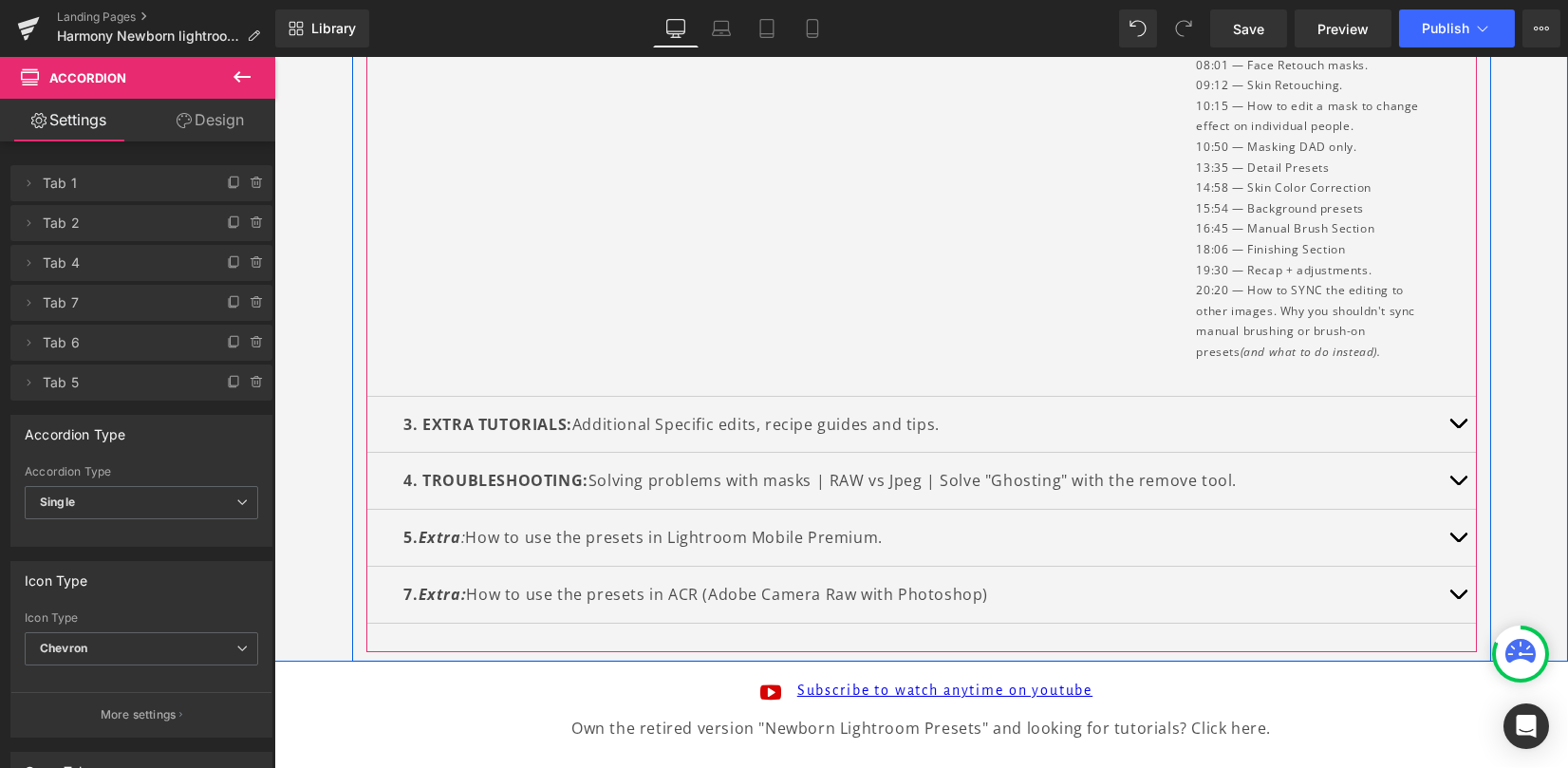
click at [1447, 428] on button "button" at bounding box center [1458, 424] width 38 height 56
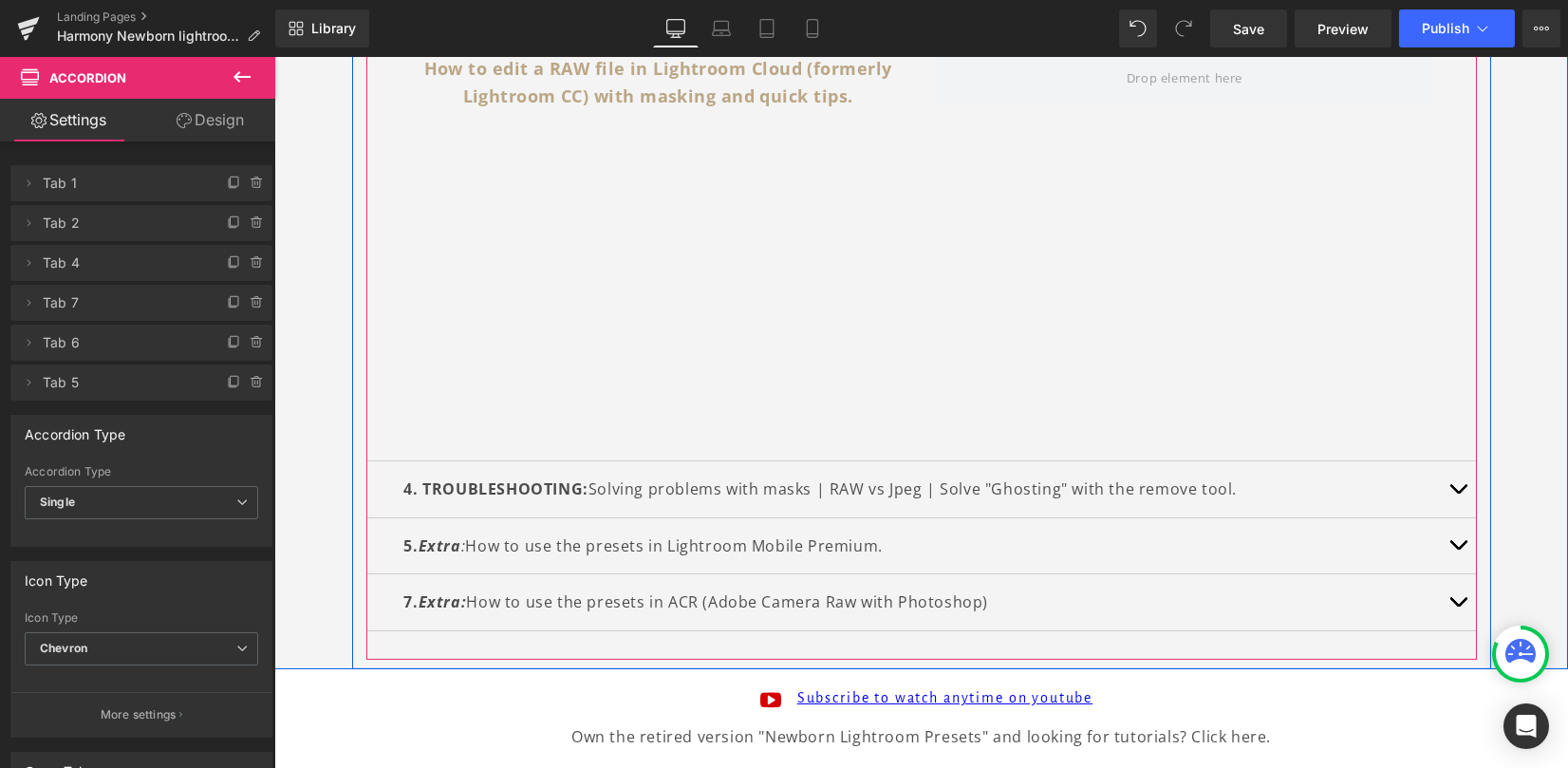
scroll to position [1733, 0]
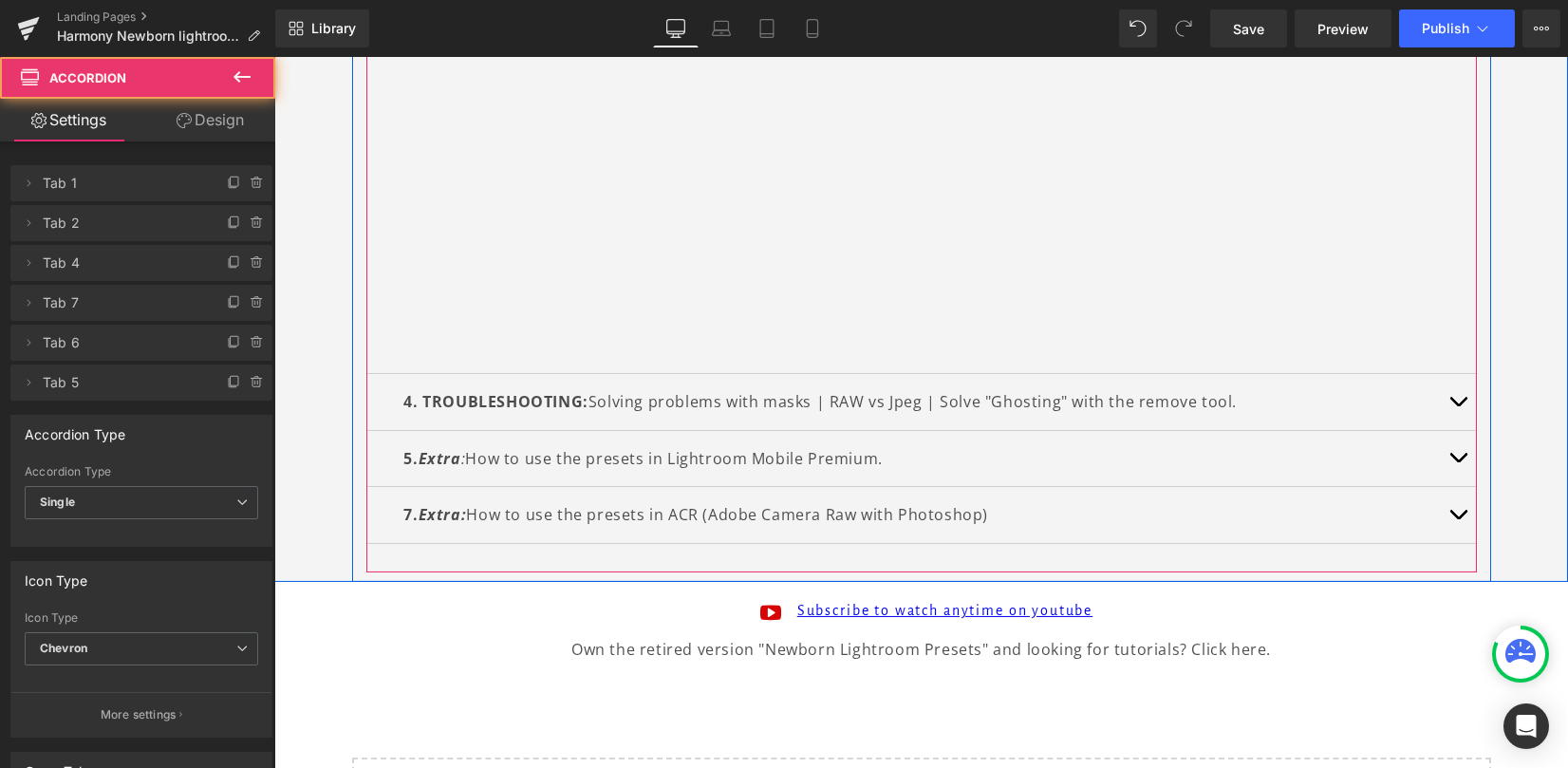
click at [1458, 406] on span "button" at bounding box center [1458, 406] width 0 height 0
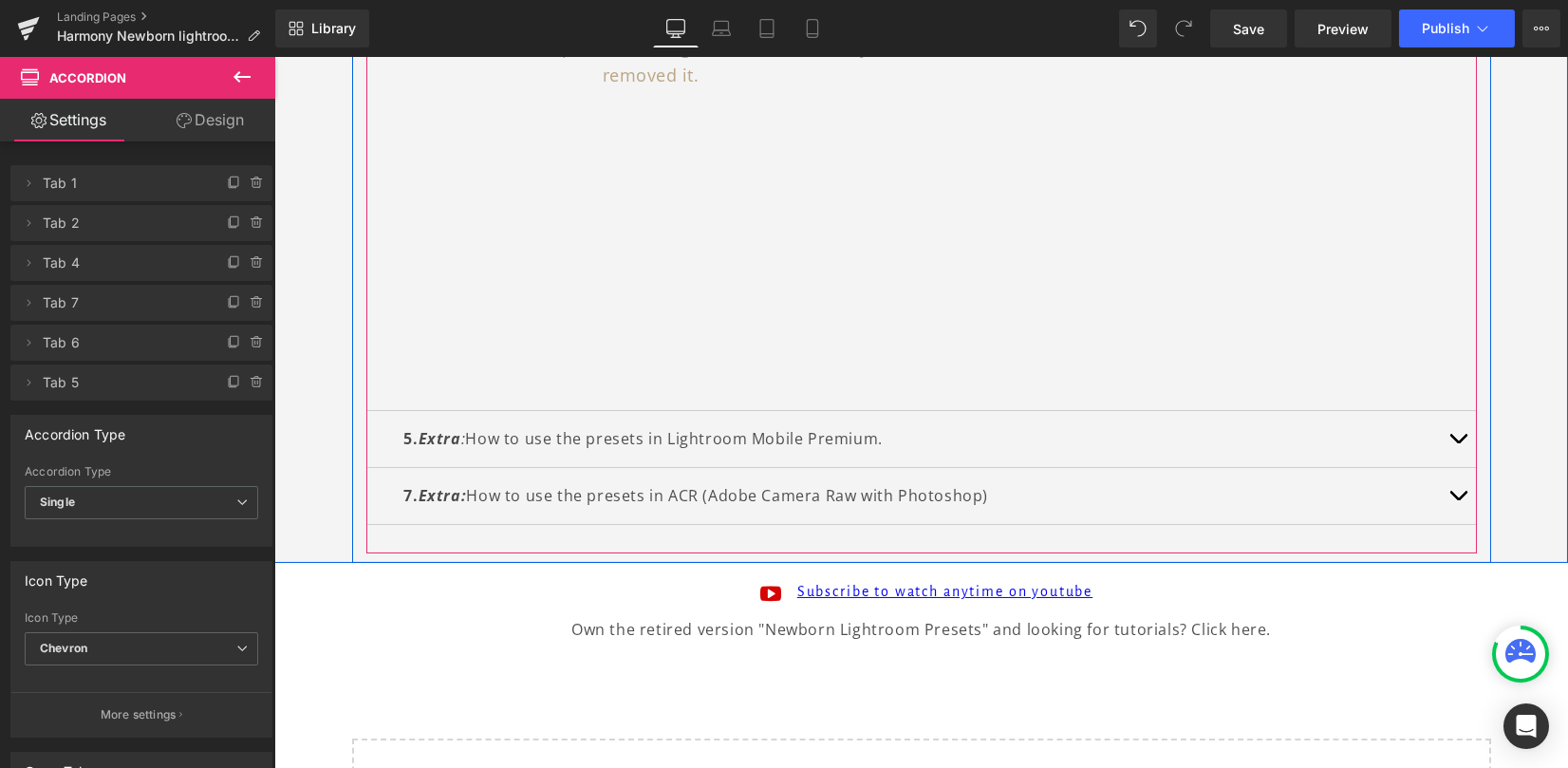
scroll to position [1427, 0]
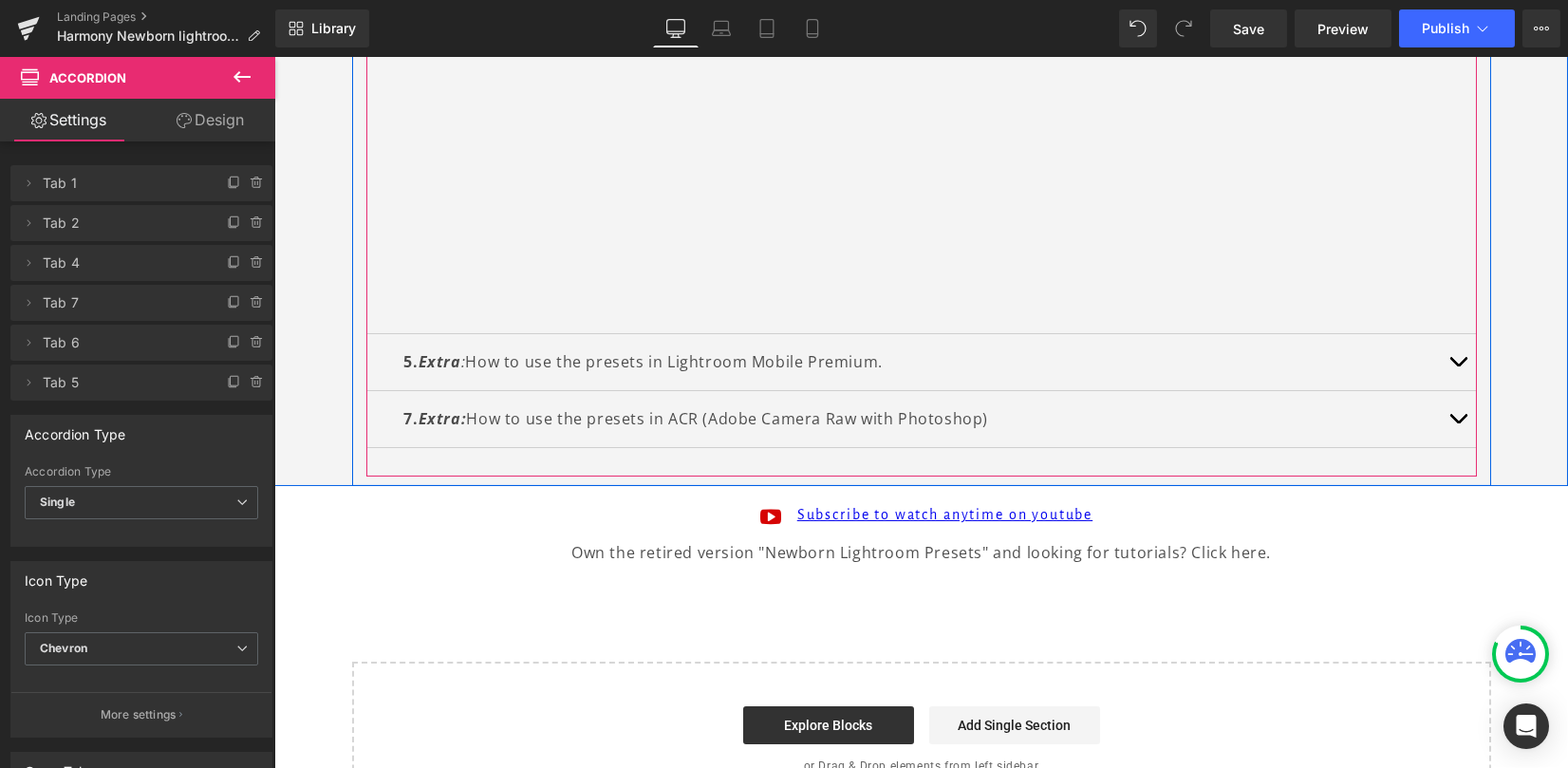
click at [1458, 367] on span "button" at bounding box center [1458, 367] width 0 height 0
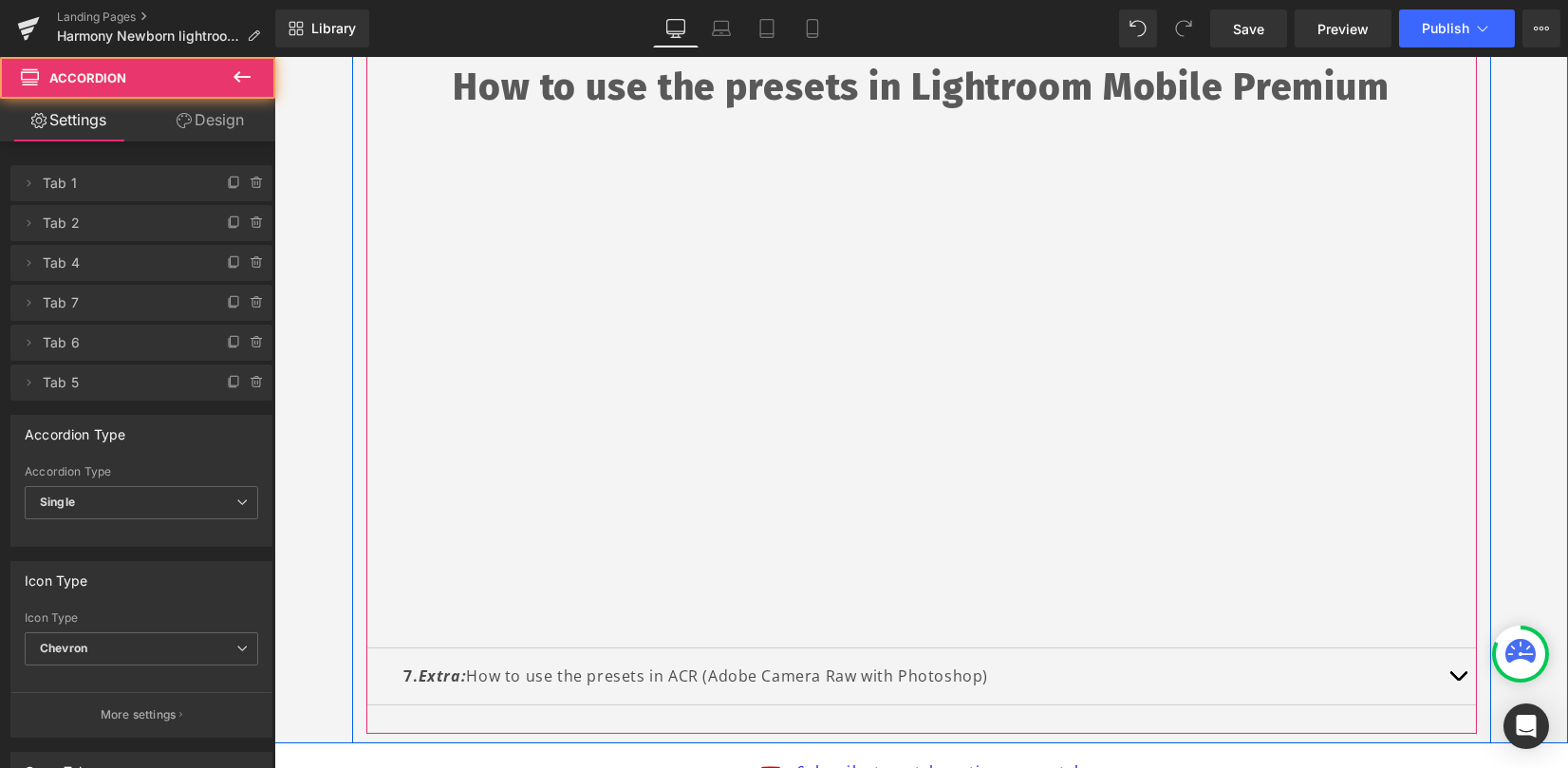
scroll to position [1021, 0]
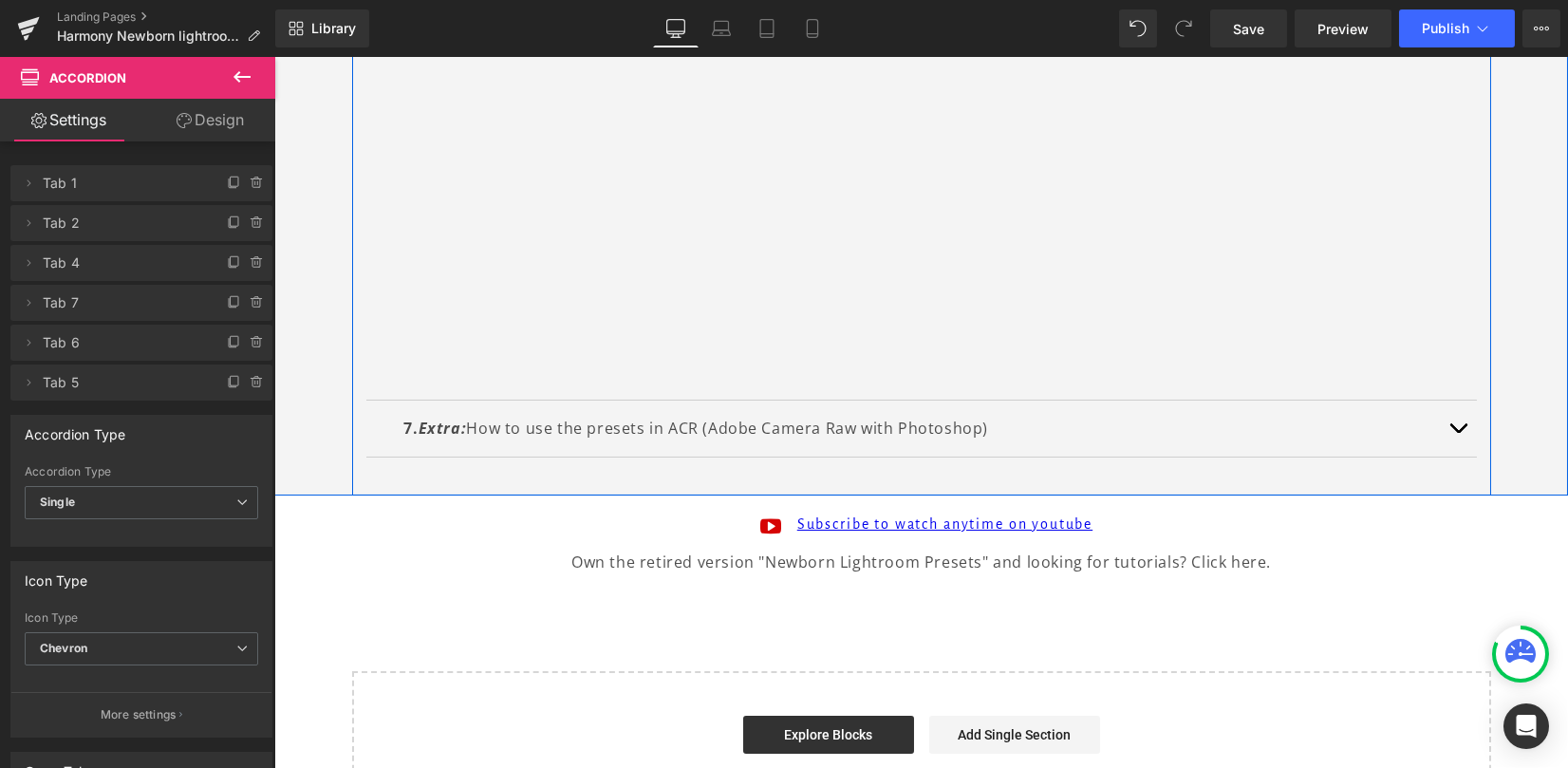
click at [1457, 428] on button "button" at bounding box center [1458, 428] width 38 height 56
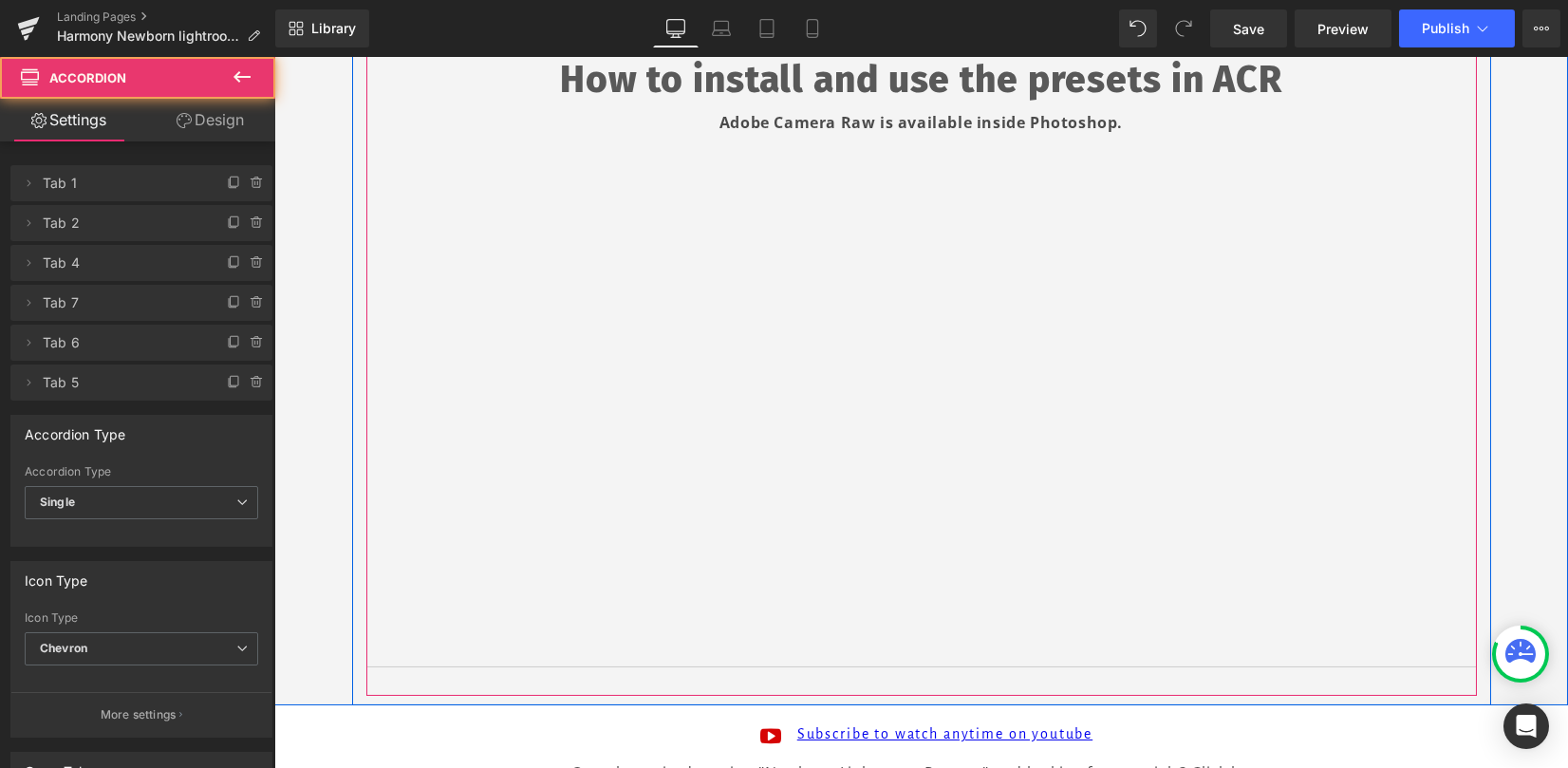
scroll to position [887, 0]
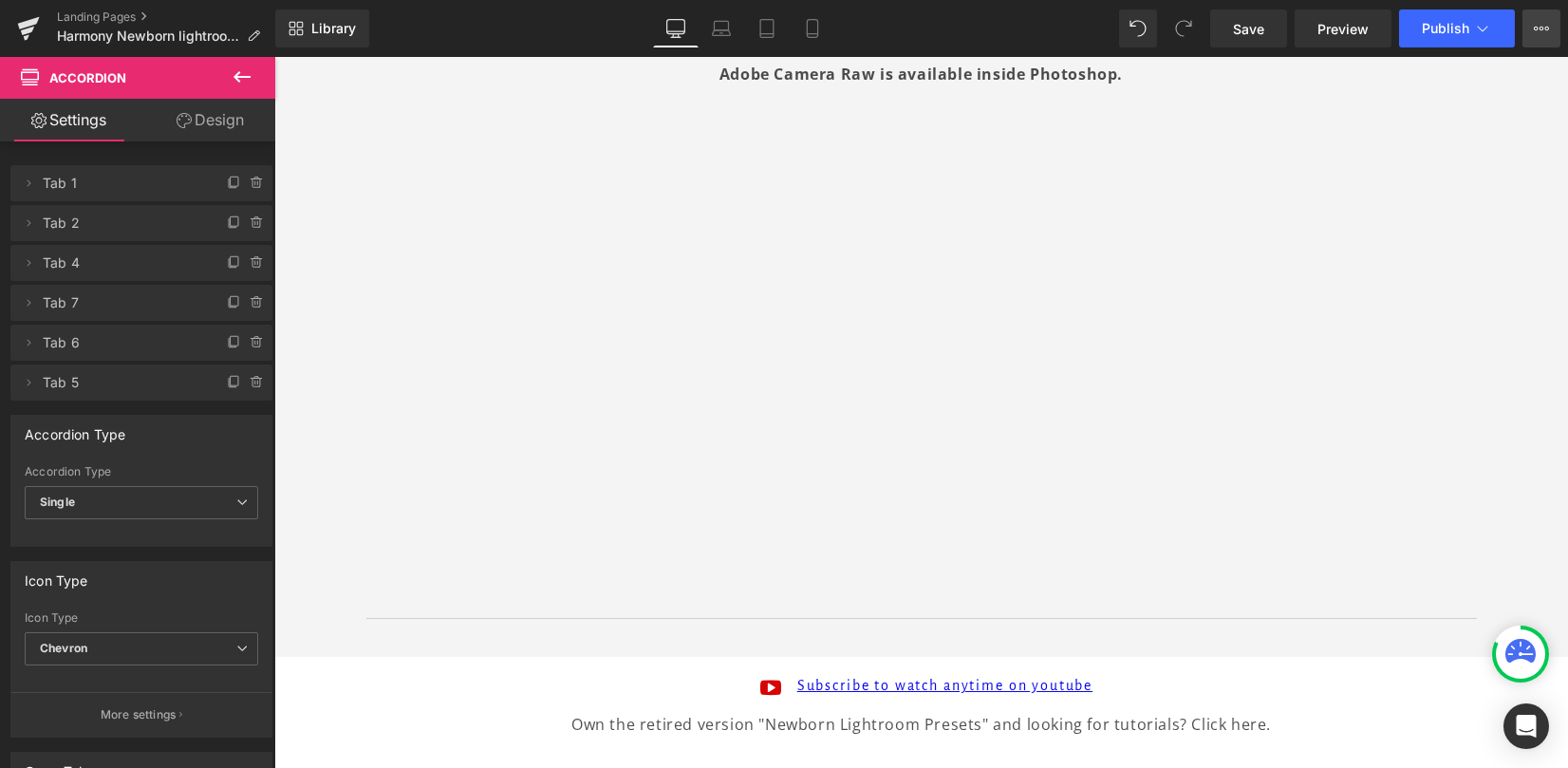
click at [1526, 25] on button "View Live Page View with current Template Save Template to Library Schedule Pub…" at bounding box center [1541, 29] width 38 height 38
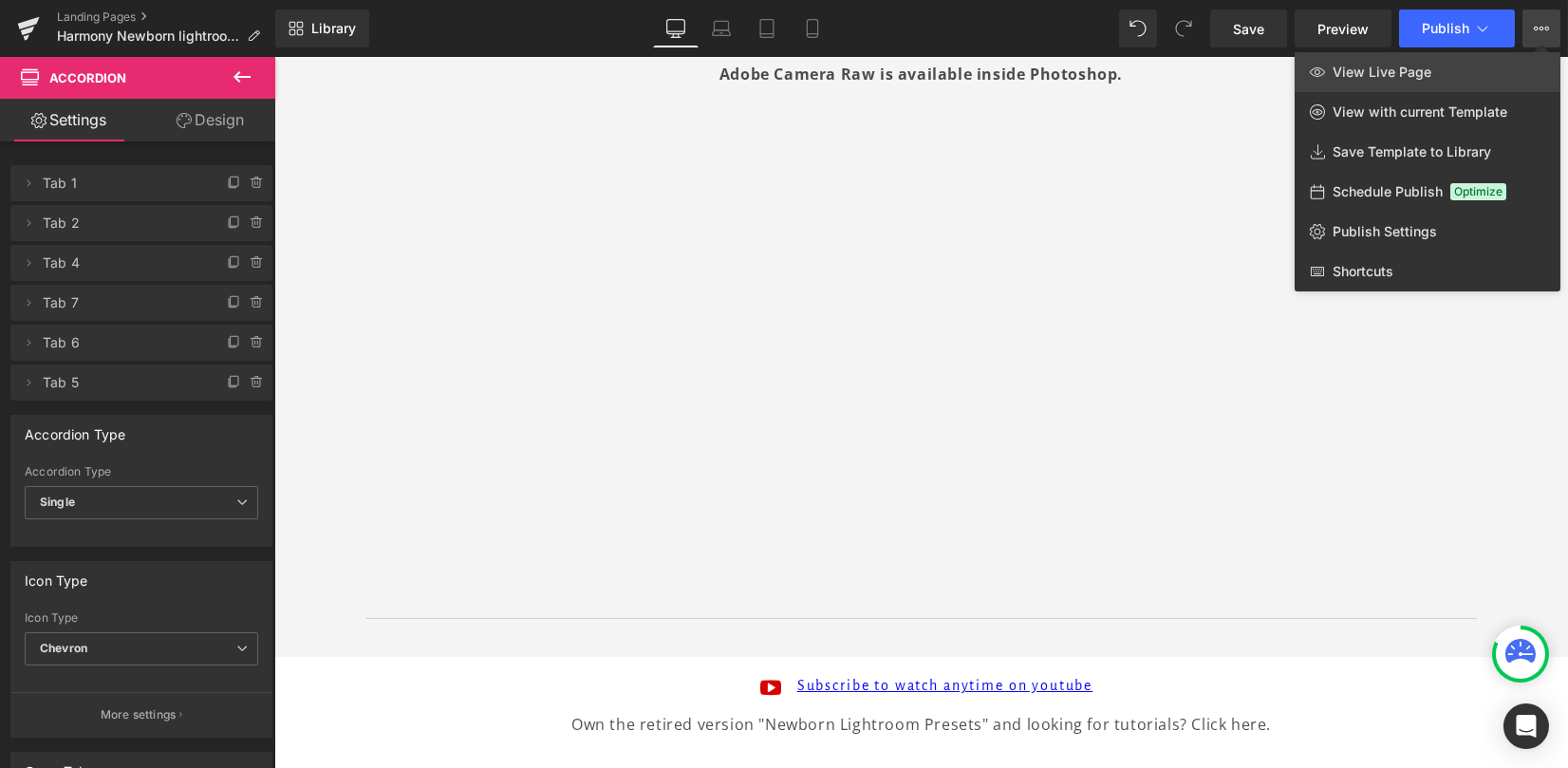
click at [1449, 64] on link "View Live Page" at bounding box center [1427, 73] width 266 height 40
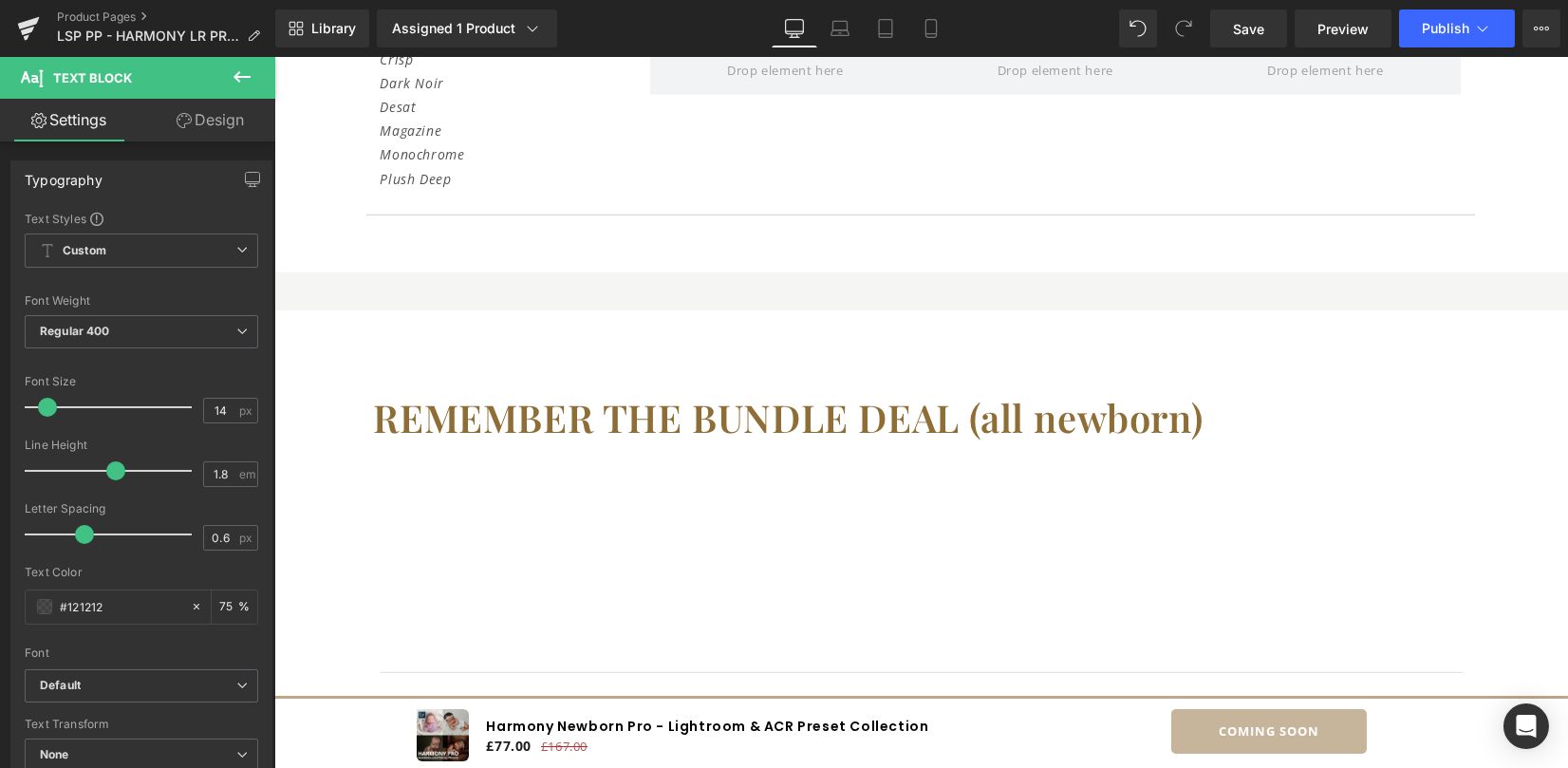
scroll to position [7507, 0]
click at [1425, 35] on span "Publish" at bounding box center [1445, 28] width 48 height 15
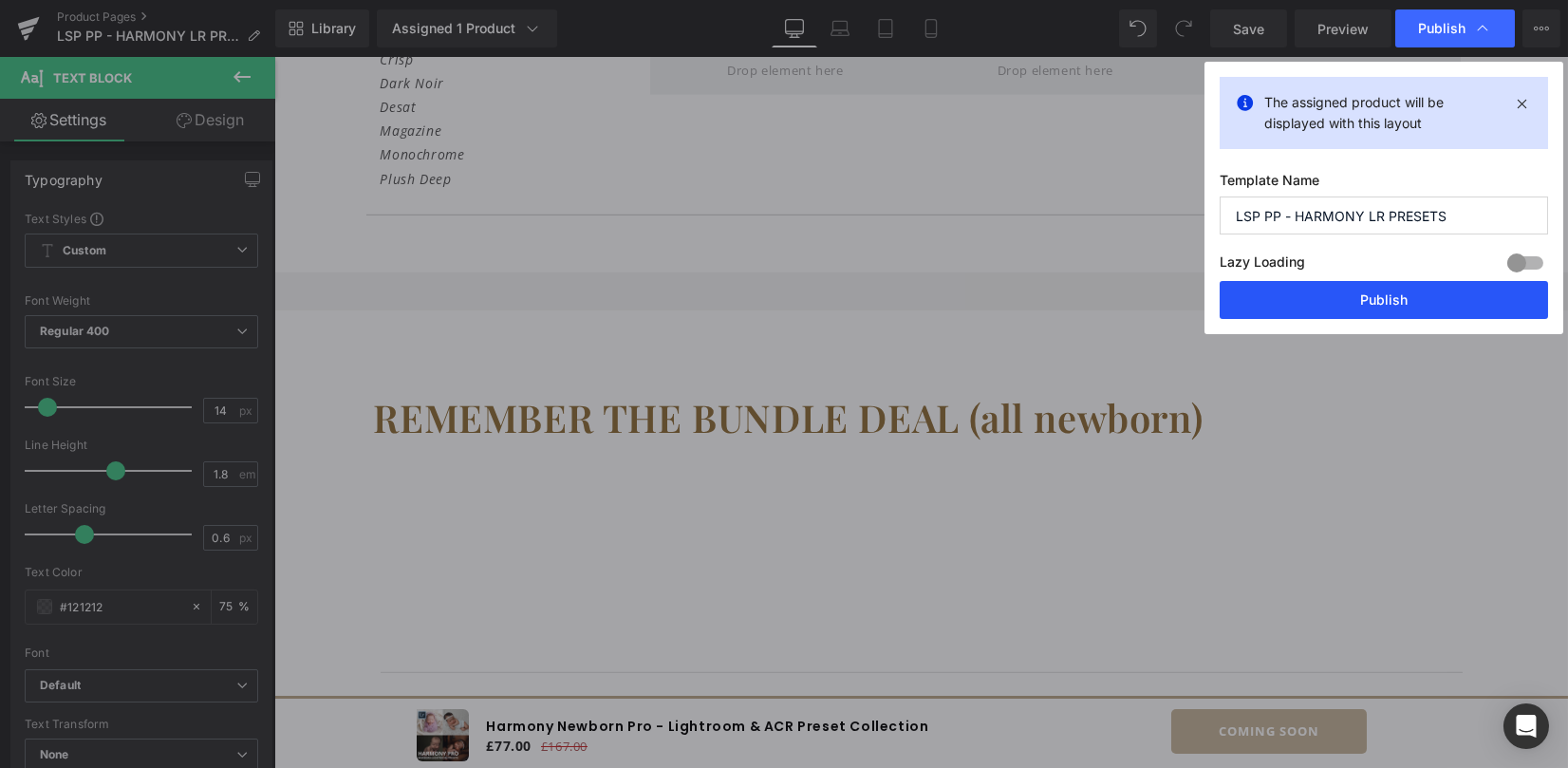
click at [1360, 299] on button "Publish" at bounding box center [1383, 300] width 329 height 38
